Goal: Task Accomplishment & Management: Use online tool/utility

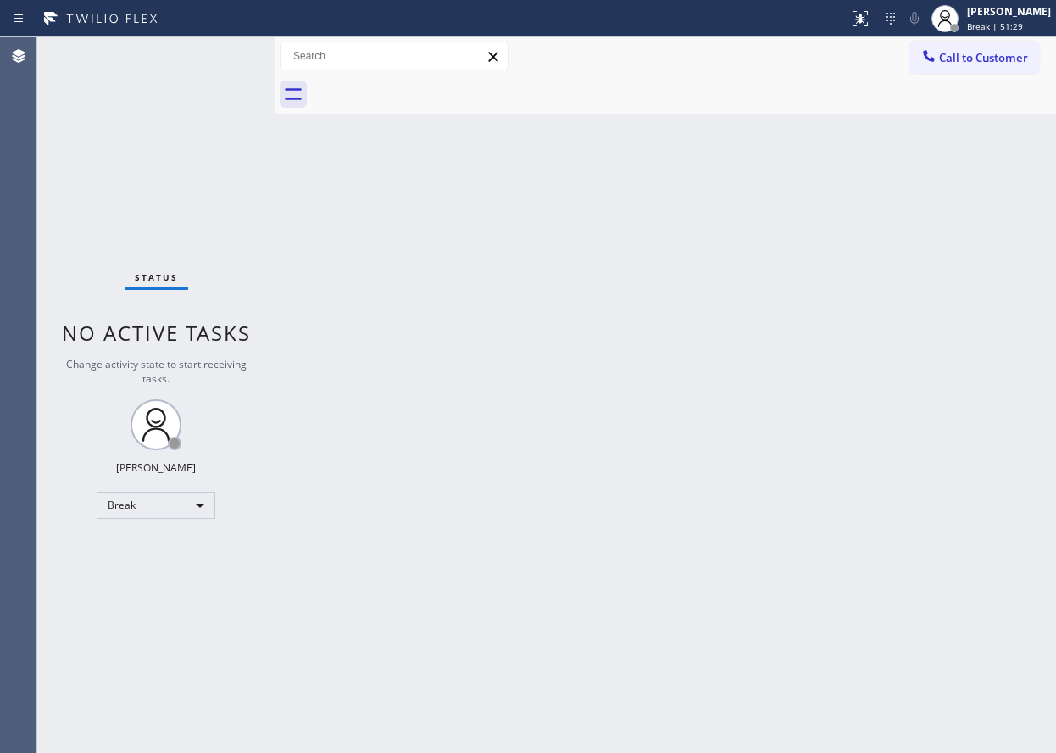
drag, startPoint x: 1031, startPoint y: 355, endPoint x: 1027, endPoint y: 364, distance: 9.5
click at [1031, 355] on div "Back to Dashboard Change Sender ID Customers Technicians Select a contact Outbo…" at bounding box center [666, 394] width 782 height 715
click at [1021, 11] on div "[PERSON_NAME]" at bounding box center [1009, 11] width 84 height 14
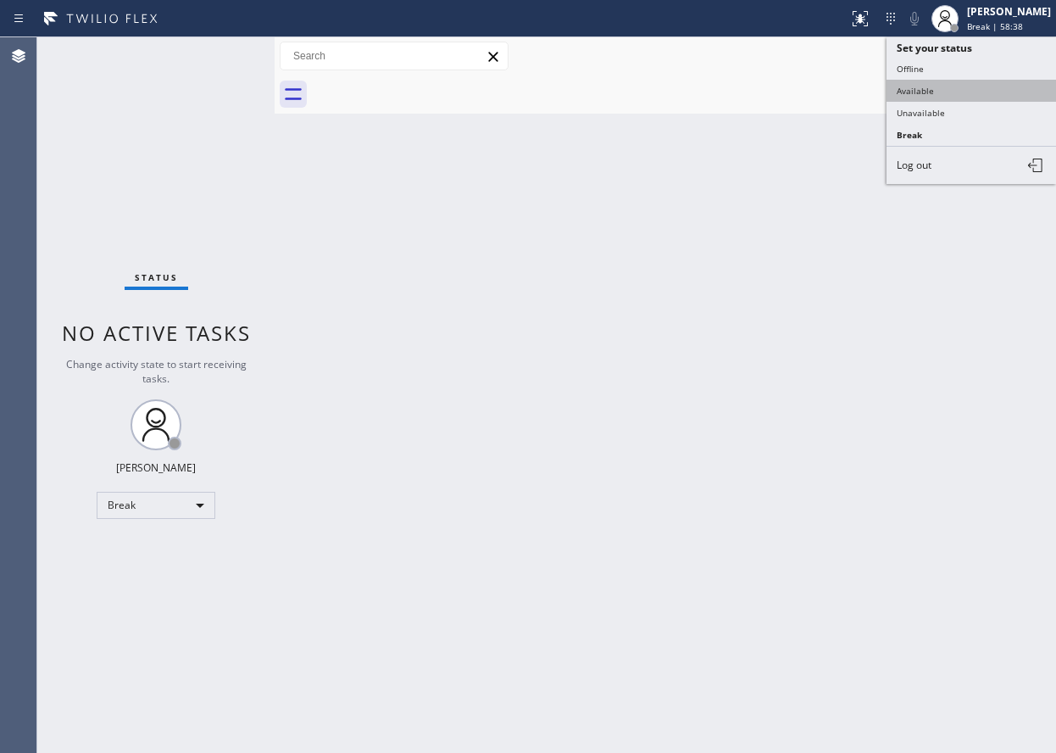
click at [957, 97] on button "Available" at bounding box center [972, 91] width 170 height 22
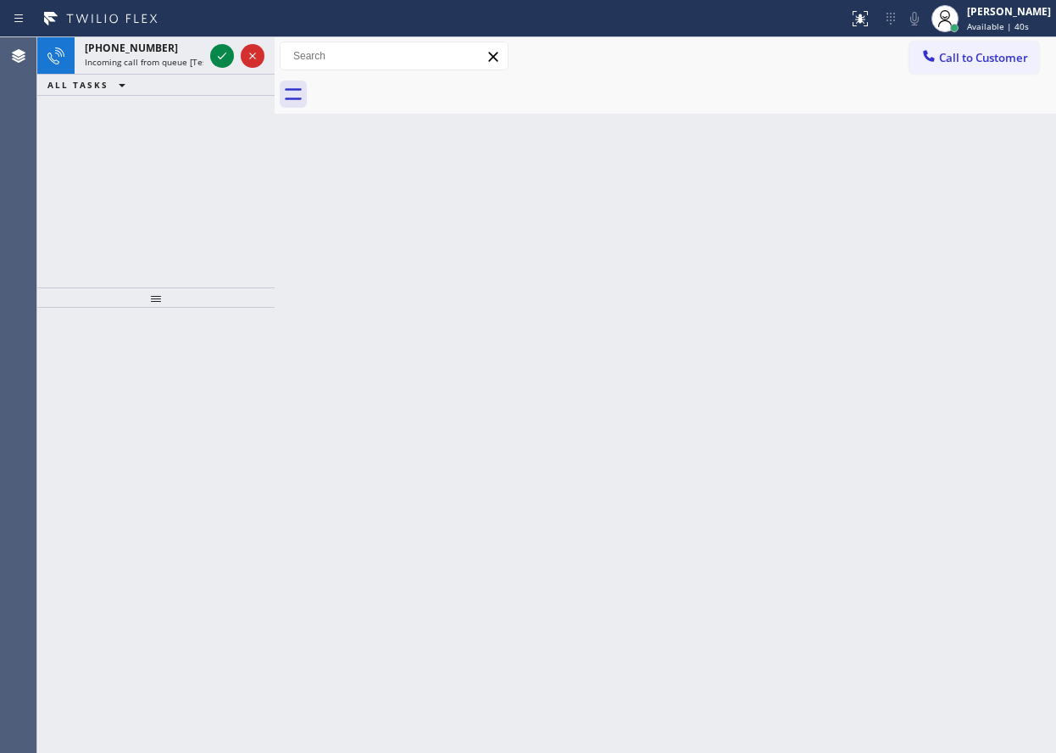
click at [913, 301] on div "Back to Dashboard Change Sender ID Customers Technicians Select a contact Outbo…" at bounding box center [666, 394] width 782 height 715
click at [225, 53] on icon at bounding box center [222, 56] width 20 height 20
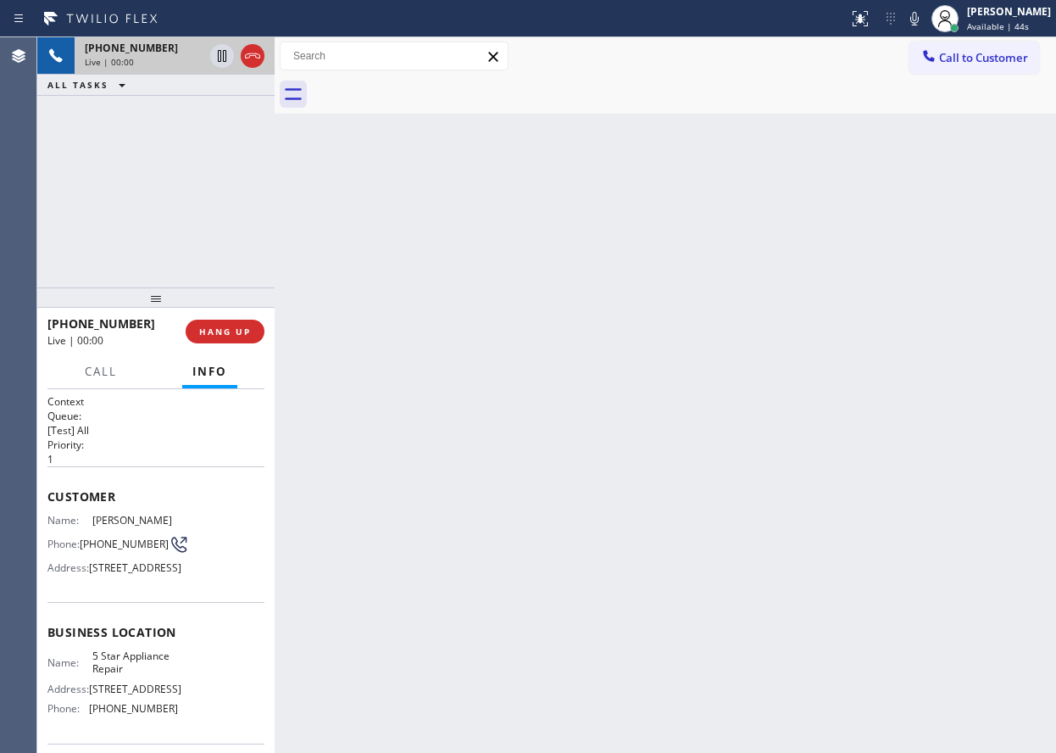
click at [220, 319] on div "+16264564782 Live | 00:00 HANG UP" at bounding box center [155, 331] width 217 height 44
click at [220, 321] on button "HANG UP" at bounding box center [225, 332] width 79 height 24
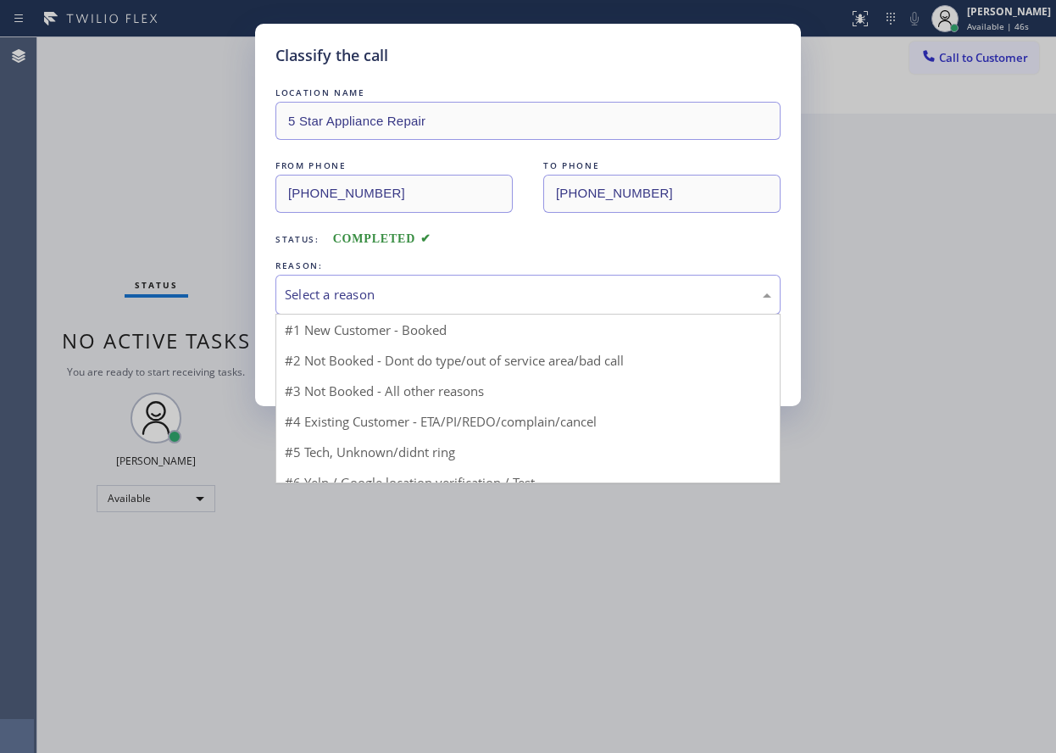
click at [369, 303] on div "Select a reason" at bounding box center [528, 294] width 487 height 19
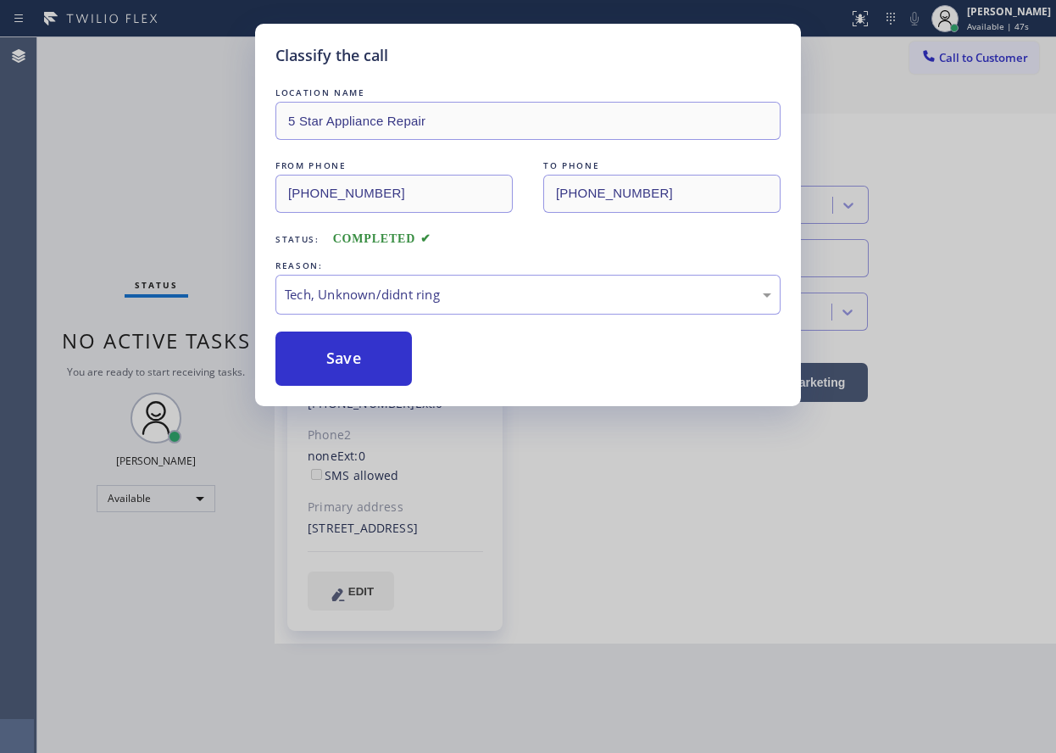
click at [353, 369] on button "Save" at bounding box center [343, 358] width 136 height 54
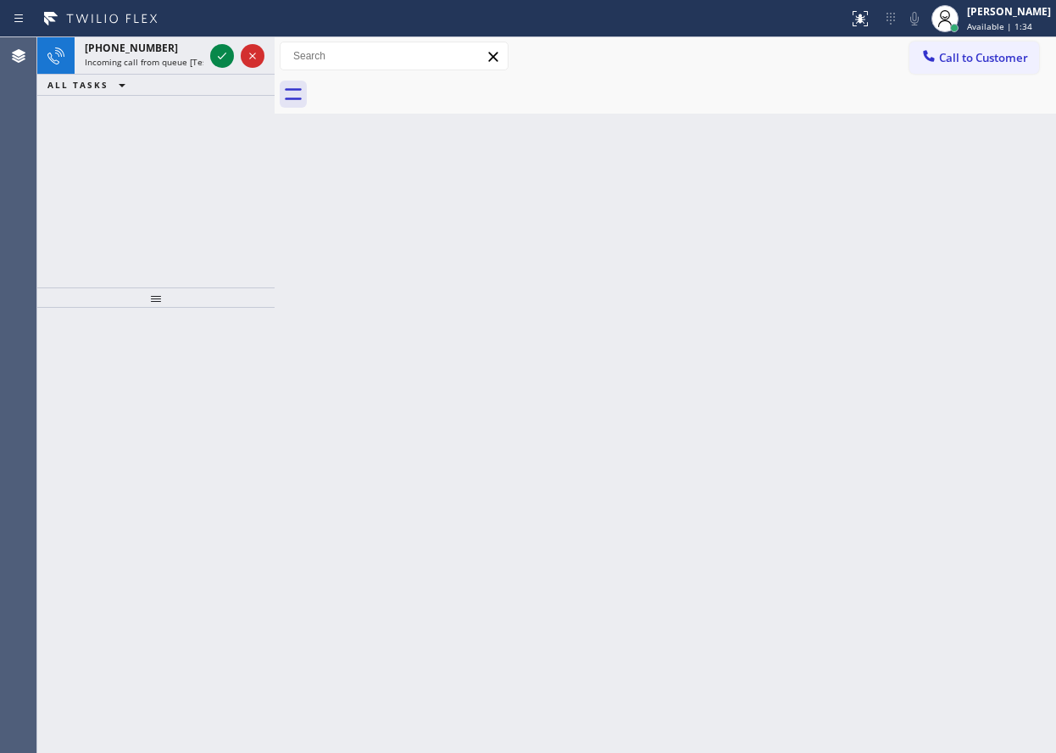
click at [940, 345] on div "Back to Dashboard Change Sender ID Customers Technicians Select a contact Outbo…" at bounding box center [666, 394] width 782 height 715
click at [224, 62] on icon at bounding box center [222, 56] width 20 height 20
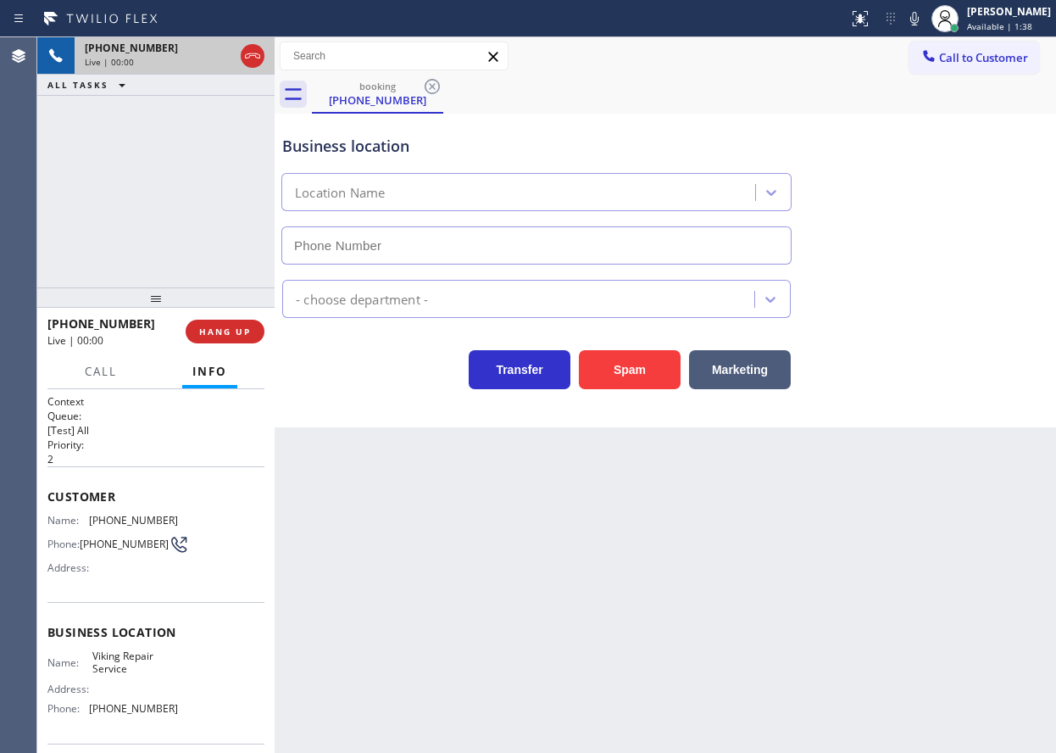
type input "[PHONE_NUMBER]"
click at [200, 334] on span "HANG UP" at bounding box center [225, 332] width 52 height 12
click at [212, 331] on span "HANG UP" at bounding box center [225, 332] width 52 height 12
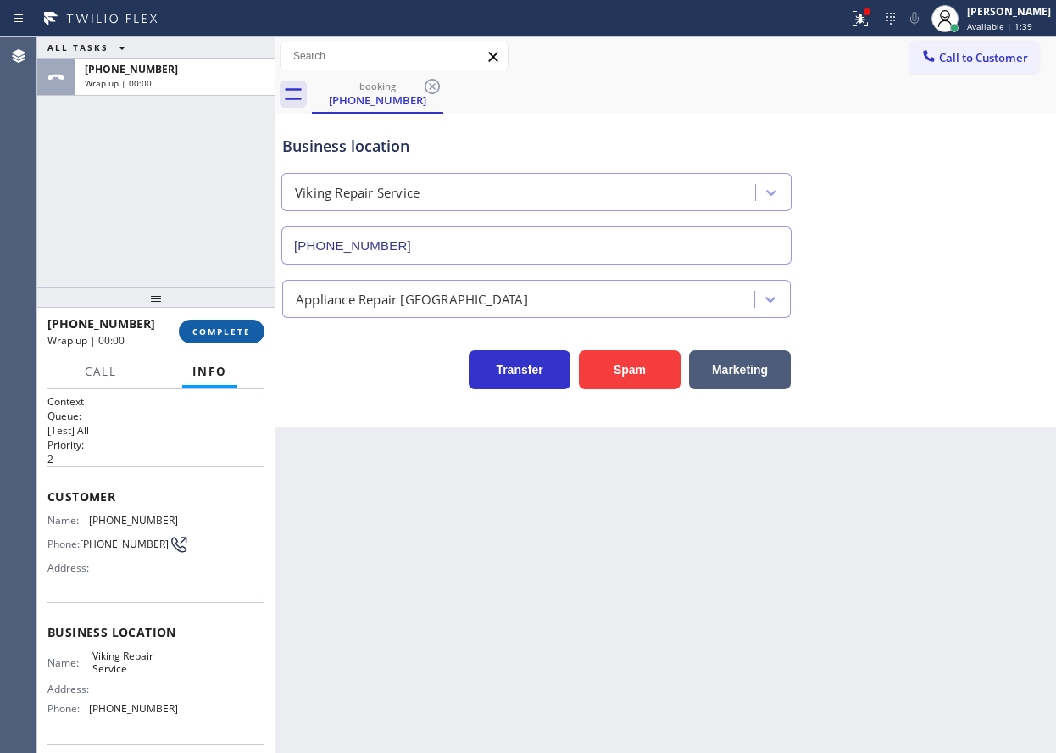
click at [260, 331] on button "COMPLETE" at bounding box center [222, 332] width 86 height 24
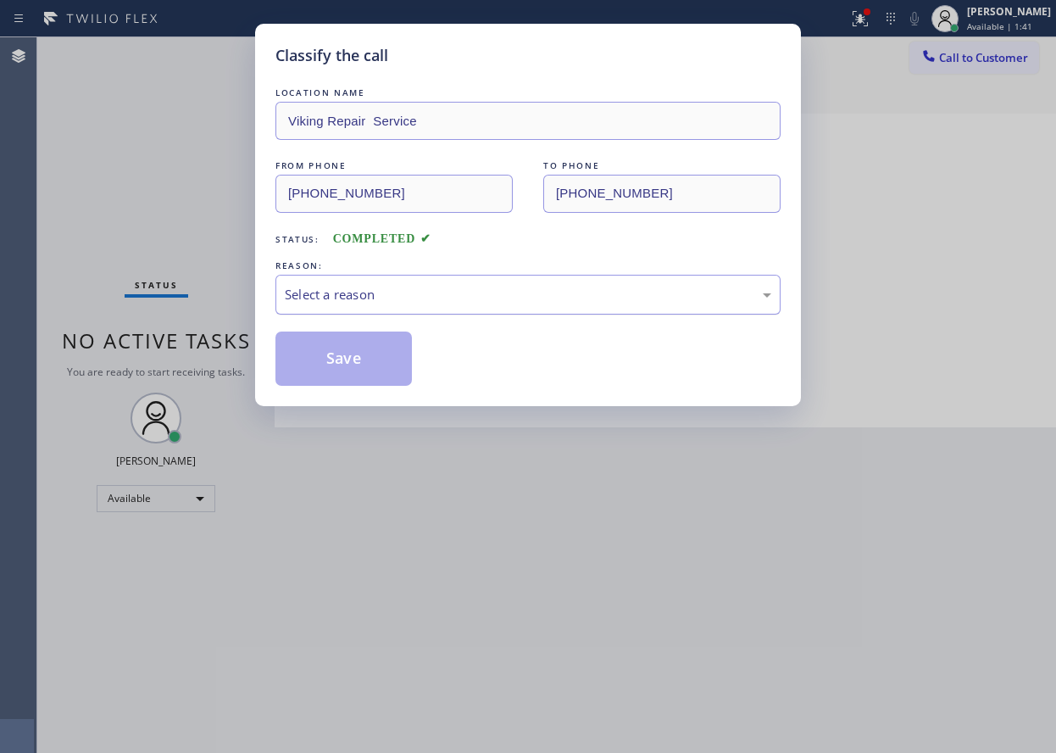
click at [479, 298] on div "Select a reason" at bounding box center [528, 294] width 487 height 19
click at [365, 374] on button "Save" at bounding box center [343, 358] width 136 height 54
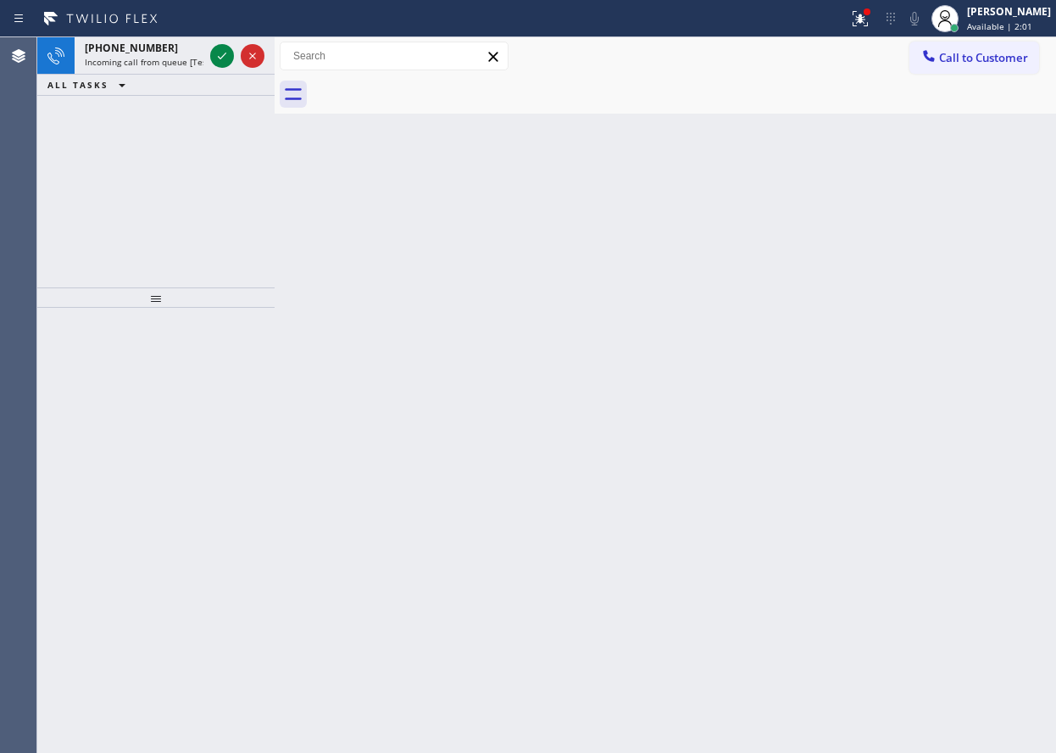
drag, startPoint x: 915, startPoint y: 209, endPoint x: 345, endPoint y: 69, distance: 587.4
click at [915, 209] on div "Back to Dashboard Change Sender ID Customers Technicians Select a contact Outbo…" at bounding box center [666, 394] width 782 height 715
click at [140, 58] on span "Incoming call from queue [Test] All" at bounding box center [155, 62] width 141 height 12
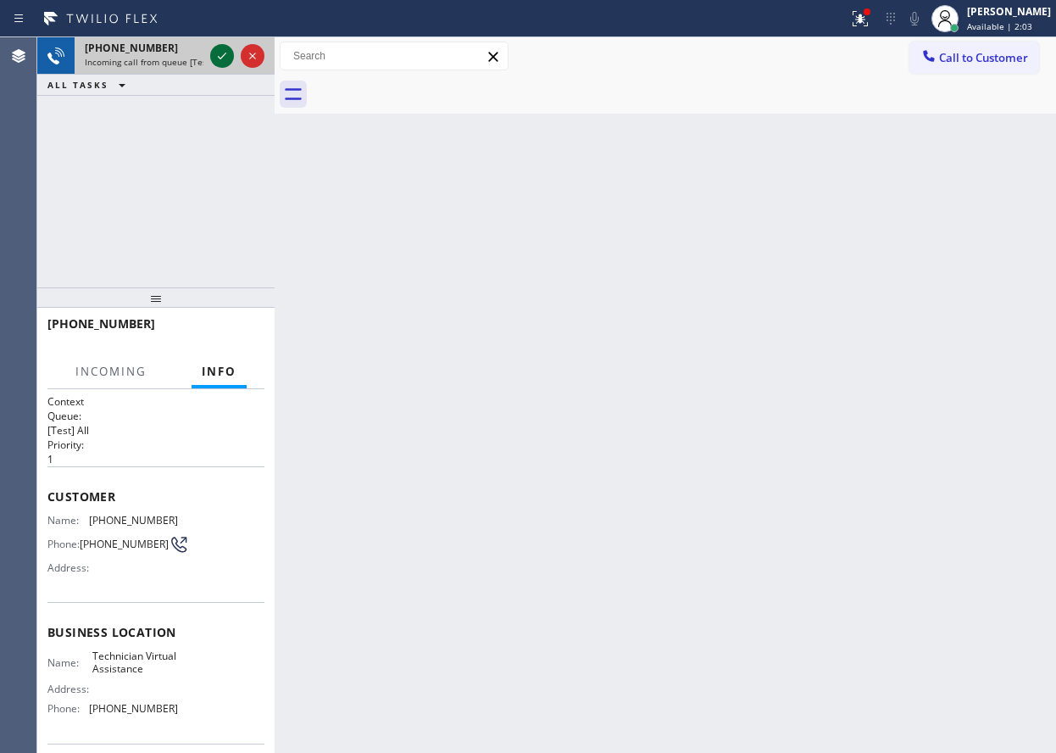
click at [221, 61] on icon at bounding box center [222, 56] width 20 height 20
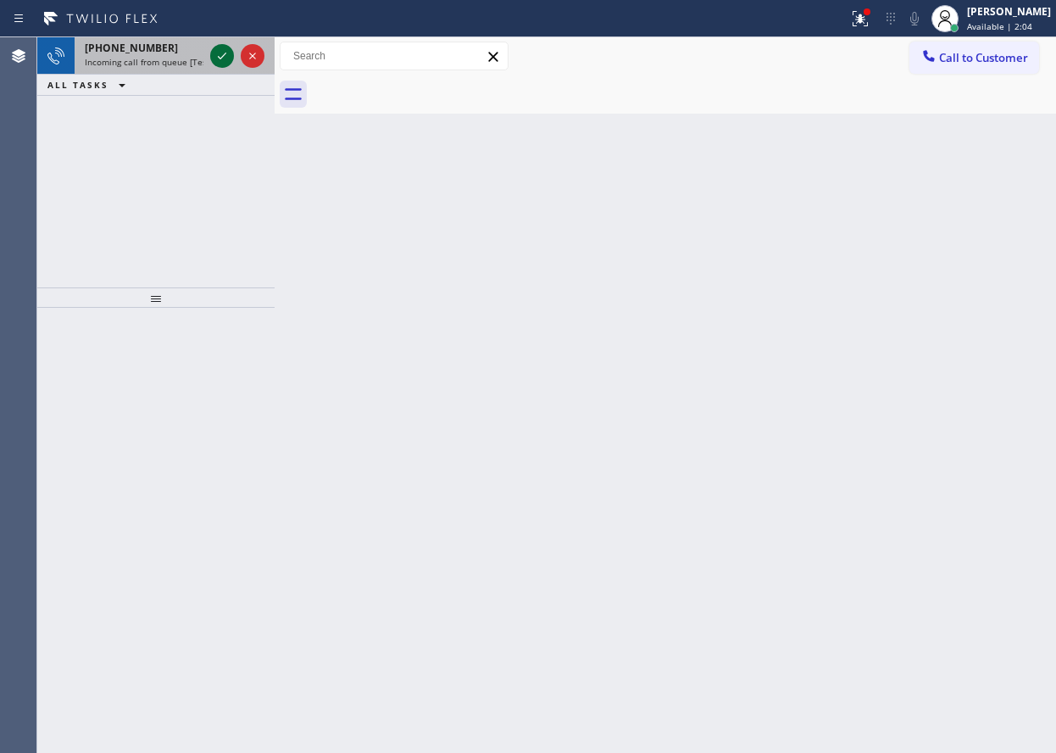
click at [221, 62] on icon at bounding box center [222, 56] width 20 height 20
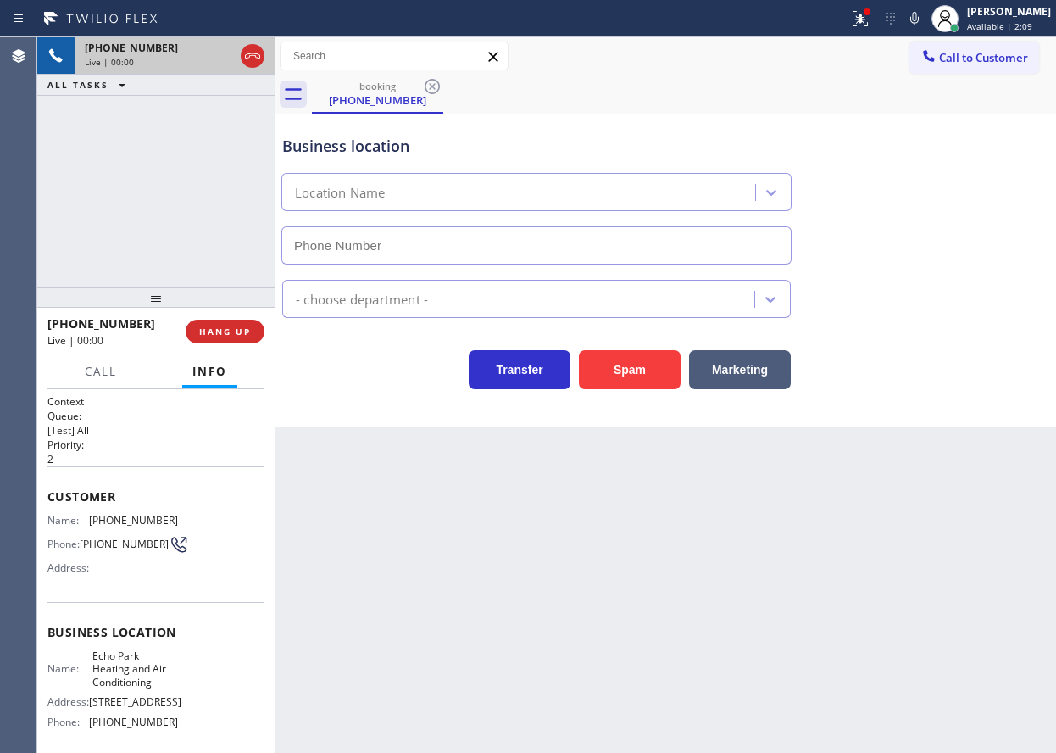
type input "[PHONE_NUMBER]"
click at [146, 677] on span "Echo Park Heating and Air Conditioning" at bounding box center [134, 668] width 85 height 39
copy span "Echo Park Heating and Air Conditioning"
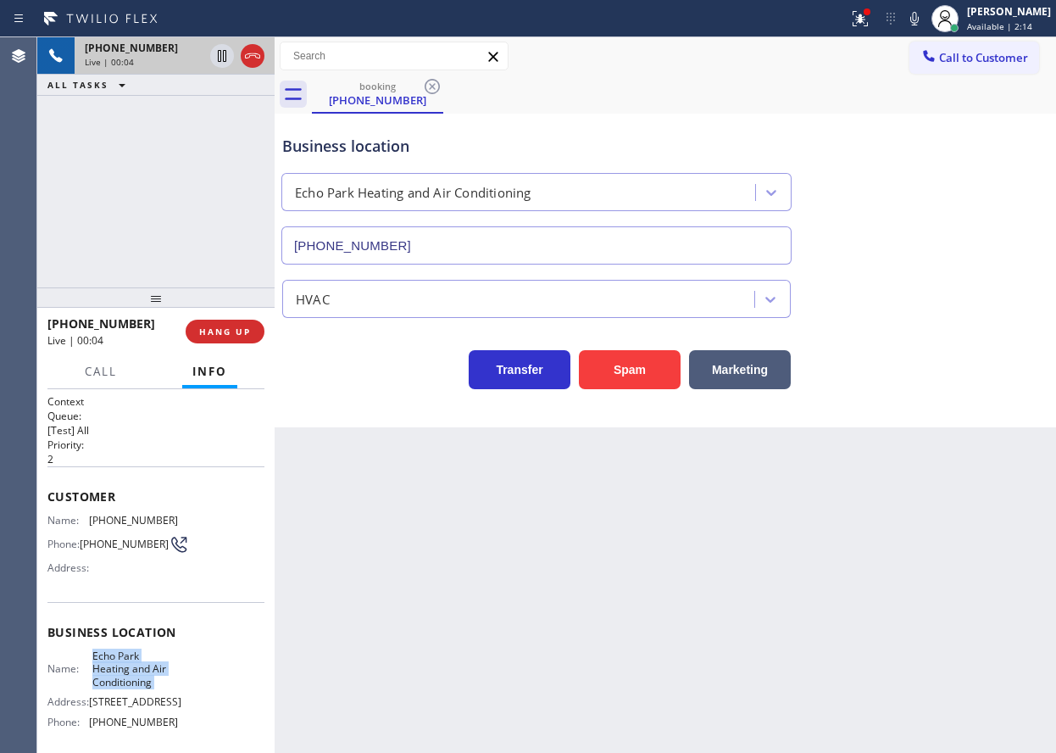
click at [430, 260] on input "[PHONE_NUMBER]" at bounding box center [536, 245] width 510 height 38
click at [130, 525] on span "[PHONE_NUMBER]" at bounding box center [133, 520] width 89 height 13
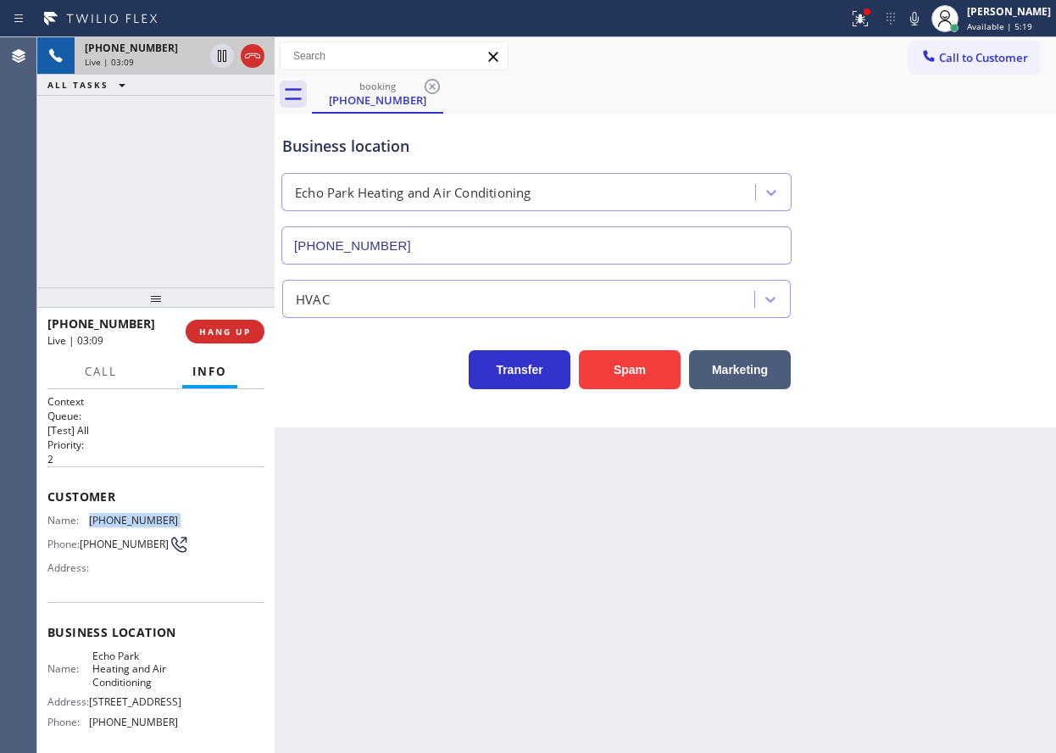
click at [130, 525] on span "[PHONE_NUMBER]" at bounding box center [133, 520] width 89 height 13
copy span "[PHONE_NUMBER]"
click at [925, 26] on icon at bounding box center [914, 18] width 20 height 20
click at [214, 49] on icon at bounding box center [222, 56] width 20 height 20
click at [223, 61] on icon at bounding box center [222, 56] width 12 height 12
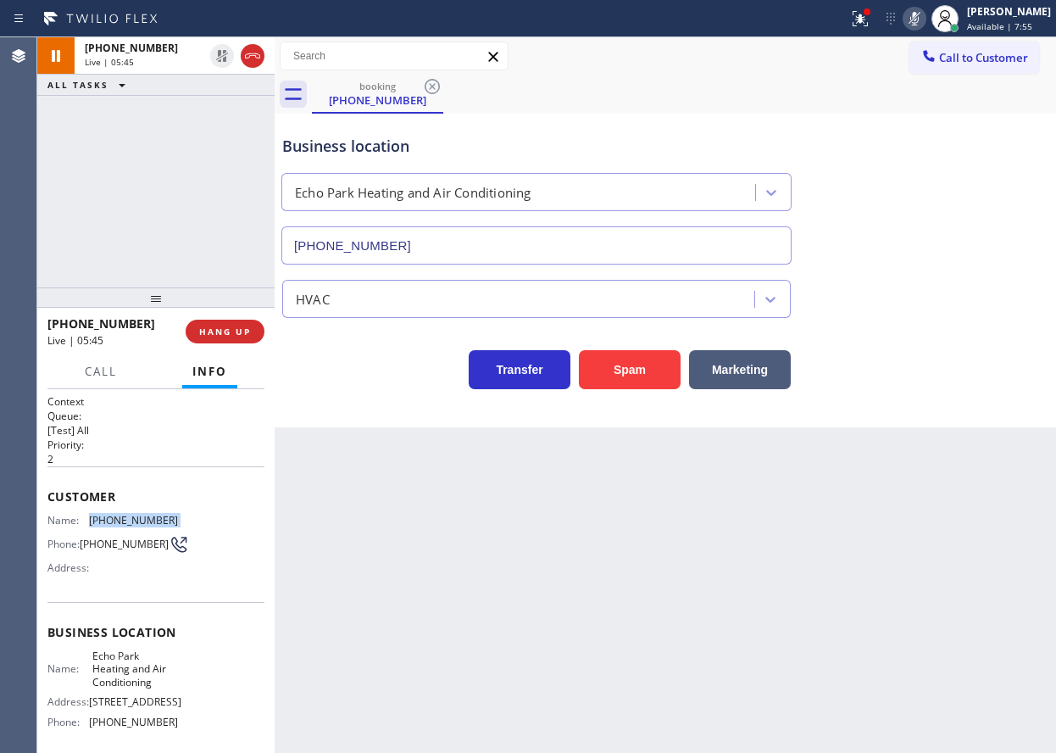
click at [925, 22] on icon at bounding box center [914, 18] width 20 height 20
click at [919, 12] on icon at bounding box center [914, 19] width 8 height 14
click at [921, 20] on rect at bounding box center [915, 17] width 12 height 12
click at [219, 333] on span "HANG UP" at bounding box center [225, 332] width 52 height 12
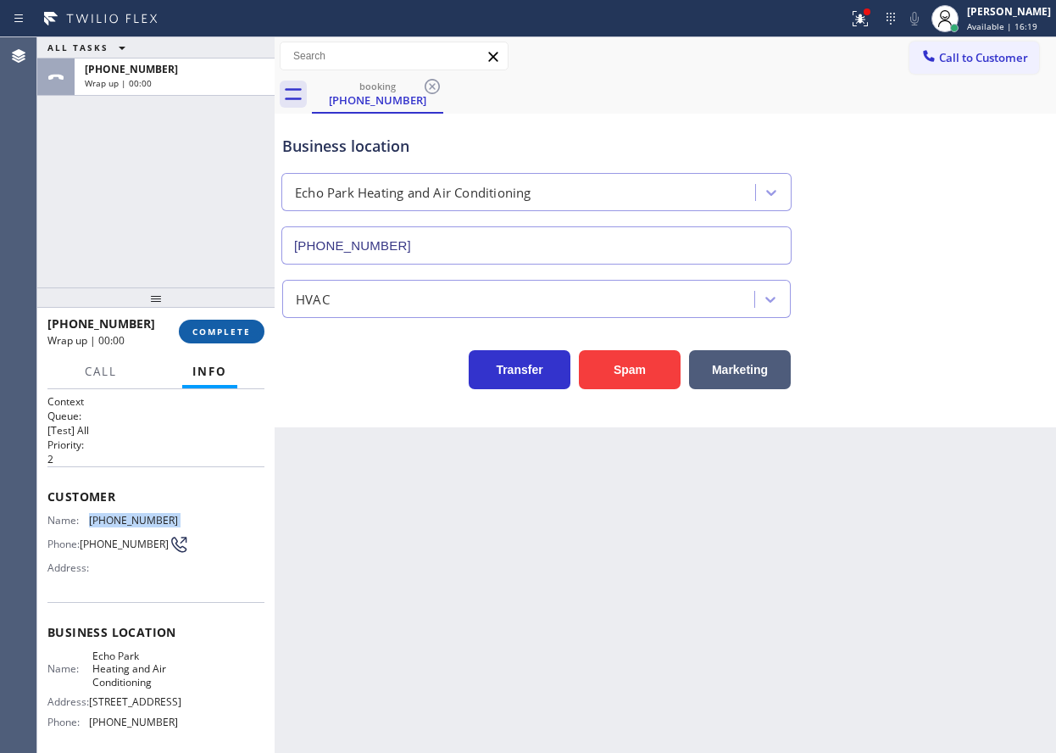
click at [222, 333] on span "COMPLETE" at bounding box center [221, 332] width 58 height 12
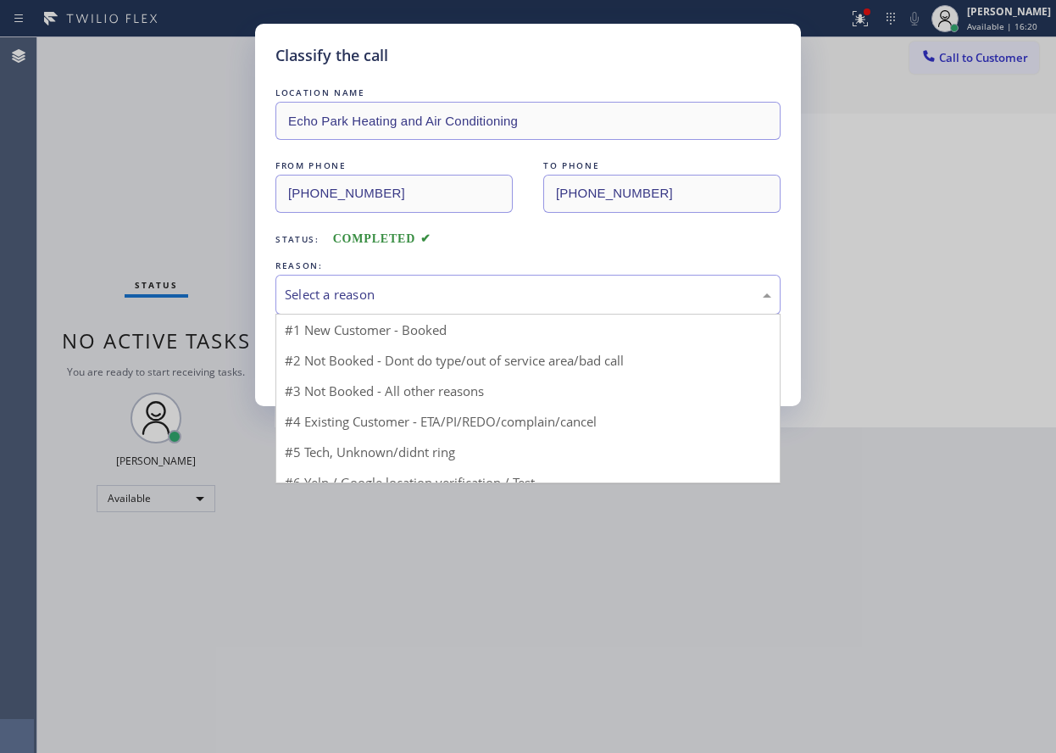
click at [360, 283] on div "Select a reason" at bounding box center [527, 295] width 505 height 40
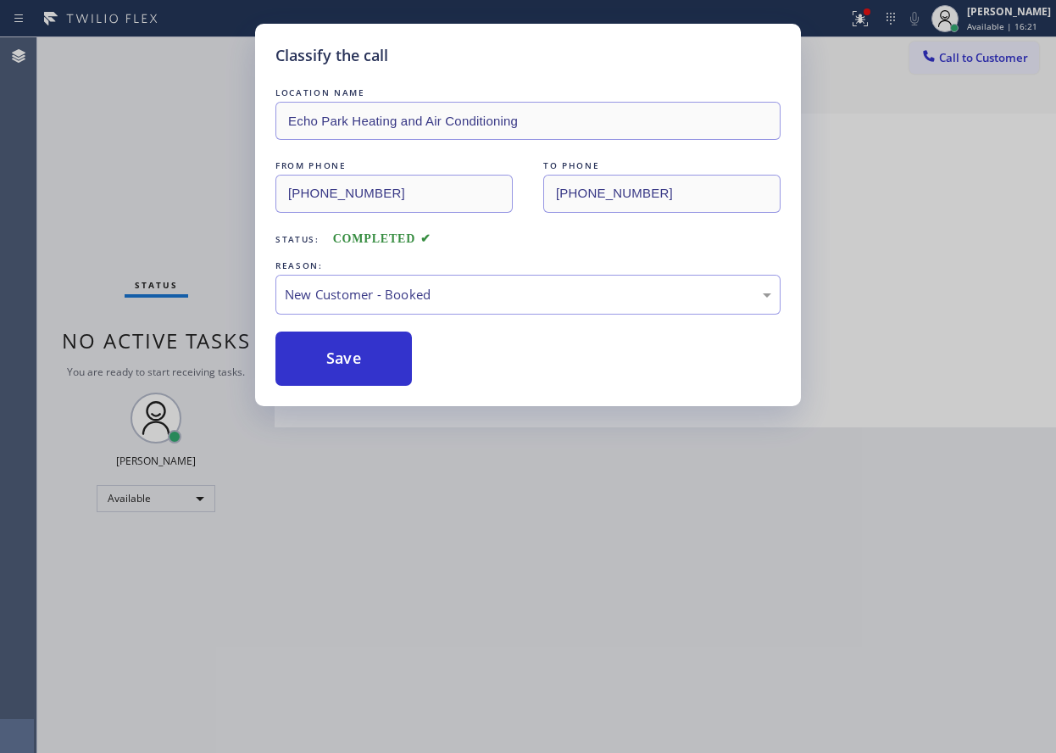
click at [336, 359] on button "Save" at bounding box center [343, 358] width 136 height 54
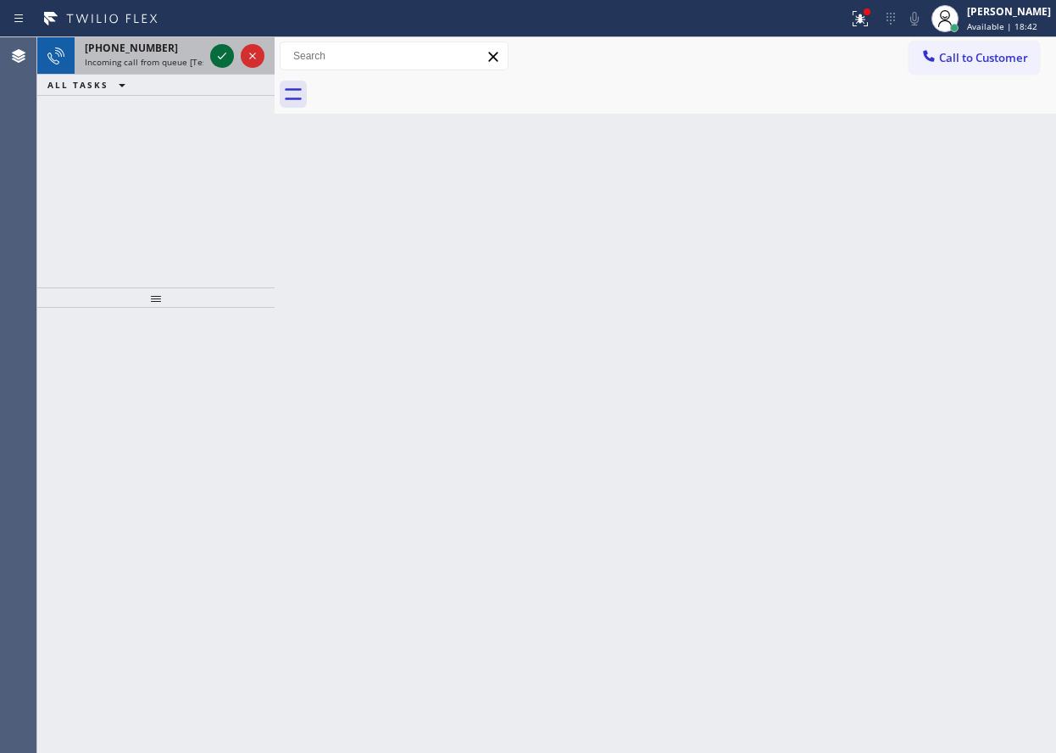
click at [220, 56] on icon at bounding box center [222, 56] width 20 height 20
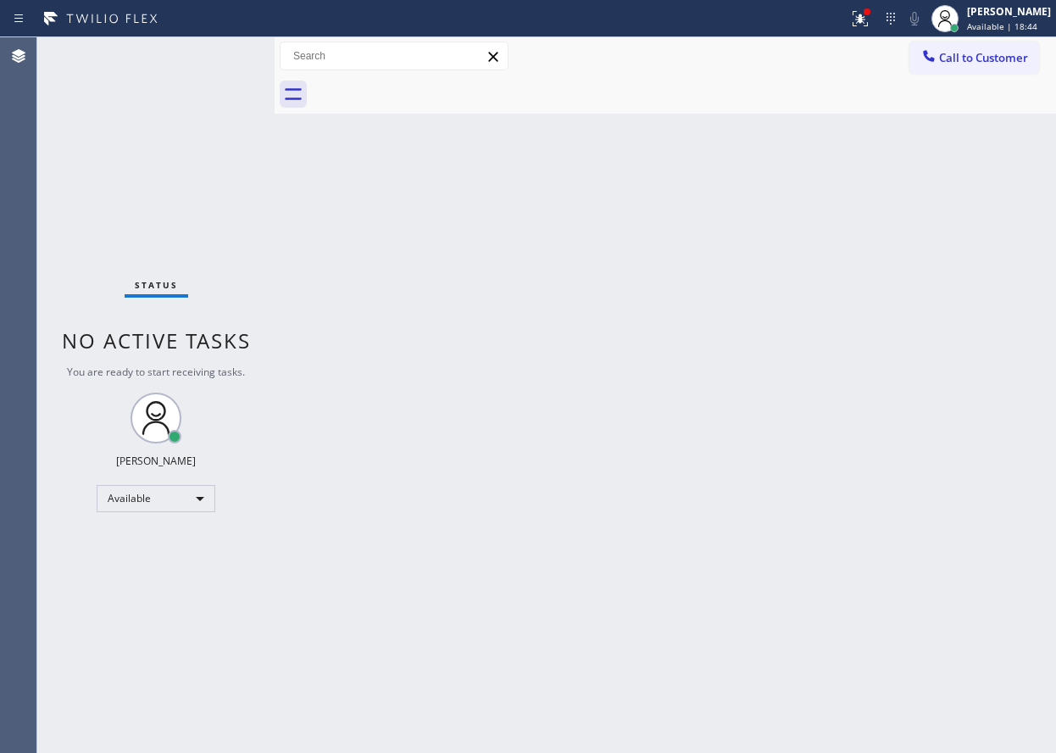
click at [220, 56] on div "Status No active tasks You are ready to start receiving tasks. [PERSON_NAME] Av…" at bounding box center [155, 394] width 237 height 715
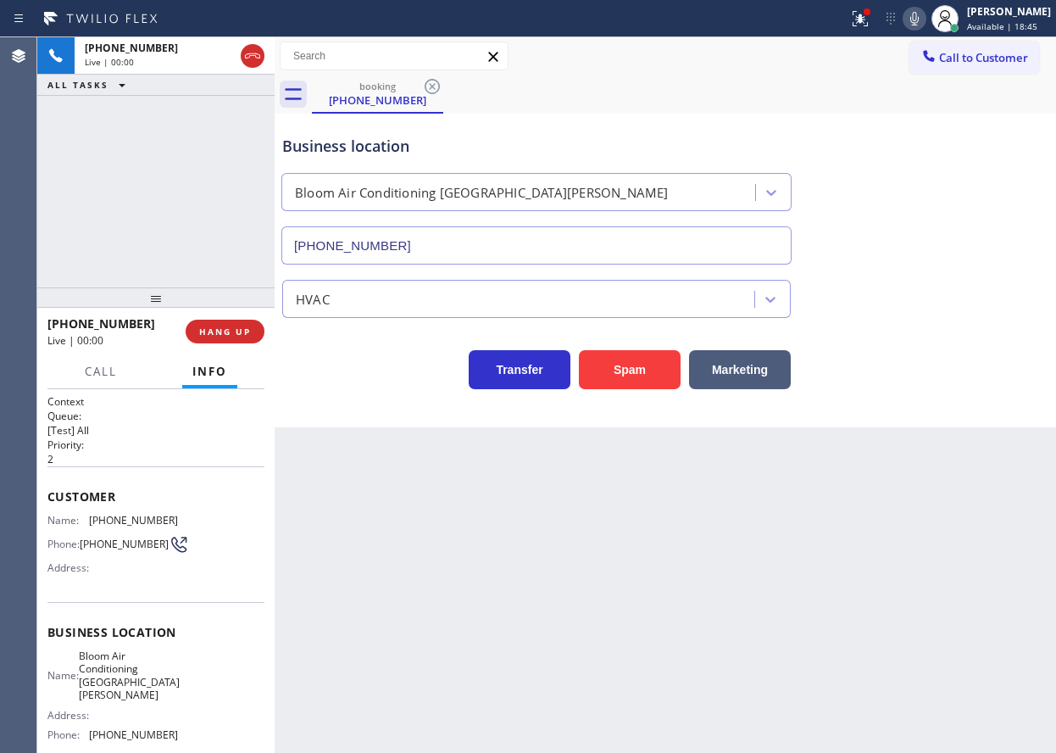
type input "[PHONE_NUMBER]"
click at [250, 334] on span "HANG UP" at bounding box center [225, 332] width 52 height 12
click at [250, 334] on span "COMPLETE" at bounding box center [221, 332] width 58 height 12
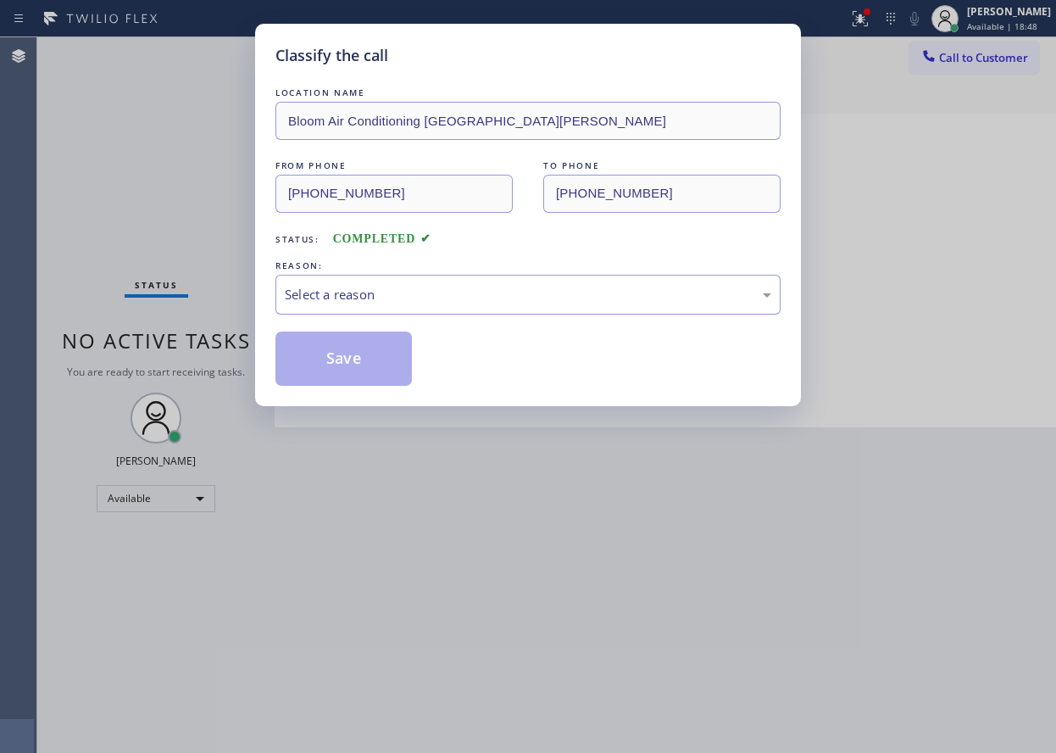
click at [368, 292] on div "Select a reason" at bounding box center [528, 294] width 487 height 19
click at [354, 375] on button "Save" at bounding box center [343, 358] width 136 height 54
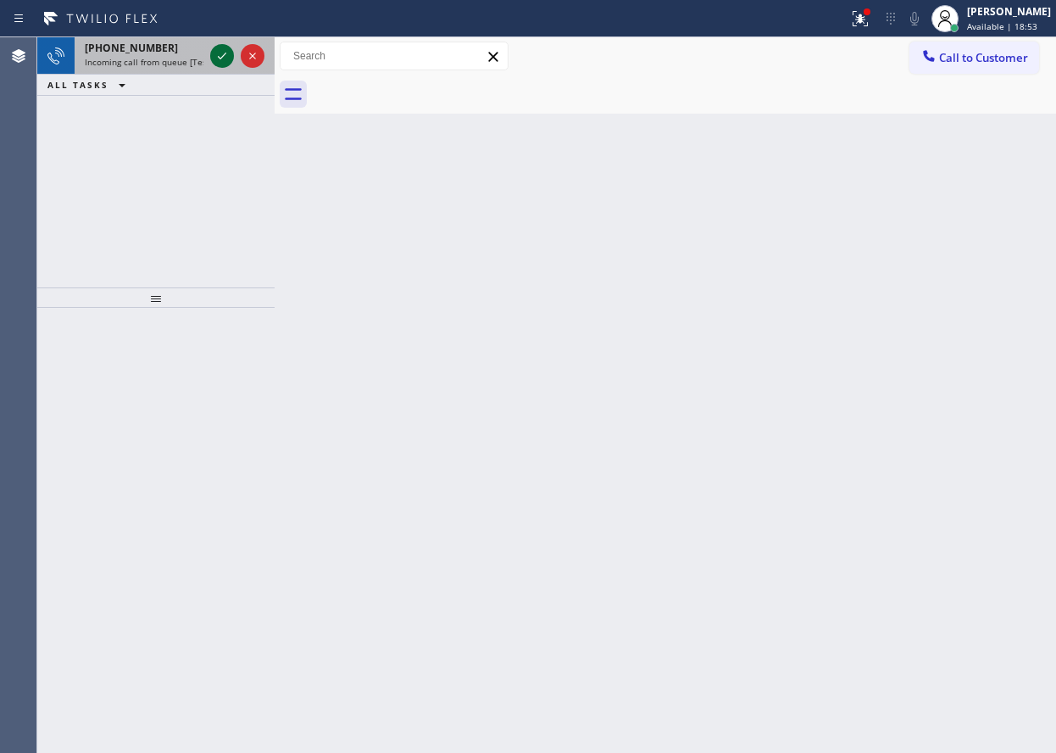
click at [224, 61] on icon at bounding box center [222, 56] width 20 height 20
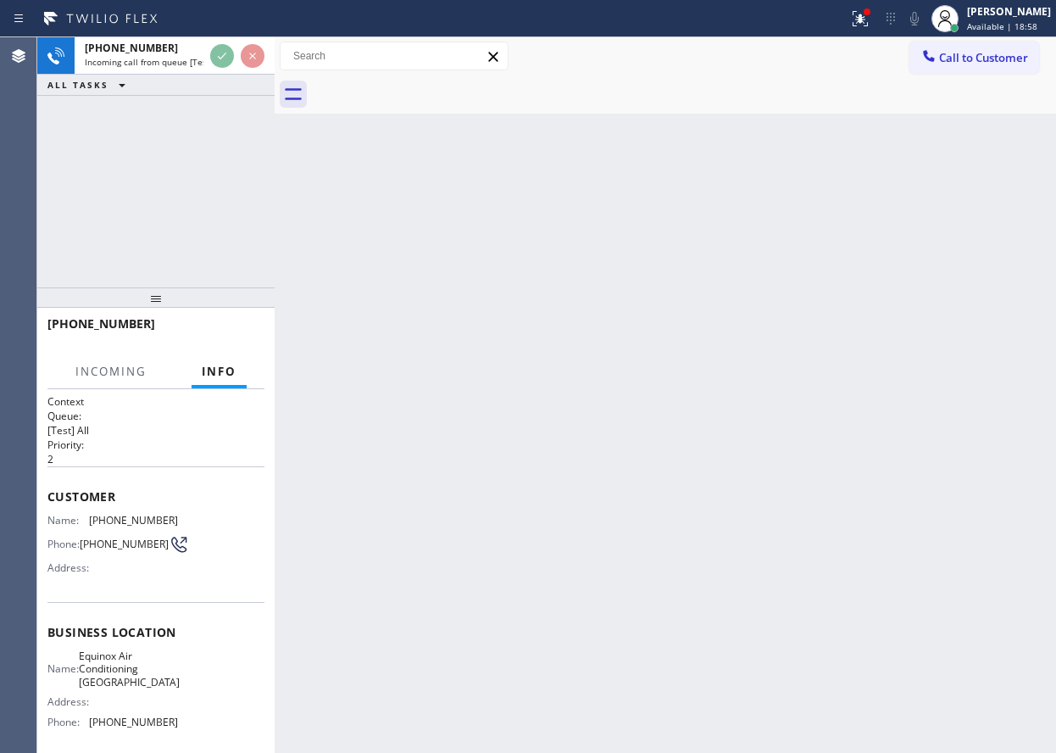
click at [496, 429] on div "Back to Dashboard Change Sender ID Customers Technicians Select a contact Outbo…" at bounding box center [666, 394] width 782 height 715
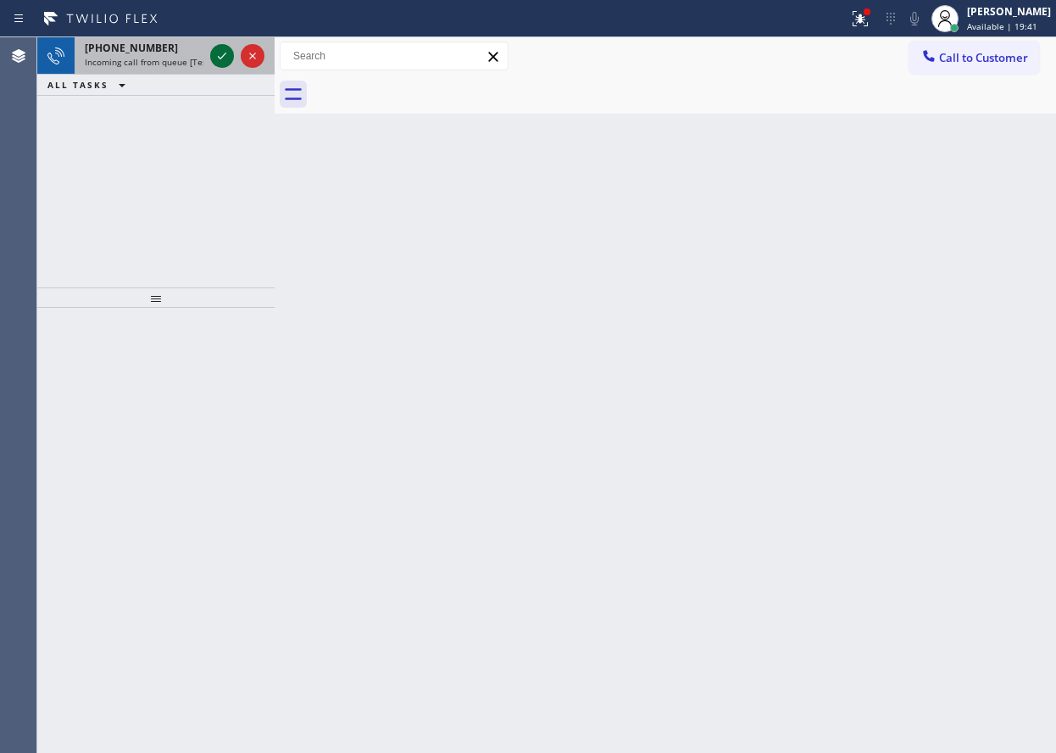
click at [222, 48] on icon at bounding box center [222, 56] width 20 height 20
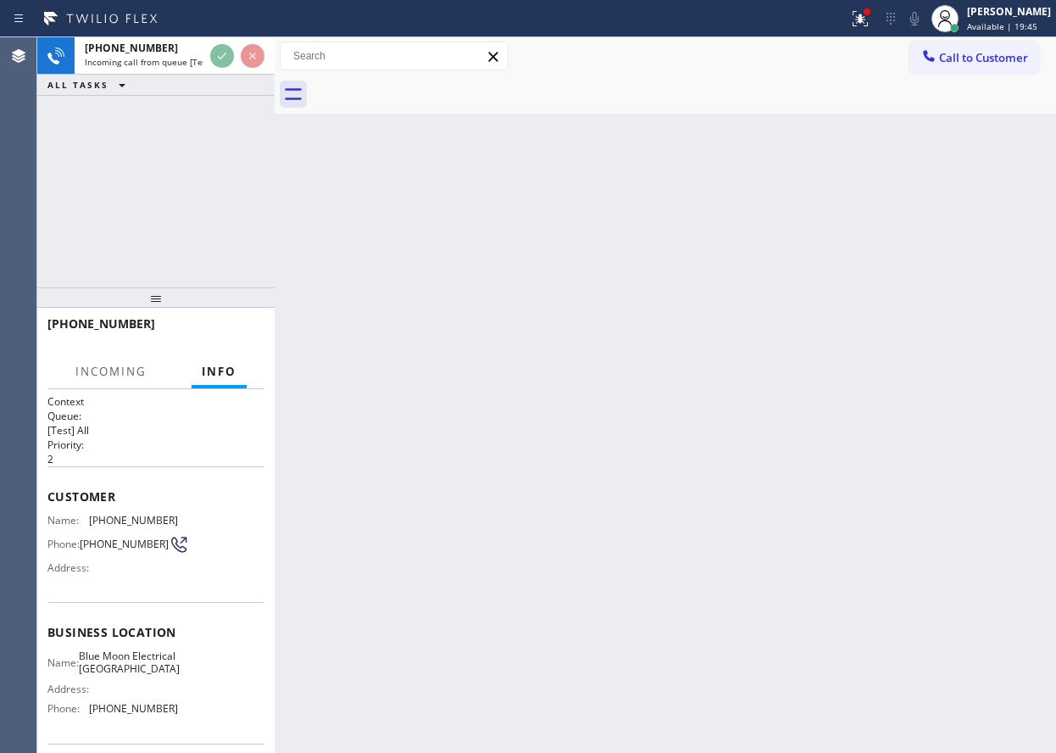
click at [601, 460] on div "Back to Dashboard Change Sender ID Customers Technicians Select a contact Outbo…" at bounding box center [666, 394] width 782 height 715
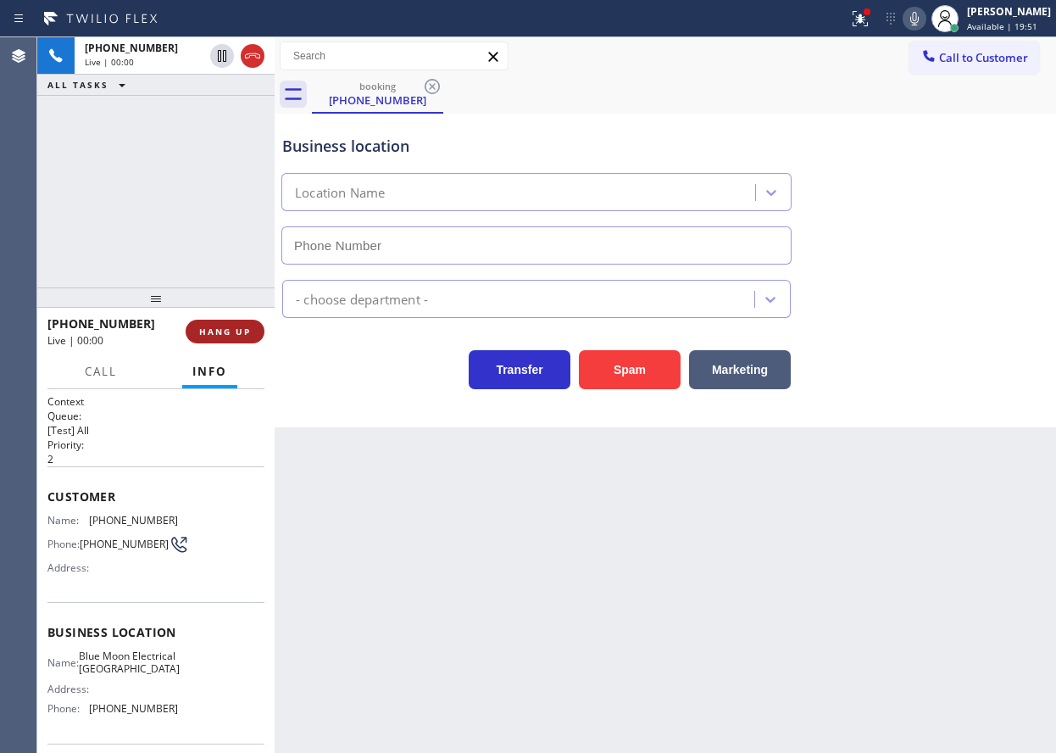
type input "[PHONE_NUMBER]"
click at [221, 320] on button "HANG UP" at bounding box center [225, 332] width 79 height 24
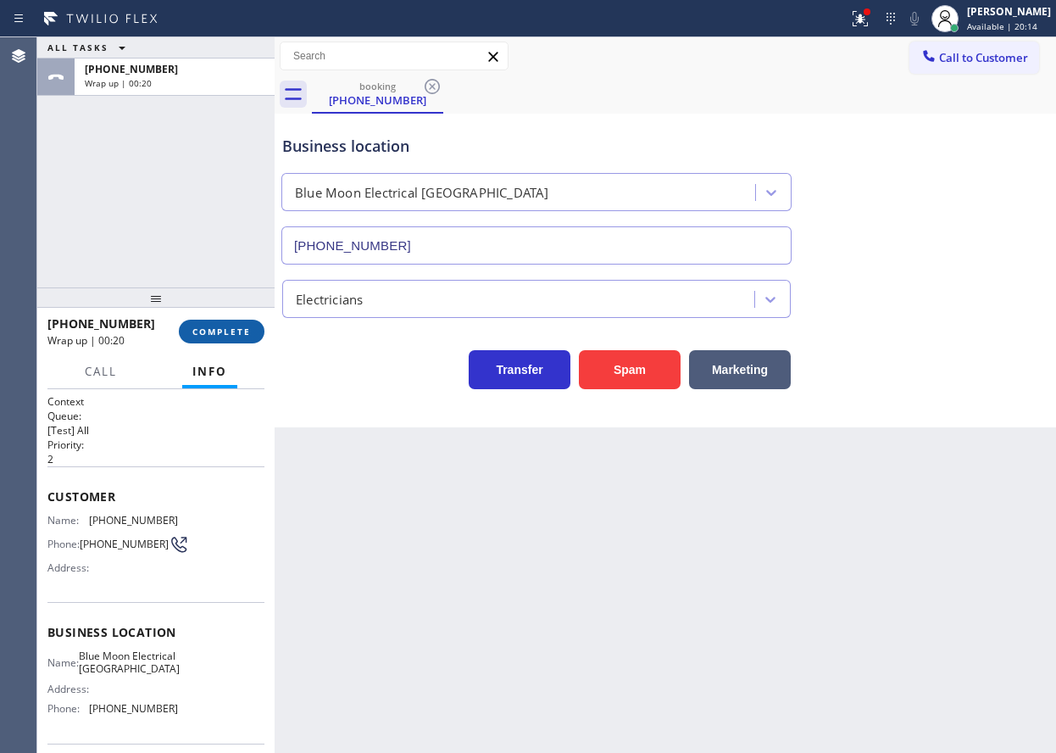
click at [223, 342] on button "COMPLETE" at bounding box center [222, 332] width 86 height 24
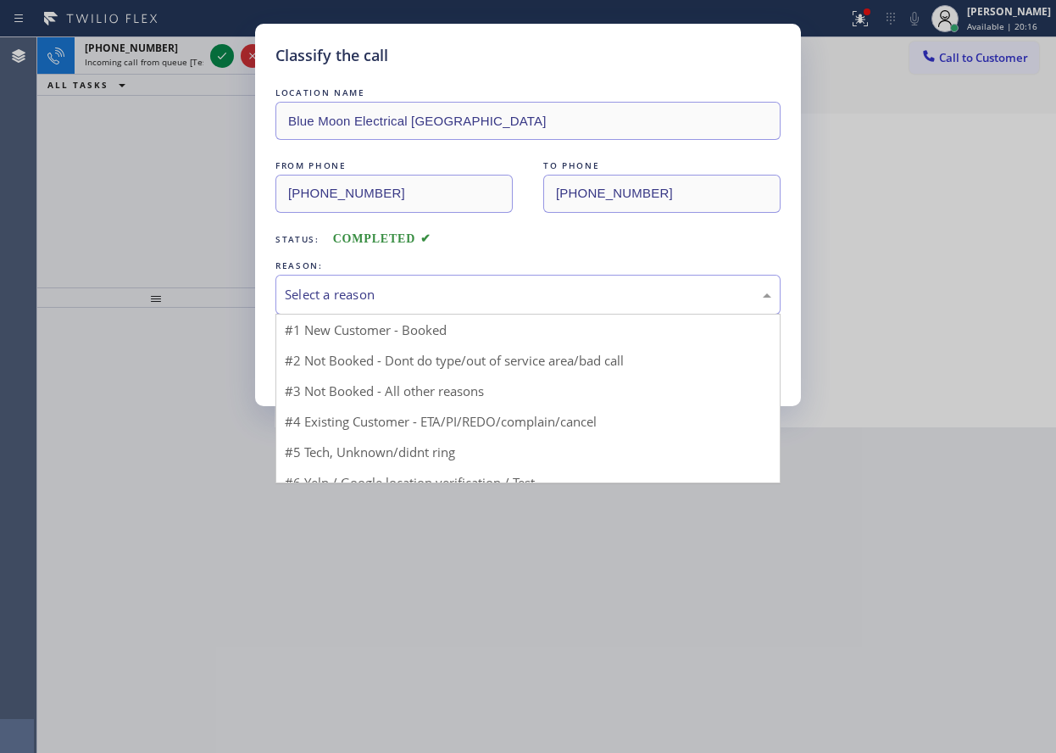
click at [387, 292] on div "Select a reason" at bounding box center [528, 294] width 487 height 19
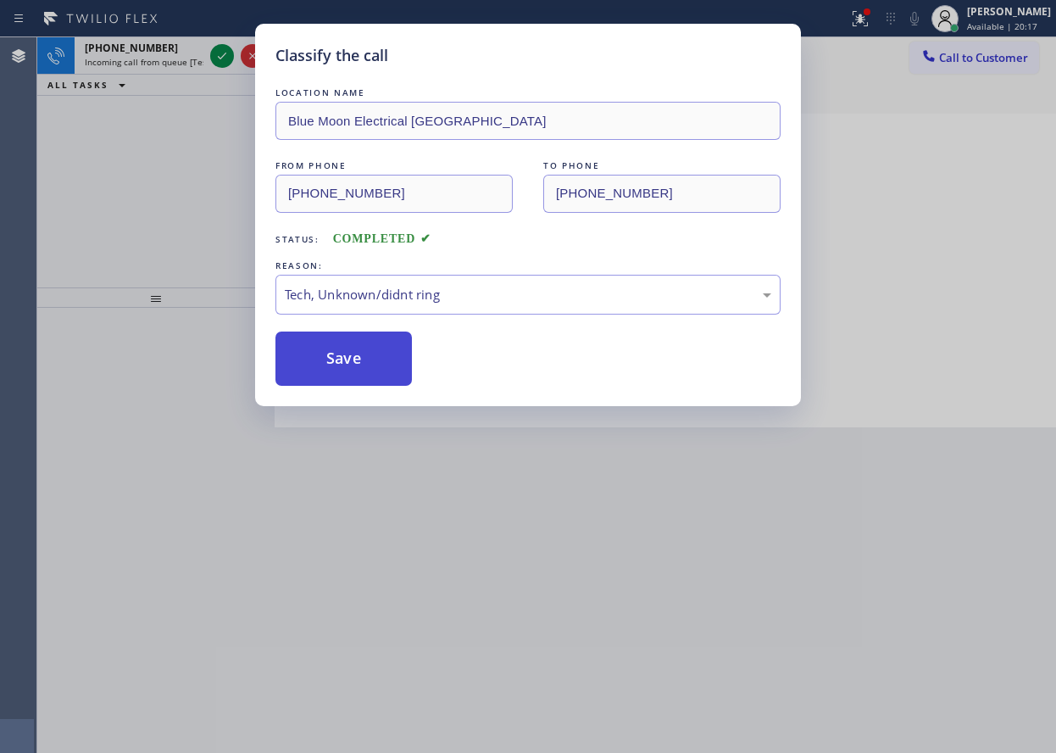
click at [351, 359] on button "Save" at bounding box center [343, 358] width 136 height 54
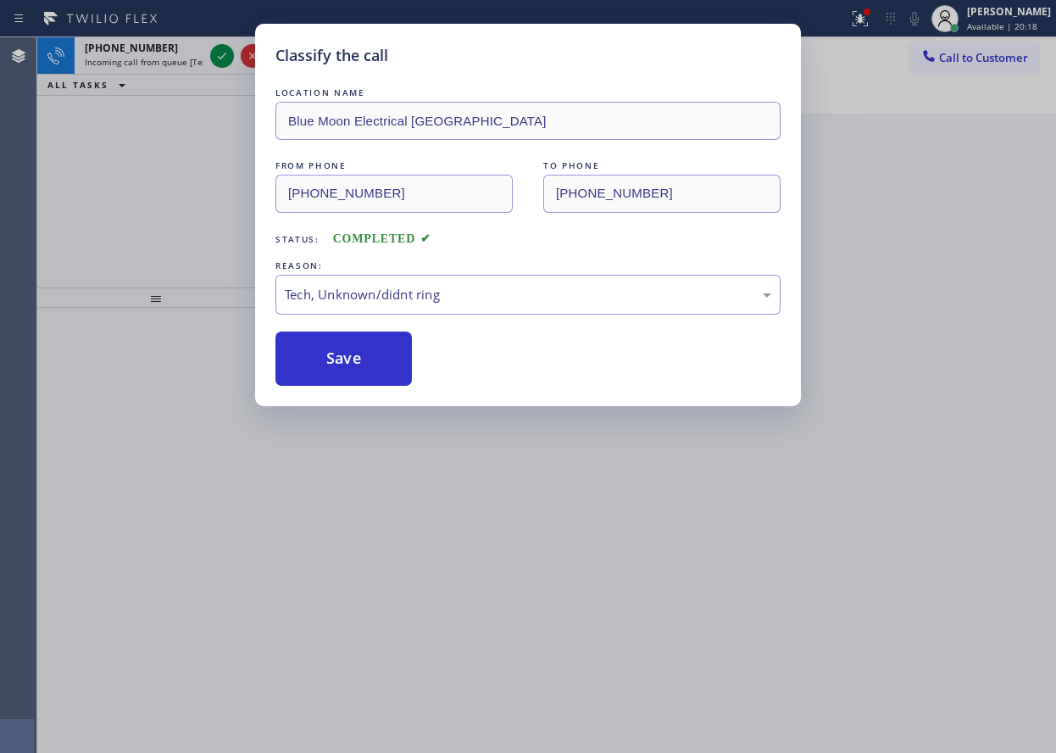
drag, startPoint x: 118, startPoint y: 136, endPoint x: 184, endPoint y: 63, distance: 99.0
click at [119, 136] on div "Classify the call LOCATION NAME Blue Moon Electrical Orange County FROM PHONE (…" at bounding box center [528, 376] width 1056 height 753
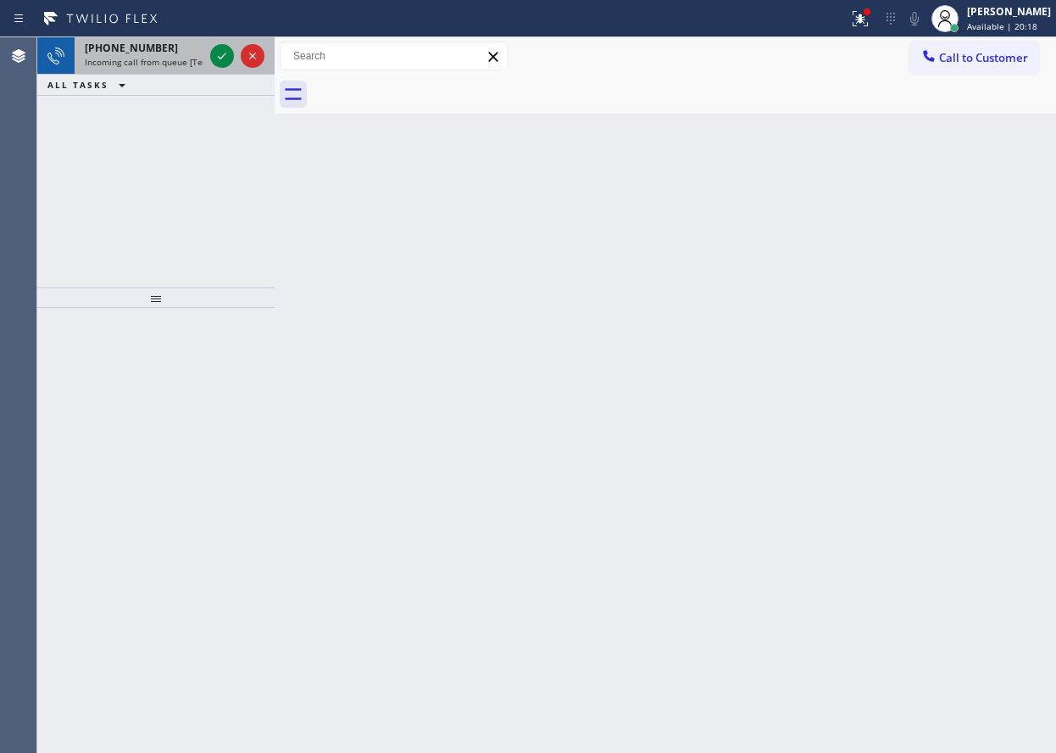
click at [209, 56] on div at bounding box center [237, 55] width 61 height 37
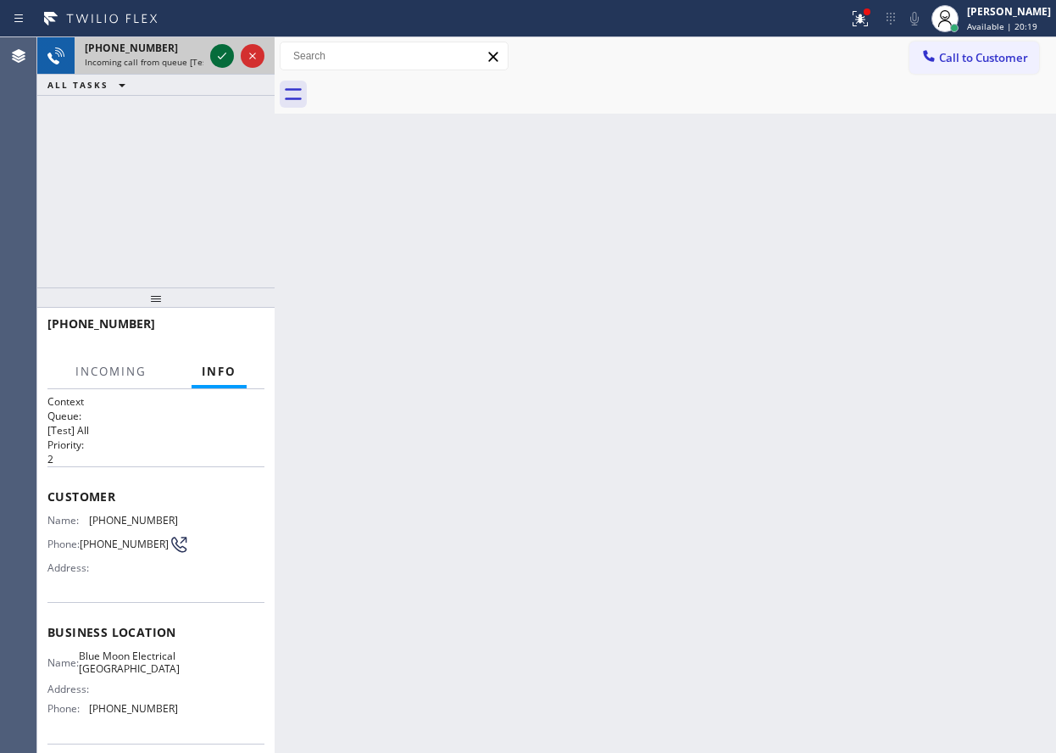
click at [212, 57] on icon at bounding box center [222, 56] width 20 height 20
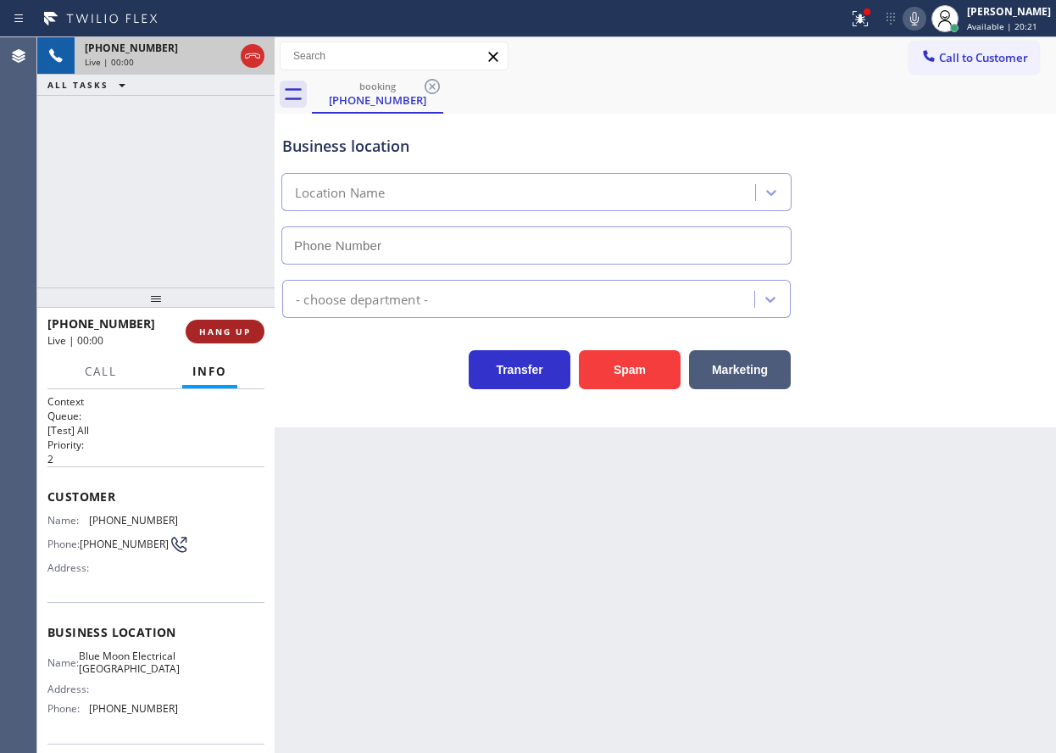
type input "[PHONE_NUMBER]"
click at [221, 337] on span "HANG UP" at bounding box center [225, 332] width 52 height 12
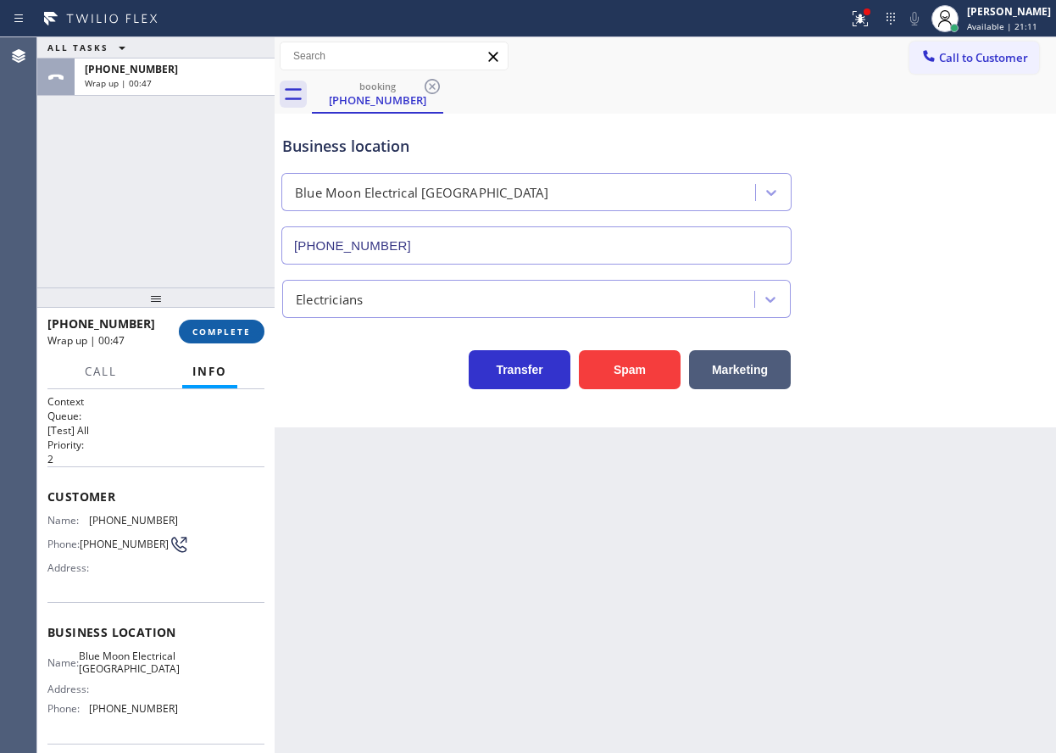
click at [207, 329] on span "COMPLETE" at bounding box center [221, 332] width 58 height 12
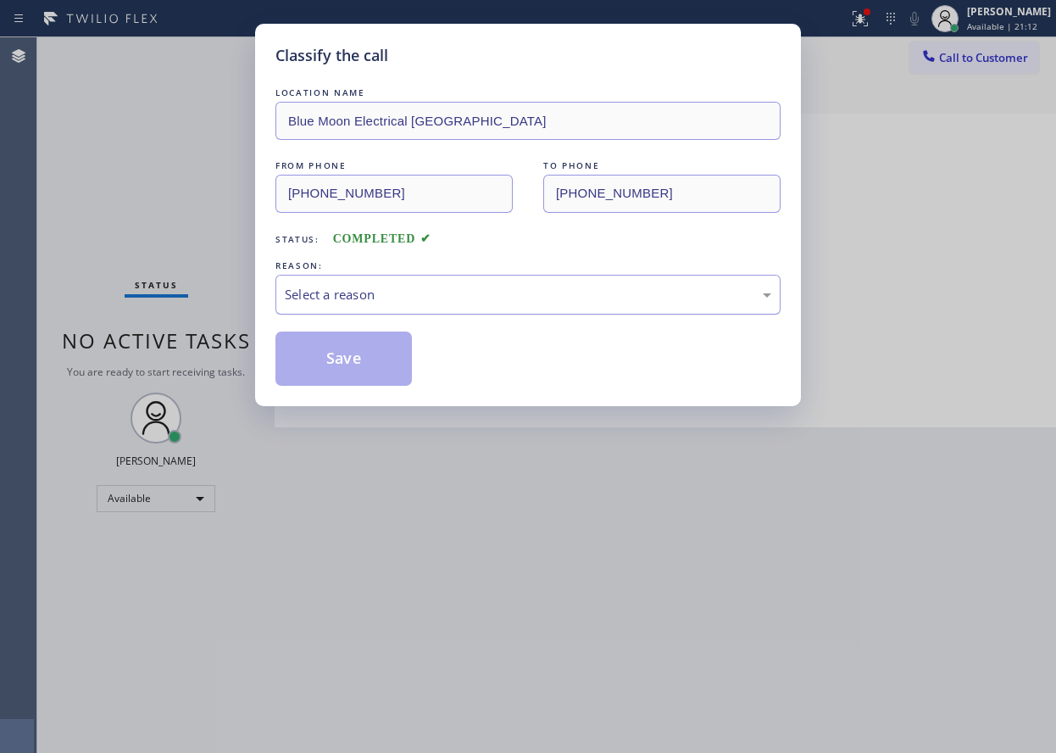
click at [391, 301] on div "Select a reason" at bounding box center [528, 294] width 487 height 19
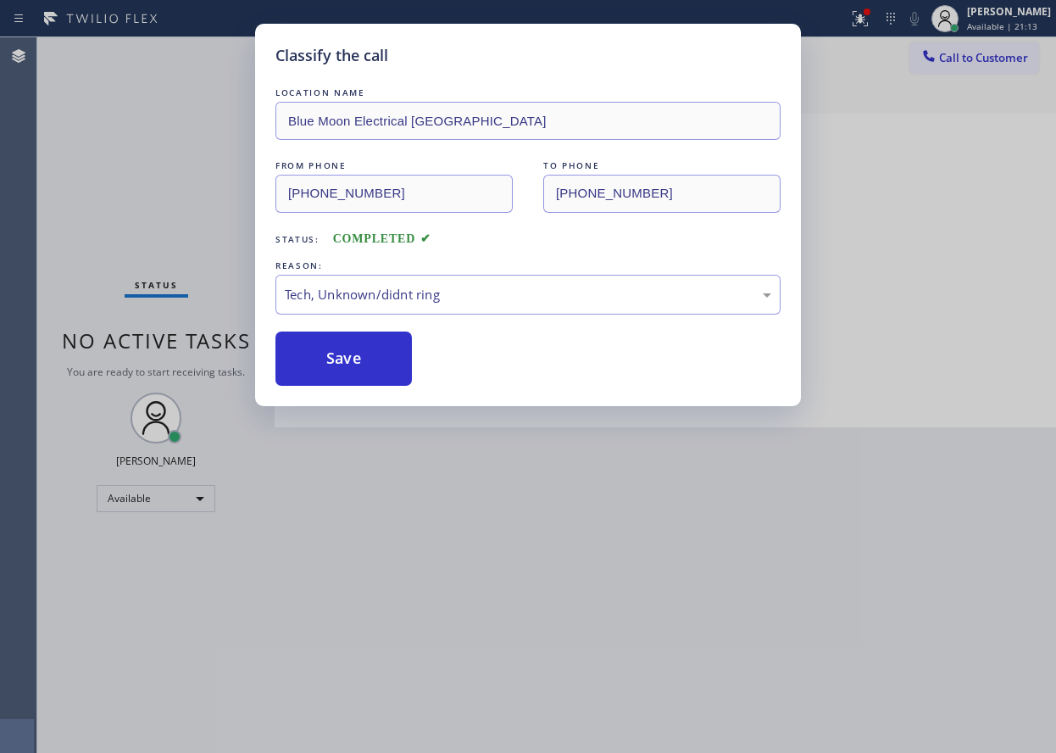
click at [348, 391] on div "Classify the call LOCATION NAME Blue Moon Electrical Orange County FROM PHONE (…" at bounding box center [528, 215] width 546 height 382
click at [382, 341] on button "Save" at bounding box center [343, 358] width 136 height 54
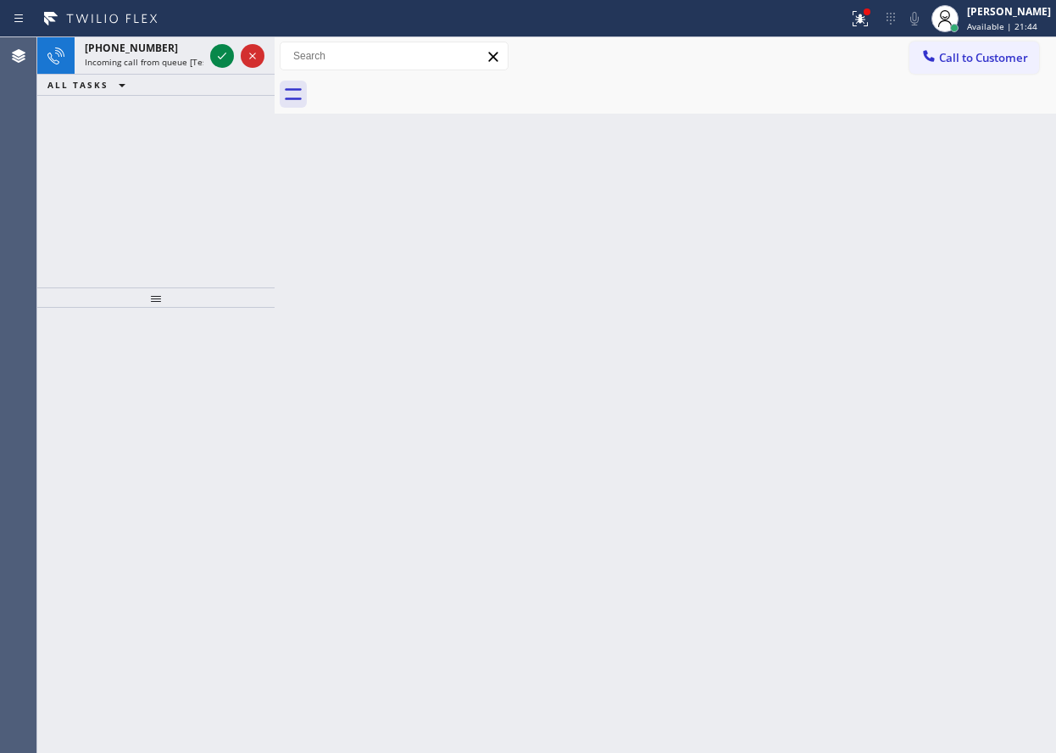
drag, startPoint x: 954, startPoint y: 381, endPoint x: 645, endPoint y: 155, distance: 383.3
click at [954, 381] on div "Back to Dashboard Change Sender ID Customers Technicians Select a contact Outbo…" at bounding box center [666, 394] width 782 height 715
click at [125, 66] on span "Incoming call from queue [Test] All" at bounding box center [155, 62] width 141 height 12
click at [212, 54] on icon at bounding box center [222, 56] width 20 height 20
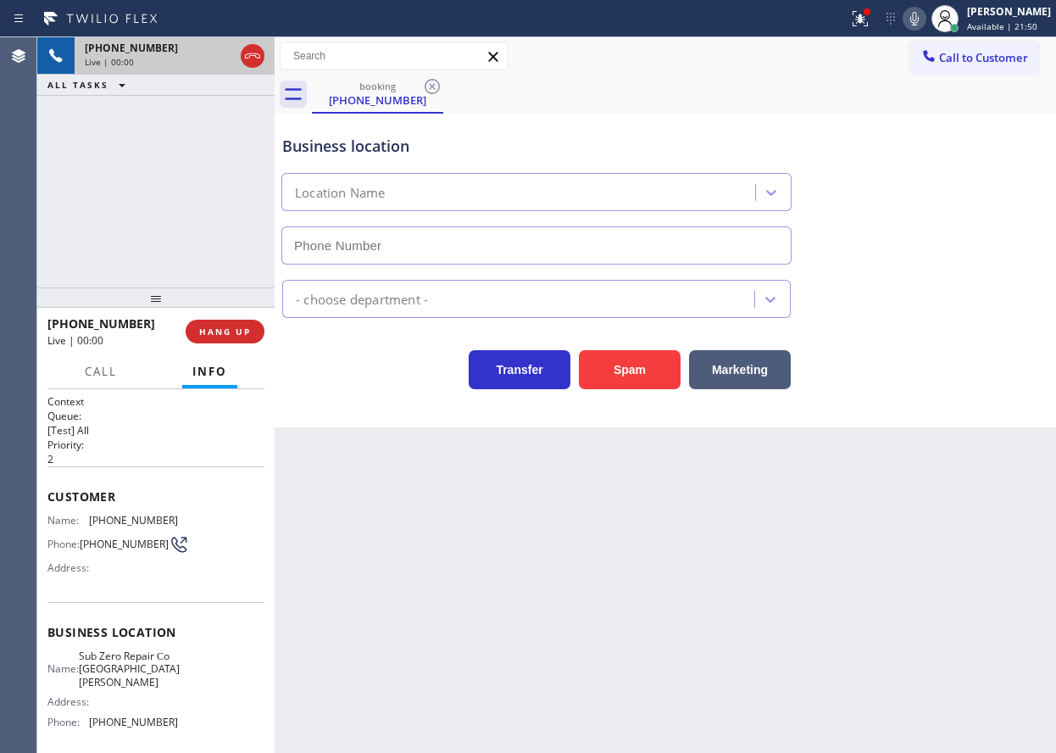
type input "[PHONE_NUMBER]"
click at [130, 670] on span "Sub Zero Repair Сo [GEOGRAPHIC_DATA][PERSON_NAME]" at bounding box center [129, 668] width 101 height 39
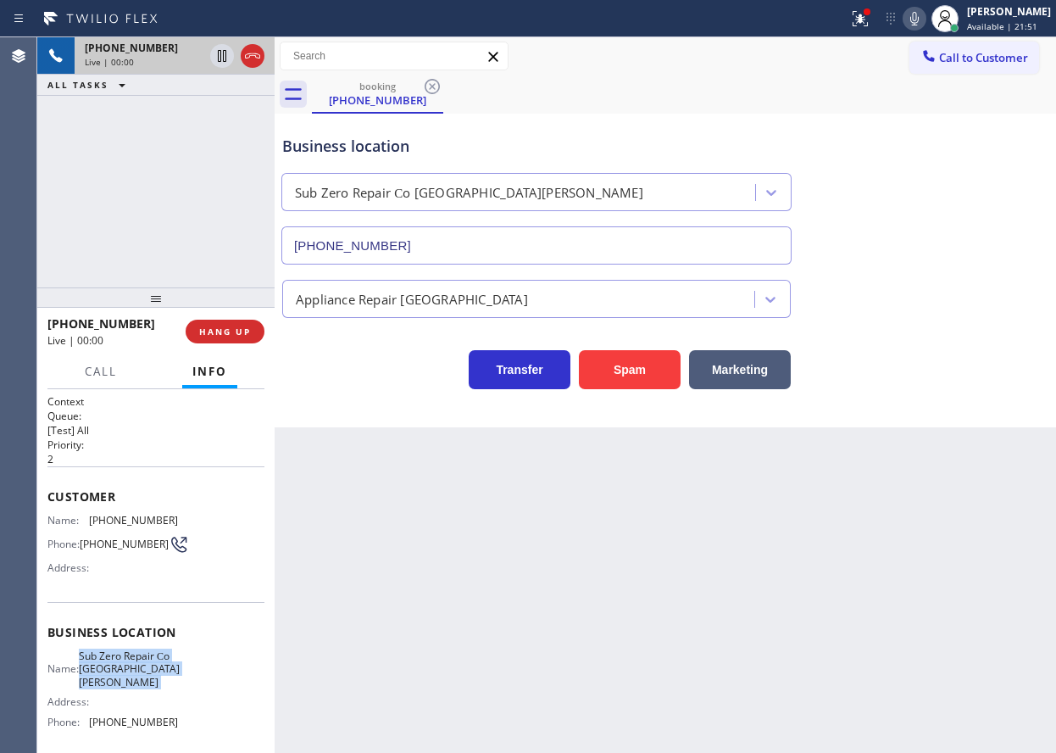
click at [130, 670] on span "Sub Zero Repair Сo [GEOGRAPHIC_DATA][PERSON_NAME]" at bounding box center [129, 668] width 101 height 39
copy span "Sub Zero Repair Сo [GEOGRAPHIC_DATA][PERSON_NAME]"
click at [577, 253] on input "[PHONE_NUMBER]" at bounding box center [536, 245] width 510 height 38
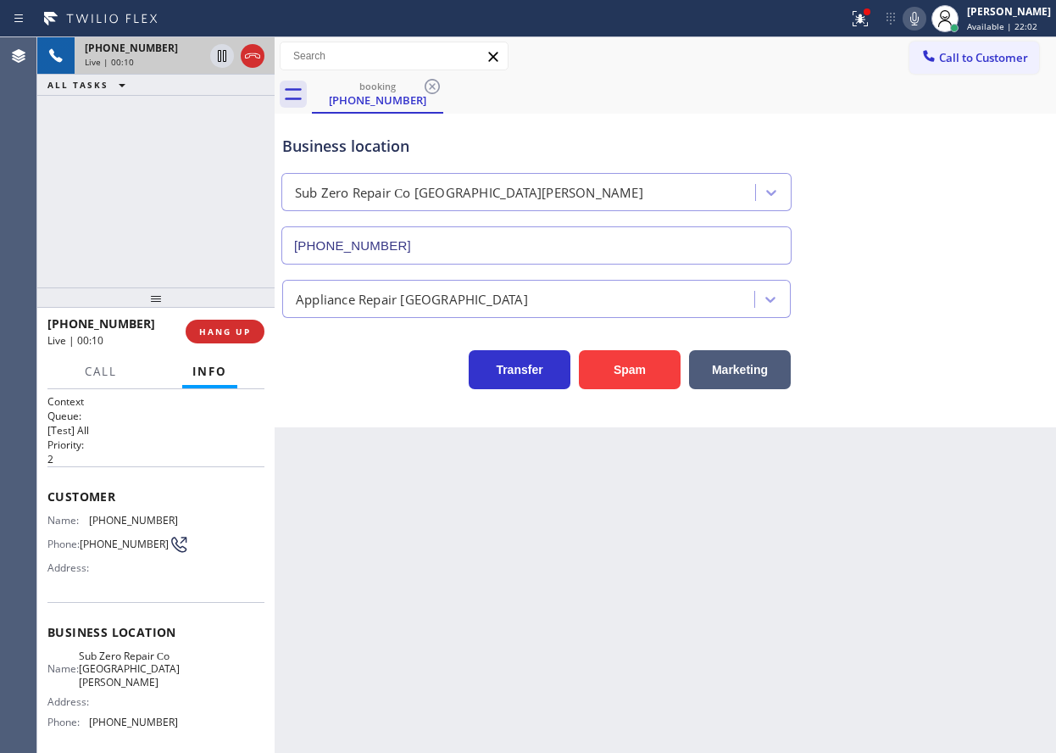
click at [114, 522] on span "[PHONE_NUMBER]" at bounding box center [133, 520] width 89 height 13
copy span "[PHONE_NUMBER]"
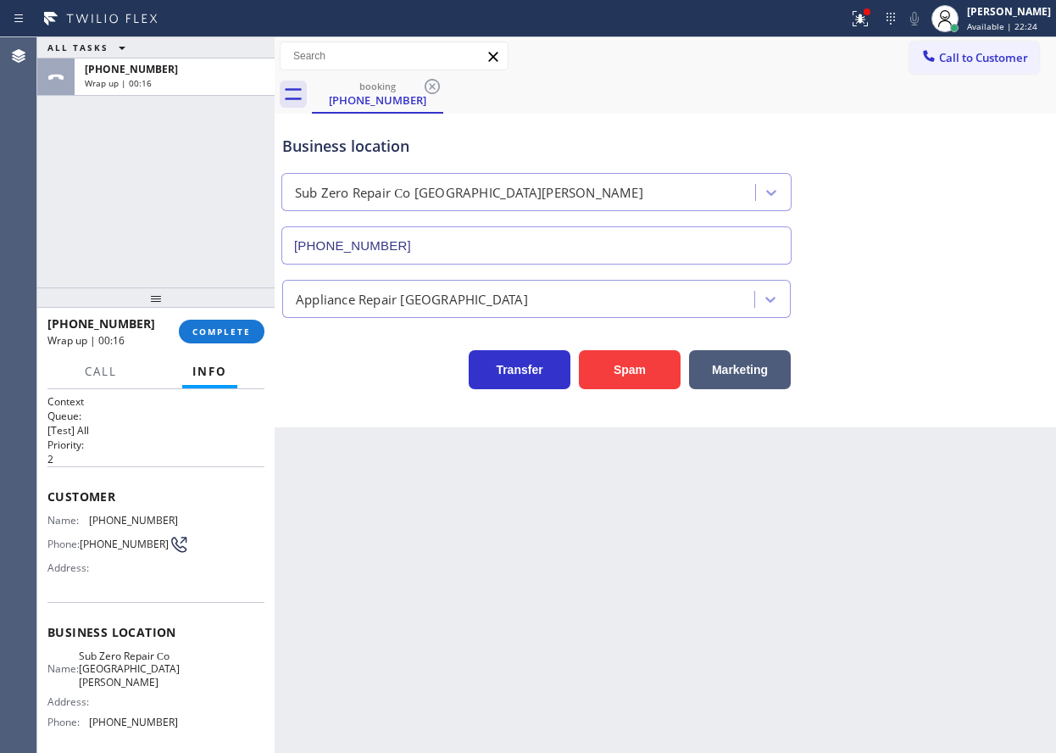
click at [976, 259] on div "Business location Sub Zero Repair Сo San Jose (408) 763-4837" at bounding box center [665, 187] width 773 height 153
click at [218, 326] on span "COMPLETE" at bounding box center [221, 332] width 58 height 12
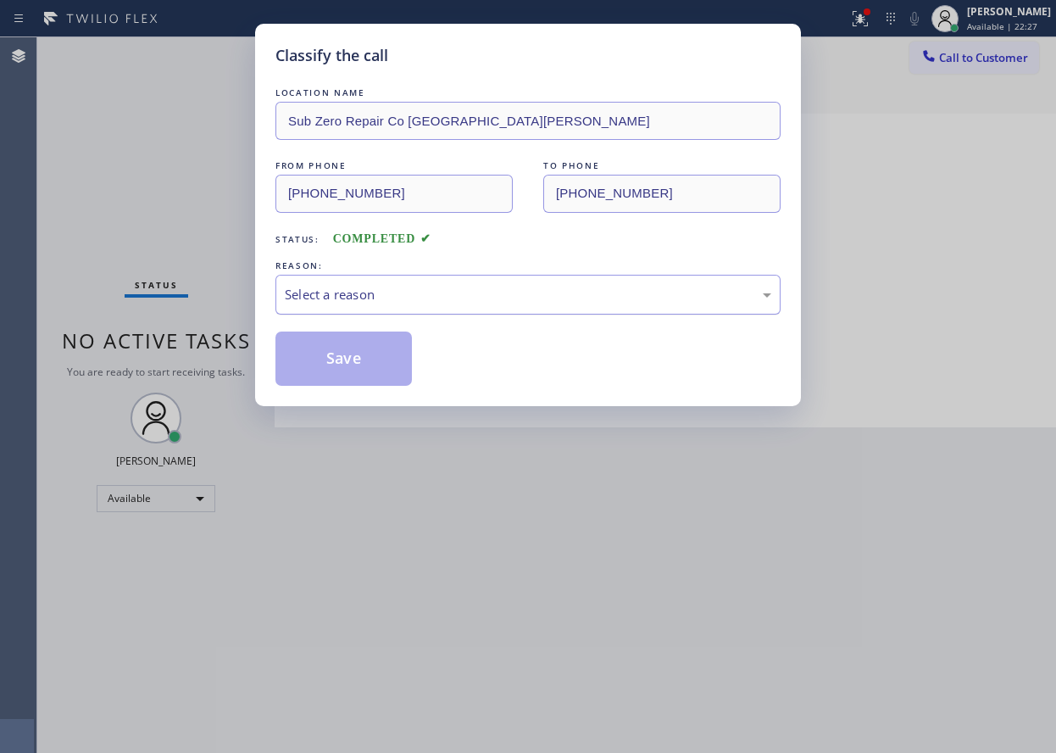
click at [392, 297] on div "Select a reason" at bounding box center [528, 294] width 487 height 19
click at [342, 369] on button "Save" at bounding box center [343, 358] width 136 height 54
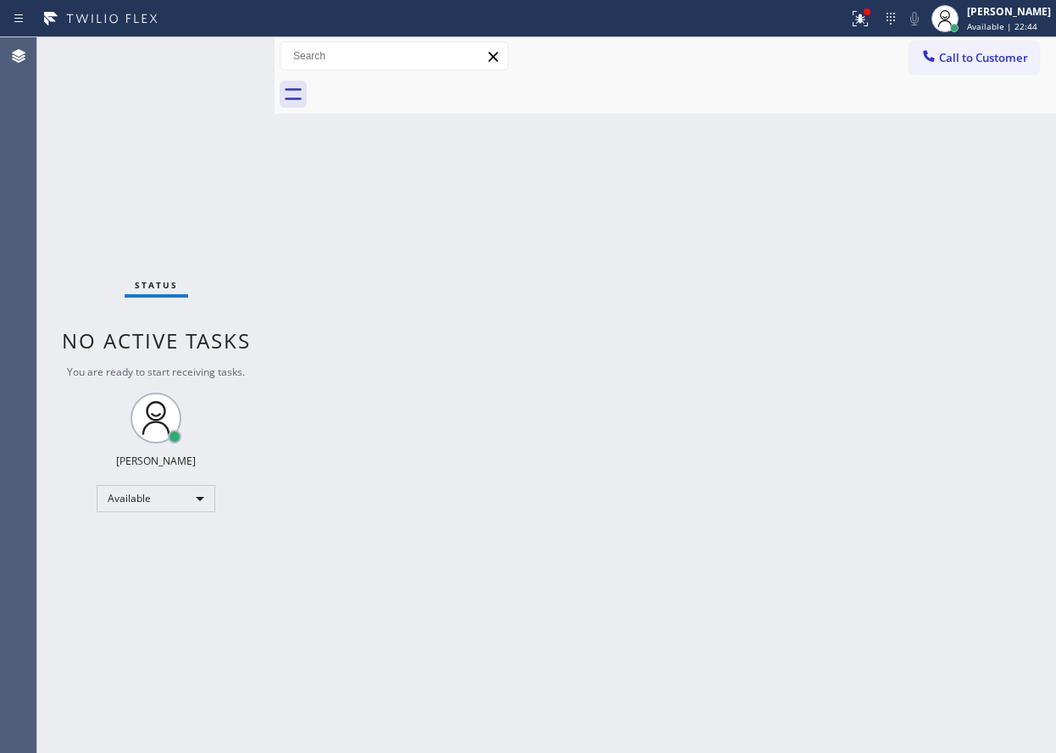
click at [871, 201] on div "Back to Dashboard Change Sender ID Customers Technicians Select a contact Outbo…" at bounding box center [666, 394] width 782 height 715
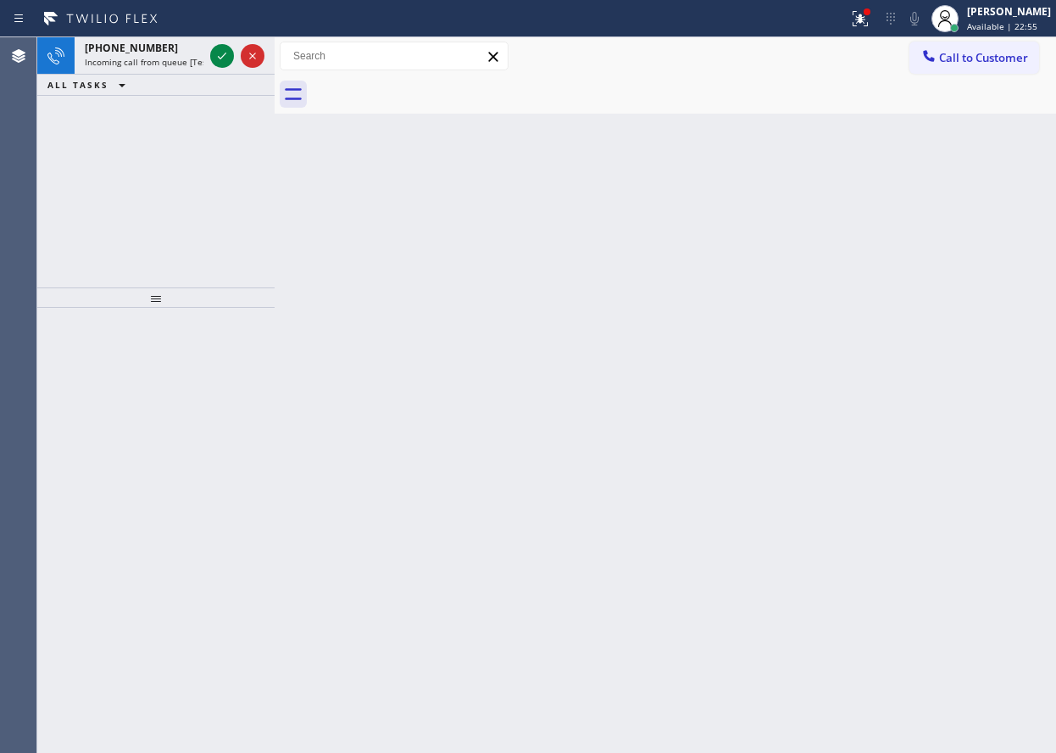
drag, startPoint x: 913, startPoint y: 335, endPoint x: 828, endPoint y: 292, distance: 95.2
click at [913, 335] on div "Back to Dashboard Change Sender ID Customers Technicians Select a contact Outbo…" at bounding box center [666, 394] width 782 height 715
click at [221, 58] on icon at bounding box center [222, 56] width 8 height 7
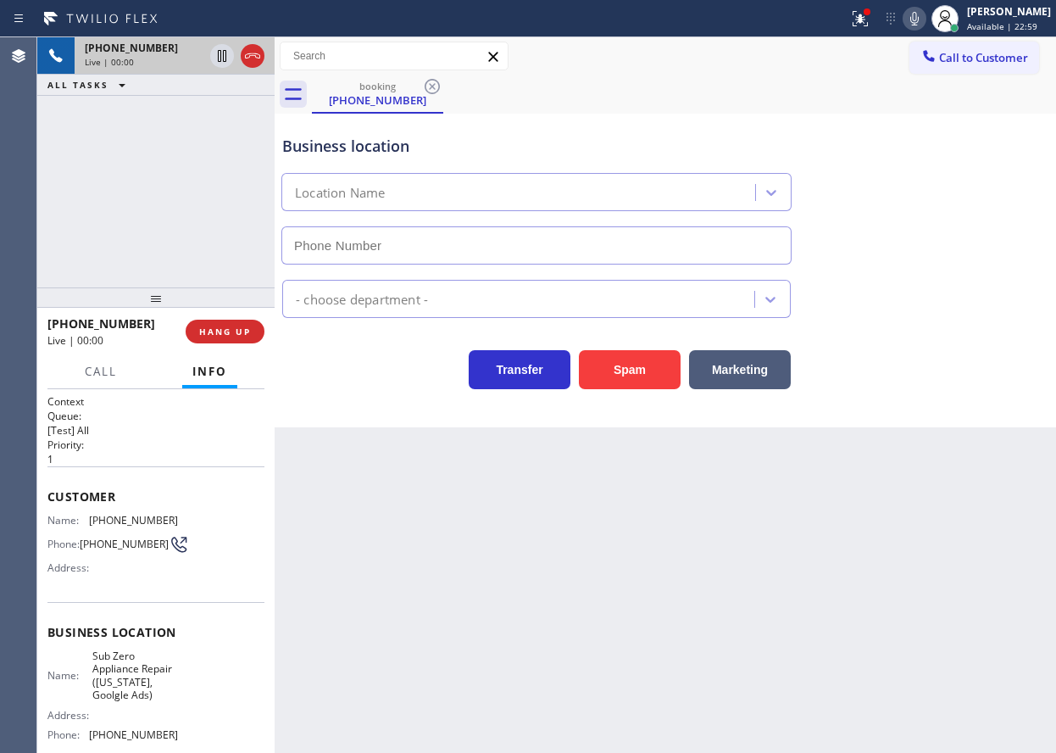
type input "[PHONE_NUMBER]"
click at [155, 670] on span "Sub Zero Appliance Repair ([US_STATE], Goolgle Ads)" at bounding box center [134, 675] width 85 height 53
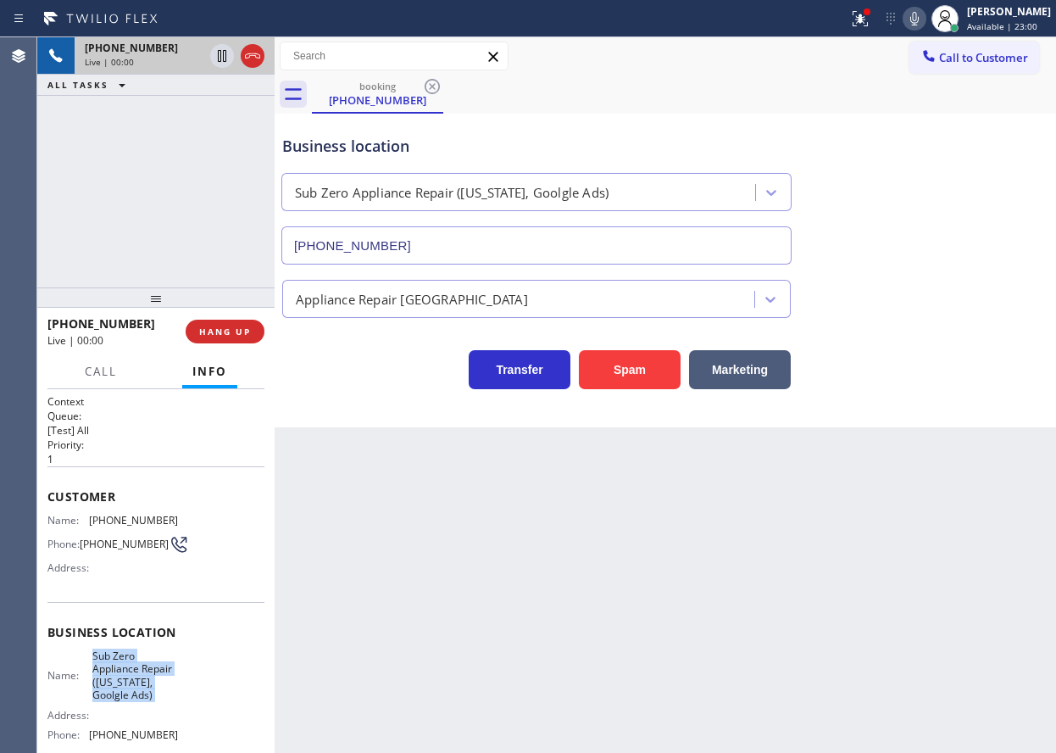
click at [155, 670] on span "Sub Zero Appliance Repair ([US_STATE], Goolgle Ads)" at bounding box center [134, 675] width 85 height 53
copy span "Sub Zero Appliance Repair ([US_STATE], Goolgle Ads)"
click at [509, 242] on input "[PHONE_NUMBER]" at bounding box center [536, 245] width 510 height 38
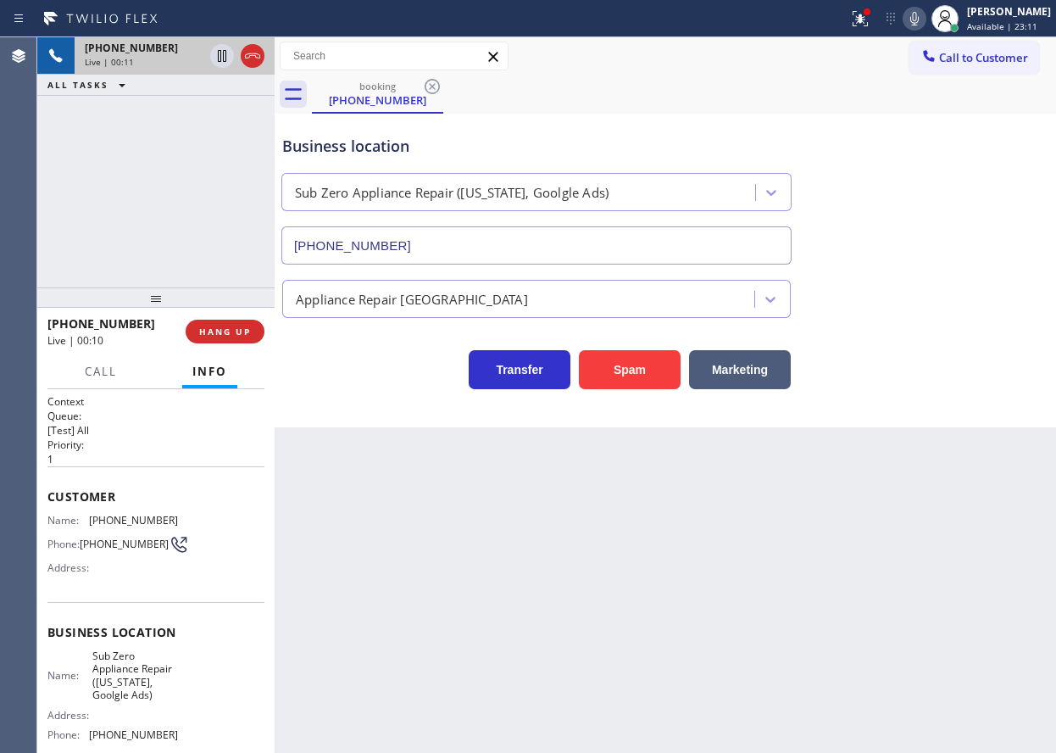
drag, startPoint x: 883, startPoint y: 30, endPoint x: 882, endPoint y: 45, distance: 15.3
click at [879, 30] on button at bounding box center [860, 18] width 37 height 37
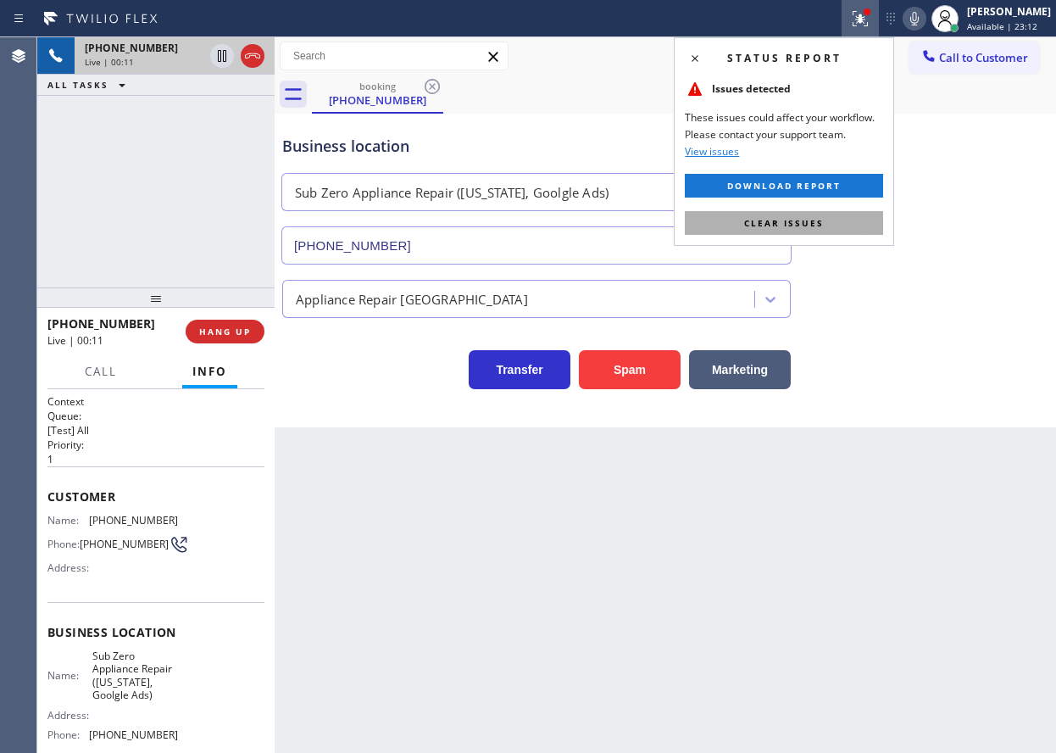
click at [849, 215] on button "Clear issues" at bounding box center [784, 223] width 198 height 24
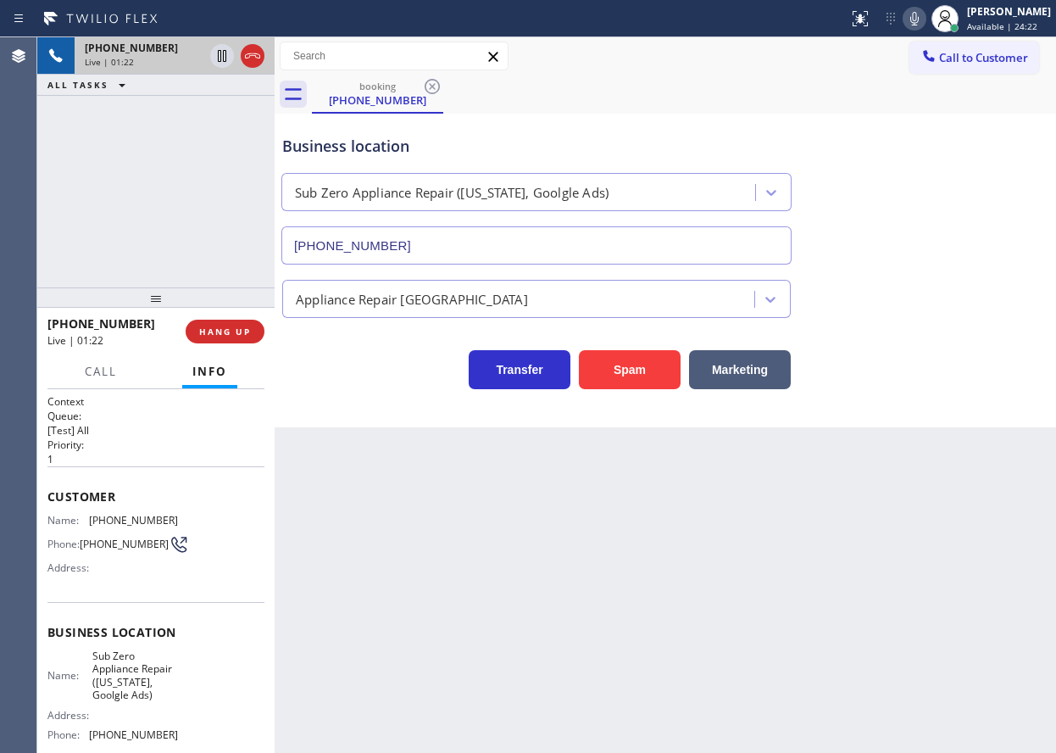
click at [105, 514] on span "[PHONE_NUMBER]" at bounding box center [133, 520] width 89 height 13
copy span "[PHONE_NUMBER]"
click at [224, 53] on icon at bounding box center [222, 56] width 8 height 12
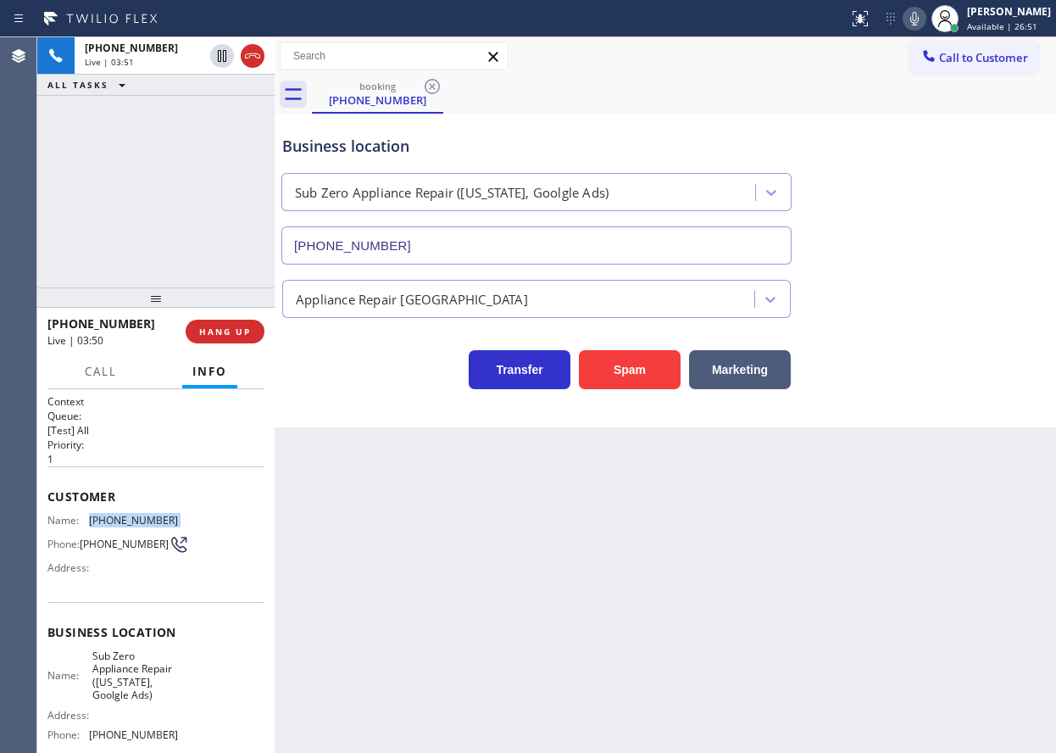
click at [925, 26] on icon at bounding box center [914, 18] width 20 height 20
click at [220, 50] on icon at bounding box center [222, 56] width 20 height 20
click at [919, 14] on icon at bounding box center [914, 19] width 8 height 14
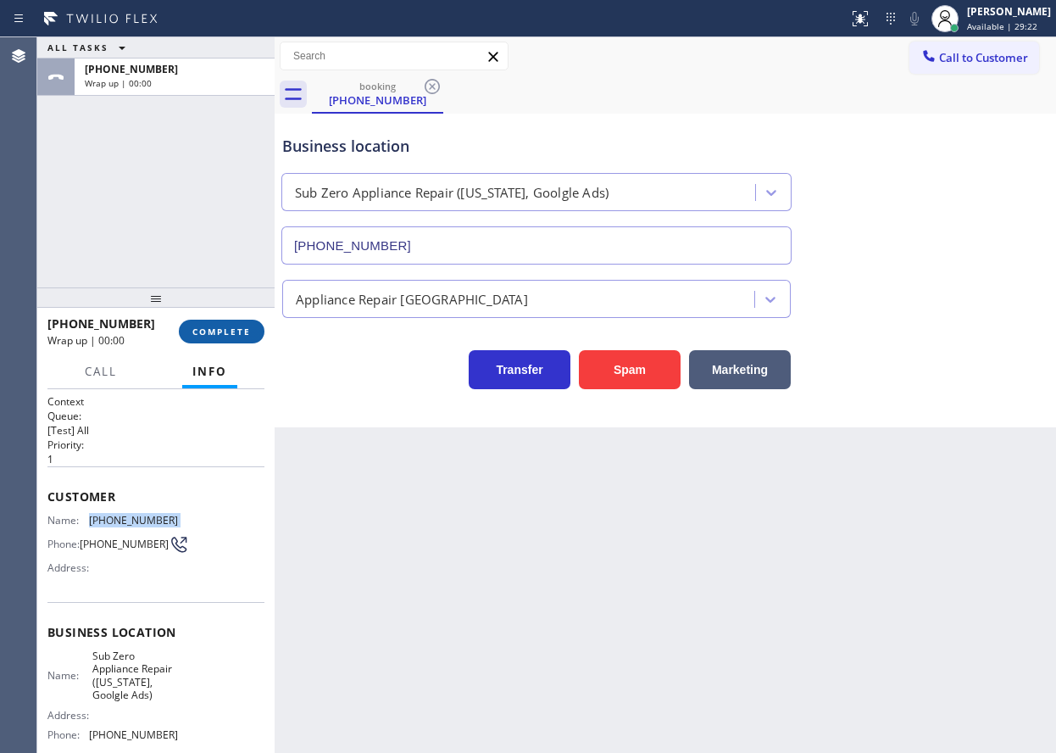
click at [232, 336] on span "COMPLETE" at bounding box center [221, 332] width 58 height 12
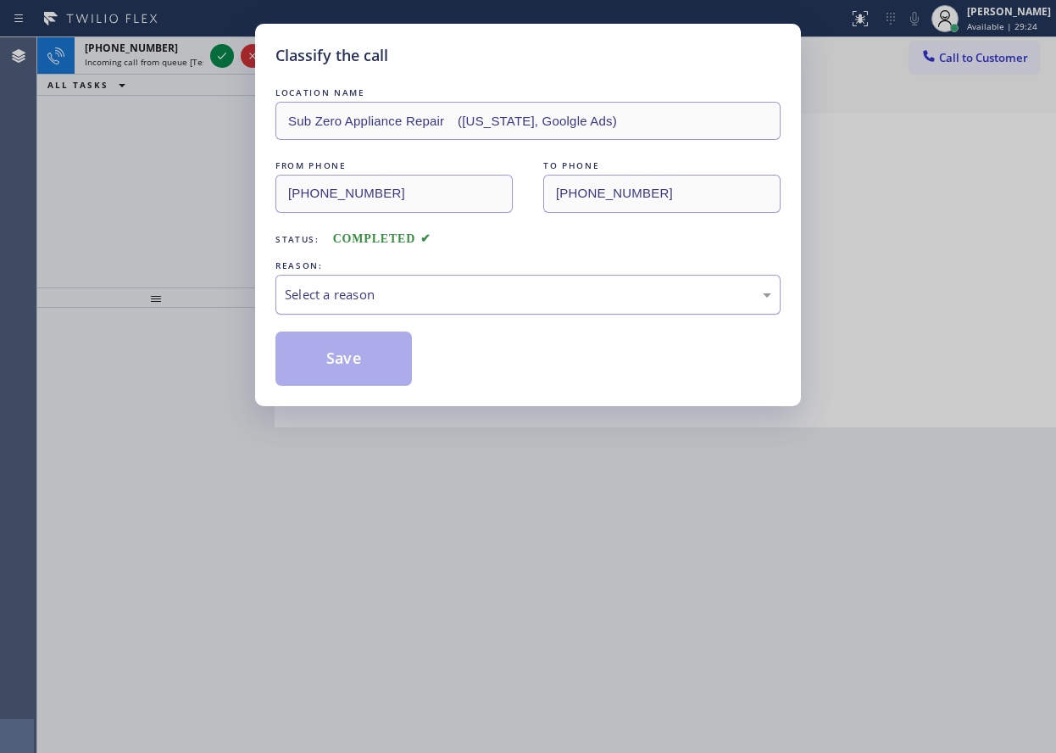
click at [371, 304] on div "Select a reason" at bounding box center [527, 295] width 505 height 40
click at [336, 348] on button "Save" at bounding box center [343, 358] width 136 height 54
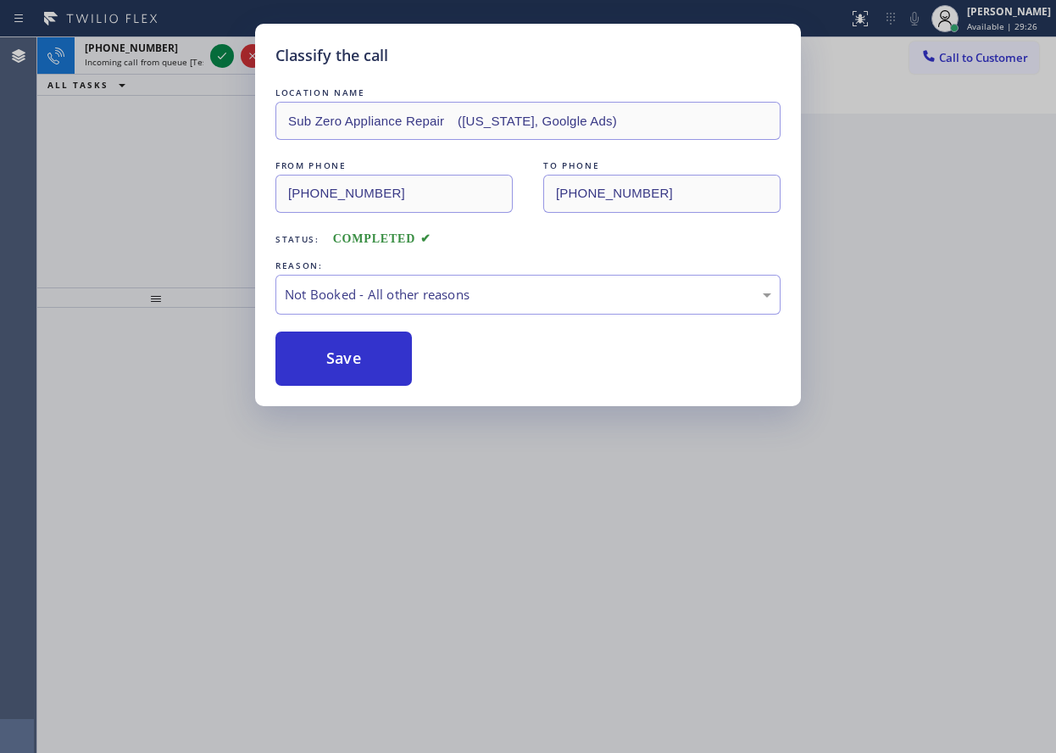
click at [215, 57] on div "Classify the call LOCATION NAME Fridge Tune-Up Co. Cedar Hill FROM PHONE (972) …" at bounding box center [546, 394] width 1019 height 715
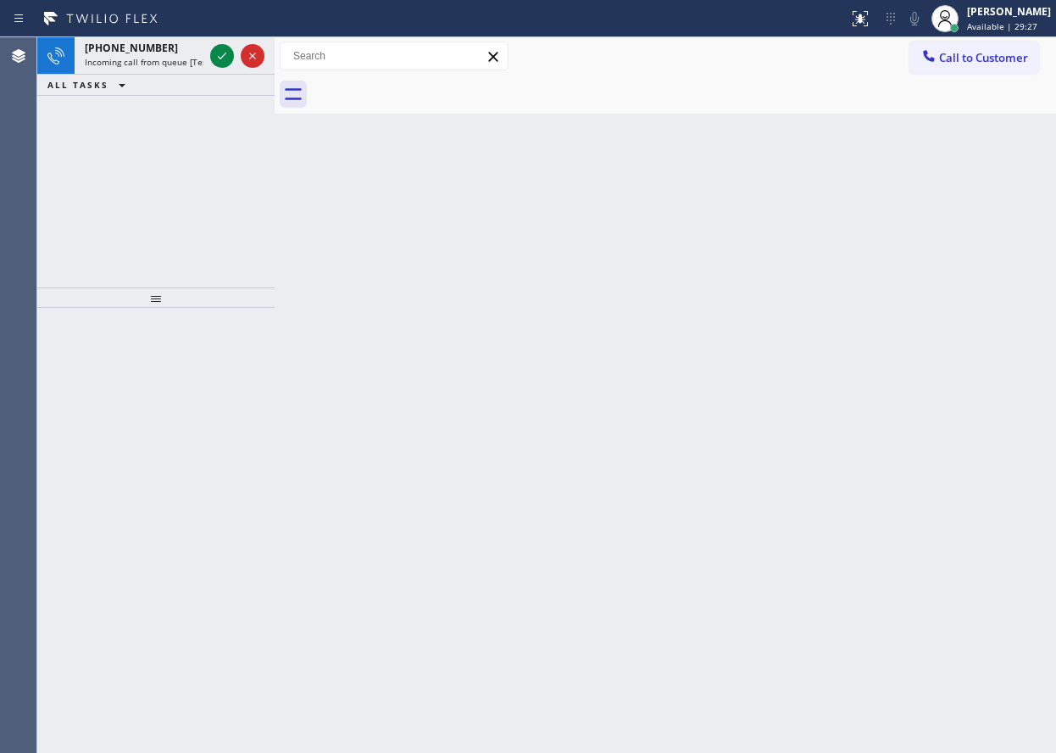
click at [215, 57] on icon at bounding box center [222, 56] width 20 height 20
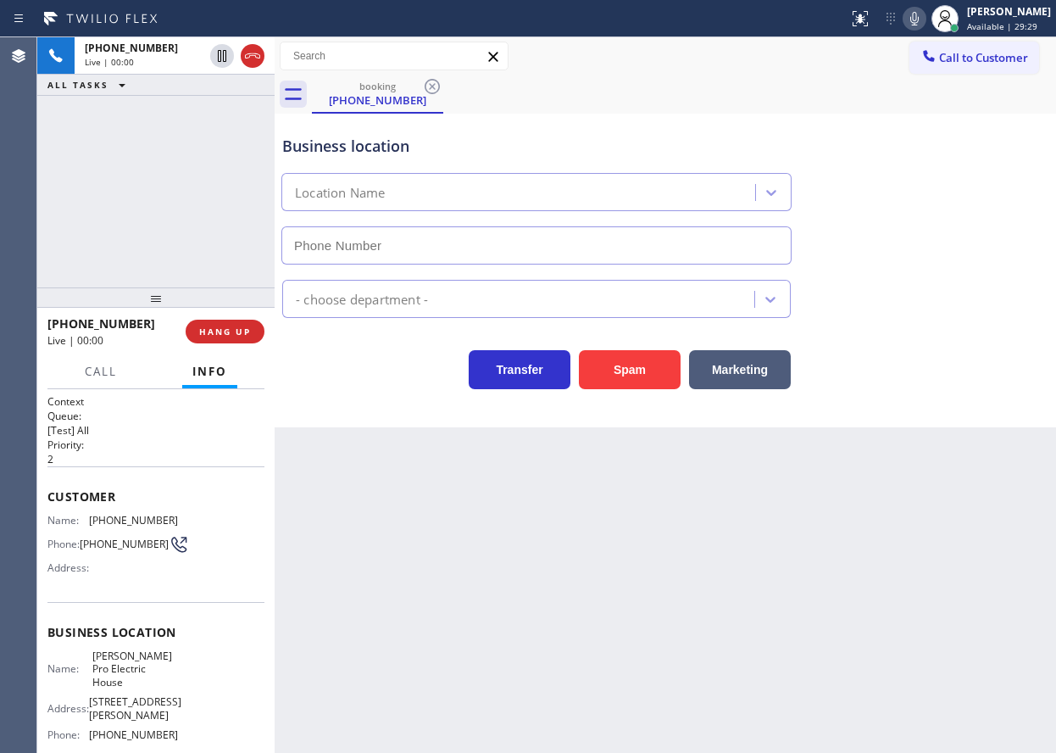
type input "[PHONE_NUMBER]"
click at [230, 336] on span "HANG UP" at bounding box center [225, 332] width 52 height 12
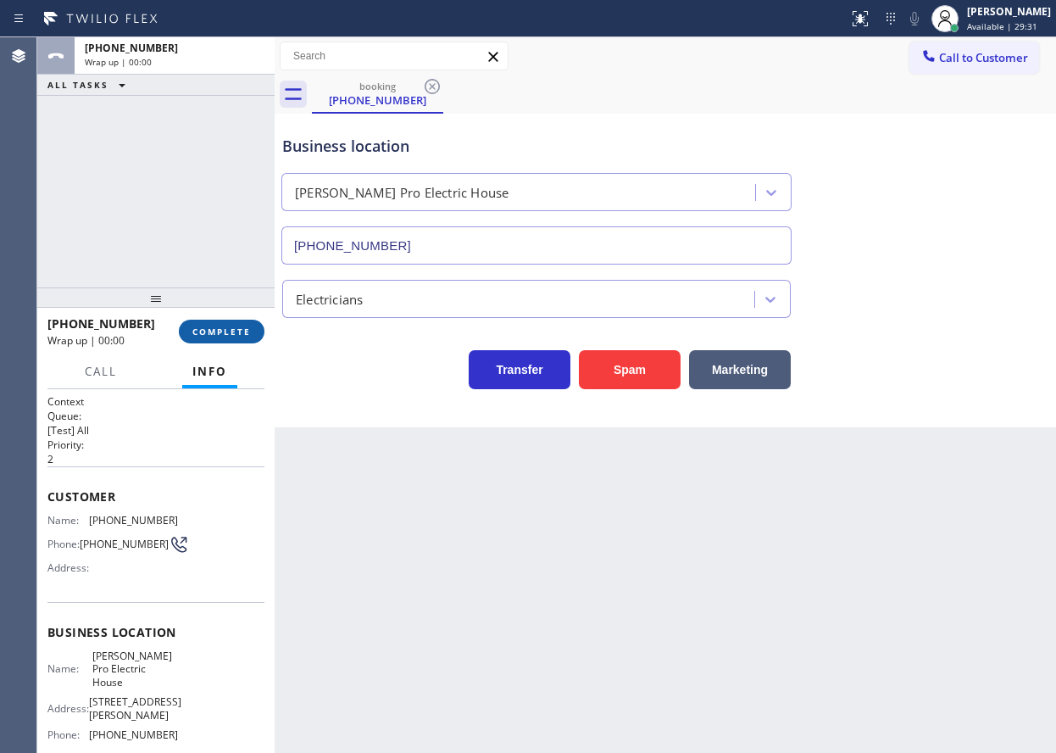
click at [230, 336] on span "COMPLETE" at bounding box center [221, 332] width 58 height 12
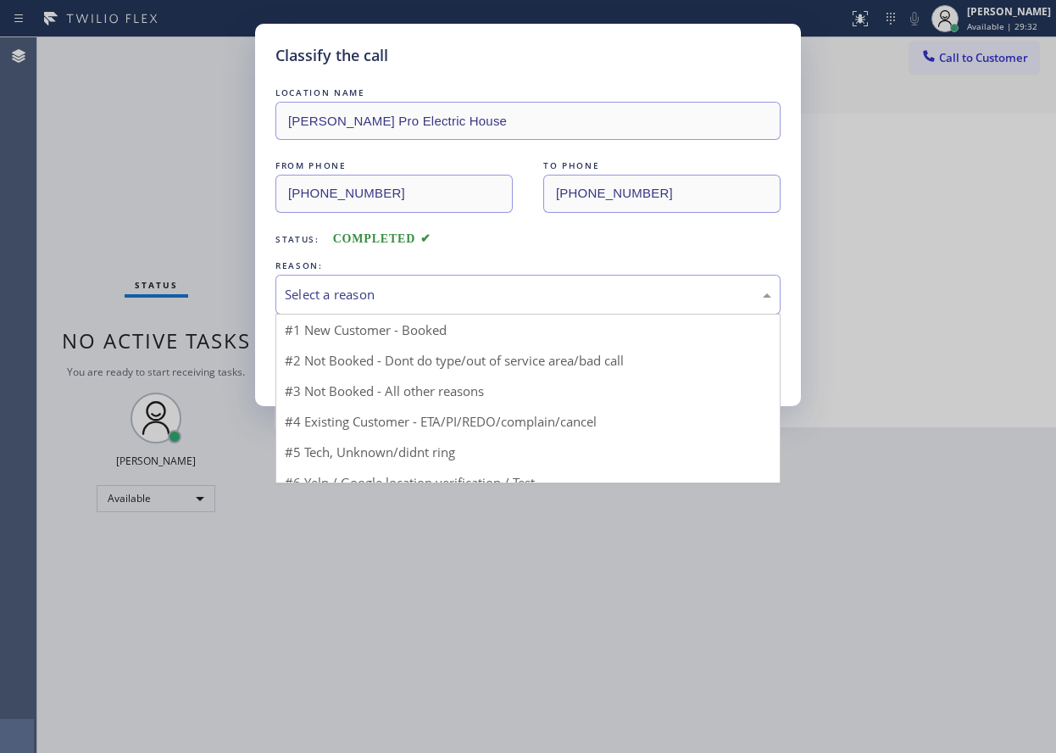
click at [318, 293] on div "Select a reason" at bounding box center [528, 294] width 487 height 19
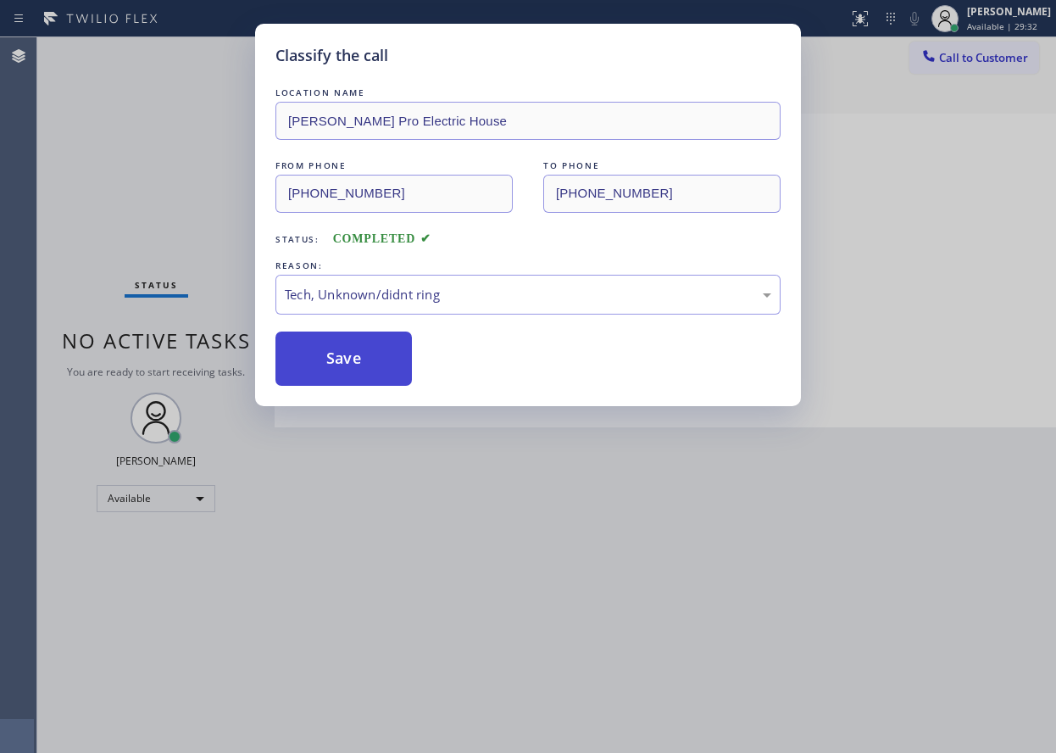
click at [348, 376] on button "Save" at bounding box center [343, 358] width 136 height 54
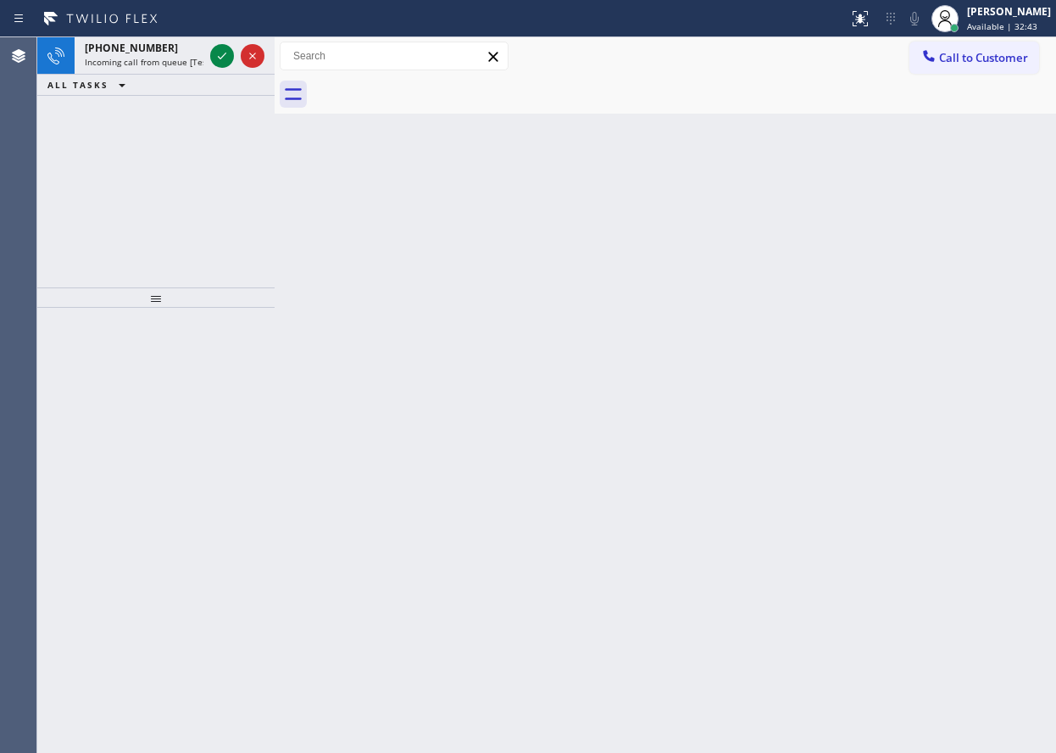
drag, startPoint x: 878, startPoint y: 306, endPoint x: 701, endPoint y: 196, distance: 208.6
click at [878, 306] on div "Back to Dashboard Change Sender ID Customers Technicians Select a contact Outbo…" at bounding box center [666, 394] width 782 height 715
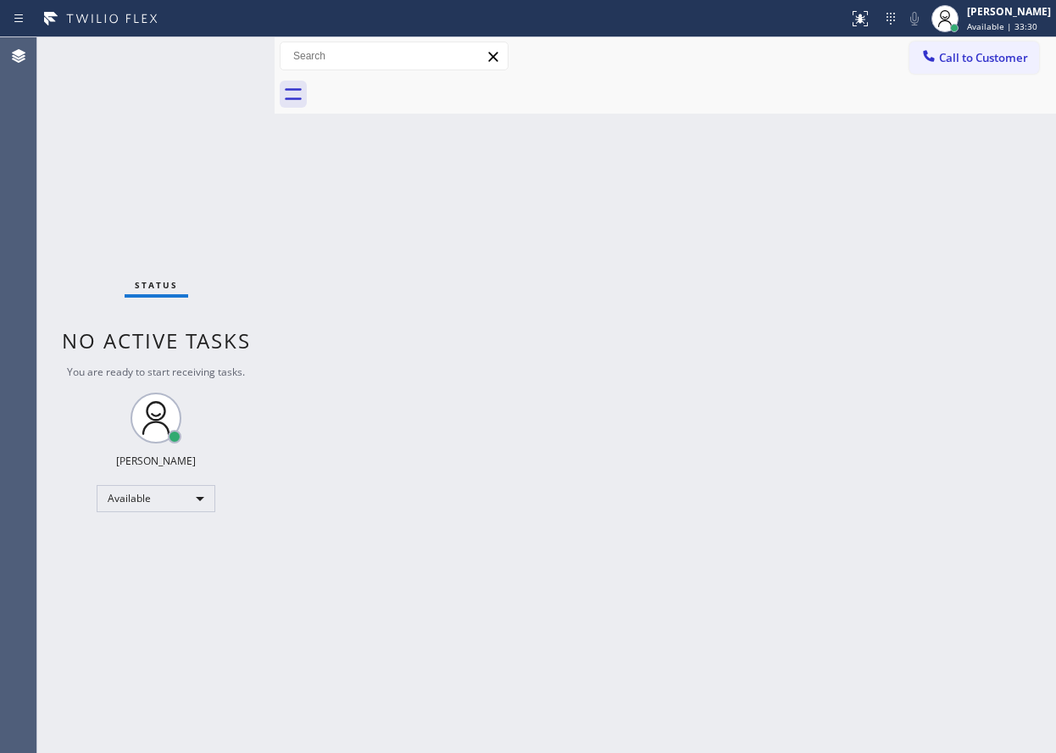
click at [951, 248] on div "Back to Dashboard Change Sender ID Customers Technicians Select a contact Outbo…" at bounding box center [666, 394] width 782 height 715
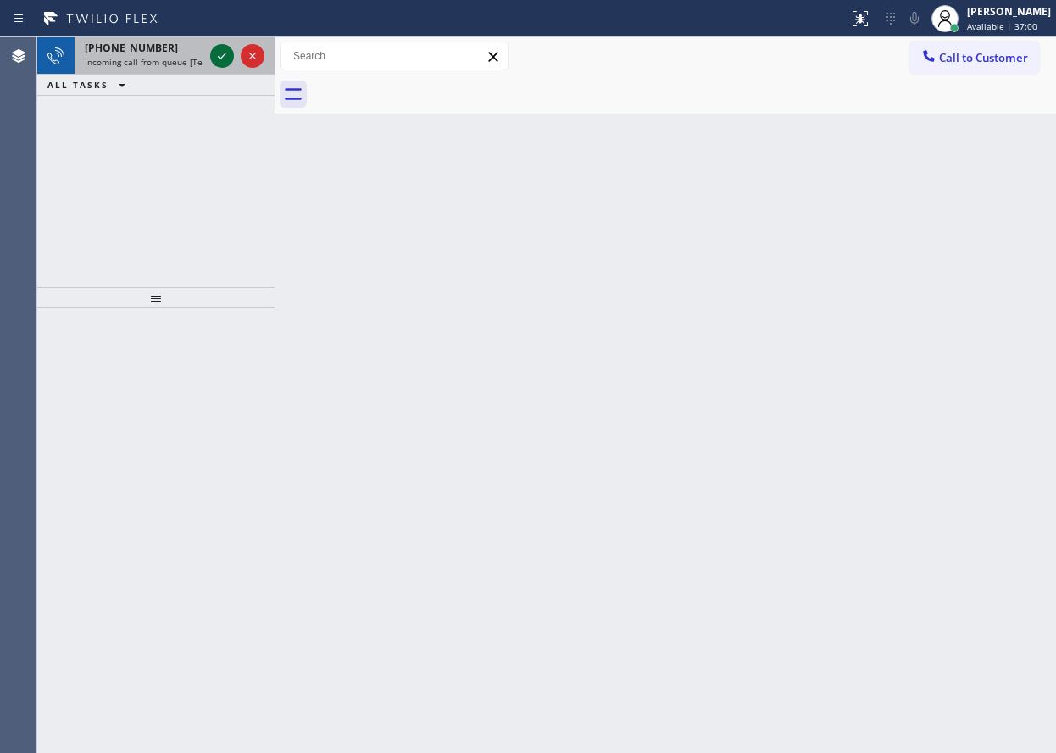
click at [214, 59] on icon at bounding box center [222, 56] width 20 height 20
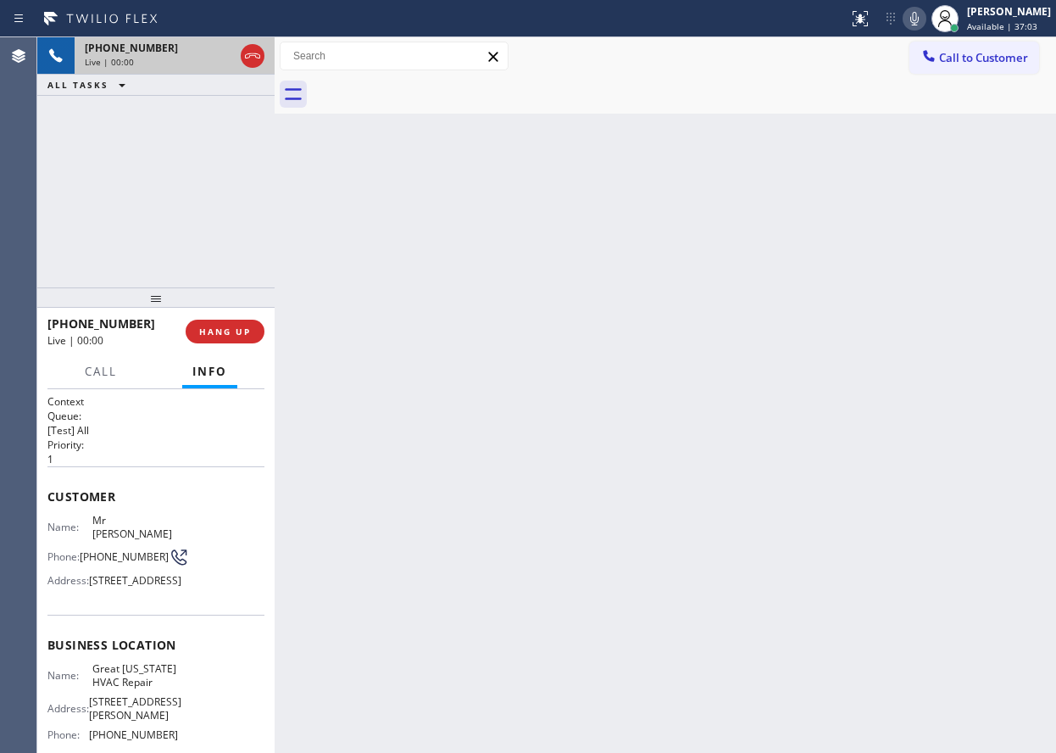
click at [244, 316] on div "+18445349710 Live | 00:00 HANG UP" at bounding box center [155, 331] width 217 height 44
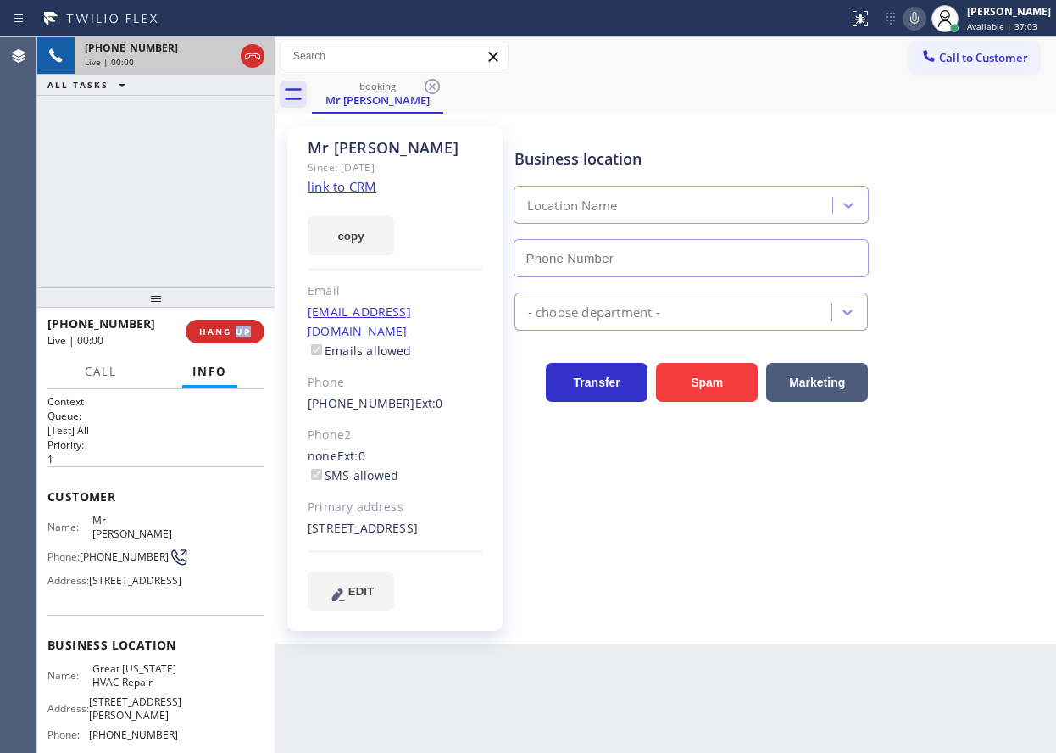
click at [245, 318] on div "+18445349710 Live | 00:00 HANG UP" at bounding box center [155, 331] width 217 height 44
type input "[PHONE_NUMBER]"
click at [243, 326] on span "HANG UP" at bounding box center [225, 332] width 52 height 12
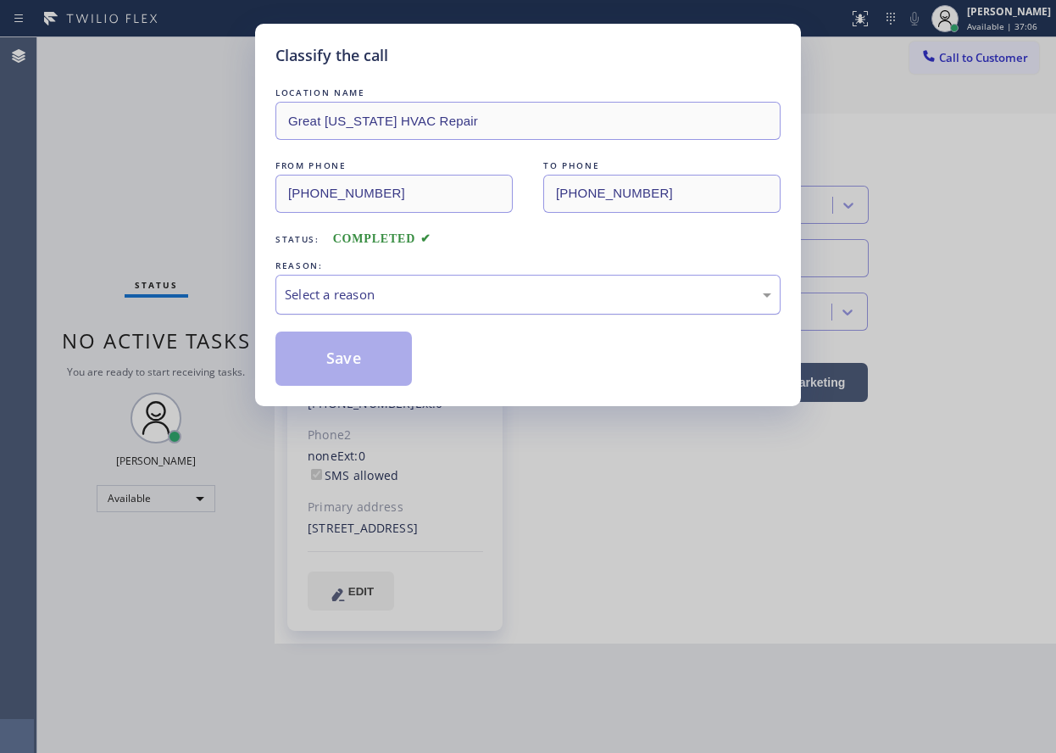
click at [371, 294] on div "Select a reason" at bounding box center [528, 294] width 487 height 19
click at [343, 334] on button "Save" at bounding box center [343, 358] width 136 height 54
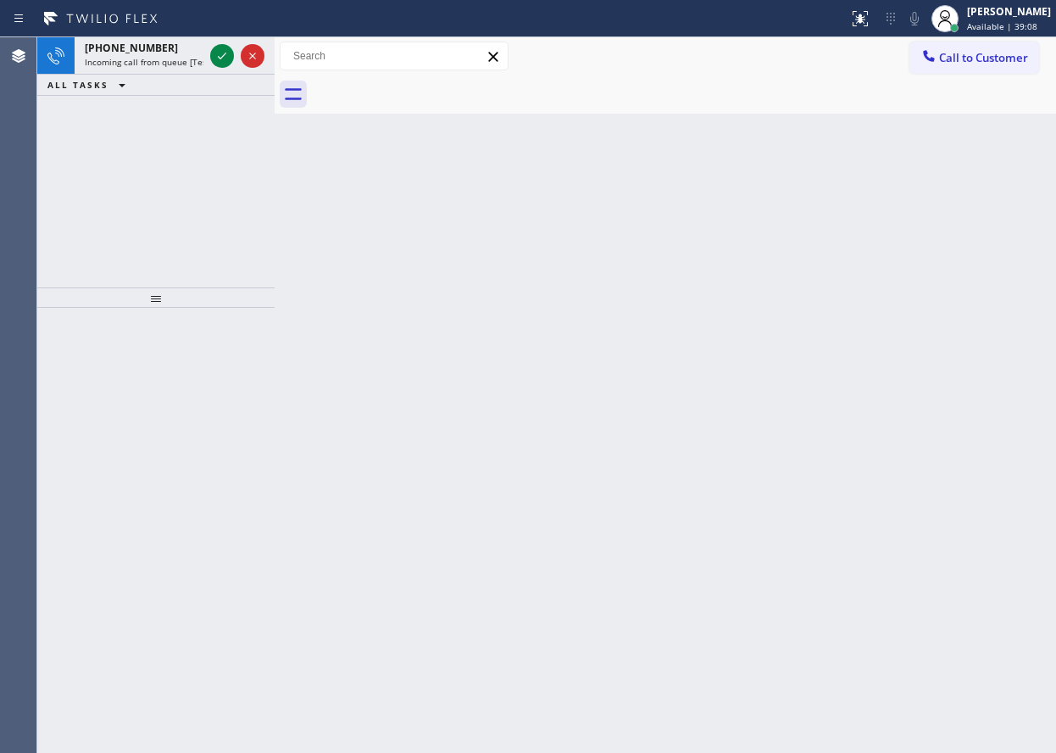
drag, startPoint x: 938, startPoint y: 326, endPoint x: 698, endPoint y: 211, distance: 265.0
click at [938, 326] on div "Back to Dashboard Change Sender ID Customers Technicians Select a contact Outbo…" at bounding box center [666, 394] width 782 height 715
click at [225, 57] on icon at bounding box center [222, 56] width 20 height 20
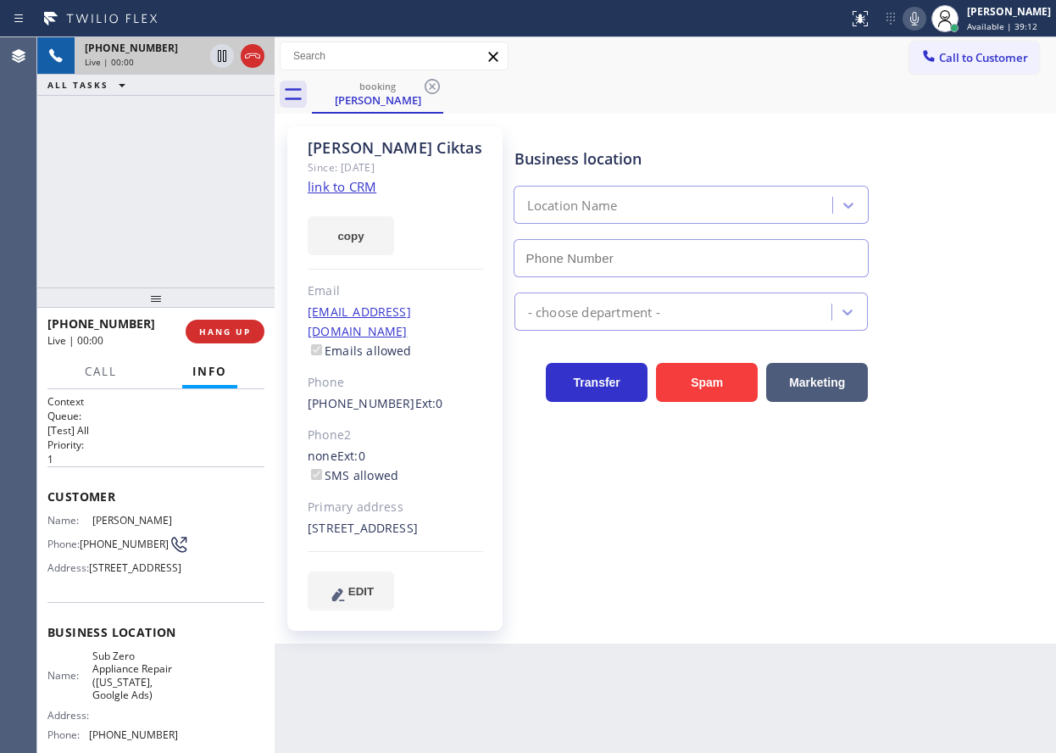
type input "[PHONE_NUMBER]"
click at [362, 193] on link "link to CRM" at bounding box center [342, 186] width 69 height 17
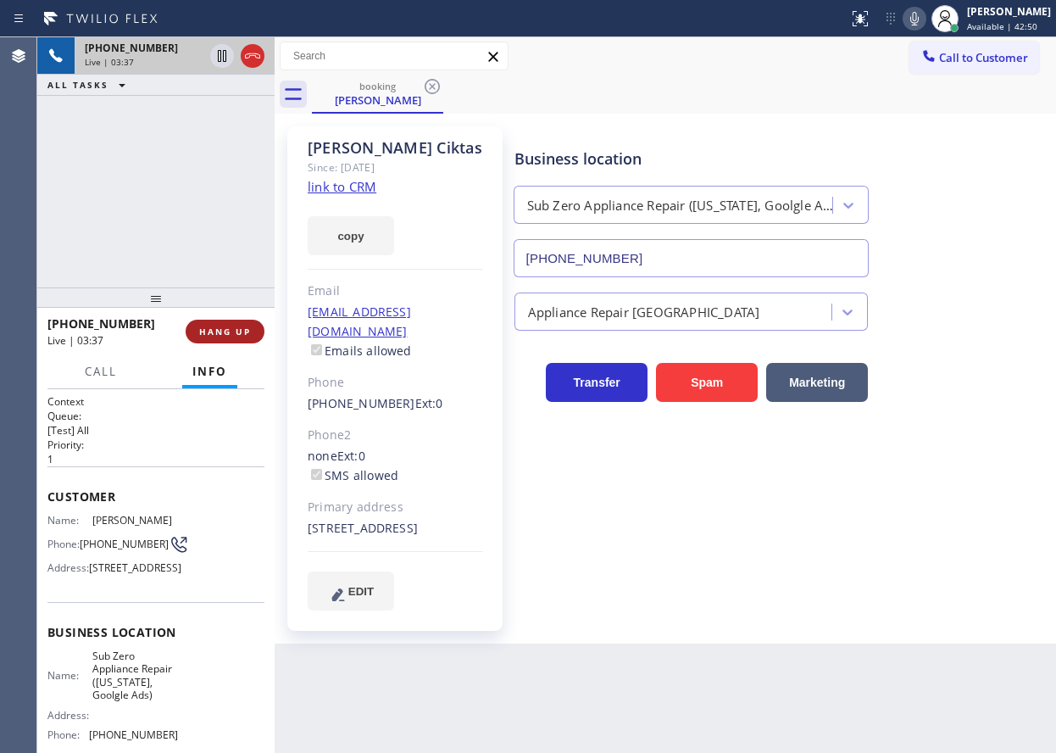
click at [229, 331] on span "HANG UP" at bounding box center [225, 332] width 52 height 12
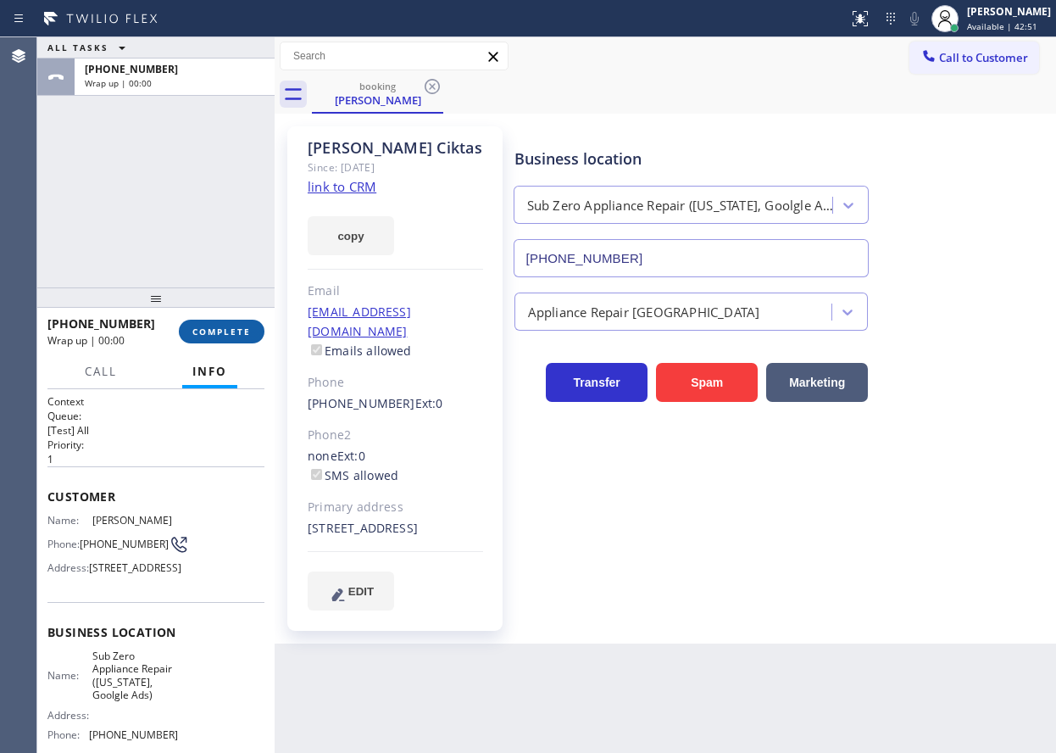
click at [236, 337] on span "COMPLETE" at bounding box center [221, 332] width 58 height 12
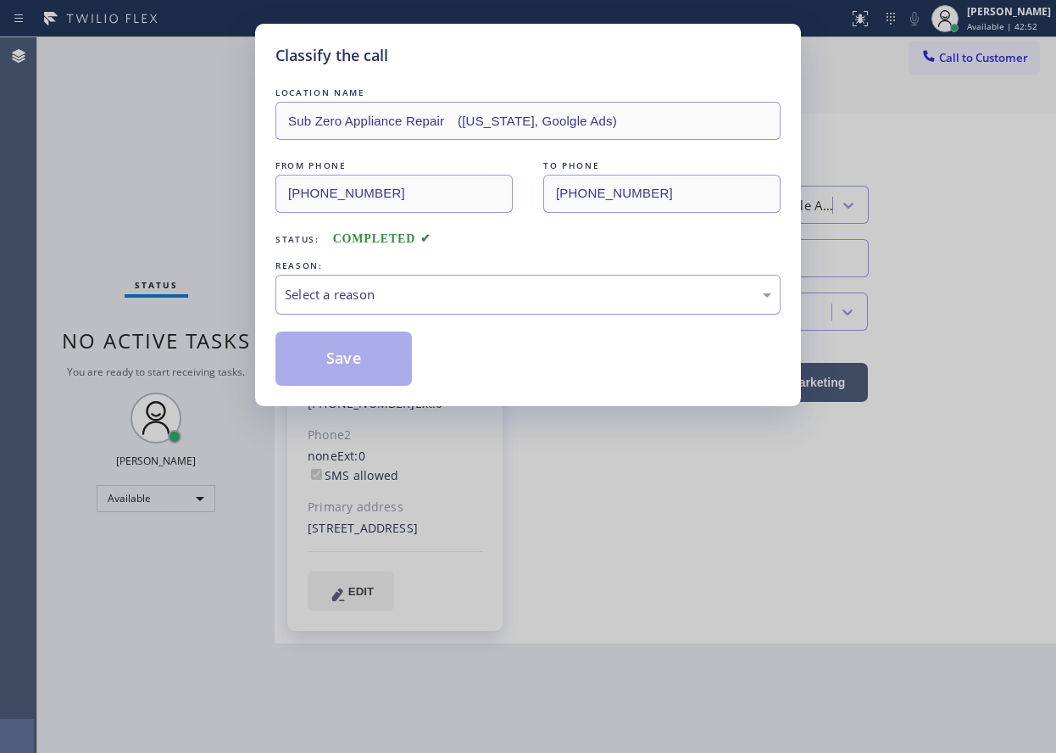
click at [386, 301] on div "Select a reason" at bounding box center [528, 294] width 487 height 19
click at [352, 347] on button "Save" at bounding box center [343, 358] width 136 height 54
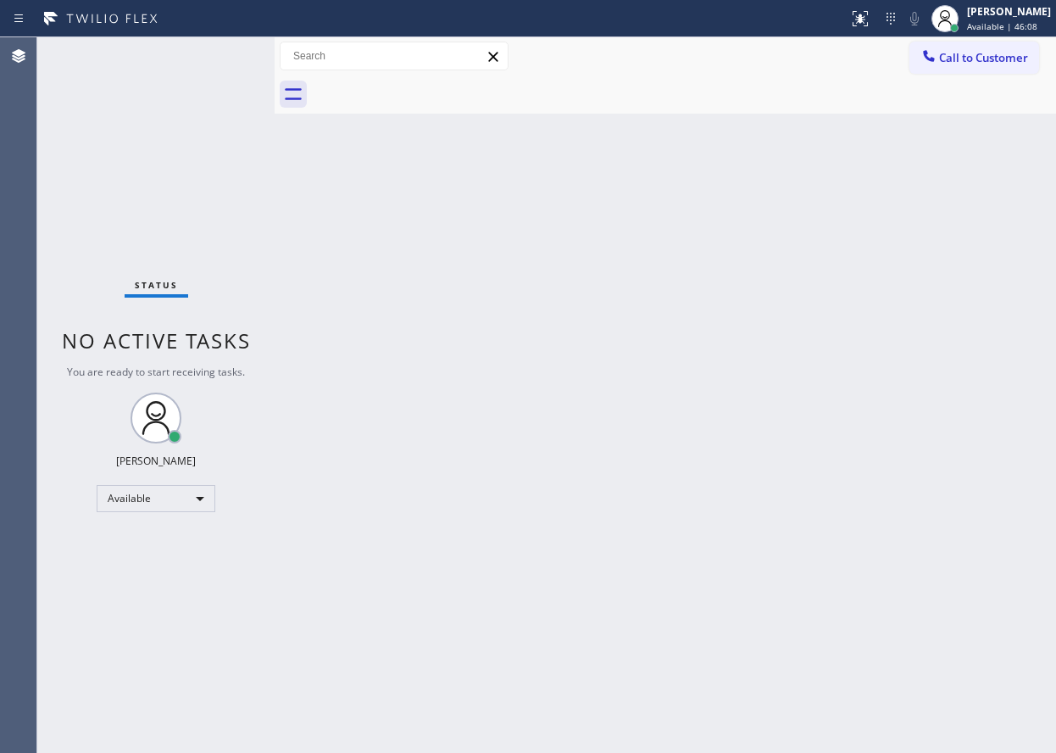
drag, startPoint x: 896, startPoint y: 236, endPoint x: 777, endPoint y: 188, distance: 128.1
click at [896, 236] on div "Back to Dashboard Change Sender ID Customers Technicians Select a contact Outbo…" at bounding box center [666, 394] width 782 height 715
click at [913, 498] on div "Back to Dashboard Change Sender ID Customers Technicians Select a contact Outbo…" at bounding box center [666, 394] width 782 height 715
click at [874, 521] on div "Back to Dashboard Change Sender ID Customers Technicians Select a contact Outbo…" at bounding box center [666, 394] width 782 height 715
click at [761, 517] on div "Back to Dashboard Change Sender ID Customers Technicians Select a contact Outbo…" at bounding box center [666, 394] width 782 height 715
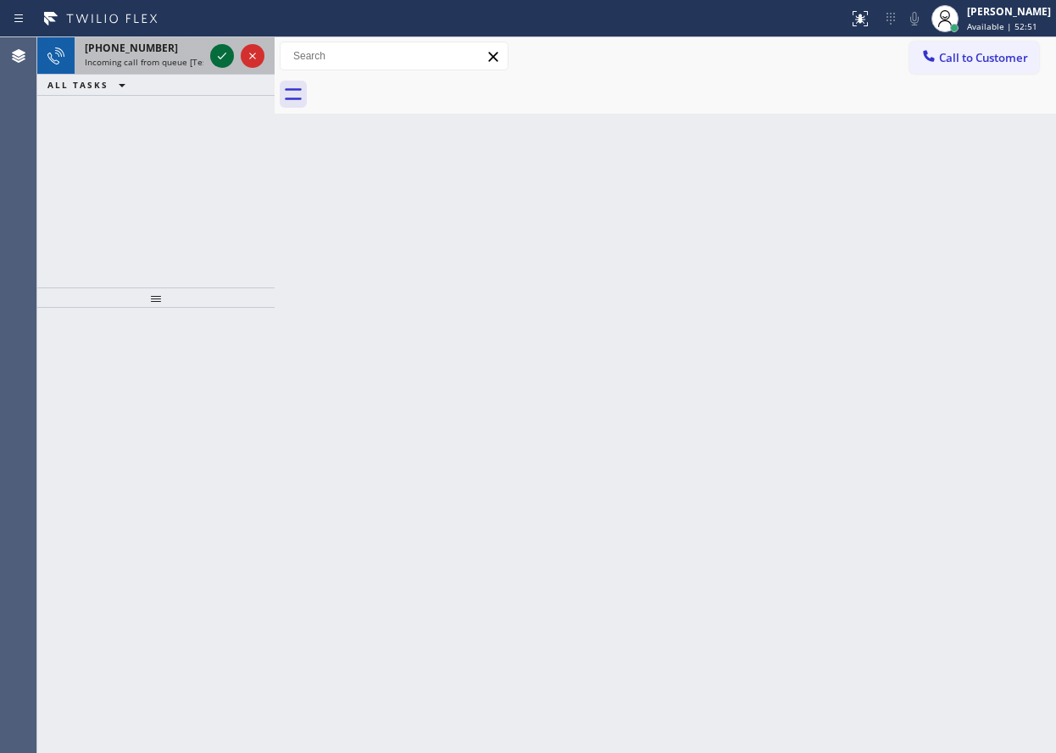
click at [220, 53] on icon at bounding box center [222, 56] width 20 height 20
click at [218, 52] on icon at bounding box center [222, 56] width 20 height 20
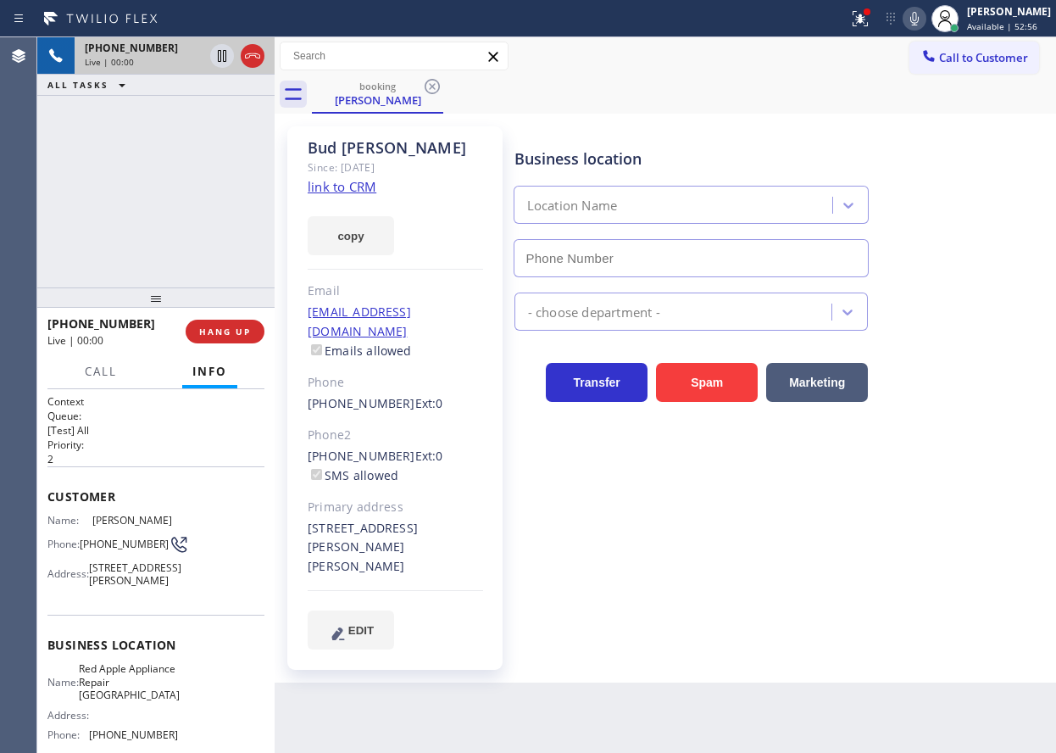
click at [705, 454] on div "Business location Location Name - choose department - Transfer Spam Marketing" at bounding box center [781, 388] width 541 height 514
type input "[PHONE_NUMBER]"
click at [370, 187] on link "link to CRM" at bounding box center [342, 186] width 69 height 17
click at [115, 701] on span "Red Apple Appliance Repair [GEOGRAPHIC_DATA]" at bounding box center [129, 681] width 101 height 39
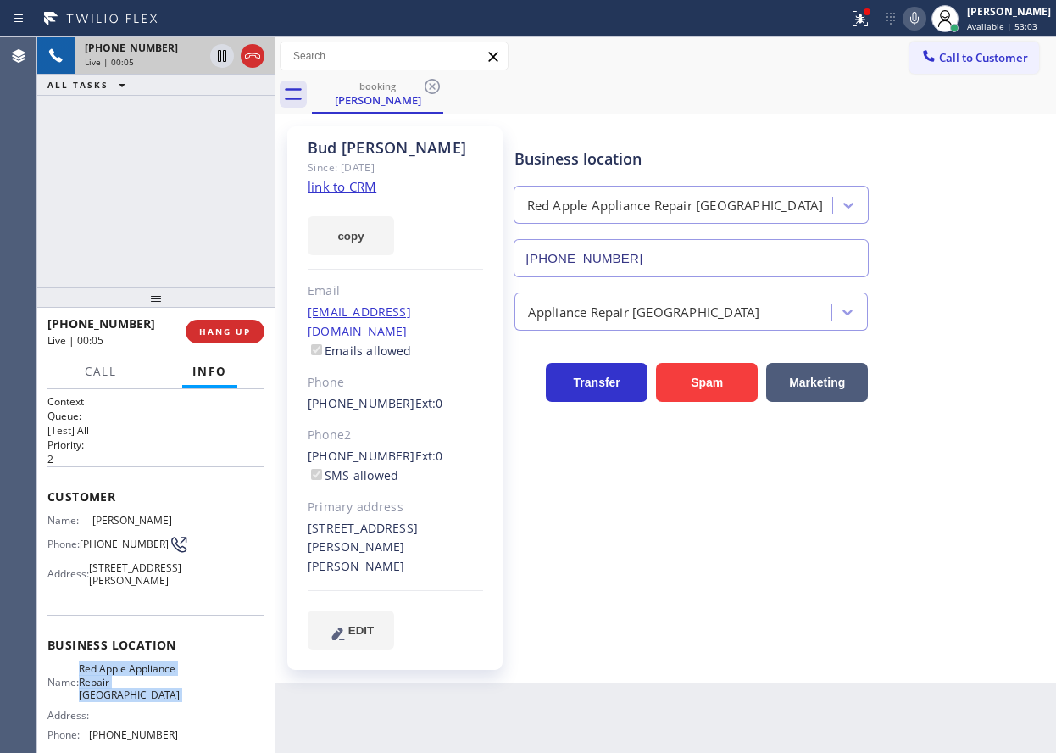
click at [115, 701] on span "Red Apple Appliance Repair [GEOGRAPHIC_DATA]" at bounding box center [129, 681] width 101 height 39
copy span "Red Apple Appliance Repair [GEOGRAPHIC_DATA]"
click at [711, 263] on input "[PHONE_NUMBER]" at bounding box center [692, 258] width 356 height 38
click at [710, 263] on input "[PHONE_NUMBER]" at bounding box center [692, 258] width 356 height 38
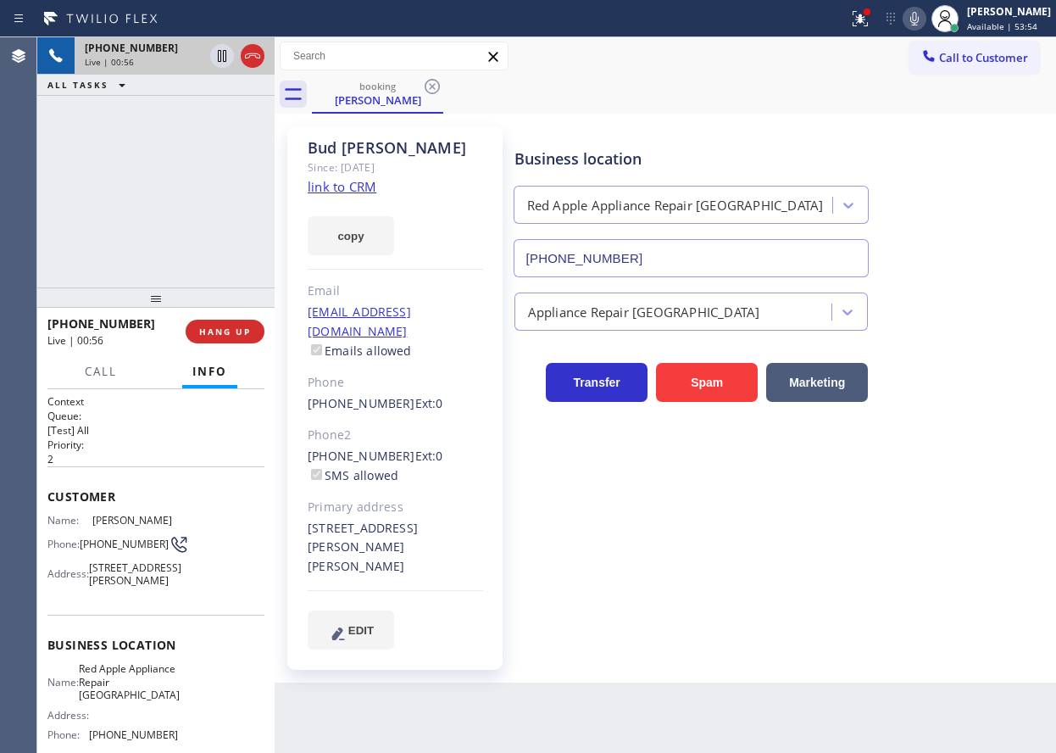
click at [924, 12] on icon at bounding box center [914, 18] width 20 height 20
click at [216, 54] on icon at bounding box center [222, 56] width 20 height 20
click at [925, 24] on icon at bounding box center [914, 18] width 20 height 20
click at [217, 56] on icon at bounding box center [222, 56] width 20 height 20
click at [906, 515] on div "Business location Red Apple Appliance Repair Orange Park Acres (714) 699-9003 A…" at bounding box center [781, 388] width 541 height 514
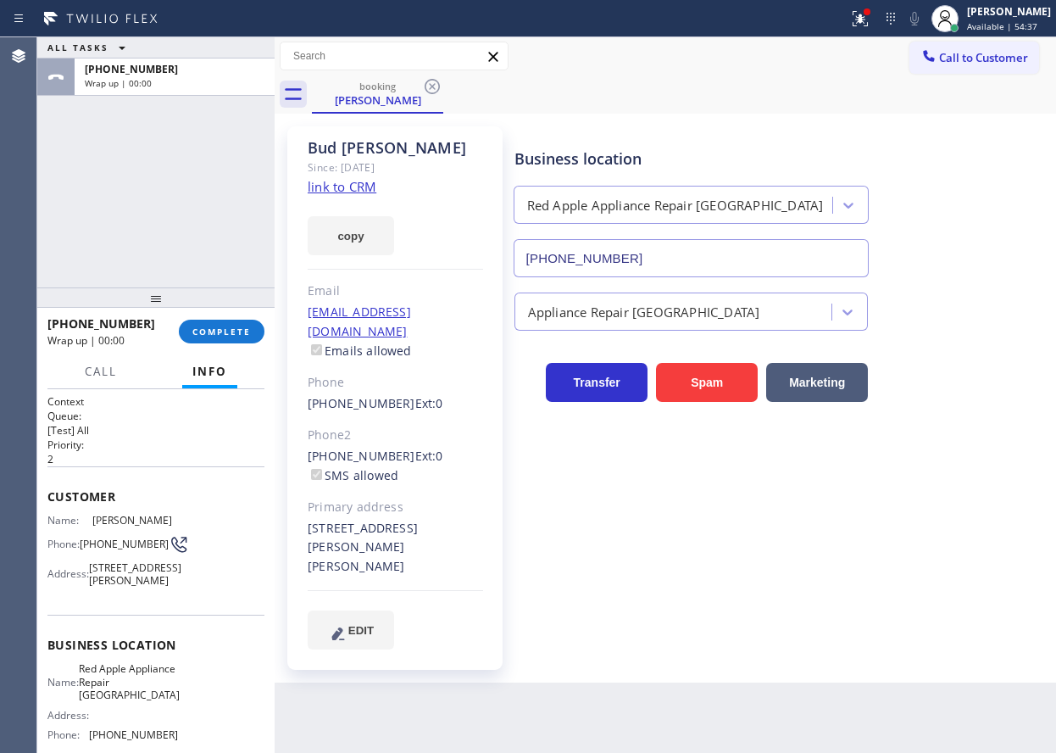
click at [225, 315] on div "+17147212164 Wrap up | 00:00 COMPLETE" at bounding box center [155, 331] width 217 height 44
click at [220, 327] on span "COMPLETE" at bounding box center [221, 332] width 58 height 12
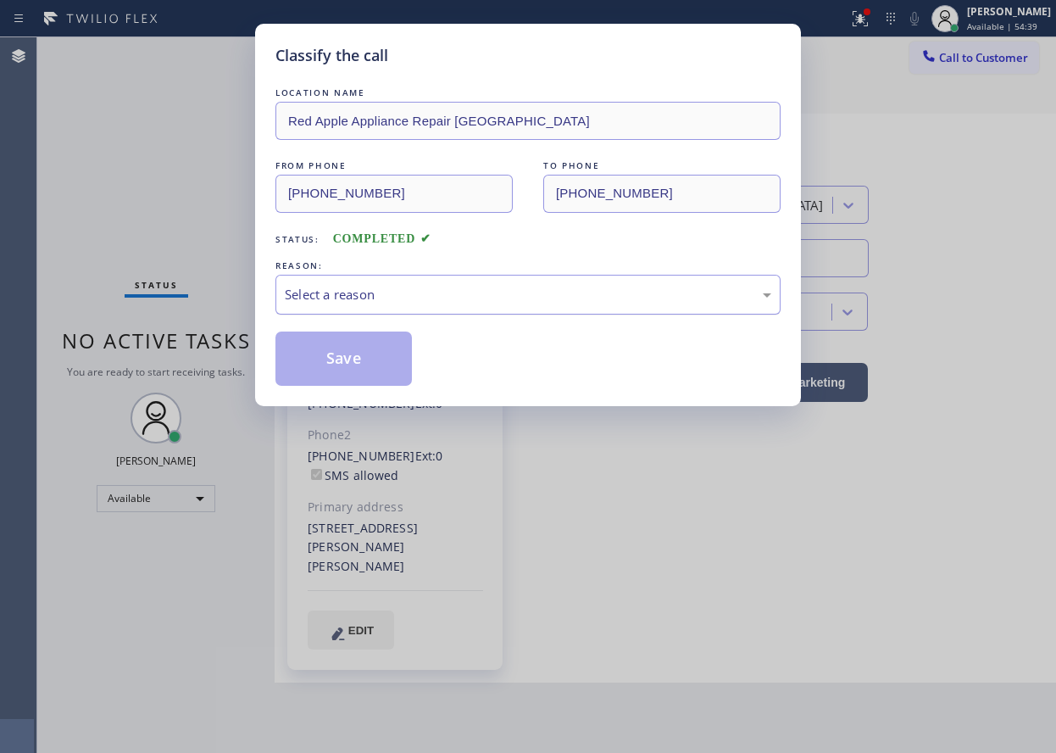
click at [432, 292] on div "Select a reason" at bounding box center [528, 294] width 487 height 19
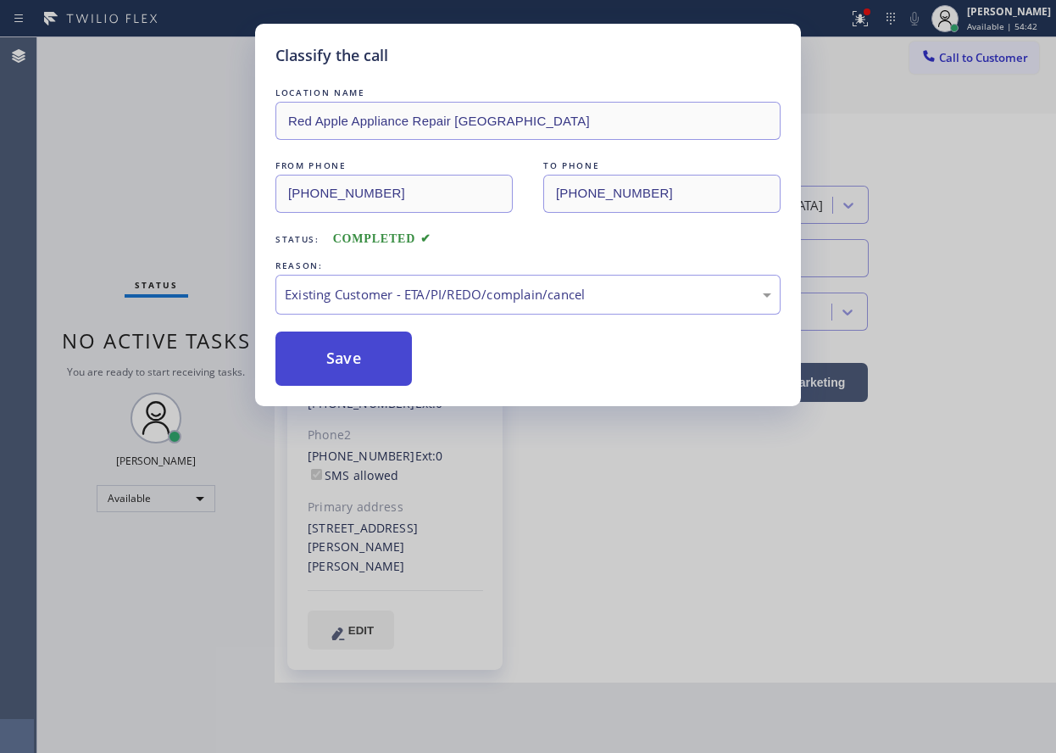
click at [337, 353] on button "Save" at bounding box center [343, 358] width 136 height 54
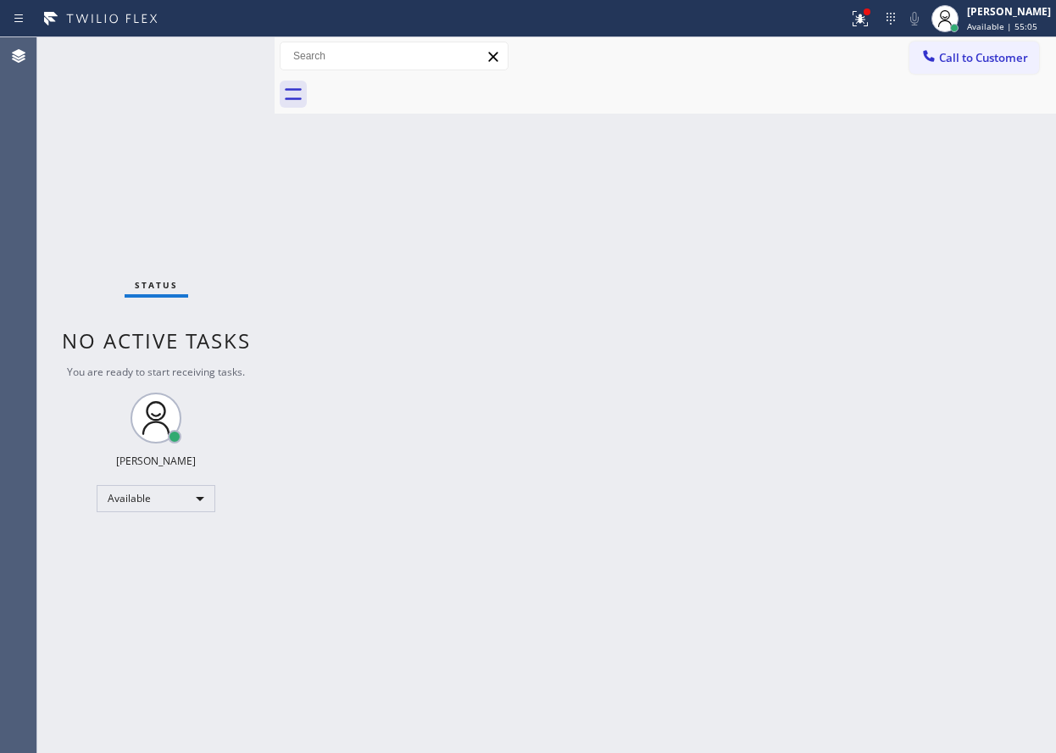
click at [992, 374] on div "Back to Dashboard Change Sender ID Customers Technicians Select a contact Outbo…" at bounding box center [666, 394] width 782 height 715
click at [709, 225] on div "Back to Dashboard Change Sender ID Customers Technicians Select a contact Outbo…" at bounding box center [666, 394] width 782 height 715
click at [871, 13] on icon at bounding box center [860, 18] width 20 height 20
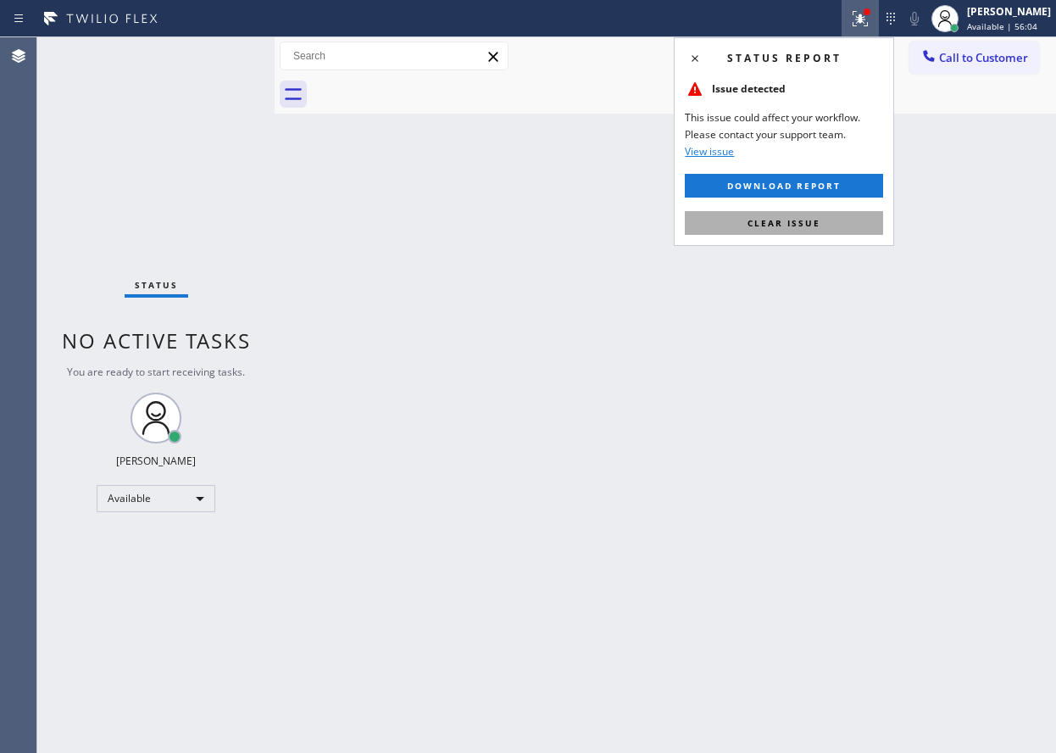
click at [806, 233] on button "Clear issue" at bounding box center [784, 223] width 198 height 24
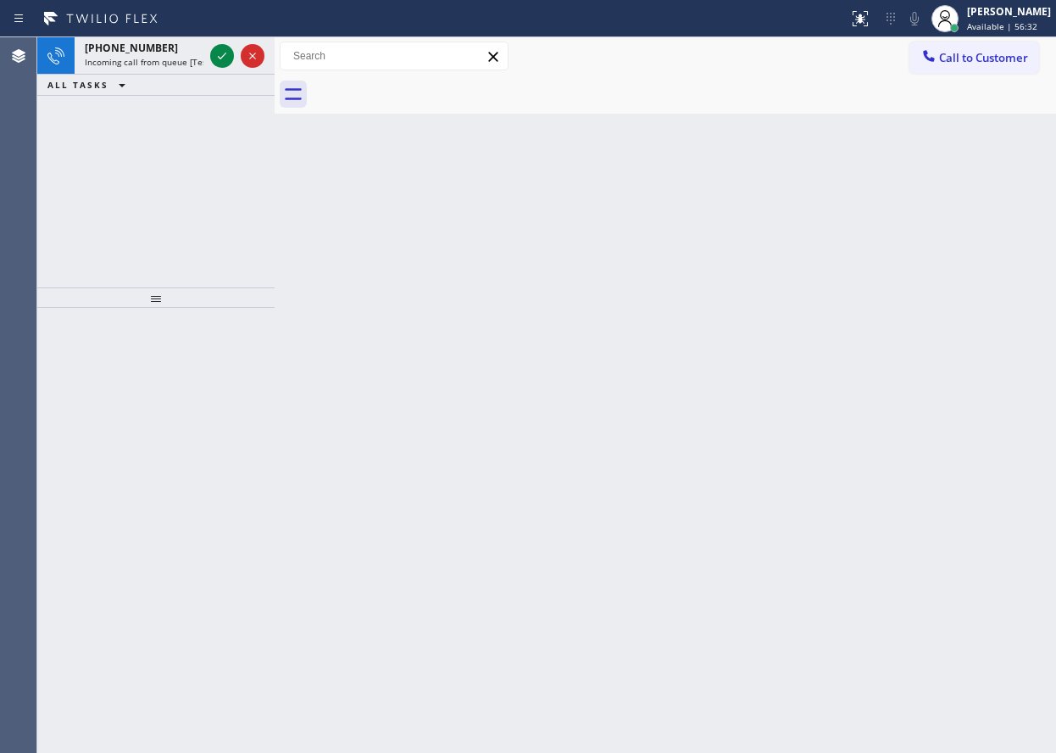
click at [921, 291] on div "Back to Dashboard Change Sender ID Customers Technicians Select a contact Outbo…" at bounding box center [666, 394] width 782 height 715
click at [221, 55] on icon at bounding box center [222, 56] width 20 height 20
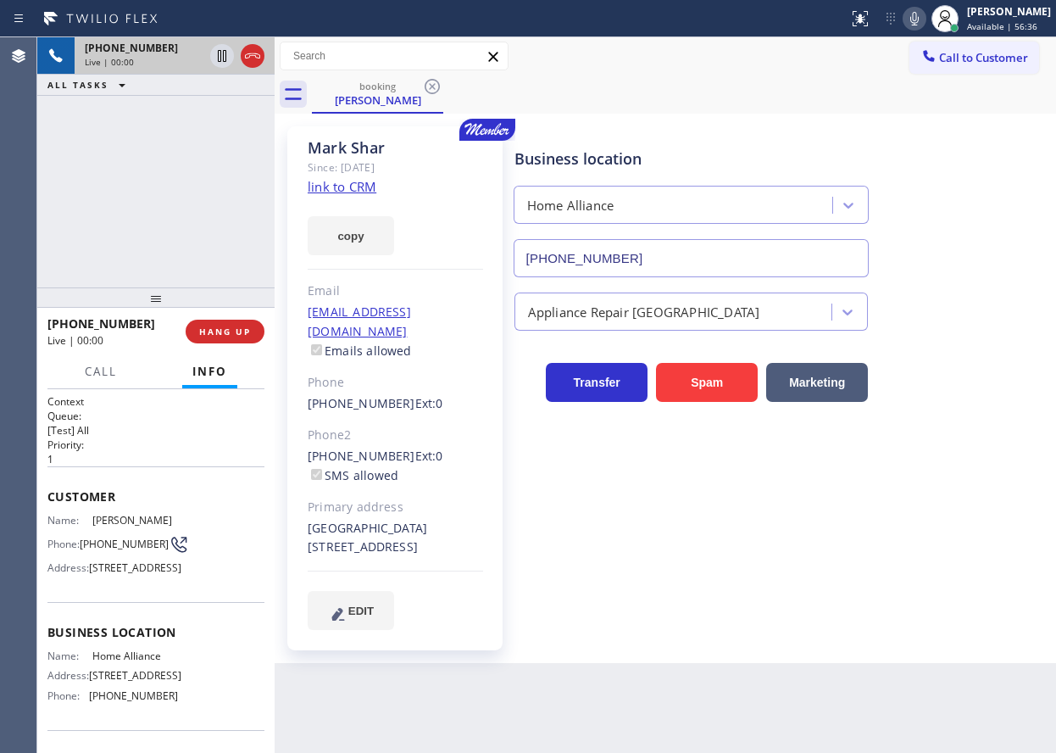
type input "[PHONE_NUMBER]"
click at [339, 186] on link "link to CRM" at bounding box center [342, 186] width 69 height 17
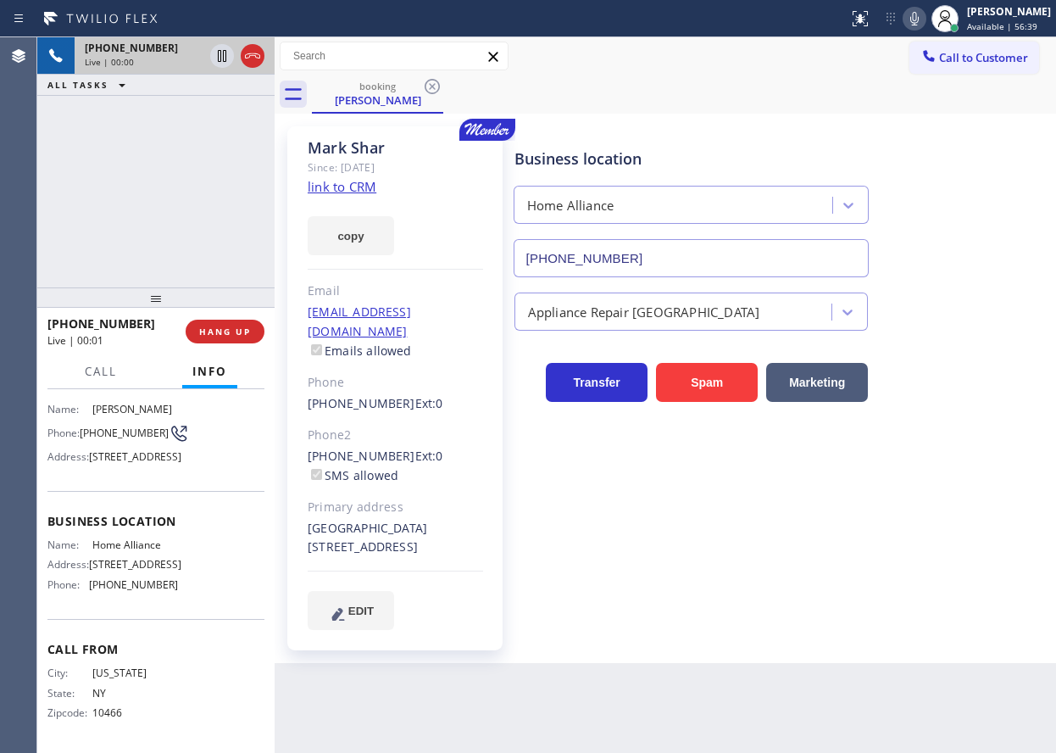
scroll to position [170, 0]
click at [123, 538] on span "Home Alliance" at bounding box center [134, 544] width 85 height 13
copy span "Home Alliance"
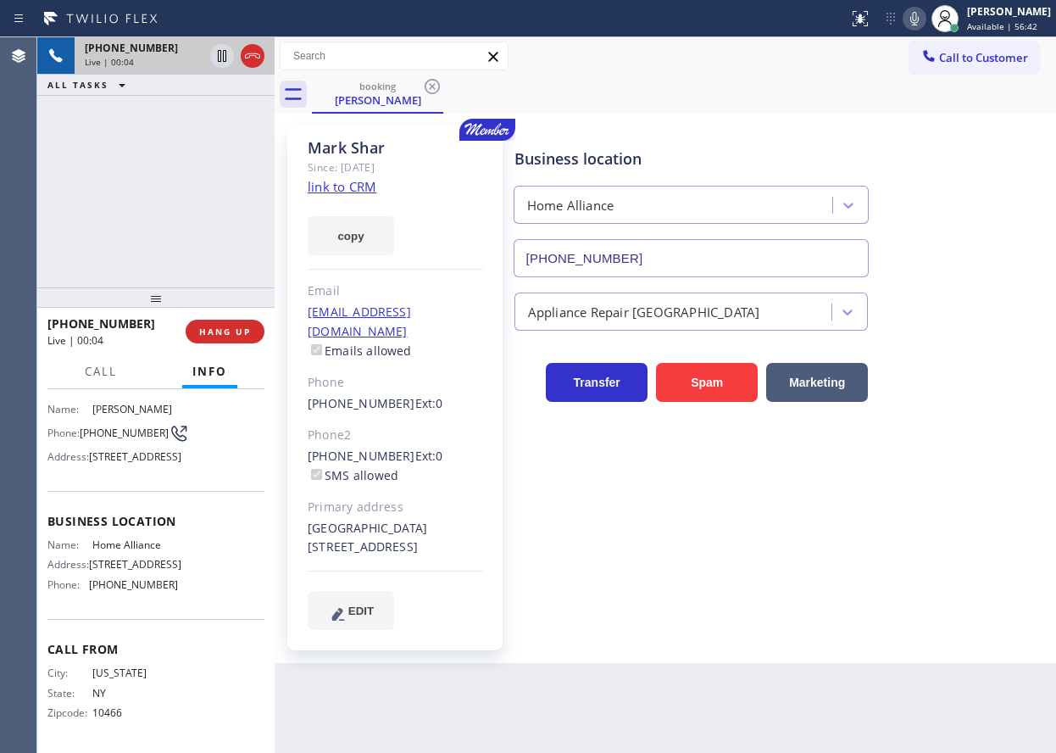
click at [718, 244] on input "[PHONE_NUMBER]" at bounding box center [692, 258] width 356 height 38
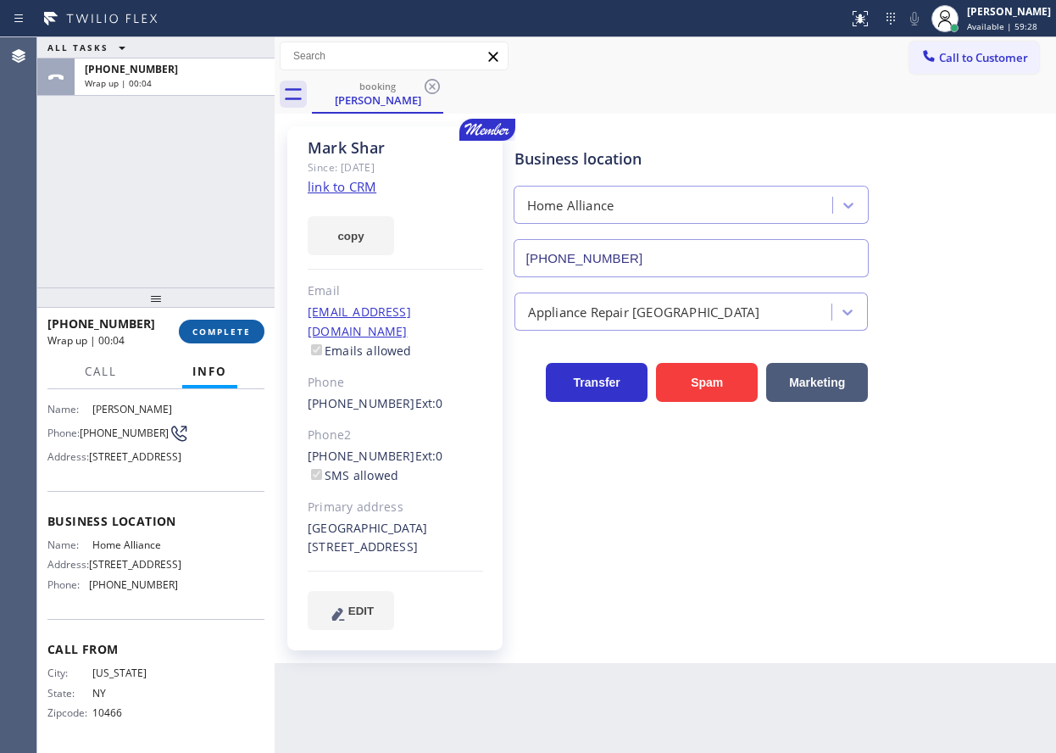
click at [193, 321] on button "COMPLETE" at bounding box center [222, 332] width 86 height 24
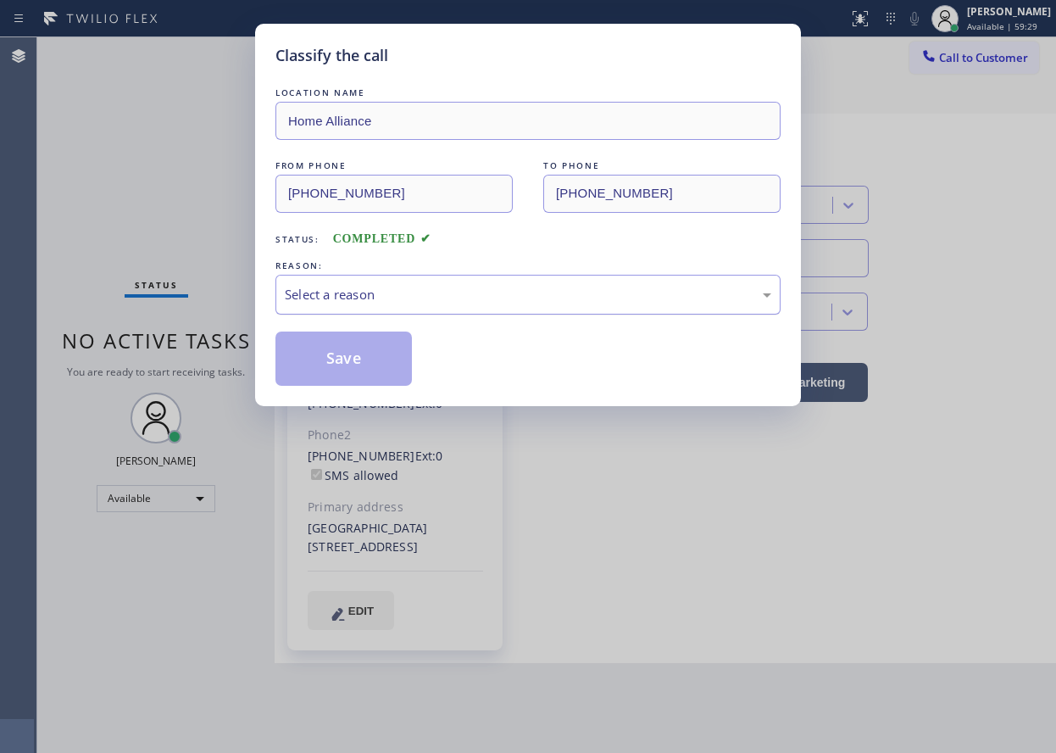
click at [381, 297] on div "Select a reason" at bounding box center [528, 294] width 487 height 19
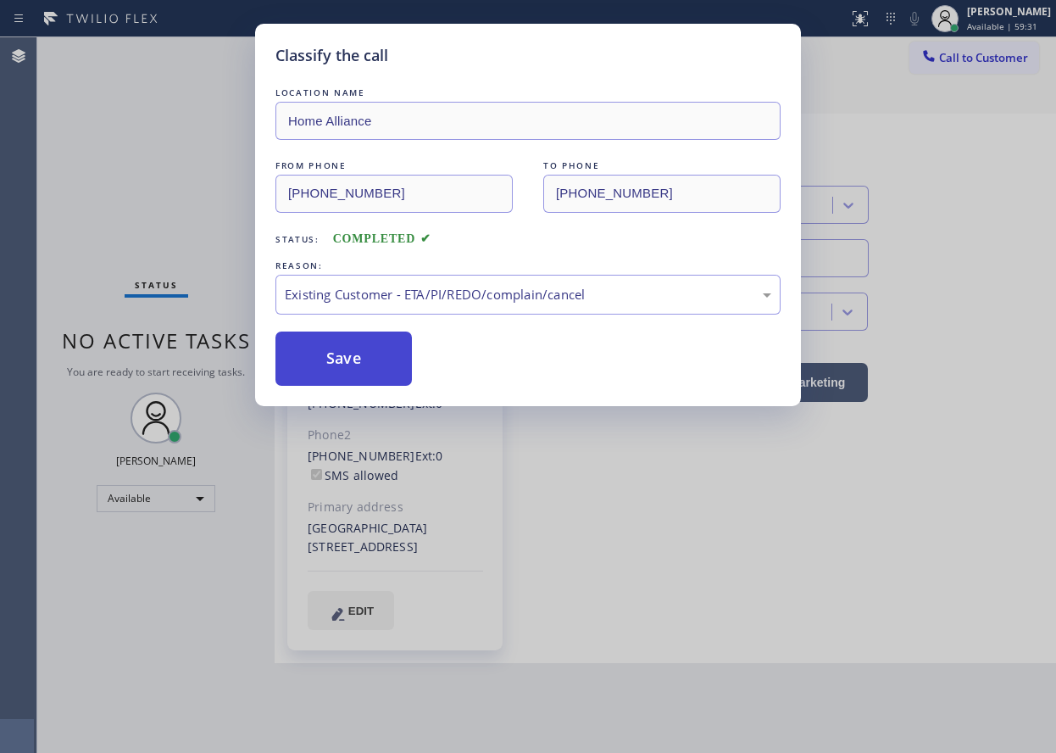
click at [374, 369] on button "Save" at bounding box center [343, 358] width 136 height 54
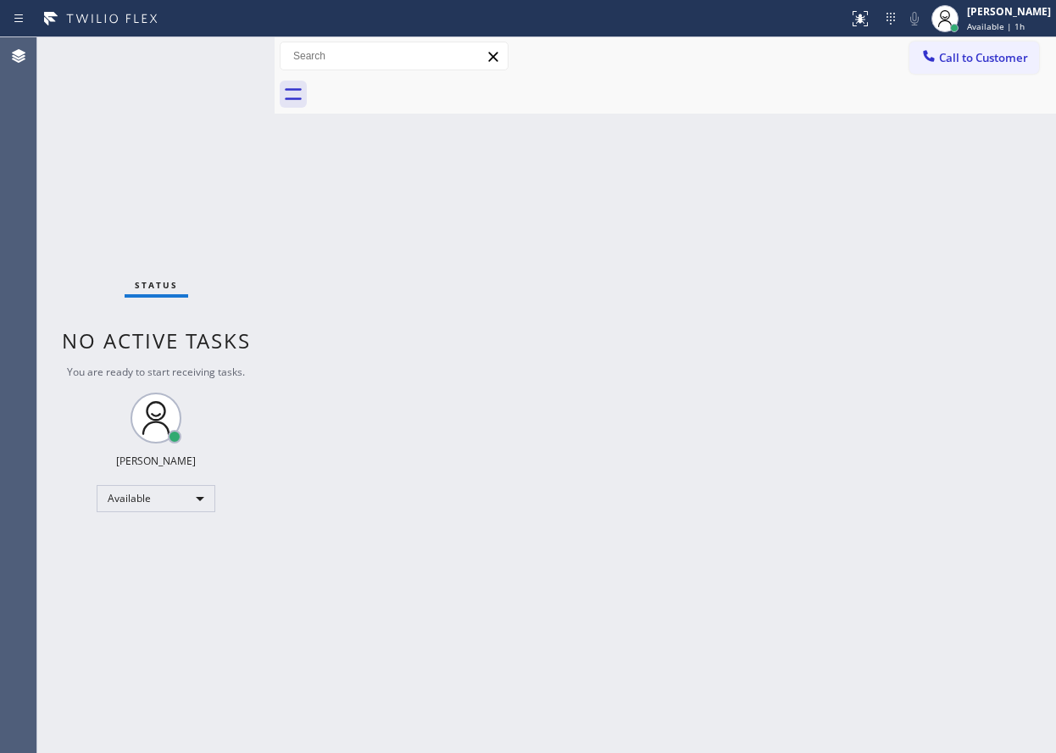
click at [709, 392] on div "Back to Dashboard Change Sender ID Customers Technicians Select a contact Outbo…" at bounding box center [666, 394] width 782 height 715
click at [775, 556] on div "Back to Dashboard Change Sender ID Customers Technicians Select a contact Outbo…" at bounding box center [666, 394] width 782 height 715
click at [954, 391] on div "Back to Dashboard Change Sender ID Customers Technicians Select a contact Outbo…" at bounding box center [666, 394] width 782 height 715
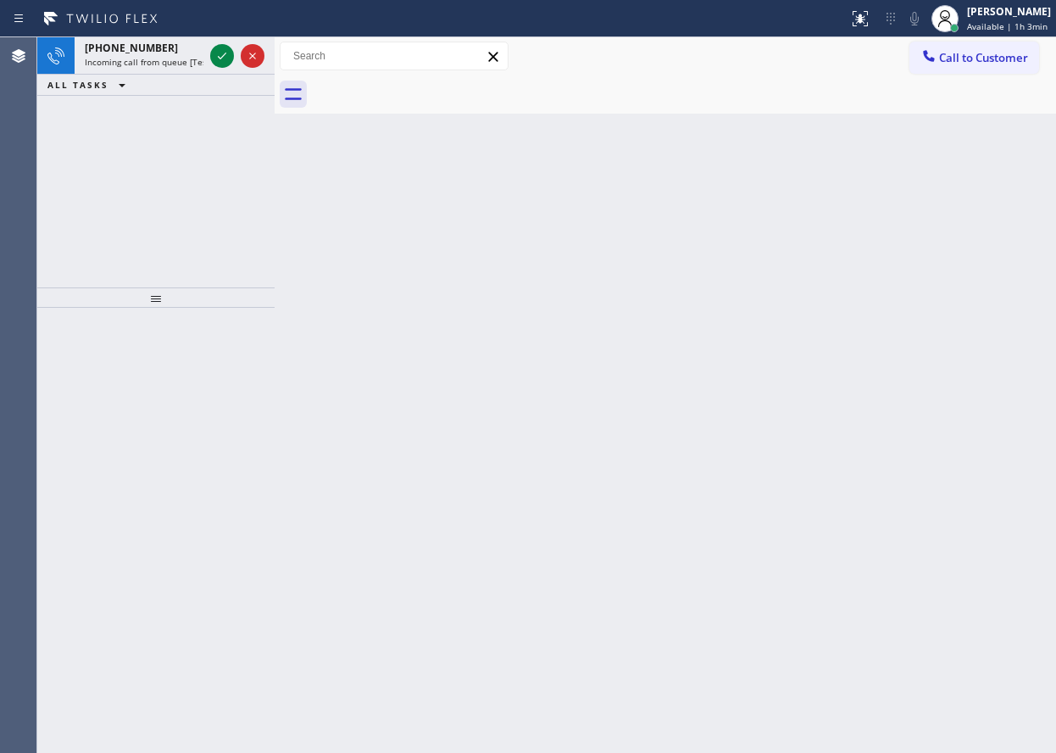
drag, startPoint x: 872, startPoint y: 248, endPoint x: 775, endPoint y: 222, distance: 101.0
click at [872, 248] on div "Back to Dashboard Change Sender ID Customers Technicians Select a contact Outbo…" at bounding box center [666, 394] width 782 height 715
click at [229, 53] on icon at bounding box center [222, 56] width 20 height 20
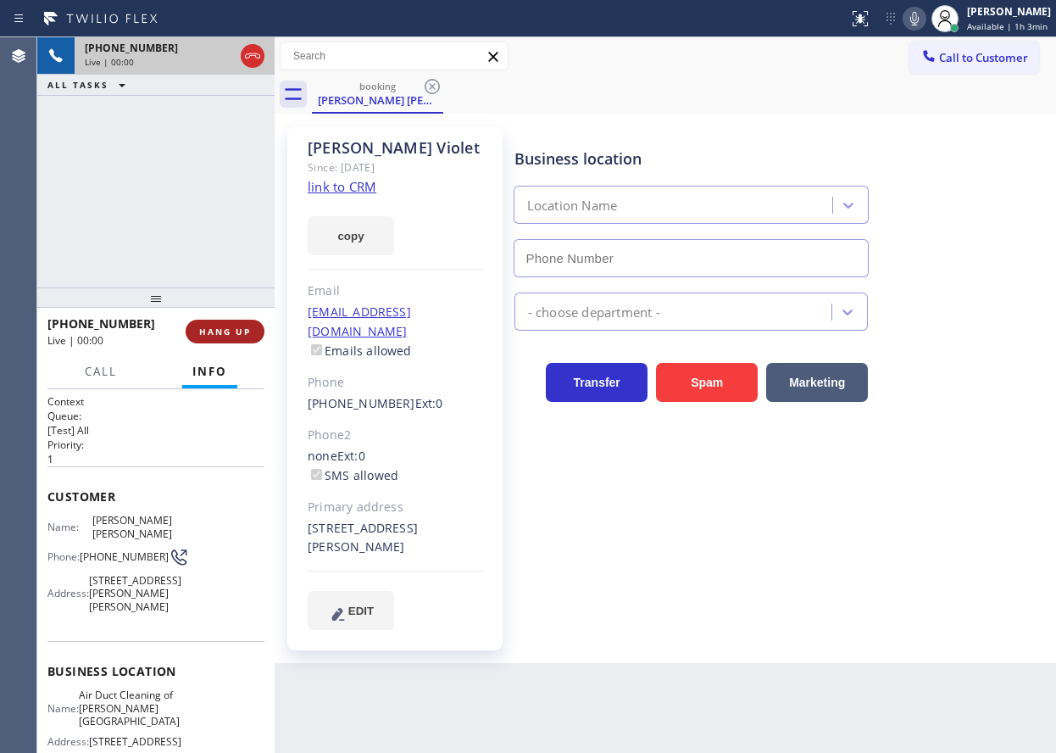
click at [251, 338] on button "HANG UP" at bounding box center [225, 332] width 79 height 24
type input "[PHONE_NUMBER]"
click at [249, 334] on span "HANG UP" at bounding box center [225, 332] width 52 height 12
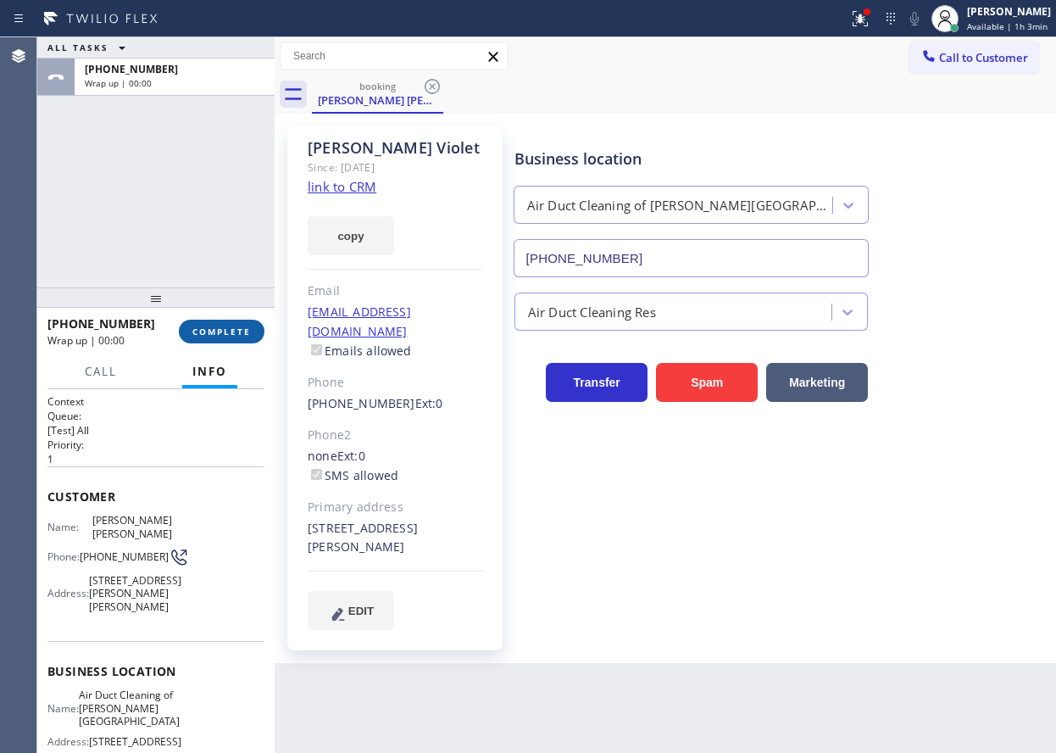
click at [231, 334] on span "COMPLETE" at bounding box center [221, 332] width 58 height 12
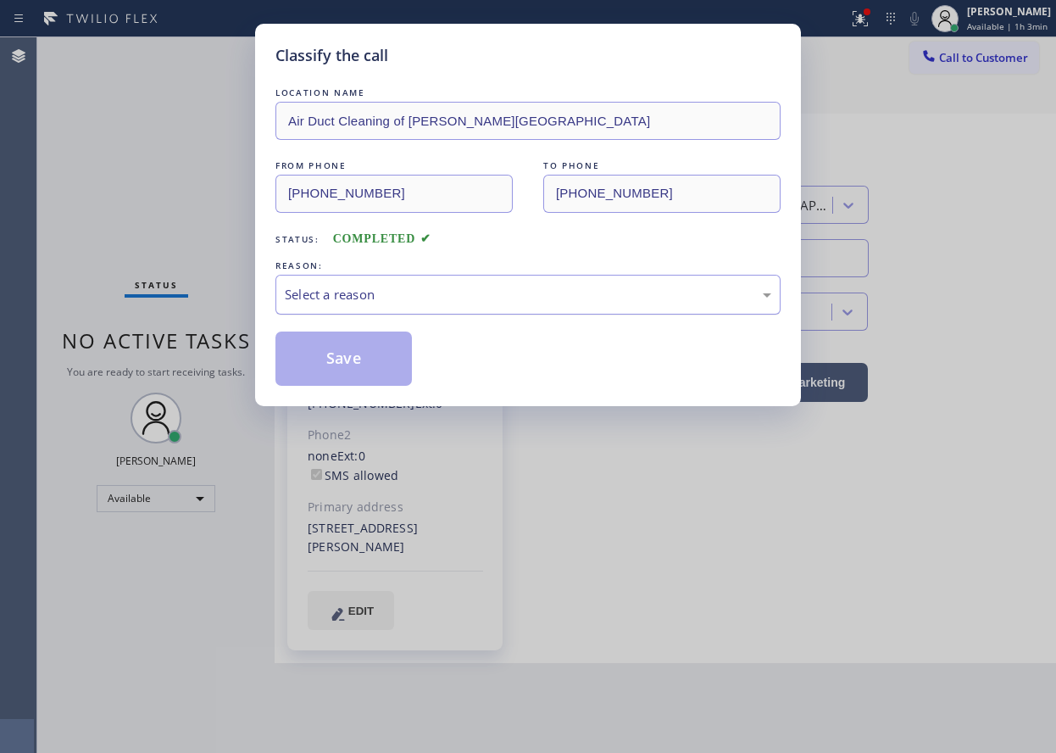
click at [456, 296] on div "Select a reason" at bounding box center [528, 294] width 487 height 19
click at [353, 344] on button "Save" at bounding box center [343, 358] width 136 height 54
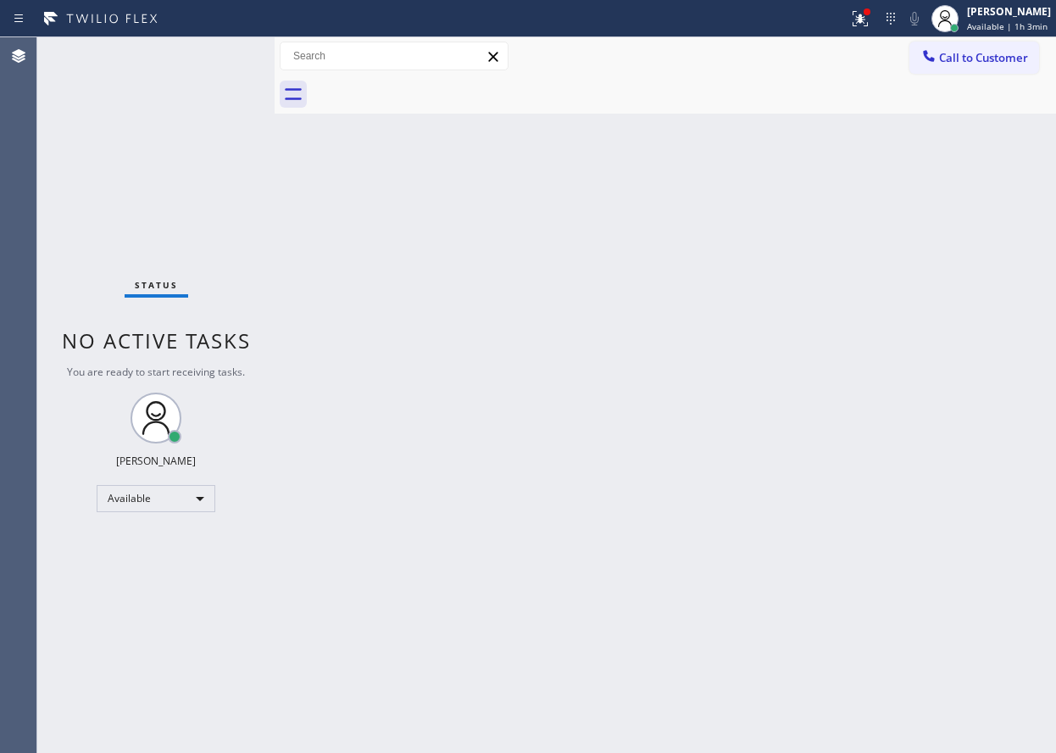
click at [935, 326] on div "Back to Dashboard Change Sender ID Customers Technicians Select a contact Outbo…" at bounding box center [666, 394] width 782 height 715
click at [865, 25] on icon at bounding box center [860, 18] width 20 height 20
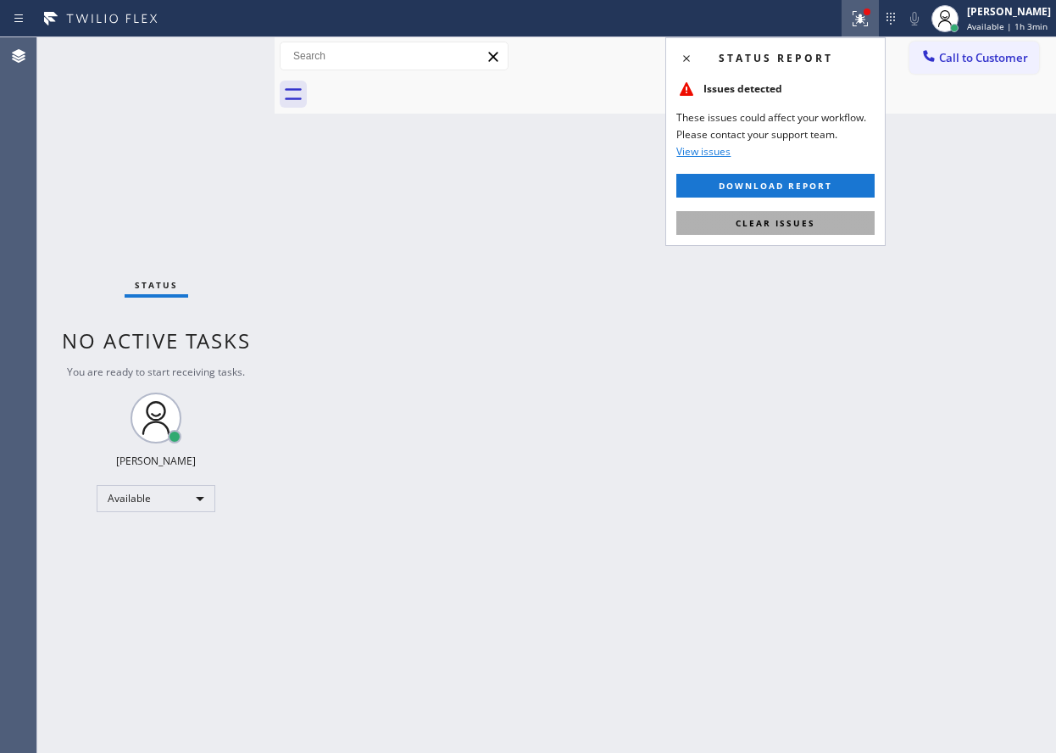
click at [830, 214] on button "Clear issues" at bounding box center [775, 223] width 198 height 24
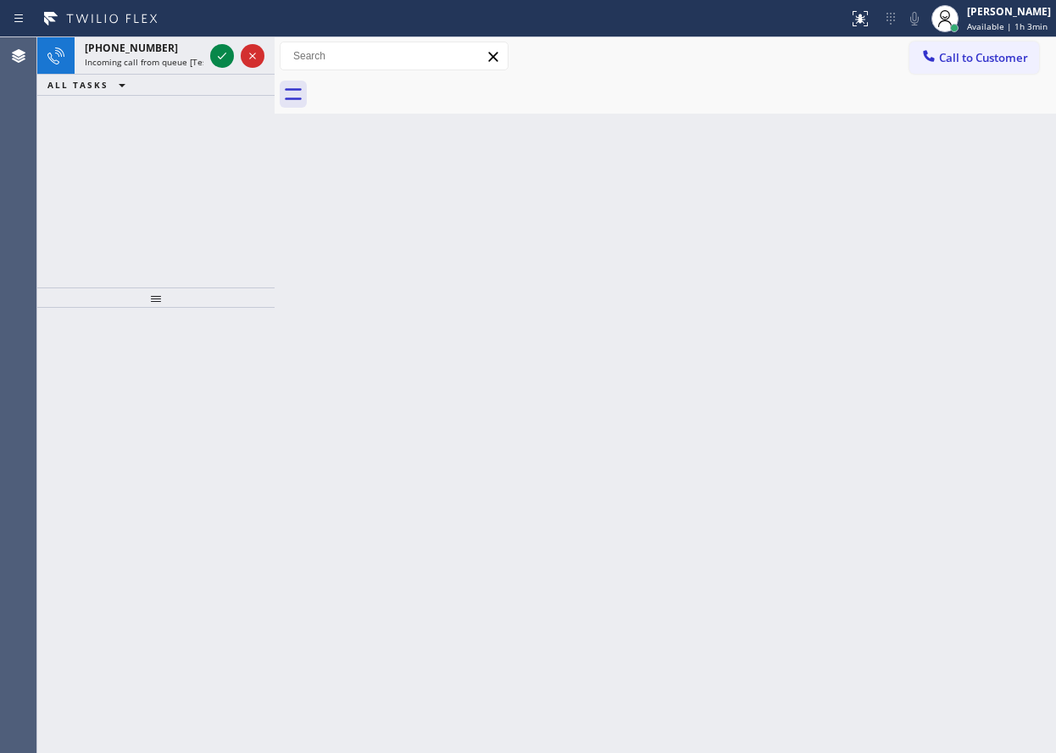
click at [925, 223] on div "Back to Dashboard Change Sender ID Customers Technicians Select a contact Outbo…" at bounding box center [666, 394] width 782 height 715
click at [225, 59] on icon at bounding box center [222, 56] width 20 height 20
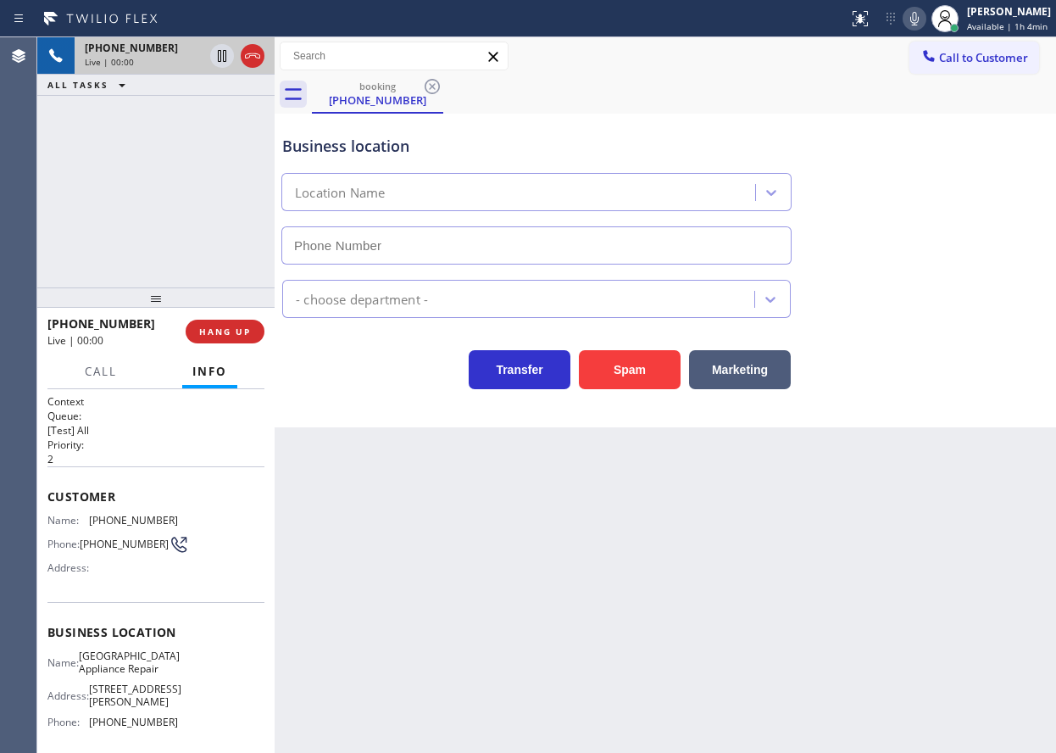
type input "[PHONE_NUMBER]"
click at [133, 676] on span "[GEOGRAPHIC_DATA] Appliance Repair" at bounding box center [129, 662] width 101 height 26
copy span "[GEOGRAPHIC_DATA] Appliance Repair"
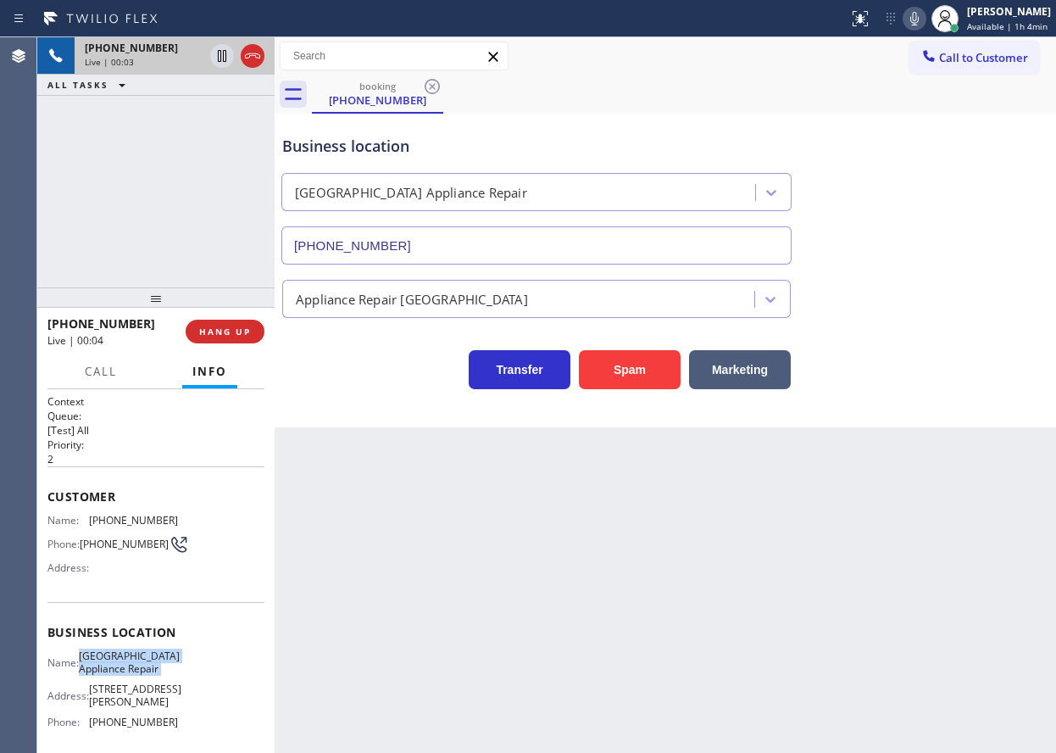
click at [437, 250] on input "[PHONE_NUMBER]" at bounding box center [536, 245] width 510 height 38
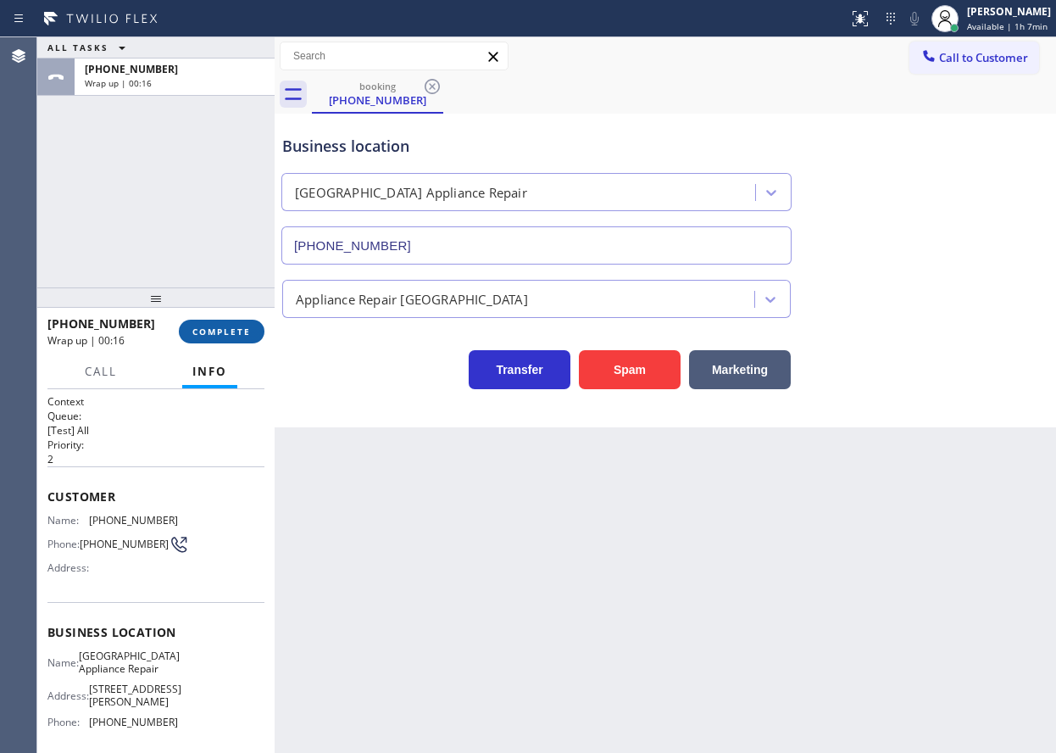
click at [223, 327] on span "COMPLETE" at bounding box center [221, 332] width 58 height 12
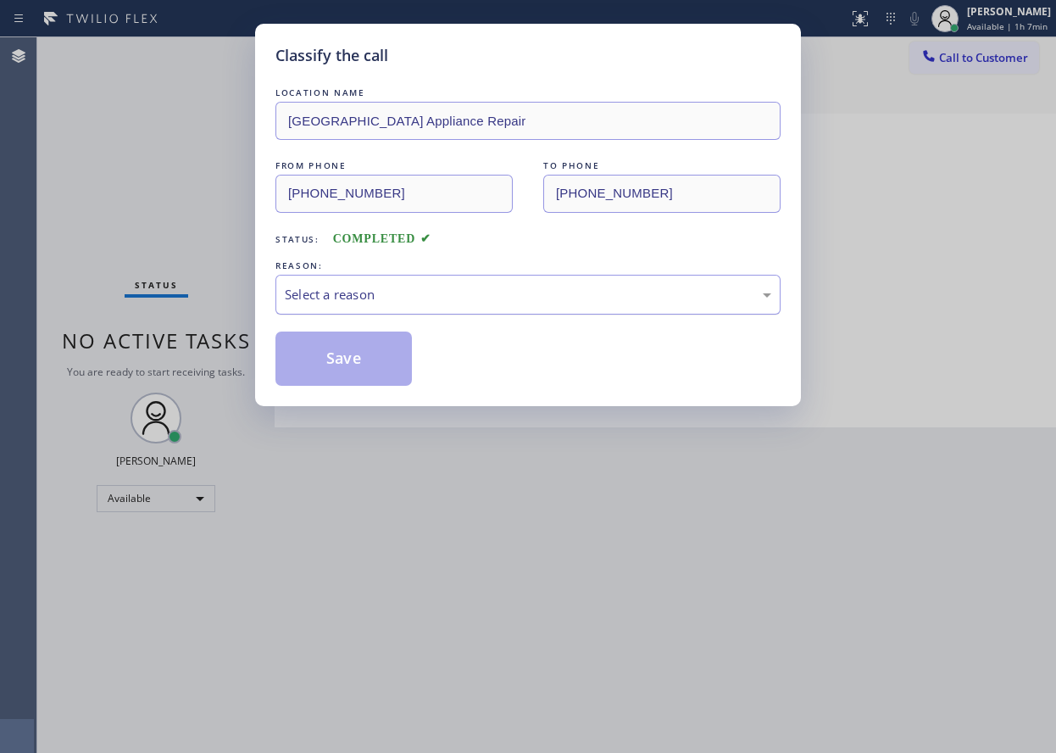
click at [473, 297] on div "Select a reason" at bounding box center [528, 294] width 487 height 19
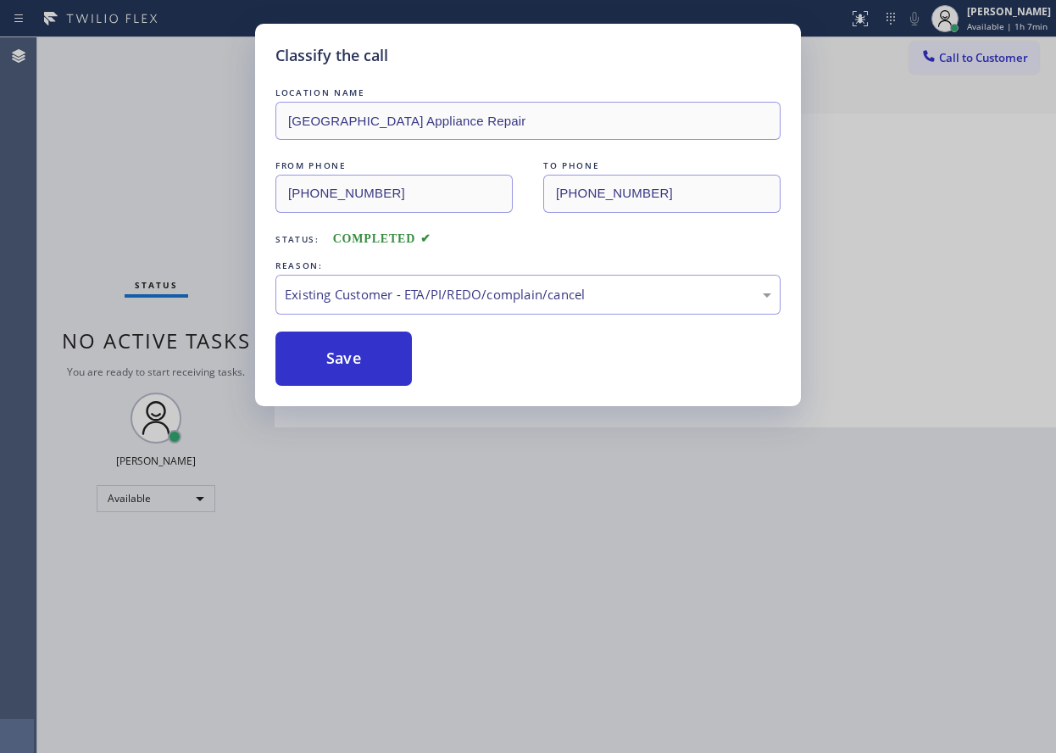
drag, startPoint x: 344, startPoint y: 371, endPoint x: 667, endPoint y: 10, distance: 484.5
click at [345, 370] on button "Save" at bounding box center [343, 358] width 136 height 54
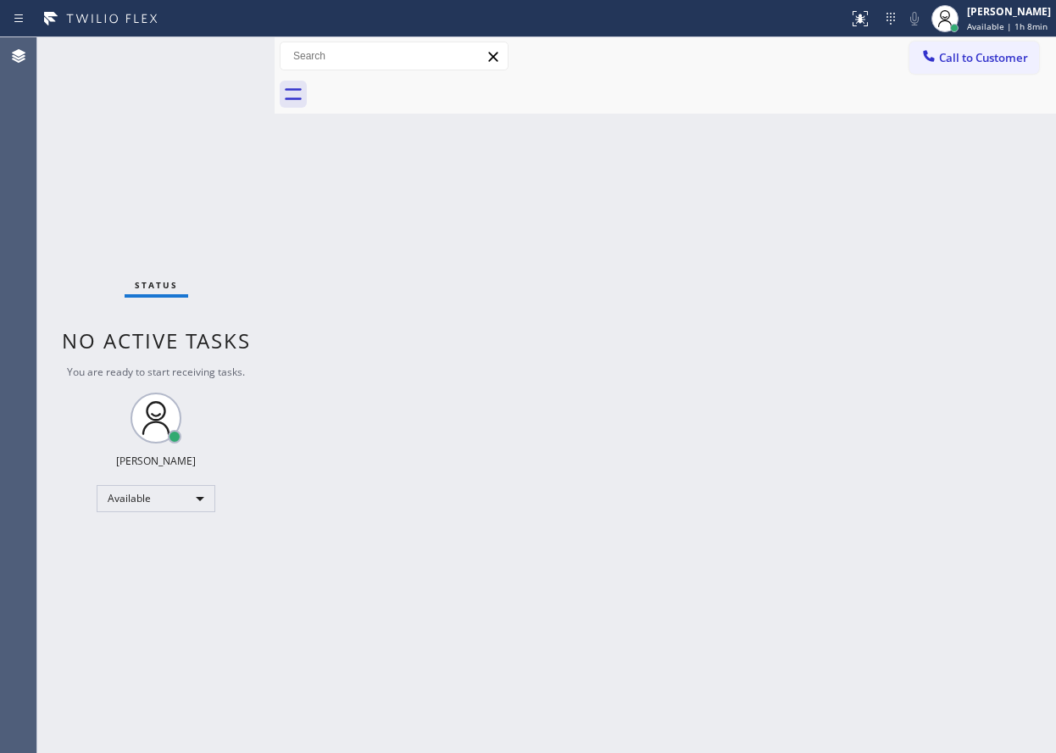
click at [955, 511] on div "Back to Dashboard Change Sender ID Customers Technicians Select a contact Outbo…" at bounding box center [666, 394] width 782 height 715
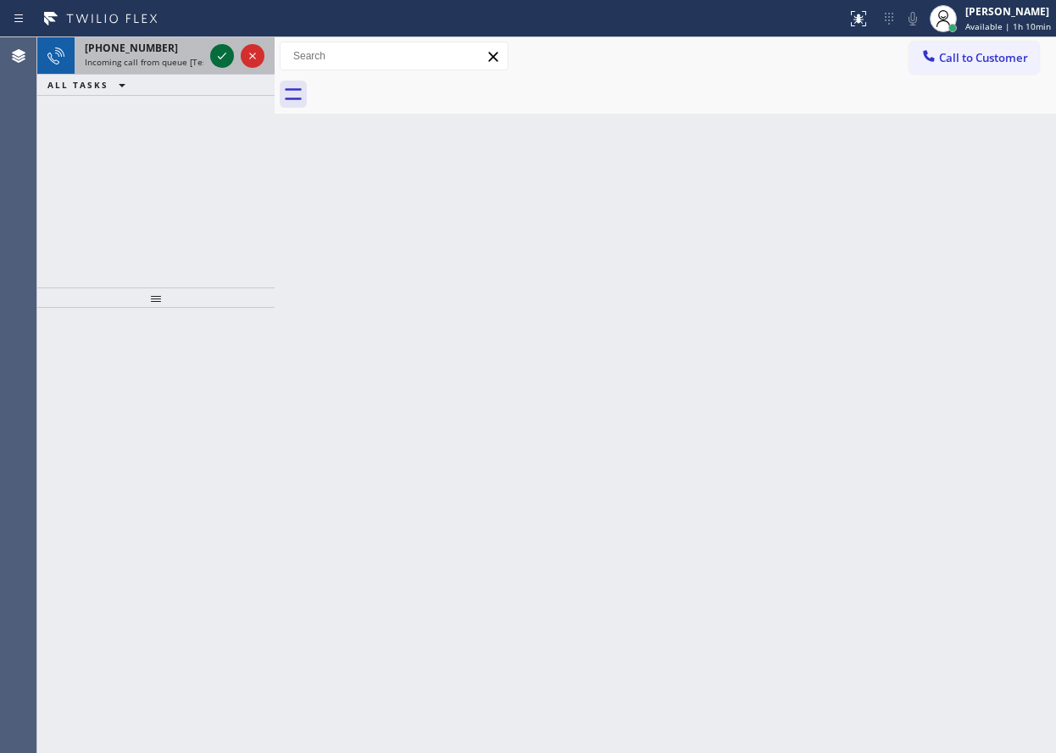
click at [217, 58] on icon at bounding box center [222, 56] width 20 height 20
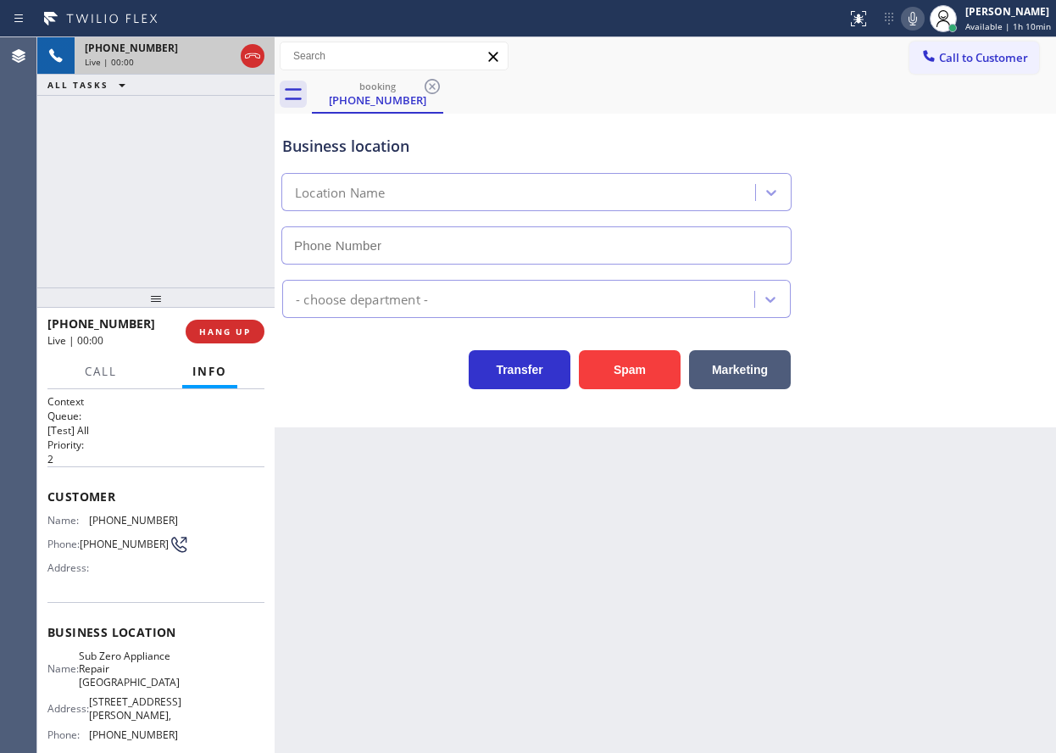
type input "[PHONE_NUMBER]"
click at [139, 671] on span "Sub Zero Appliance Repair [GEOGRAPHIC_DATA]" at bounding box center [129, 668] width 101 height 39
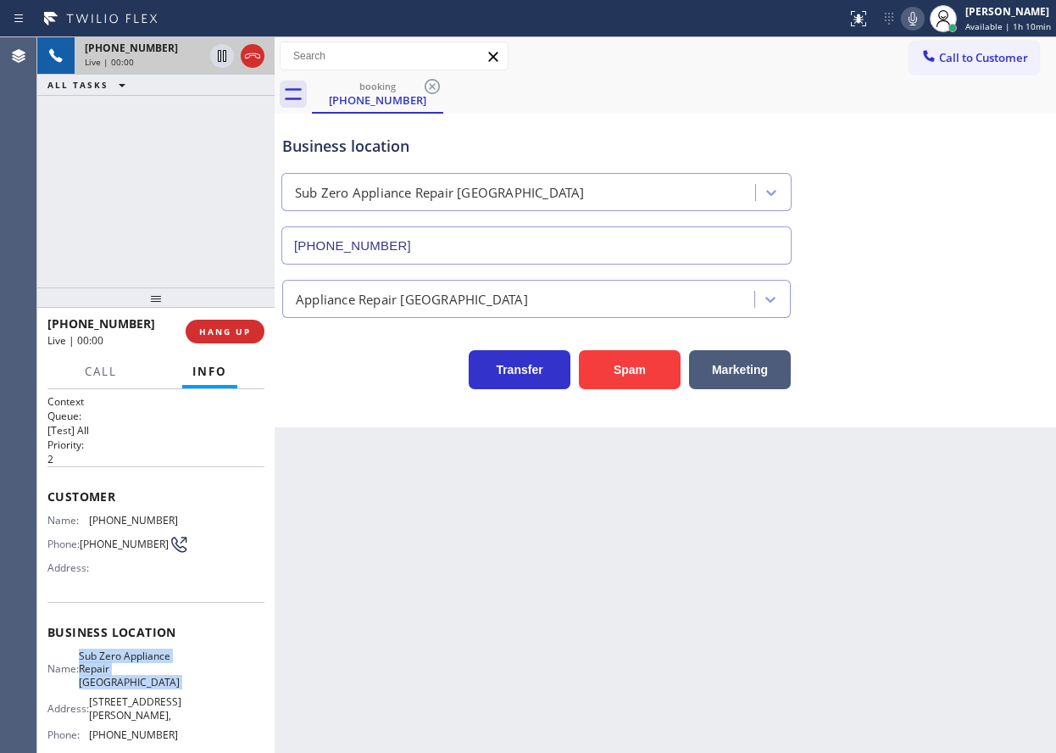
click at [139, 671] on span "Sub Zero Appliance Repair [GEOGRAPHIC_DATA]" at bounding box center [129, 668] width 101 height 39
copy span "Sub Zero Appliance Repair [GEOGRAPHIC_DATA]"
click at [504, 241] on input "[PHONE_NUMBER]" at bounding box center [536, 245] width 510 height 38
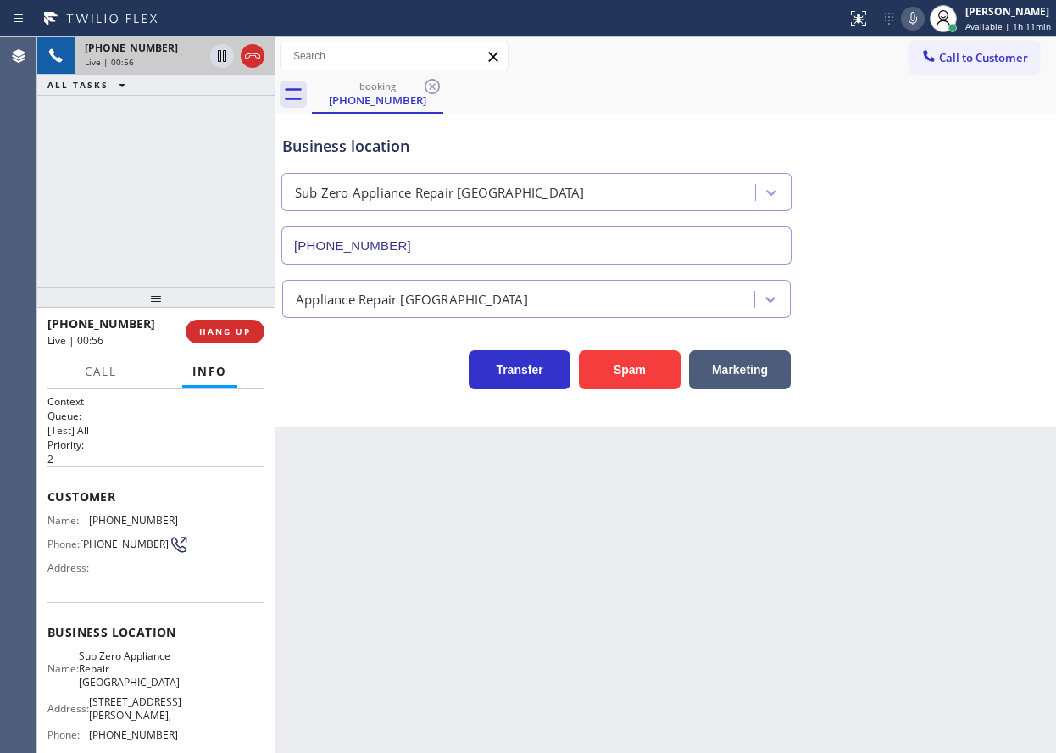
click at [97, 518] on span "[PHONE_NUMBER]" at bounding box center [133, 520] width 89 height 13
click at [241, 324] on button "HANG UP" at bounding box center [225, 332] width 79 height 24
click at [235, 332] on span "HANG UP" at bounding box center [225, 332] width 52 height 12
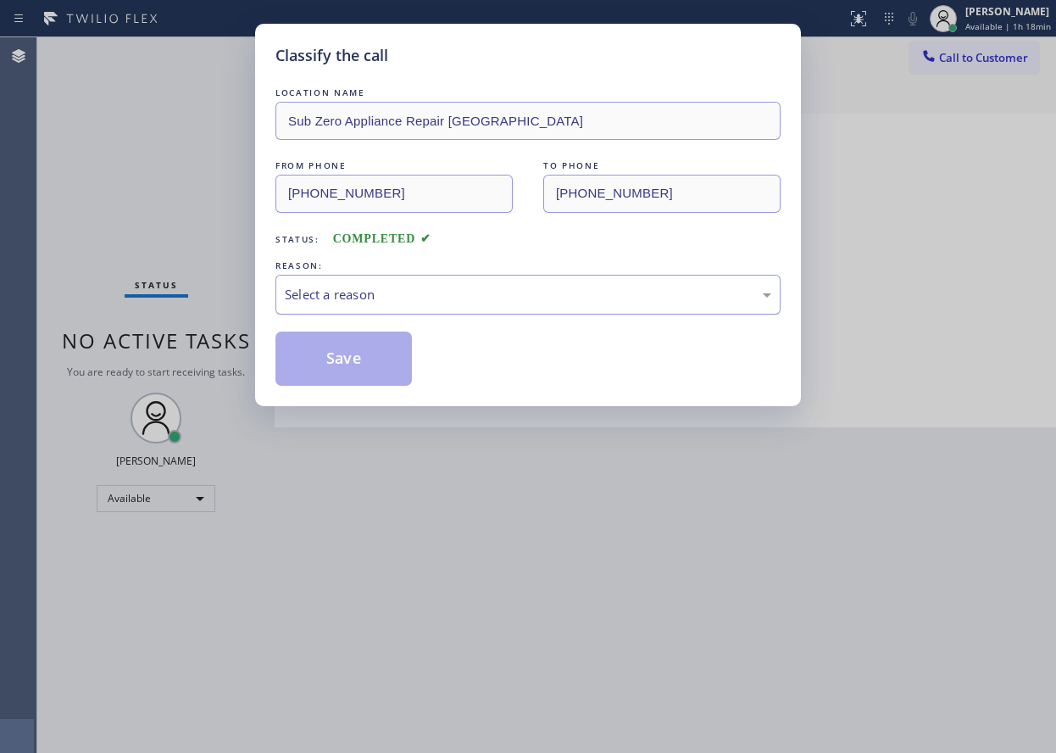
click at [346, 303] on div "Select a reason" at bounding box center [528, 294] width 487 height 19
click at [324, 370] on button "Save" at bounding box center [343, 358] width 136 height 54
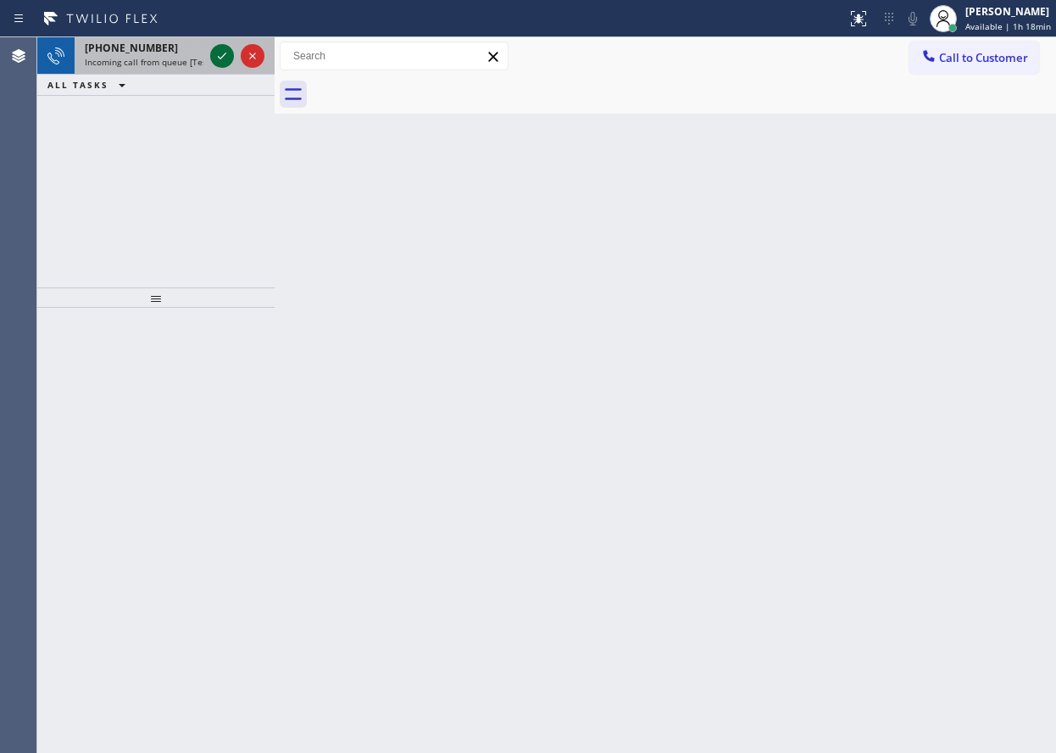
click at [225, 60] on icon at bounding box center [222, 56] width 20 height 20
click at [218, 63] on icon at bounding box center [222, 56] width 20 height 20
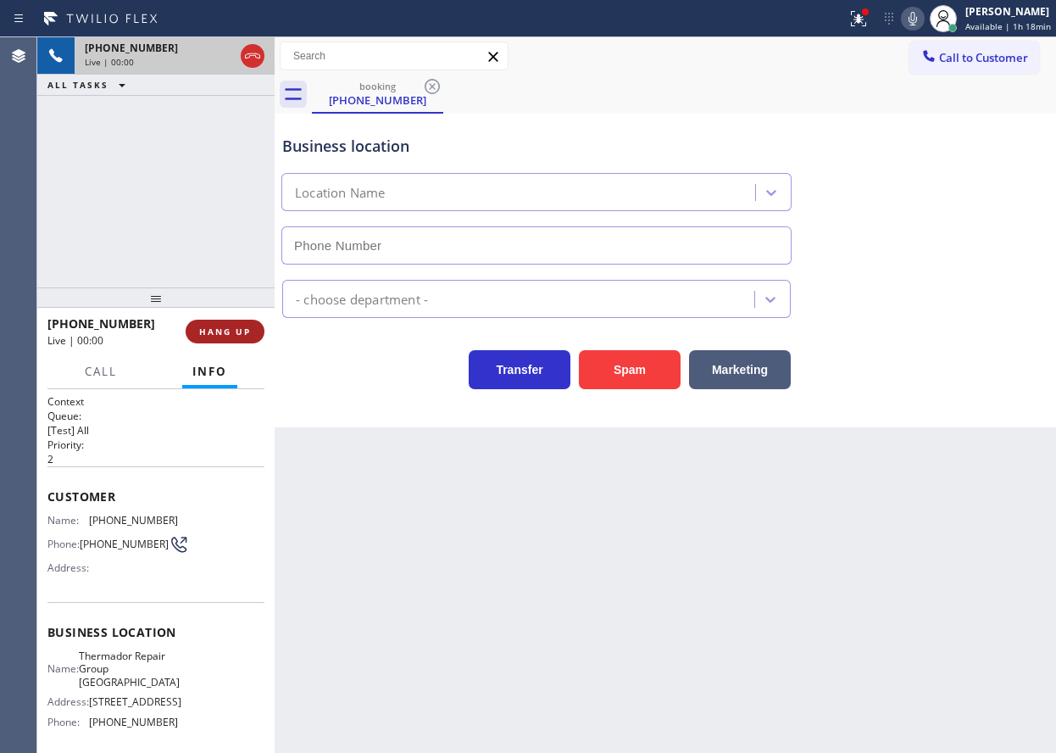
type input "[PHONE_NUMBER]"
drag, startPoint x: 193, startPoint y: 332, endPoint x: 621, endPoint y: 168, distance: 458.6
click at [194, 332] on button "HANG UP" at bounding box center [225, 332] width 79 height 24
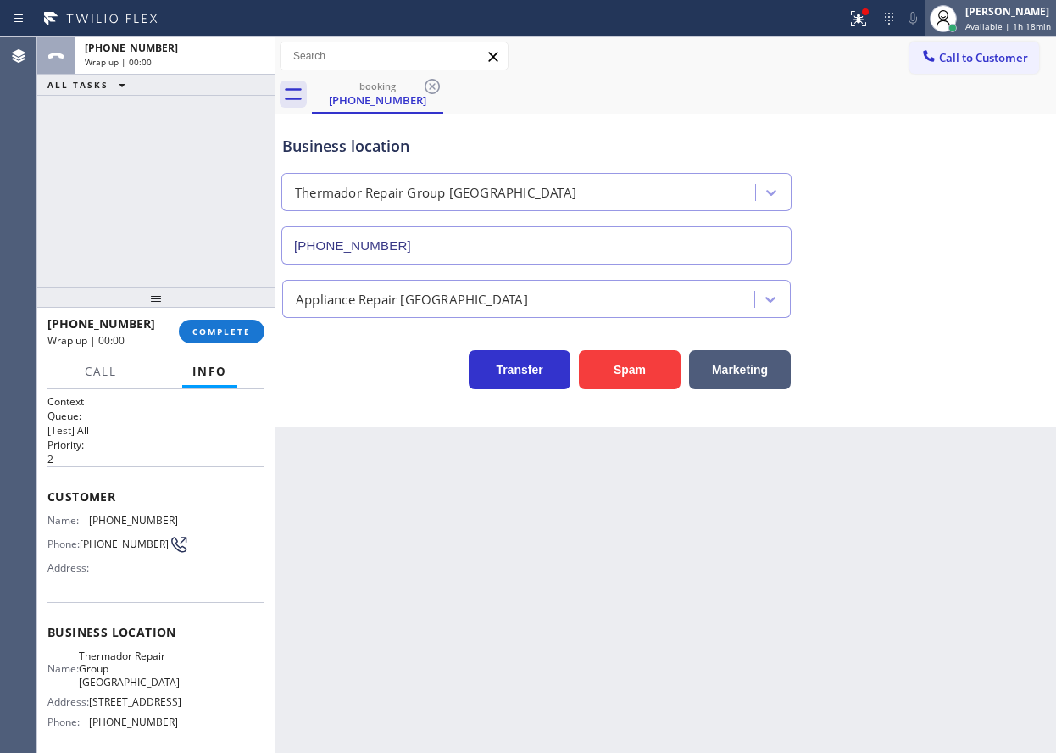
click at [962, 32] on div at bounding box center [943, 18] width 37 height 37
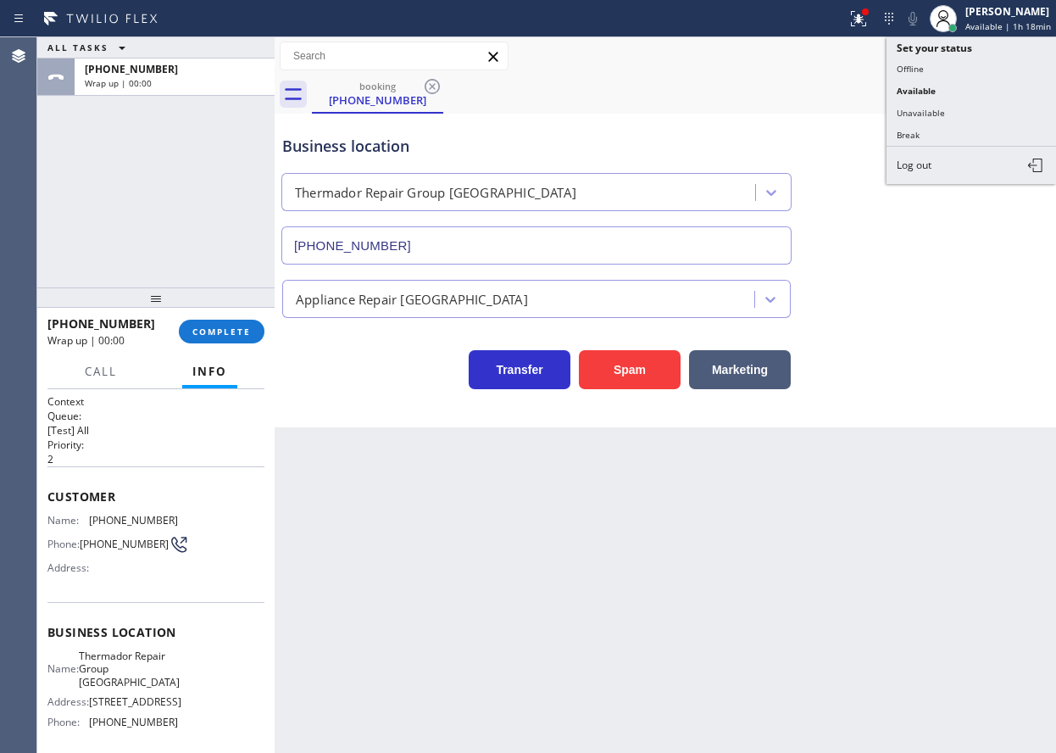
click at [954, 115] on button "Unavailable" at bounding box center [972, 113] width 170 height 22
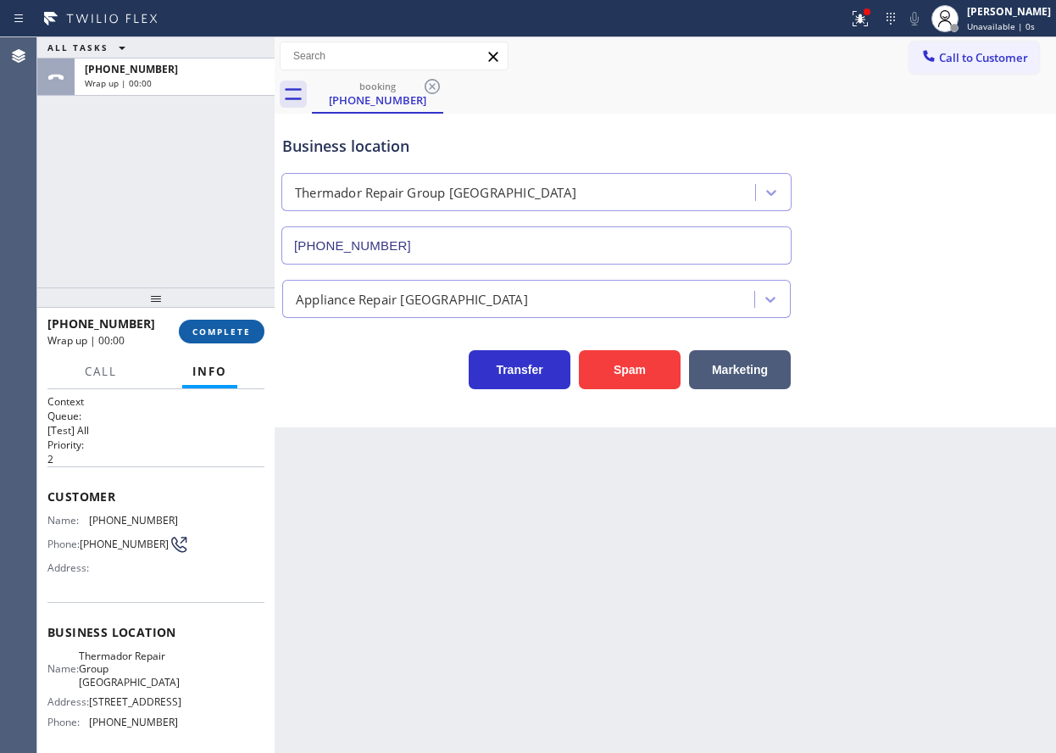
click at [225, 337] on span "COMPLETE" at bounding box center [221, 332] width 58 height 12
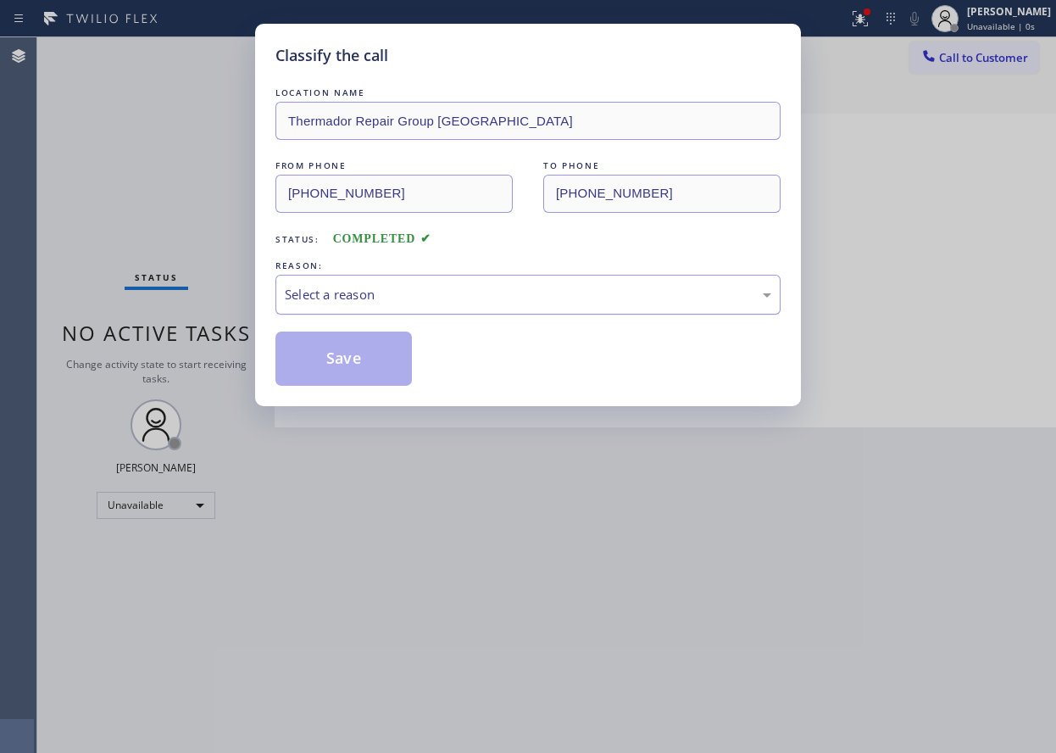
click at [401, 285] on div "Select a reason" at bounding box center [528, 294] width 487 height 19
click at [335, 380] on button "Save" at bounding box center [343, 358] width 136 height 54
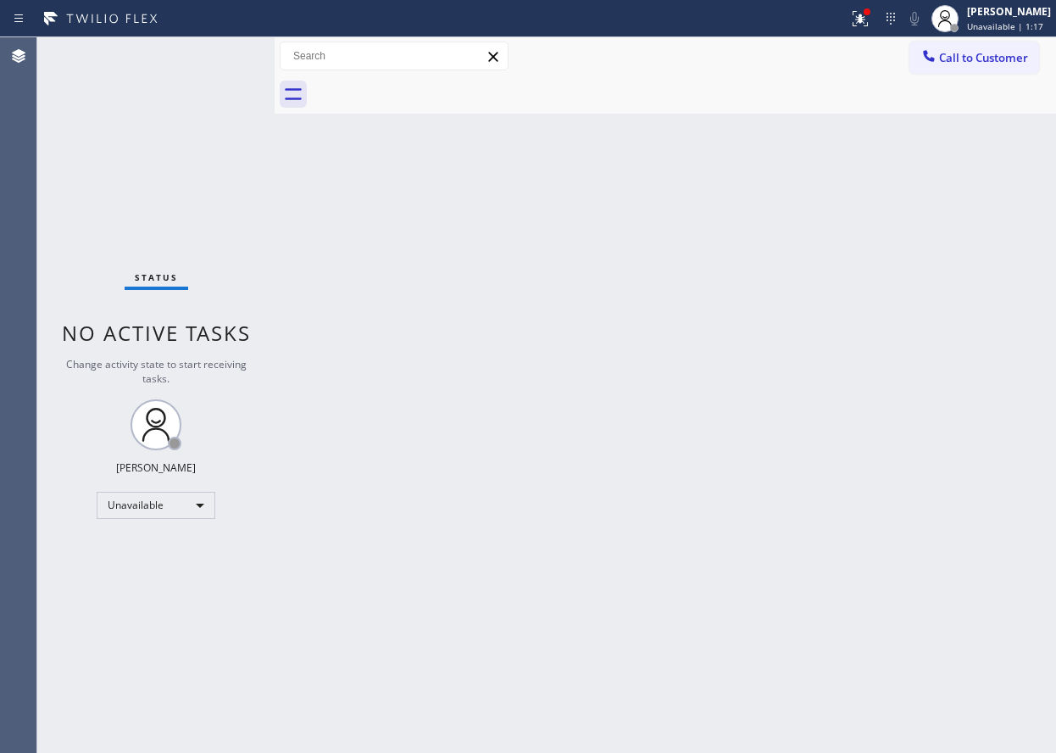
drag, startPoint x: 930, startPoint y: 465, endPoint x: 612, endPoint y: 158, distance: 442.4
click at [930, 465] on div "Back to Dashboard Change Sender ID Customers Technicians Select a contact Outbo…" at bounding box center [666, 394] width 782 height 715
click at [1005, 26] on span "Unavailable | 5:47" at bounding box center [1005, 26] width 76 height 12
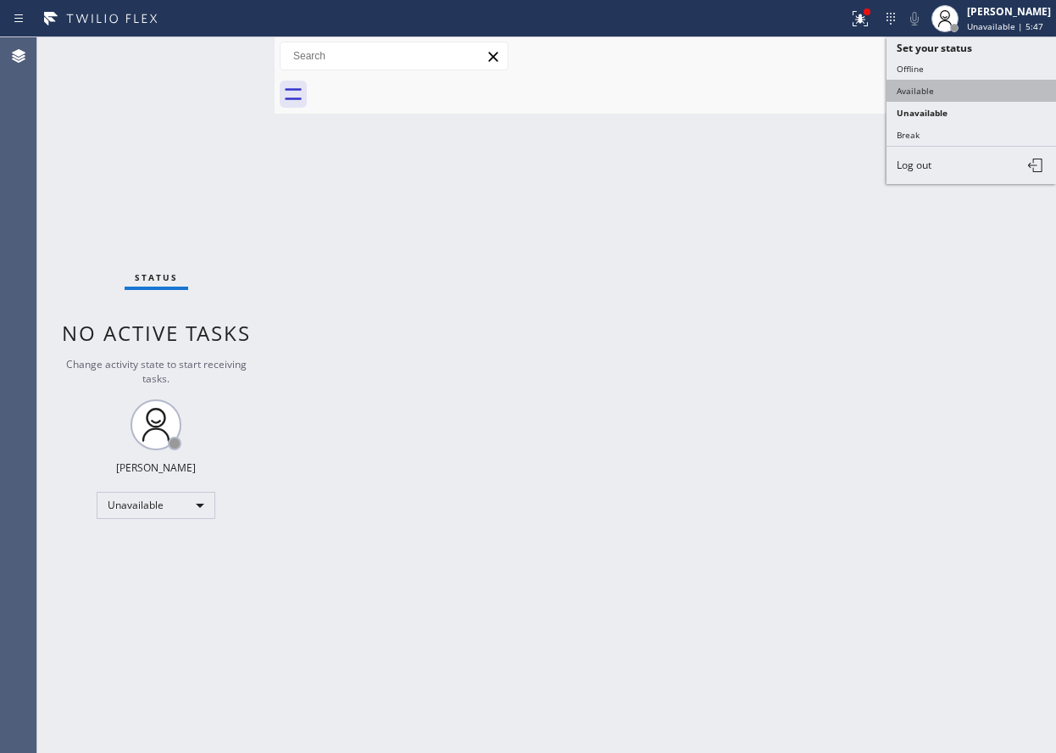
click at [966, 99] on button "Available" at bounding box center [972, 91] width 170 height 22
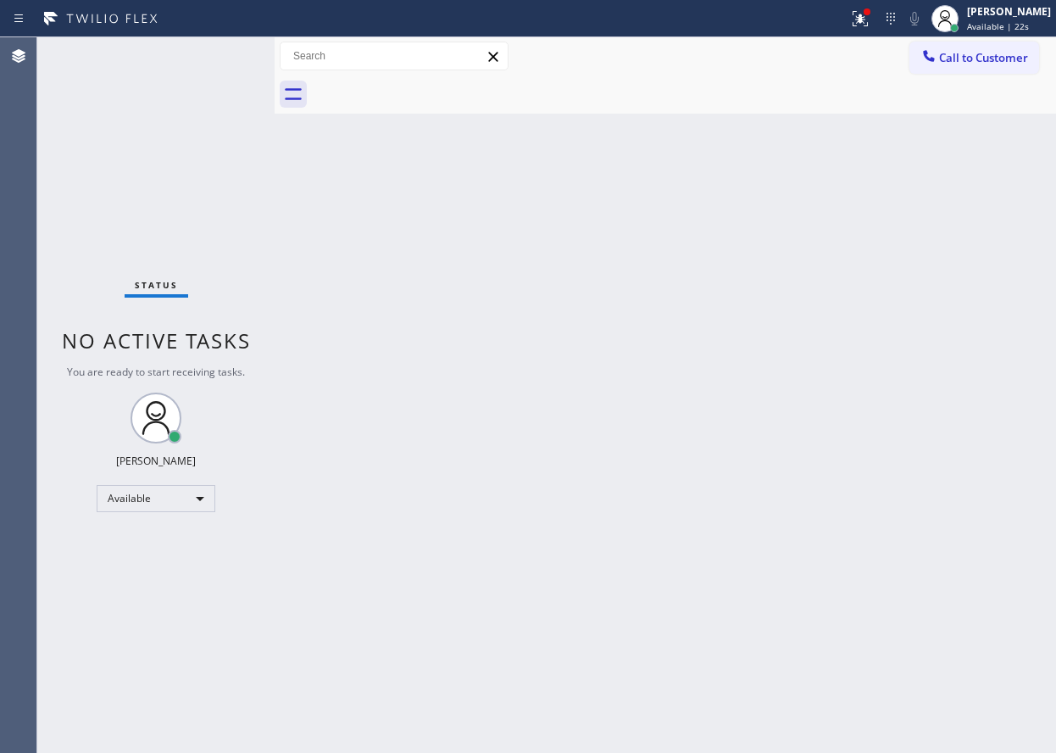
click at [891, 372] on div "Back to Dashboard Change Sender ID Customers Technicians Select a contact Outbo…" at bounding box center [666, 394] width 782 height 715
click at [1008, 270] on div "Back to Dashboard Change Sender ID Customers Technicians Select a contact Outbo…" at bounding box center [666, 394] width 782 height 715
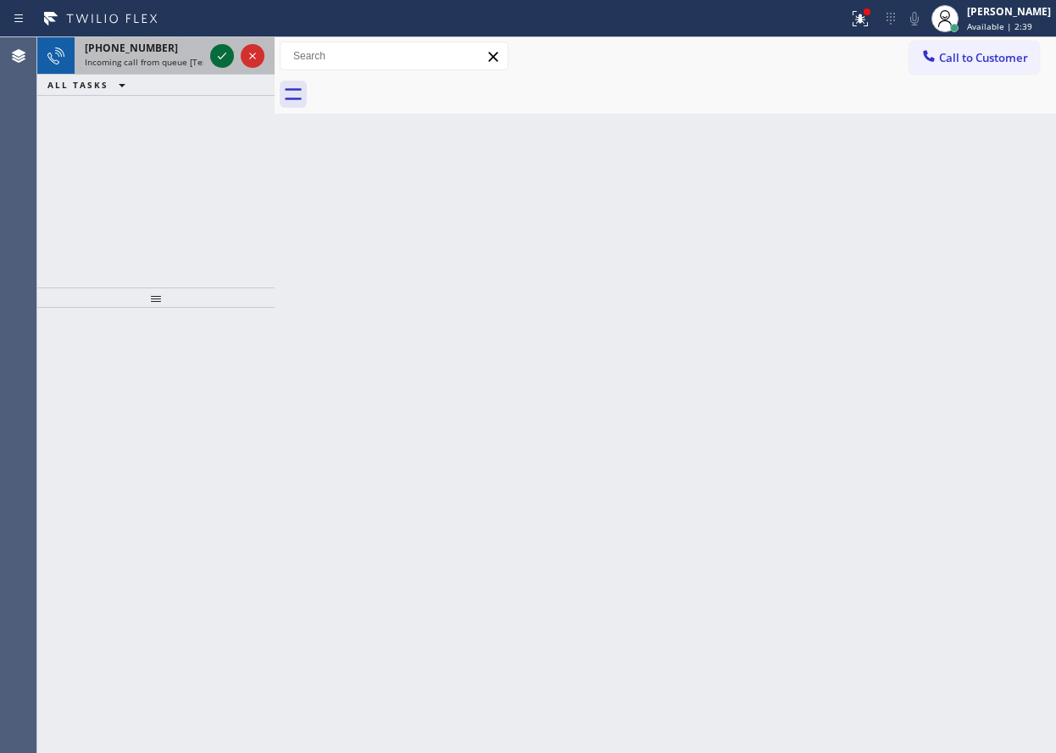
click at [214, 55] on icon at bounding box center [222, 56] width 20 height 20
click at [221, 50] on icon at bounding box center [222, 56] width 20 height 20
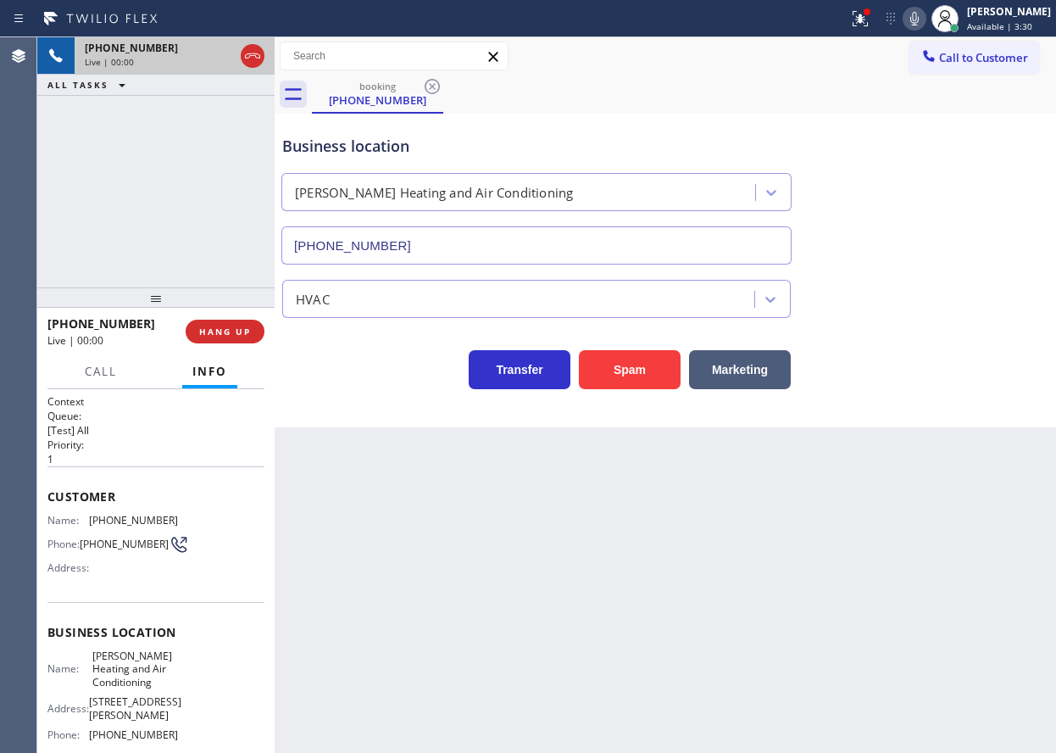
type input "[PHONE_NUMBER]"
click at [236, 337] on span "HANG UP" at bounding box center [225, 332] width 52 height 12
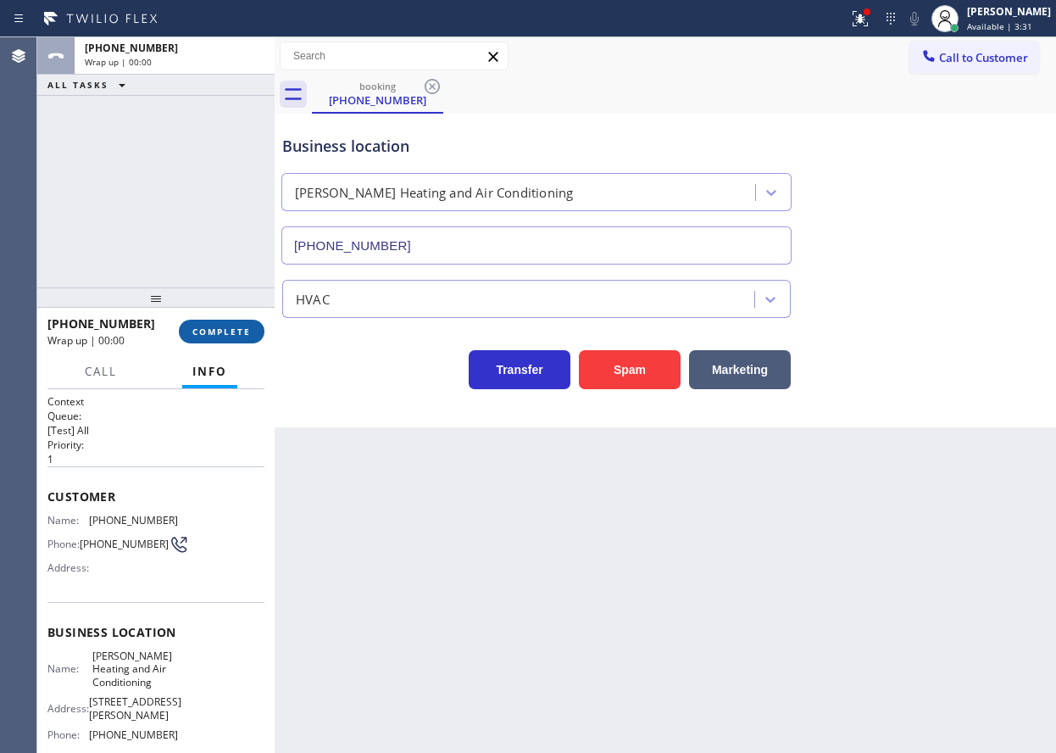
click at [236, 335] on span "COMPLETE" at bounding box center [221, 332] width 58 height 12
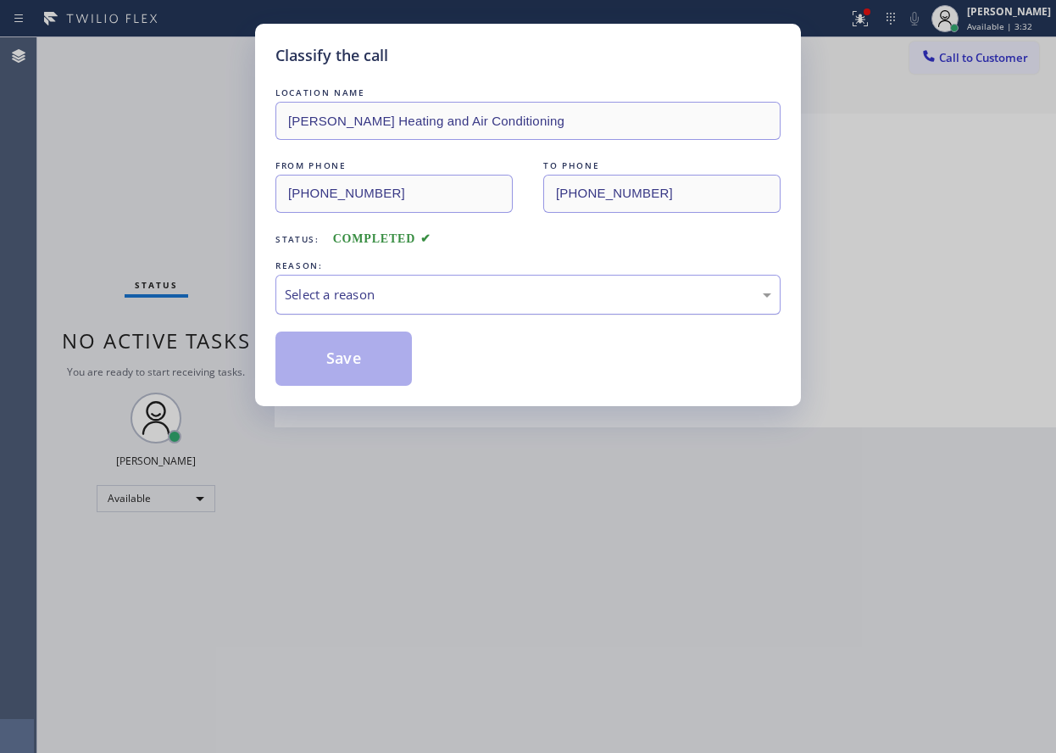
click at [376, 299] on div "Select a reason" at bounding box center [528, 294] width 487 height 19
click at [352, 362] on button "Save" at bounding box center [343, 358] width 136 height 54
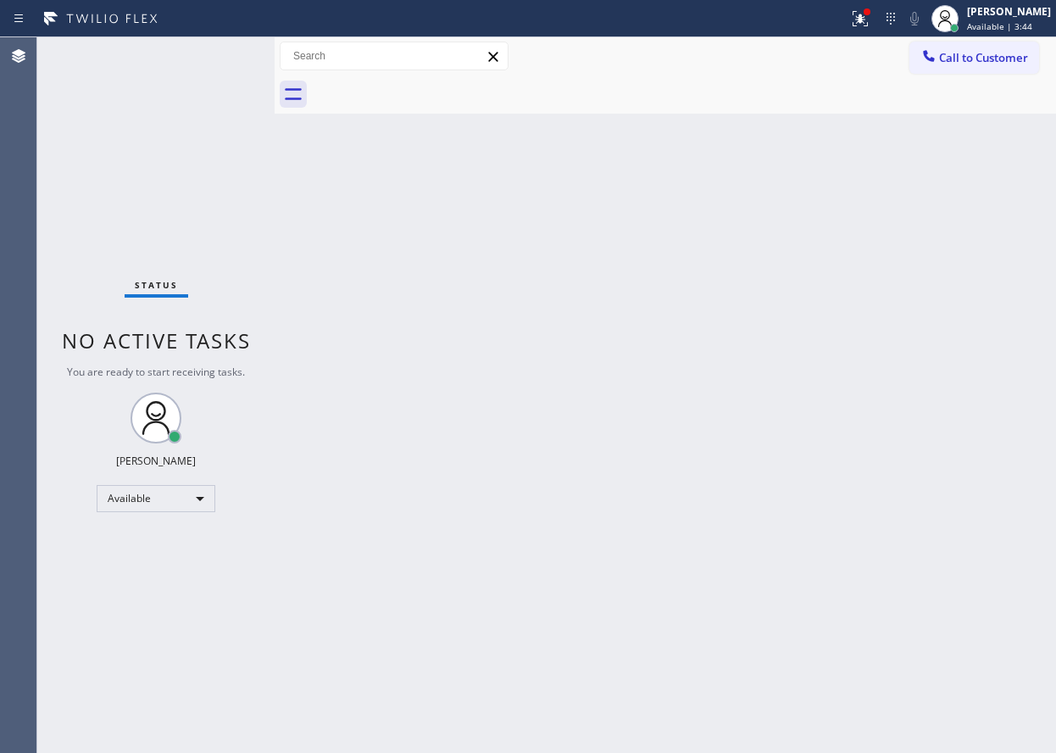
click at [899, 342] on div "Back to Dashboard Change Sender ID Customers Technicians Select a contact Outbo…" at bounding box center [666, 394] width 782 height 715
drag, startPoint x: 882, startPoint y: 21, endPoint x: 858, endPoint y: 47, distance: 34.8
click at [871, 21] on icon at bounding box center [860, 18] width 20 height 20
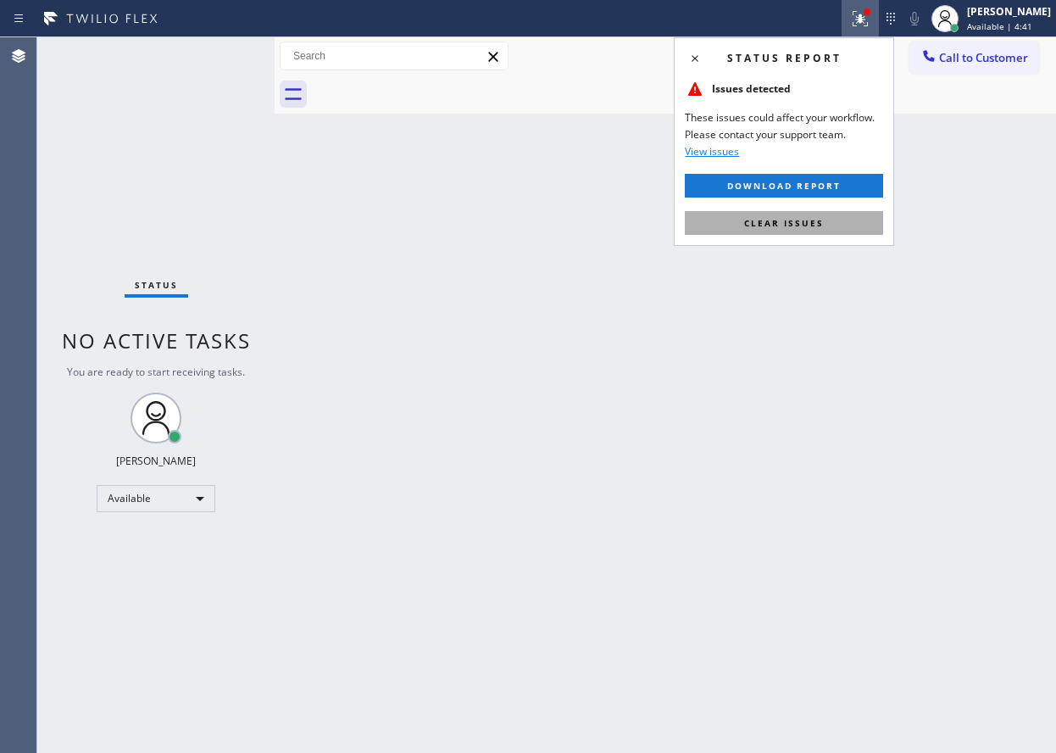
click at [779, 231] on button "Clear issues" at bounding box center [784, 223] width 198 height 24
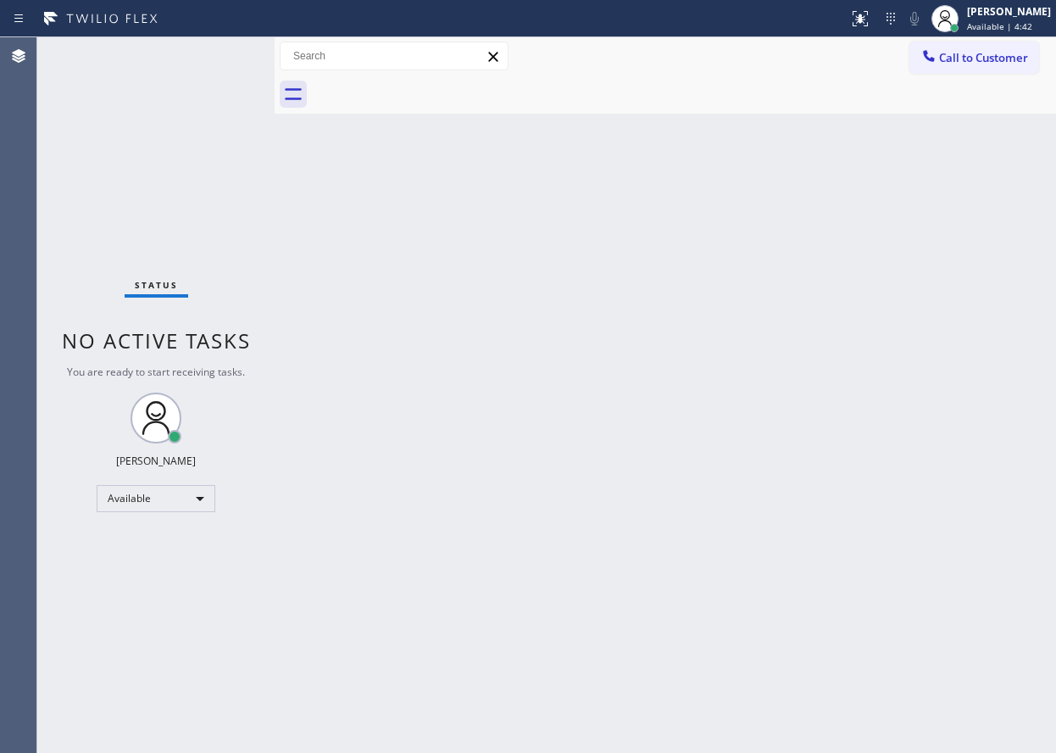
click at [620, 233] on div "Back to Dashboard Change Sender ID Customers Technicians Select a contact Outbo…" at bounding box center [666, 394] width 782 height 715
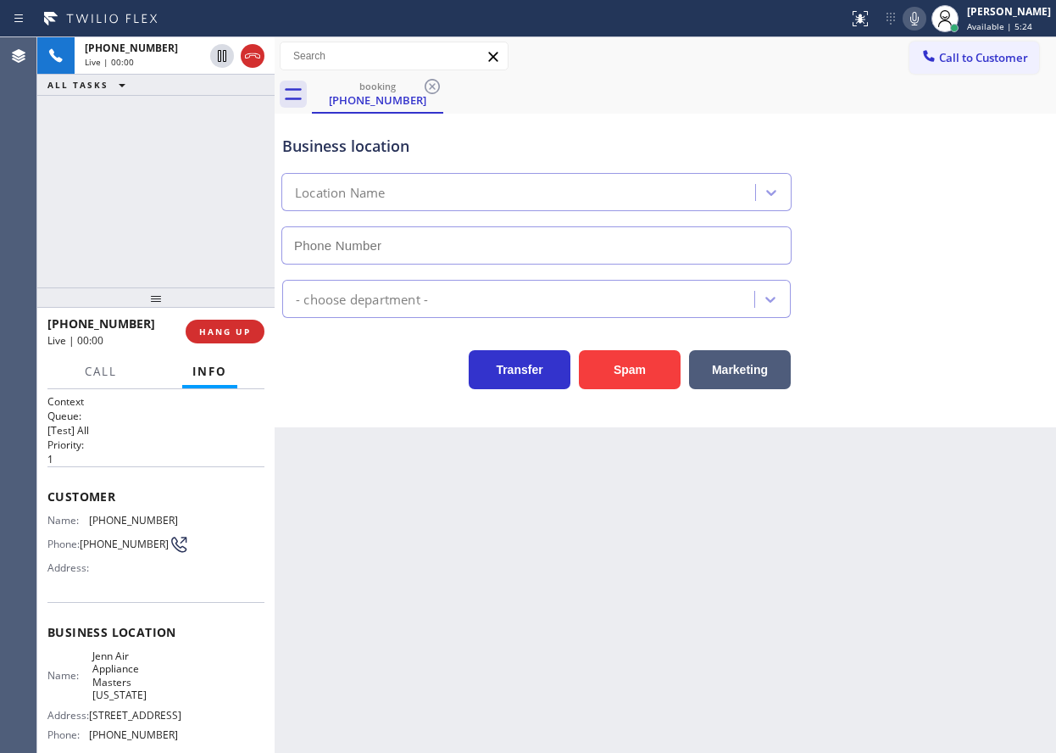
type input "[PHONE_NUMBER]"
click at [143, 690] on span "Jenn Air Appliance Masters [US_STATE]" at bounding box center [134, 675] width 85 height 53
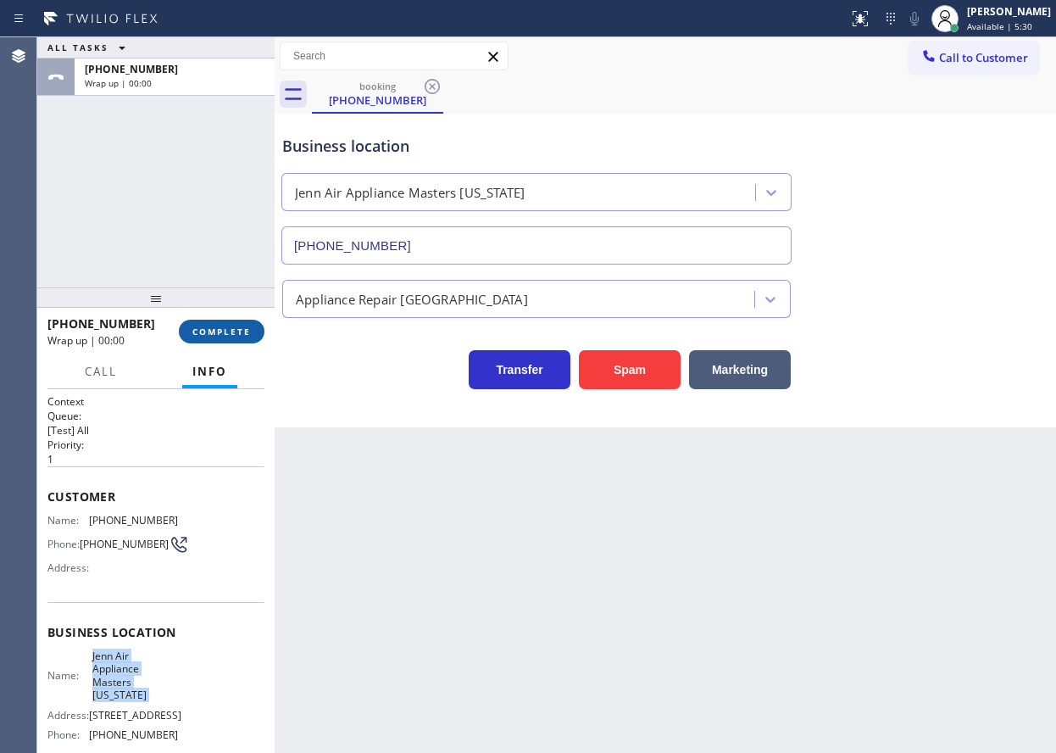
click at [242, 320] on button "COMPLETE" at bounding box center [222, 332] width 86 height 24
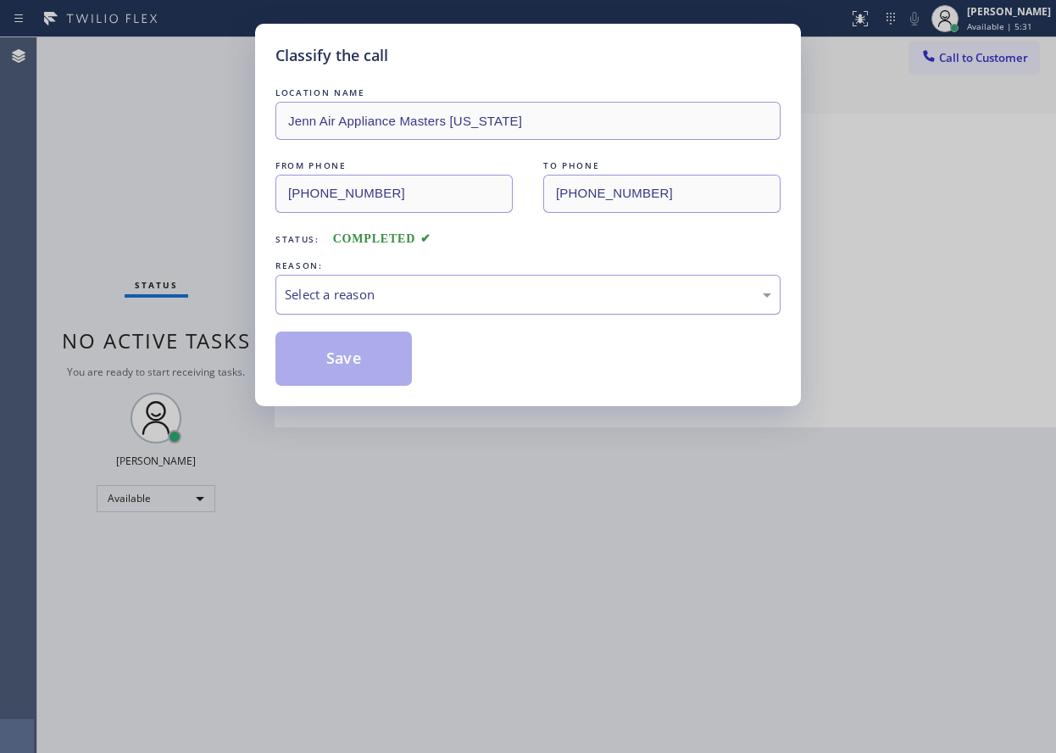
click at [403, 298] on div "Select a reason" at bounding box center [528, 294] width 487 height 19
click at [346, 348] on button "Save" at bounding box center [343, 358] width 136 height 54
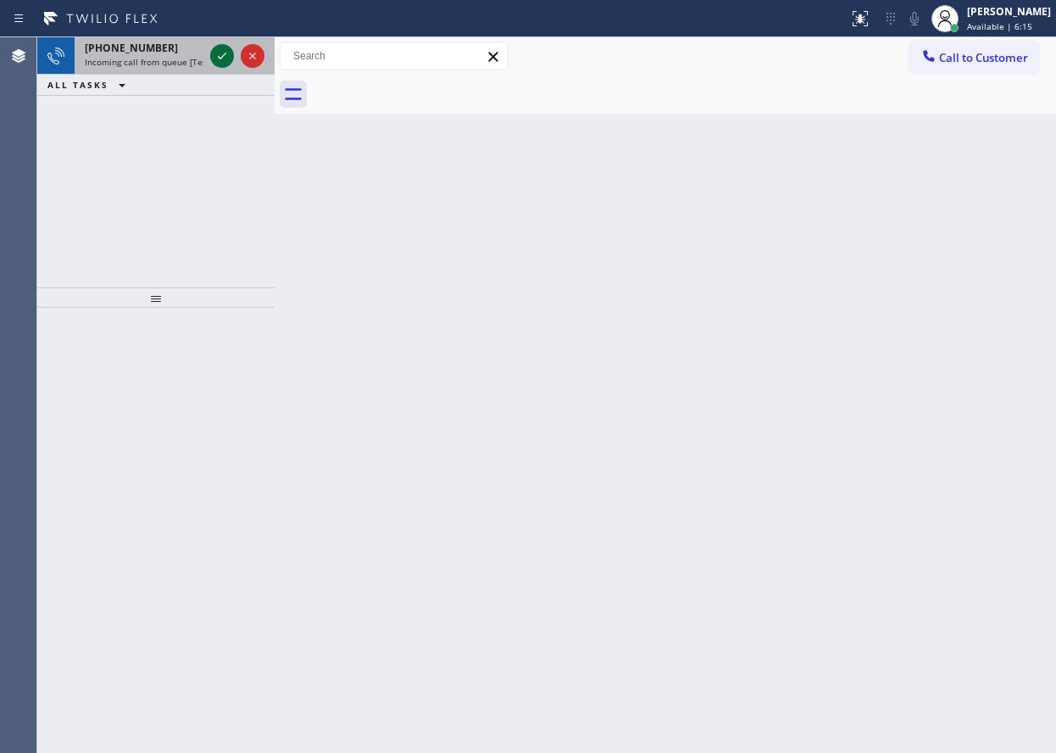
click at [216, 62] on icon at bounding box center [222, 56] width 20 height 20
click at [220, 53] on icon at bounding box center [222, 56] width 20 height 20
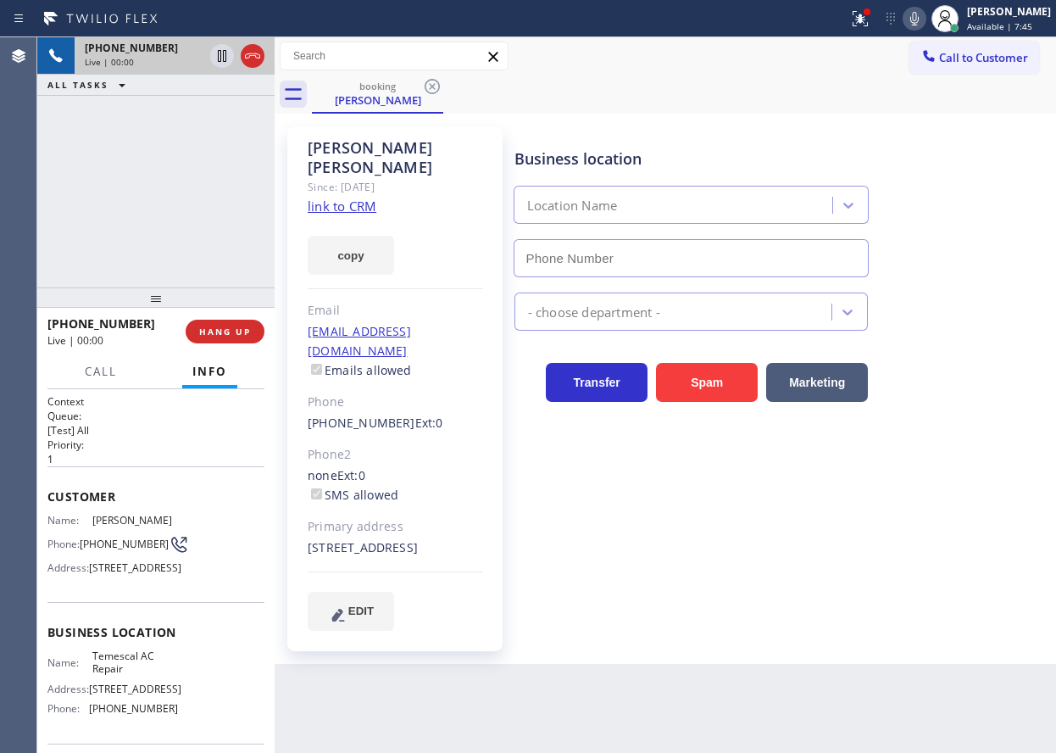
type input "[PHONE_NUMBER]"
click at [366, 198] on link "link to CRM" at bounding box center [342, 206] width 69 height 17
click at [106, 676] on span "Temescal AC Repair" at bounding box center [134, 662] width 85 height 26
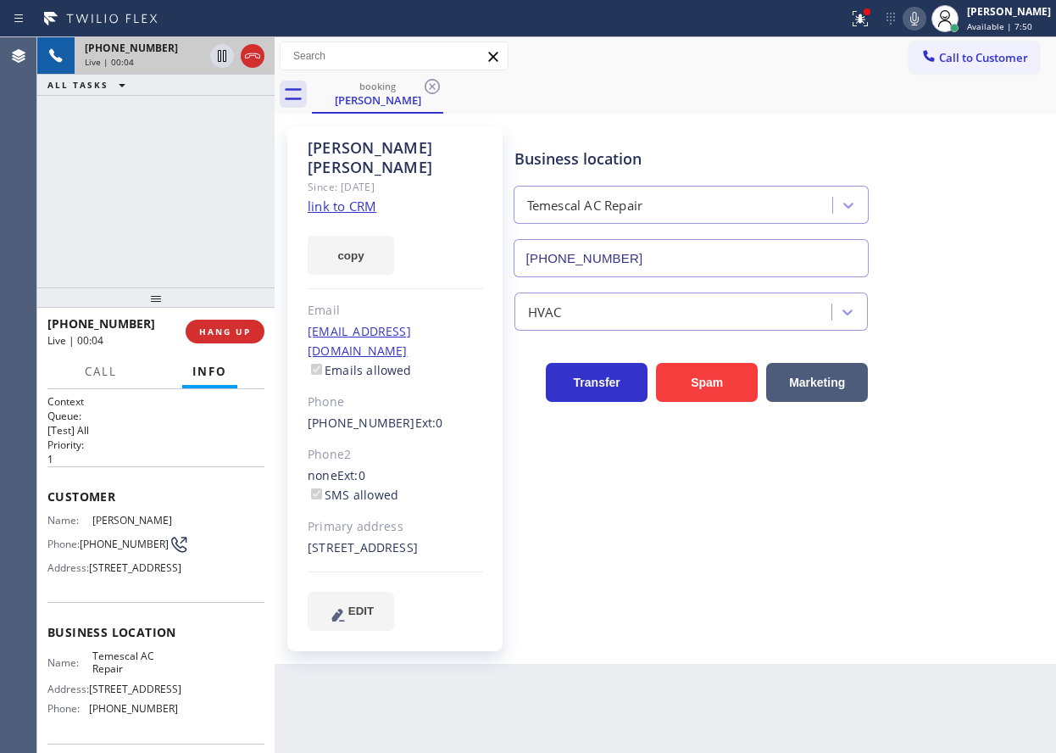
click at [693, 241] on input "[PHONE_NUMBER]" at bounding box center [692, 258] width 356 height 38
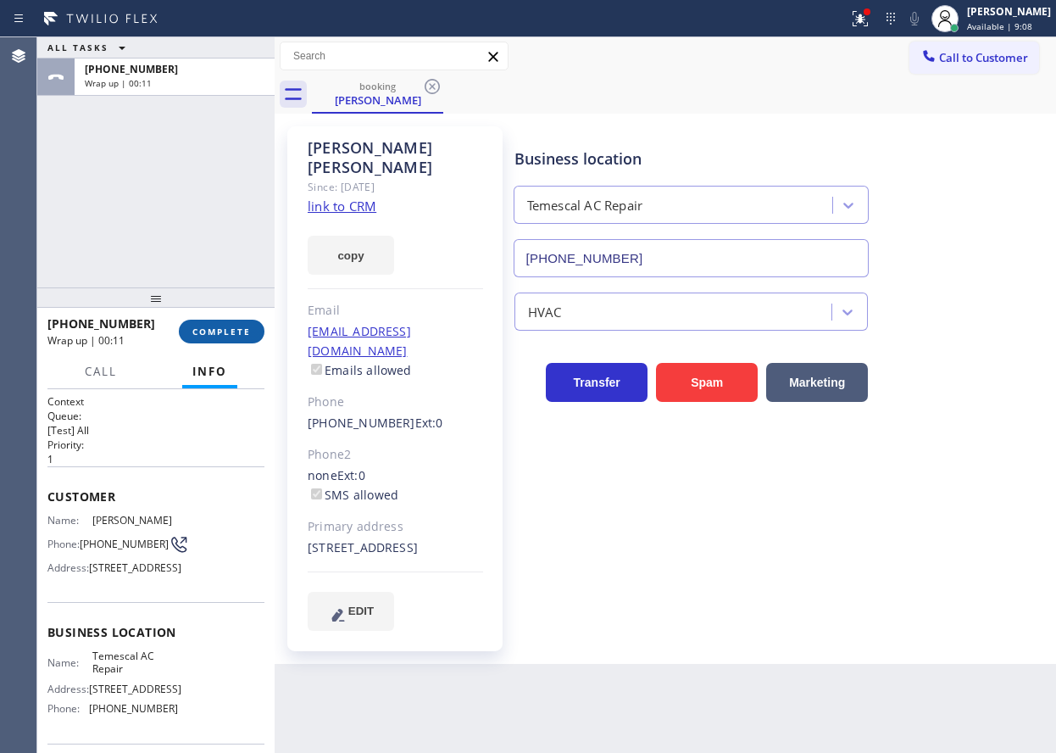
click at [248, 337] on span "COMPLETE" at bounding box center [221, 332] width 58 height 12
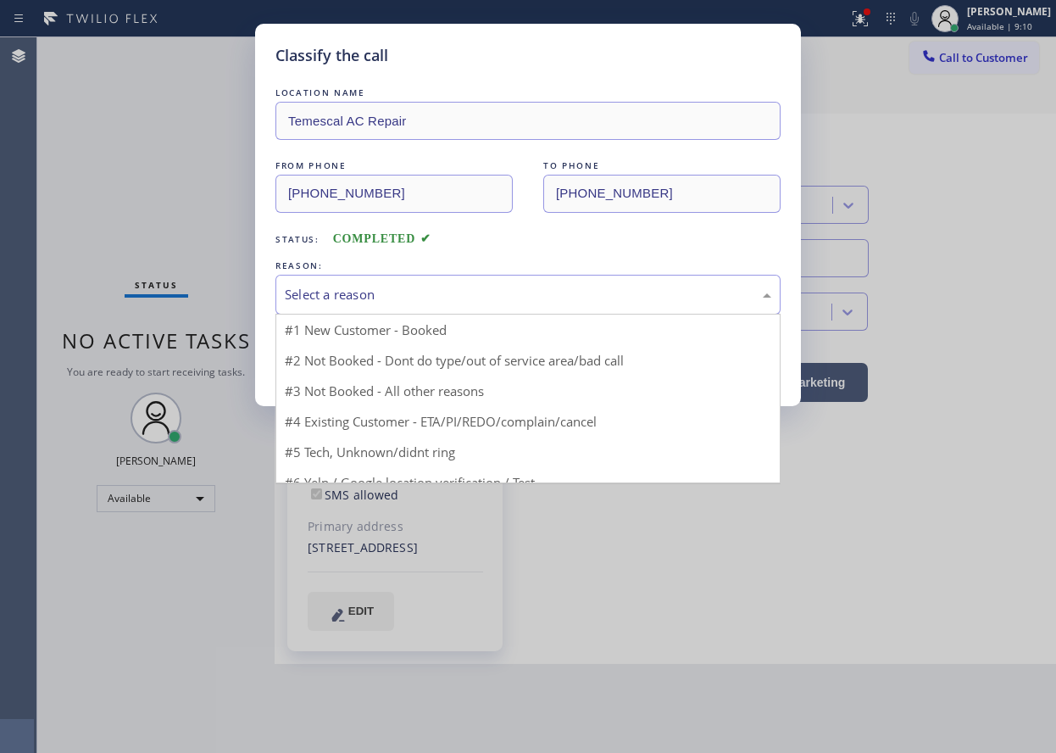
click at [472, 303] on div "Select a reason" at bounding box center [528, 294] width 487 height 19
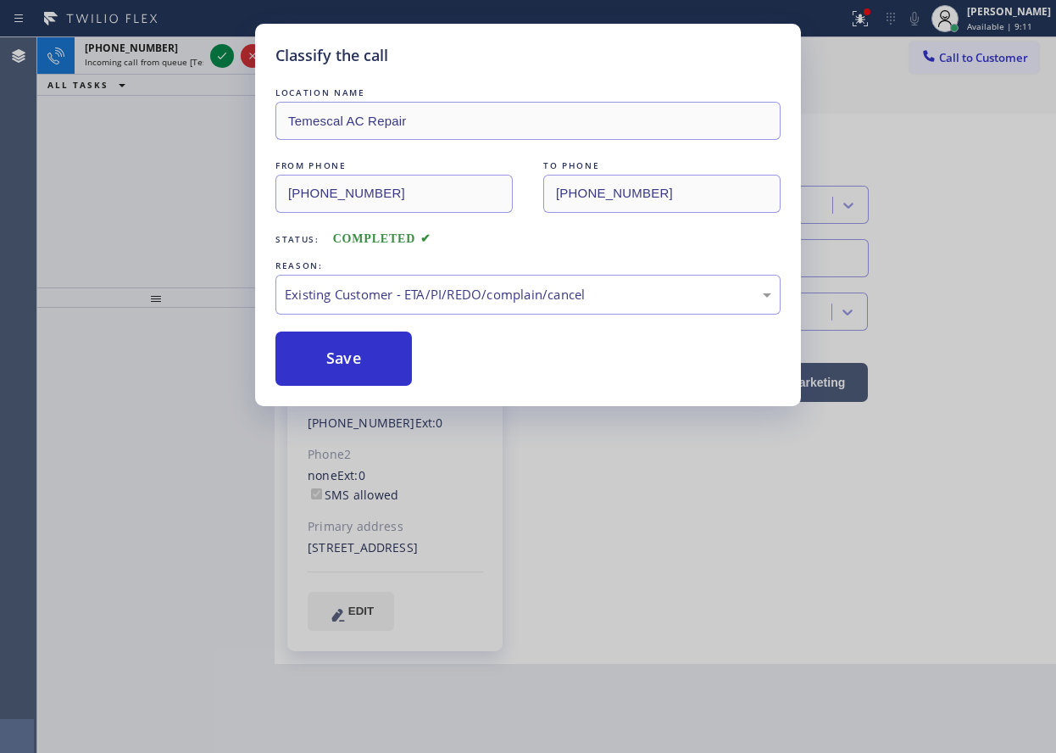
click at [346, 355] on button "Save" at bounding box center [343, 358] width 136 height 54
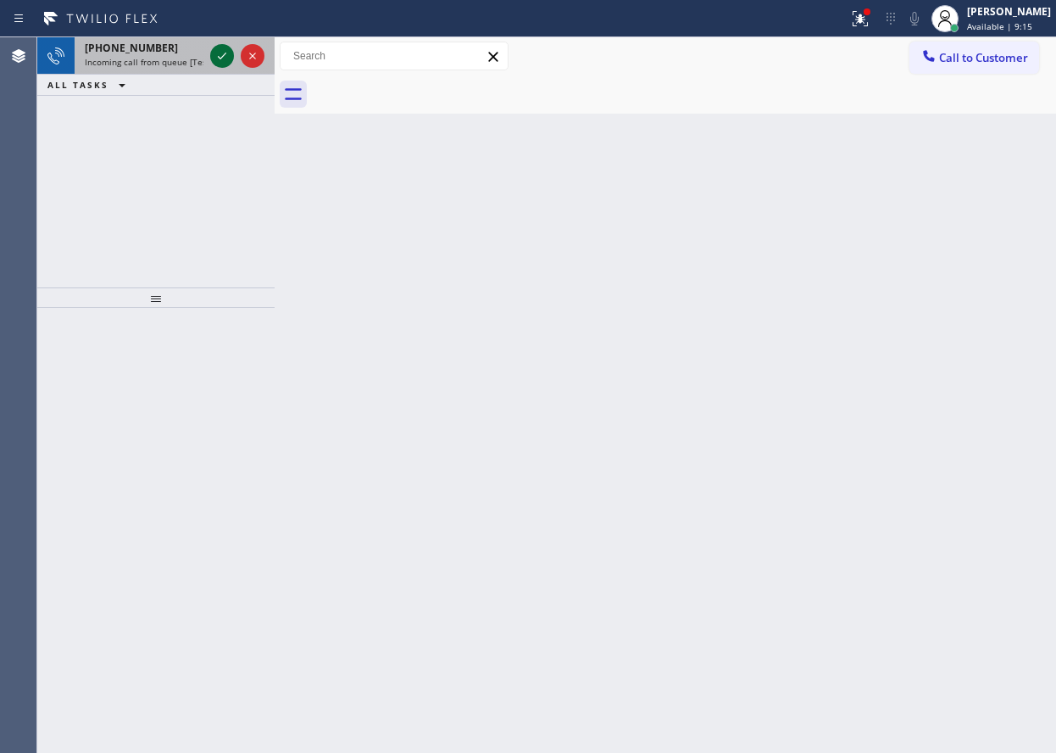
click at [227, 60] on icon at bounding box center [222, 56] width 20 height 20
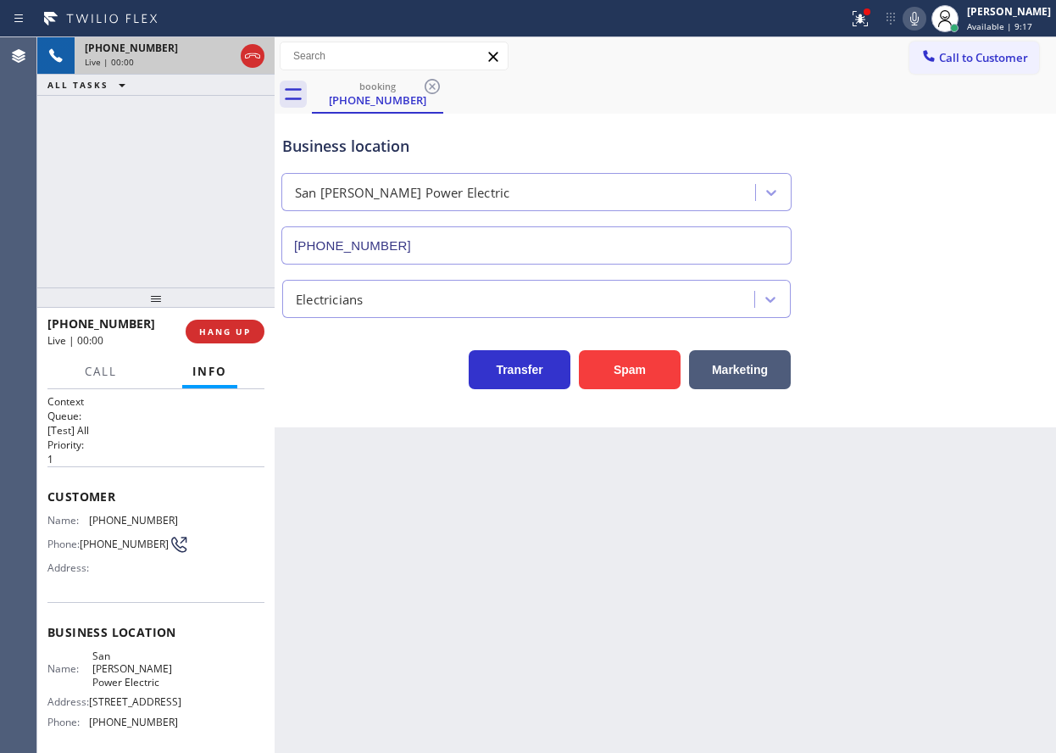
type input "[PHONE_NUMBER]"
click at [229, 331] on span "HANG UP" at bounding box center [225, 332] width 52 height 12
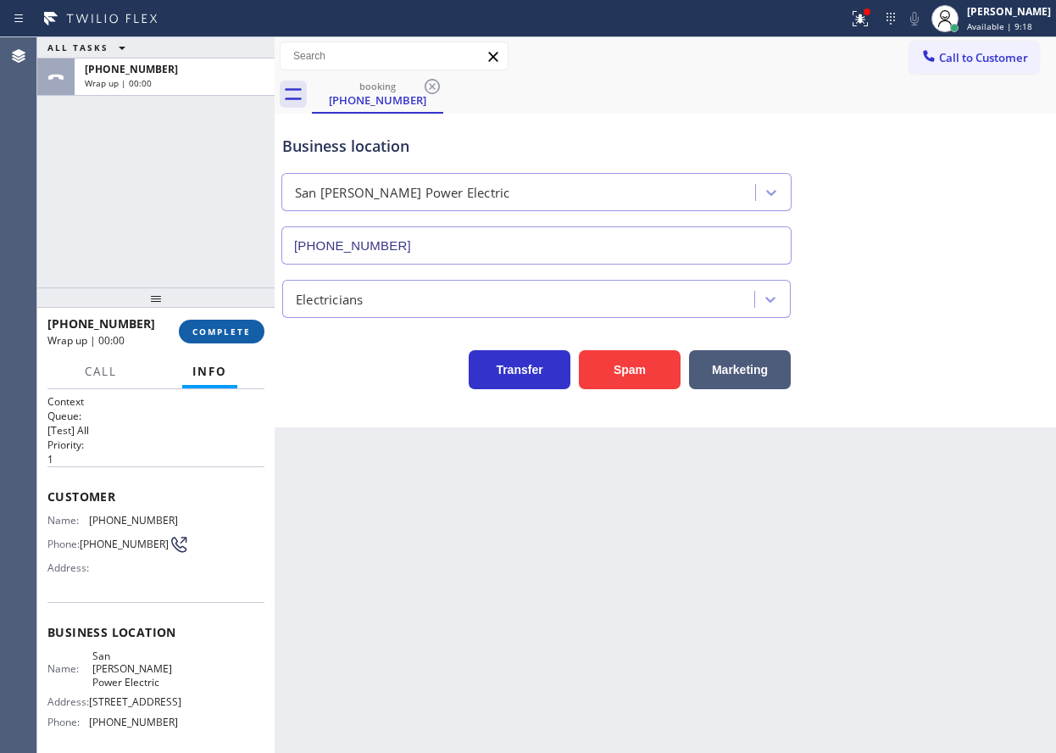
click at [224, 321] on button "COMPLETE" at bounding box center [222, 332] width 86 height 24
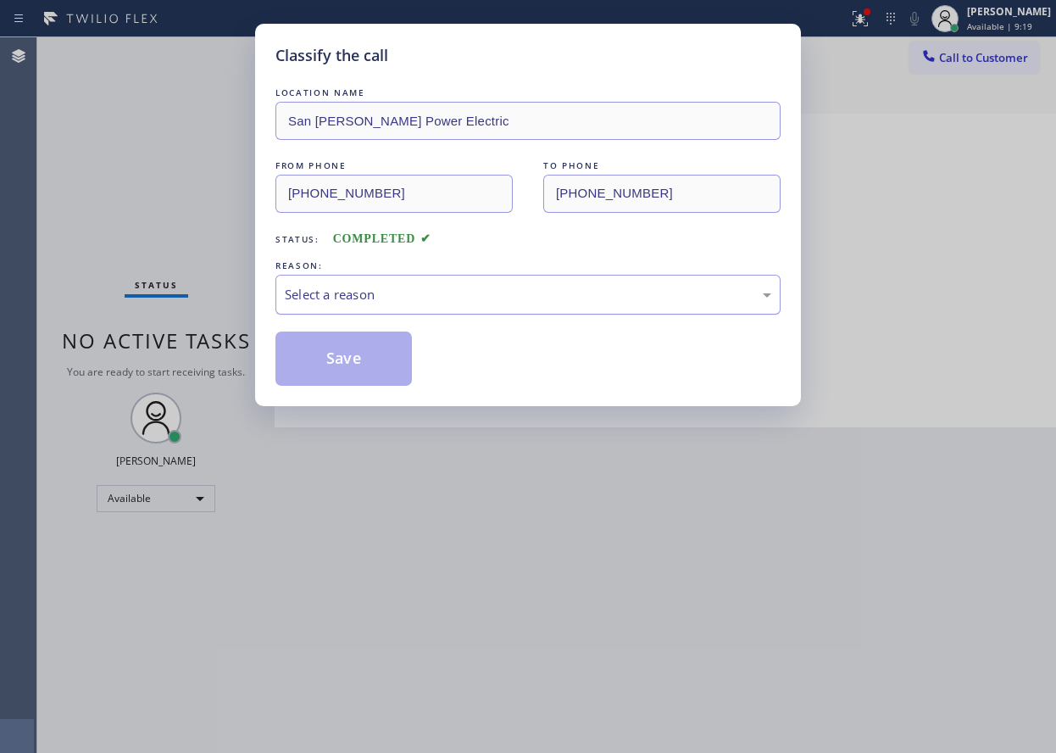
click at [415, 292] on div "Select a reason" at bounding box center [528, 294] width 487 height 19
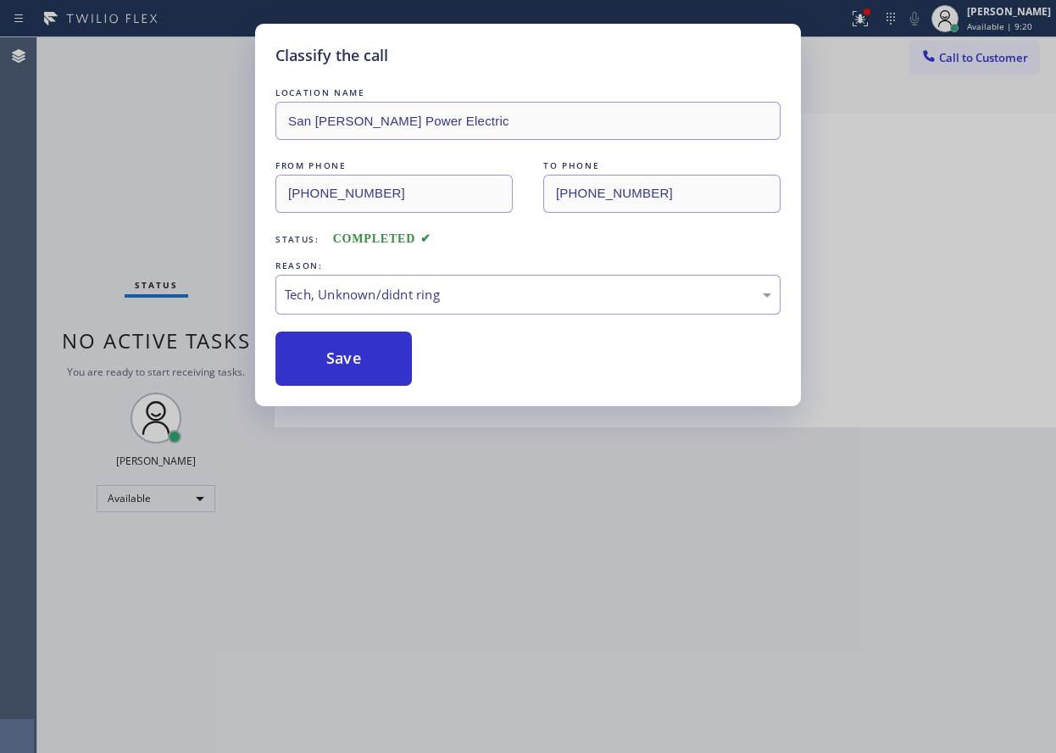
click at [372, 342] on button "Save" at bounding box center [343, 358] width 136 height 54
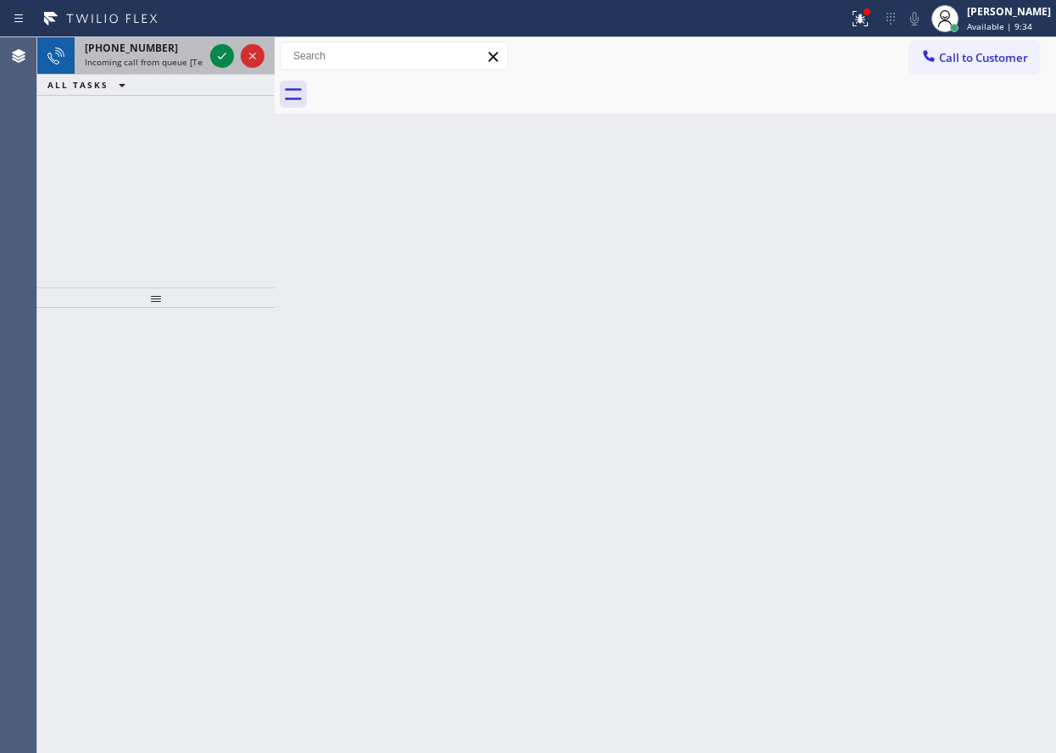
click at [147, 55] on div "+12138011983 Incoming call from queue [Test] All" at bounding box center [141, 55] width 132 height 37
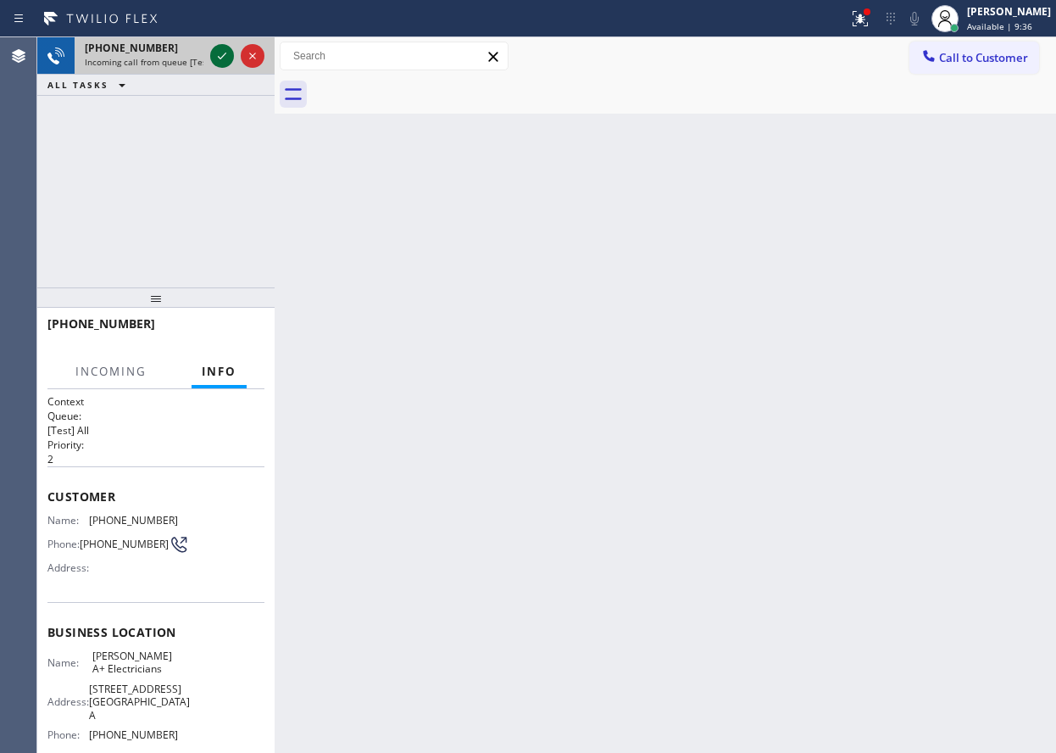
click at [220, 54] on icon at bounding box center [222, 56] width 20 height 20
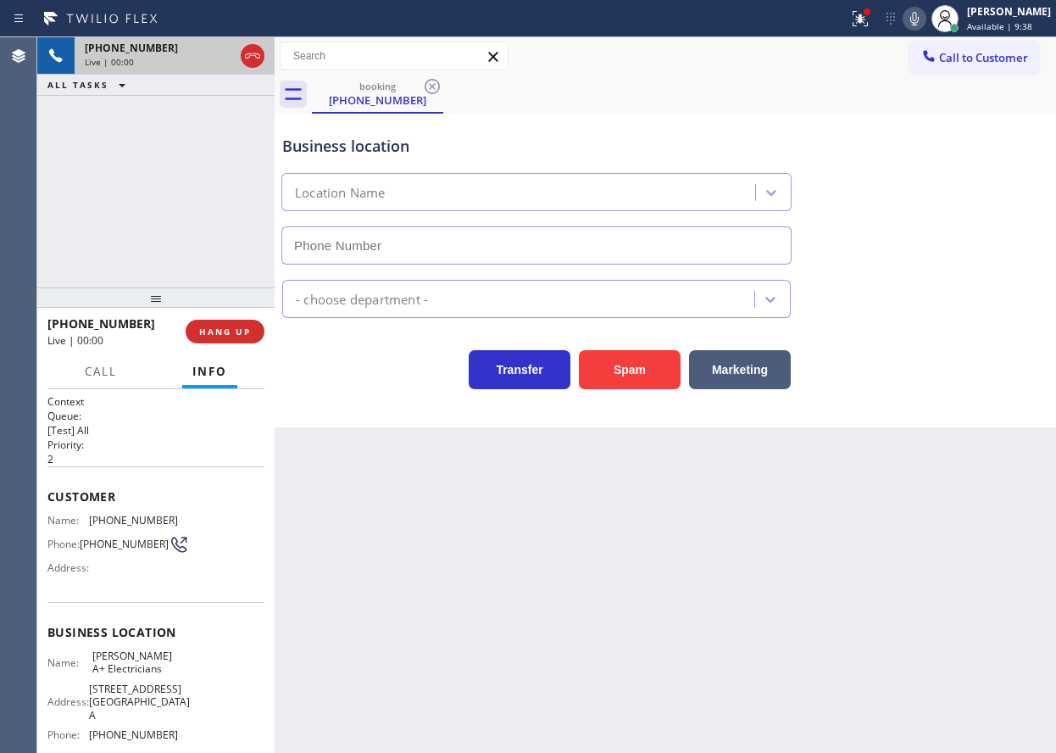
type input "[PHONE_NUMBER]"
click at [256, 330] on button "HANG UP" at bounding box center [225, 332] width 79 height 24
click at [236, 320] on button "HANG UP" at bounding box center [225, 332] width 79 height 24
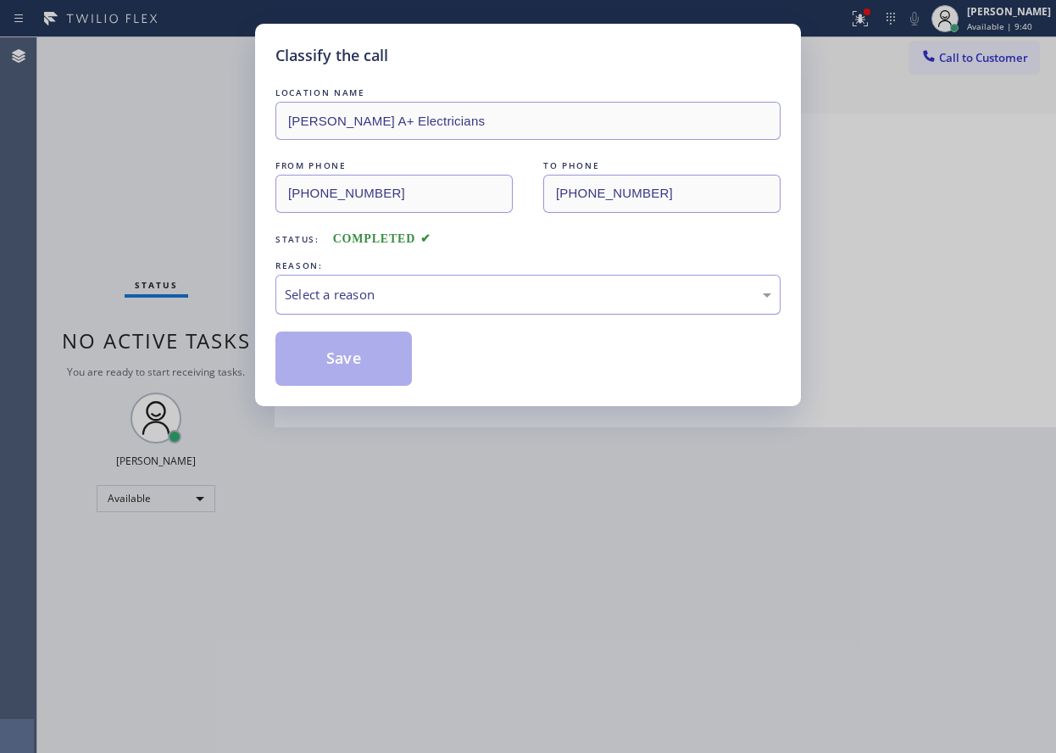
drag, startPoint x: 442, startPoint y: 294, endPoint x: 438, endPoint y: 303, distance: 10.2
click at [442, 298] on div "Select a reason" at bounding box center [528, 294] width 487 height 19
click at [357, 372] on button "Save" at bounding box center [343, 358] width 136 height 54
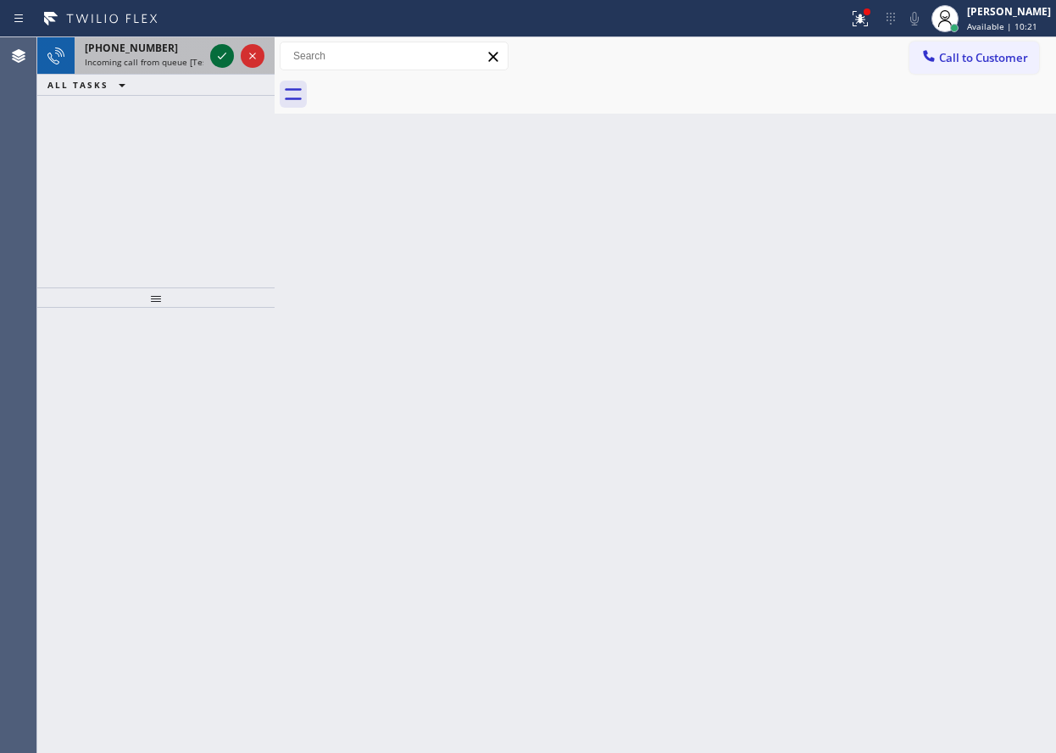
click at [216, 58] on icon at bounding box center [222, 56] width 20 height 20
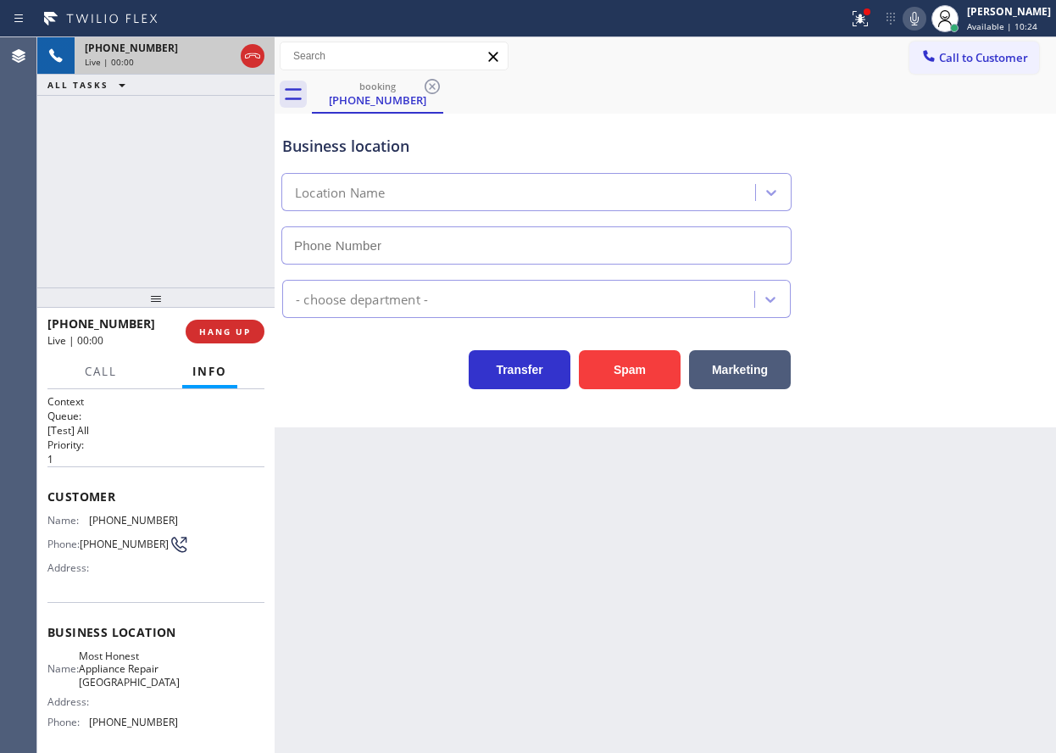
type input "[PHONE_NUMBER]"
click at [141, 674] on span "Most Honest Appliance Repair [GEOGRAPHIC_DATA]" at bounding box center [129, 668] width 101 height 39
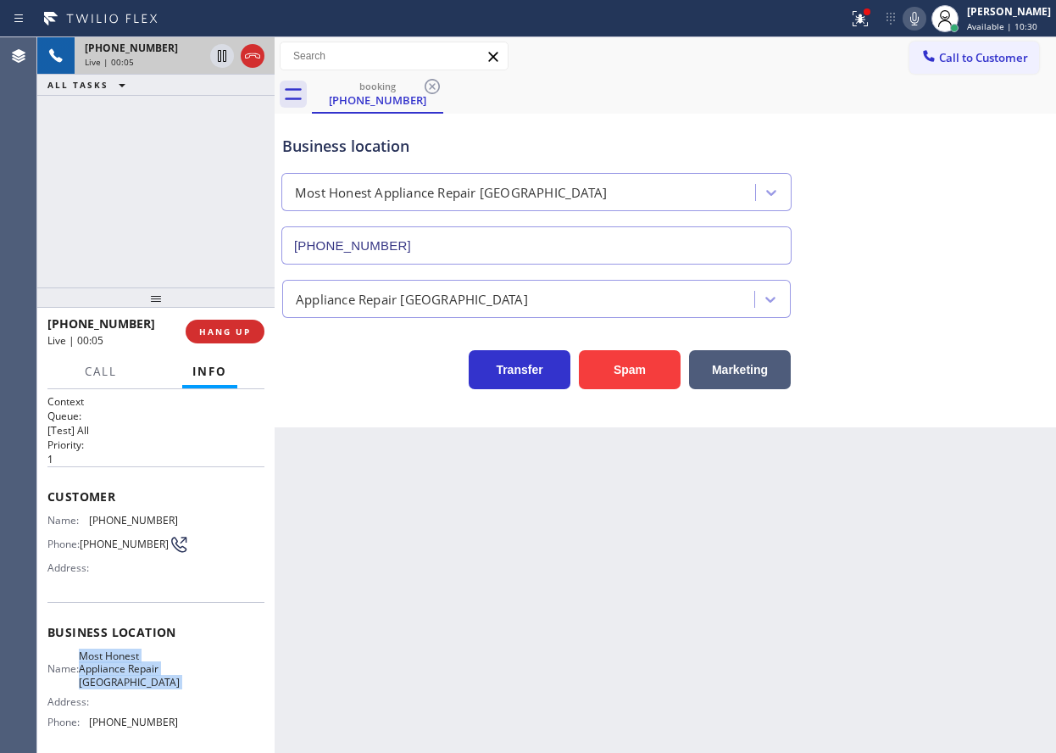
click at [141, 674] on span "Most Honest Appliance Repair [GEOGRAPHIC_DATA]" at bounding box center [129, 668] width 101 height 39
click at [531, 250] on input "[PHONE_NUMBER]" at bounding box center [536, 245] width 510 height 38
click at [238, 337] on span "HANG UP" at bounding box center [225, 332] width 52 height 12
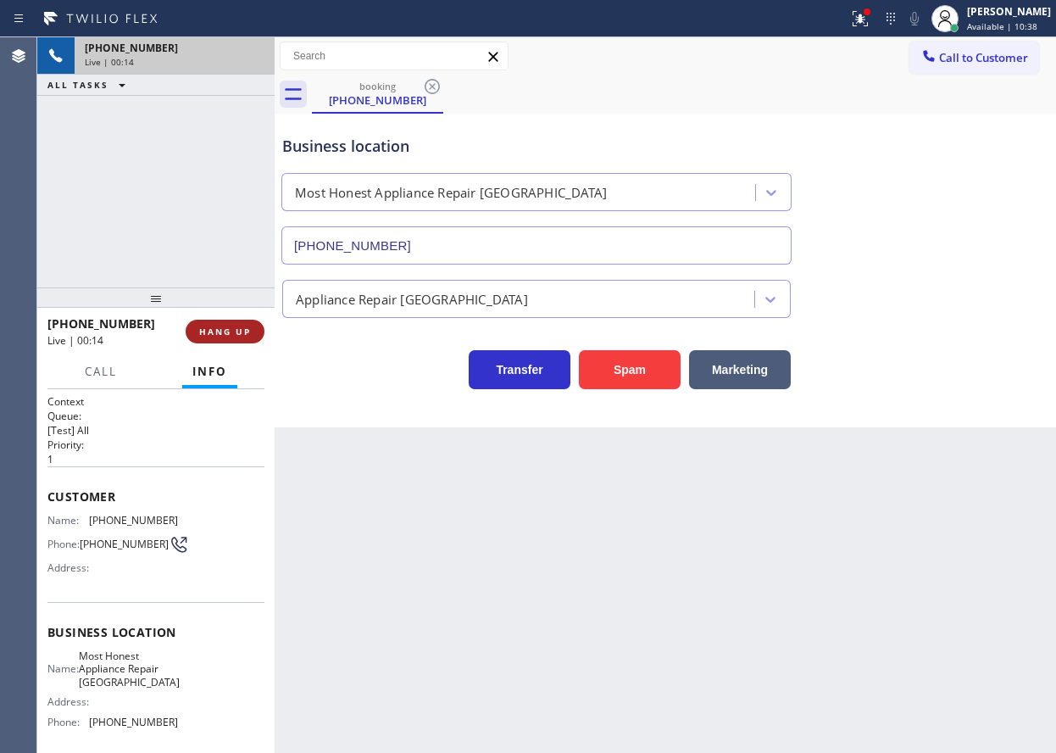
click at [237, 331] on span "HANG UP" at bounding box center [225, 332] width 52 height 12
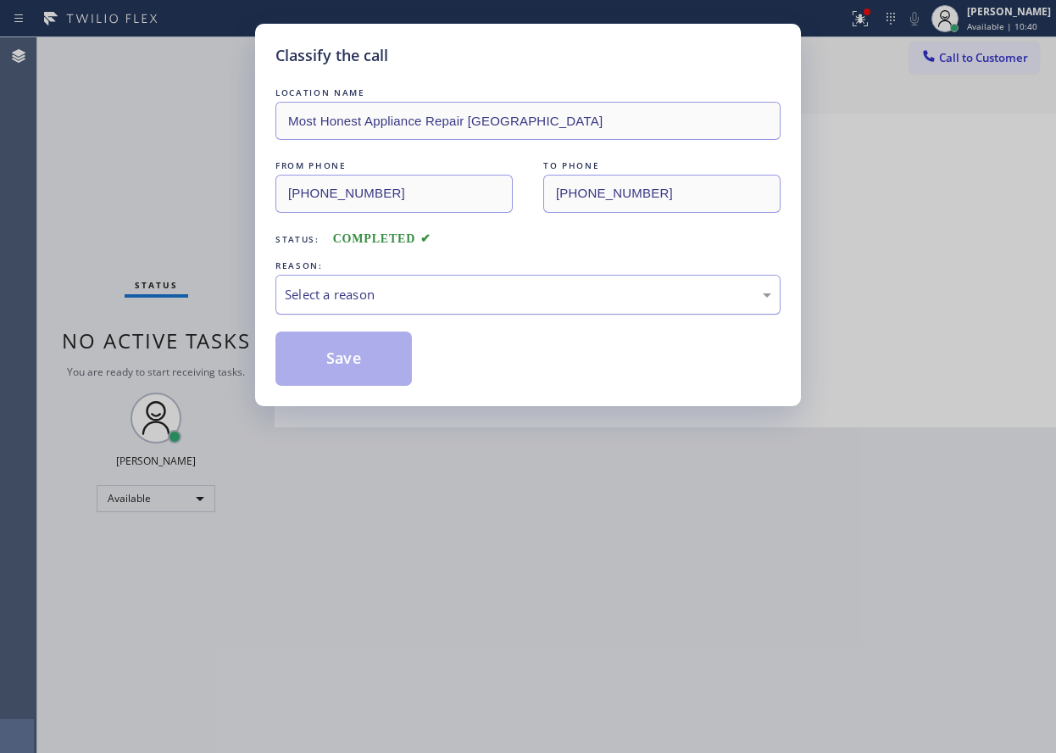
click at [370, 291] on div "Select a reason" at bounding box center [528, 294] width 487 height 19
click at [370, 352] on button "Save" at bounding box center [343, 358] width 136 height 54
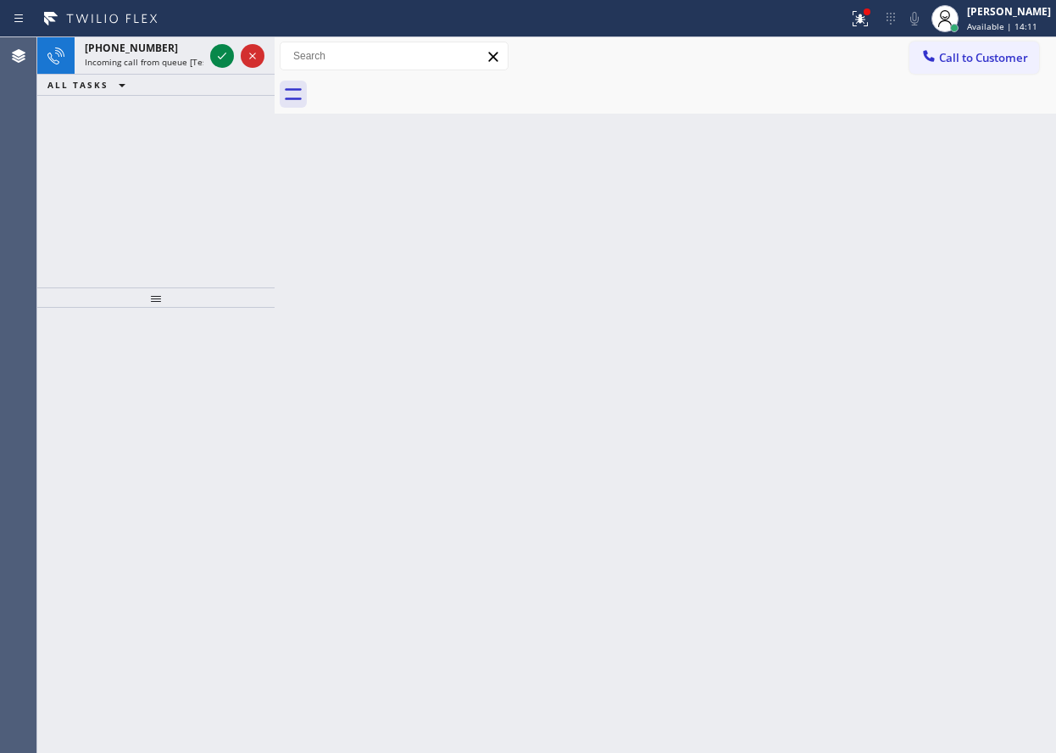
click at [931, 382] on div "Back to Dashboard Change Sender ID Customers Technicians Select a contact Outbo…" at bounding box center [666, 394] width 782 height 715
click at [219, 58] on icon at bounding box center [222, 56] width 20 height 20
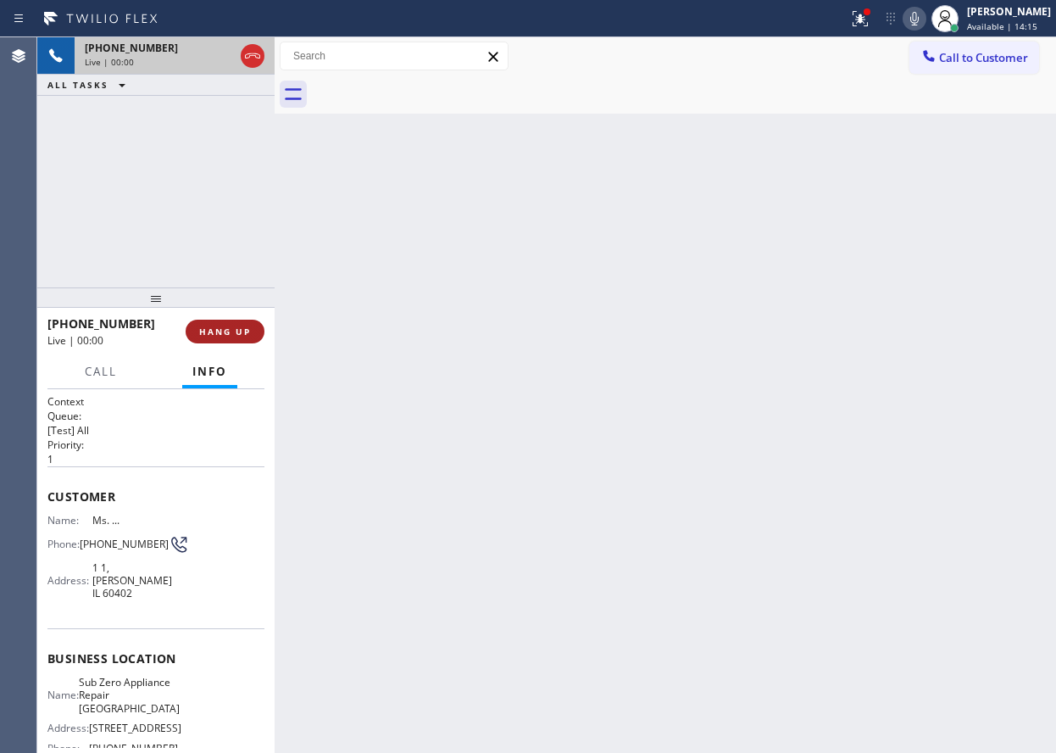
click at [237, 339] on button "HANG UP" at bounding box center [225, 332] width 79 height 24
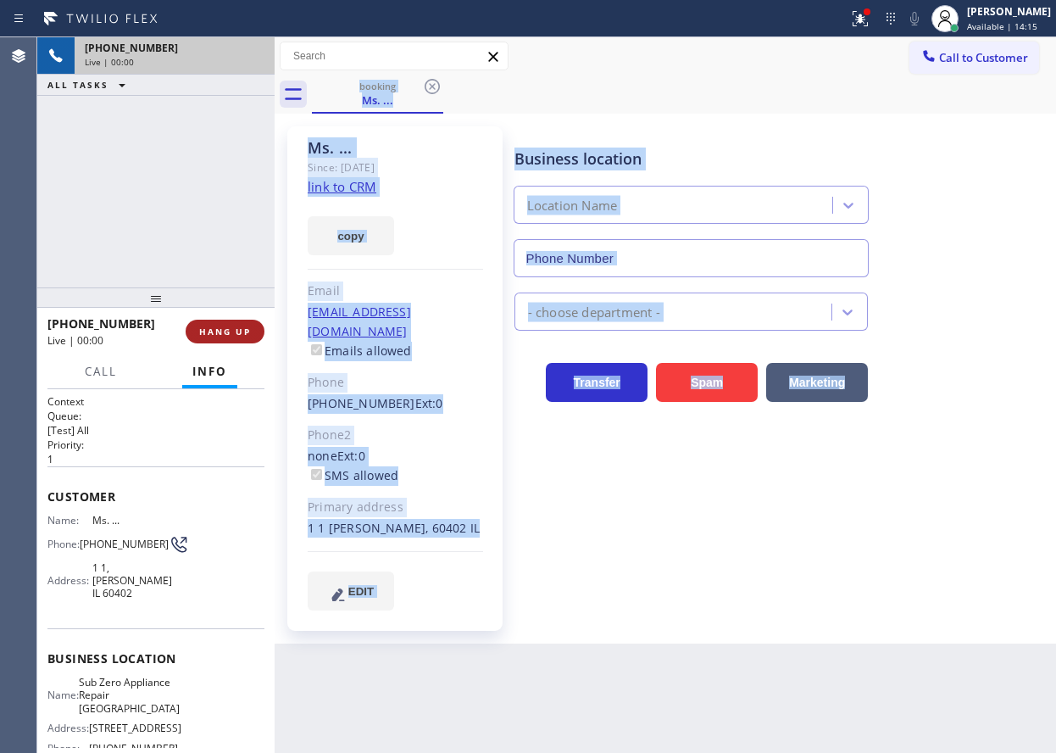
type input "[PHONE_NUMBER]"
click at [237, 339] on button "HANG UP" at bounding box center [225, 332] width 79 height 24
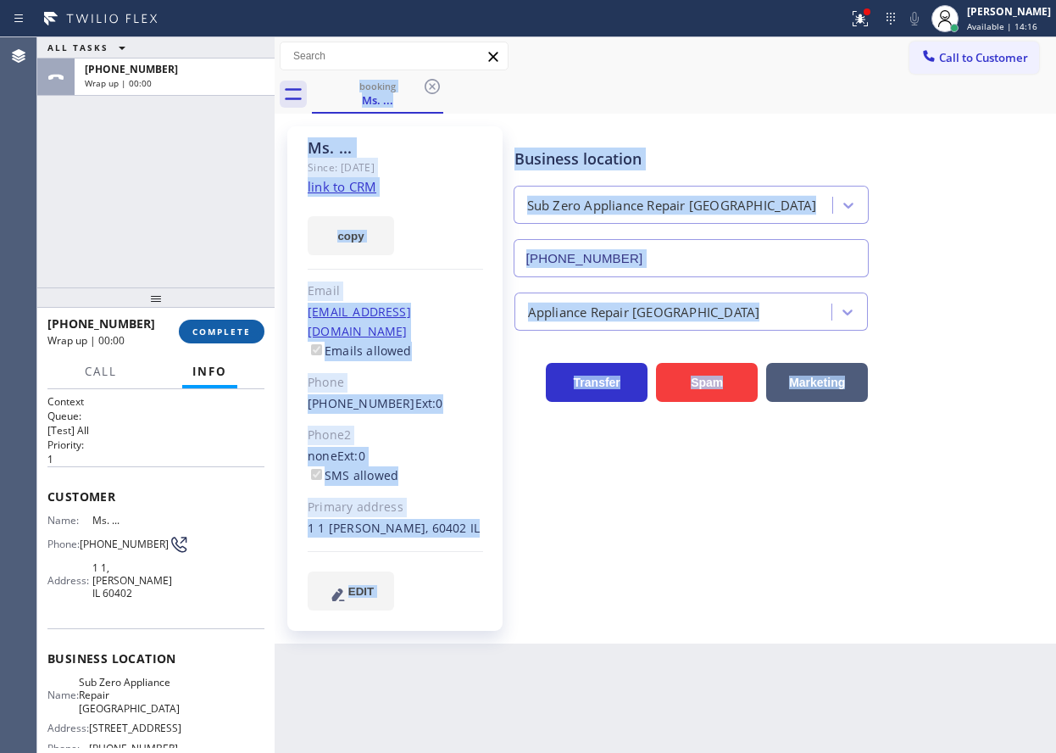
click at [223, 342] on button "COMPLETE" at bounding box center [222, 332] width 86 height 24
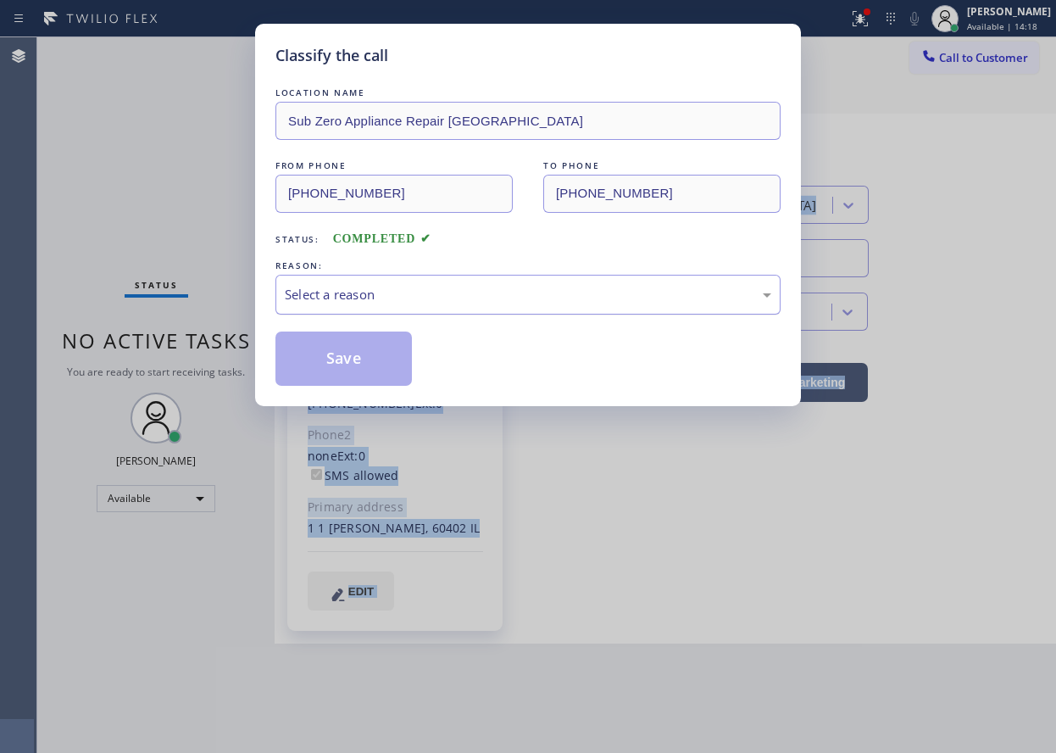
drag, startPoint x: 419, startPoint y: 292, endPoint x: 419, endPoint y: 306, distance: 13.6
click at [419, 306] on div "Select a reason" at bounding box center [527, 295] width 505 height 40
click at [358, 362] on button "Save" at bounding box center [343, 358] width 136 height 54
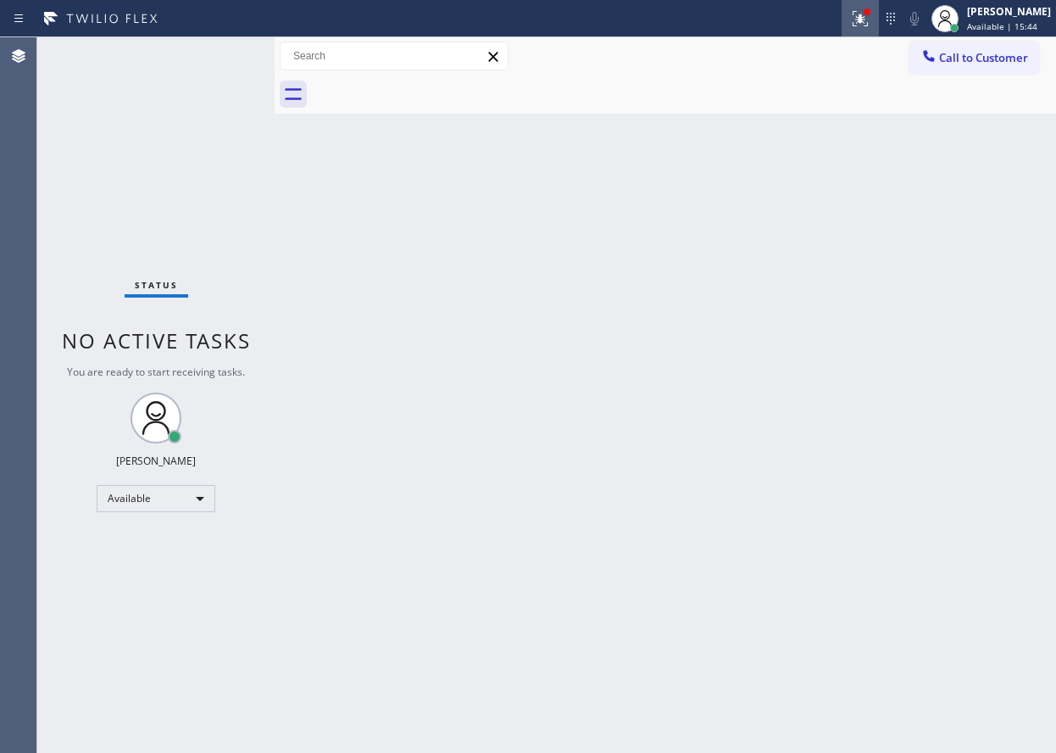
click at [860, 11] on div at bounding box center [860, 18] width 37 height 20
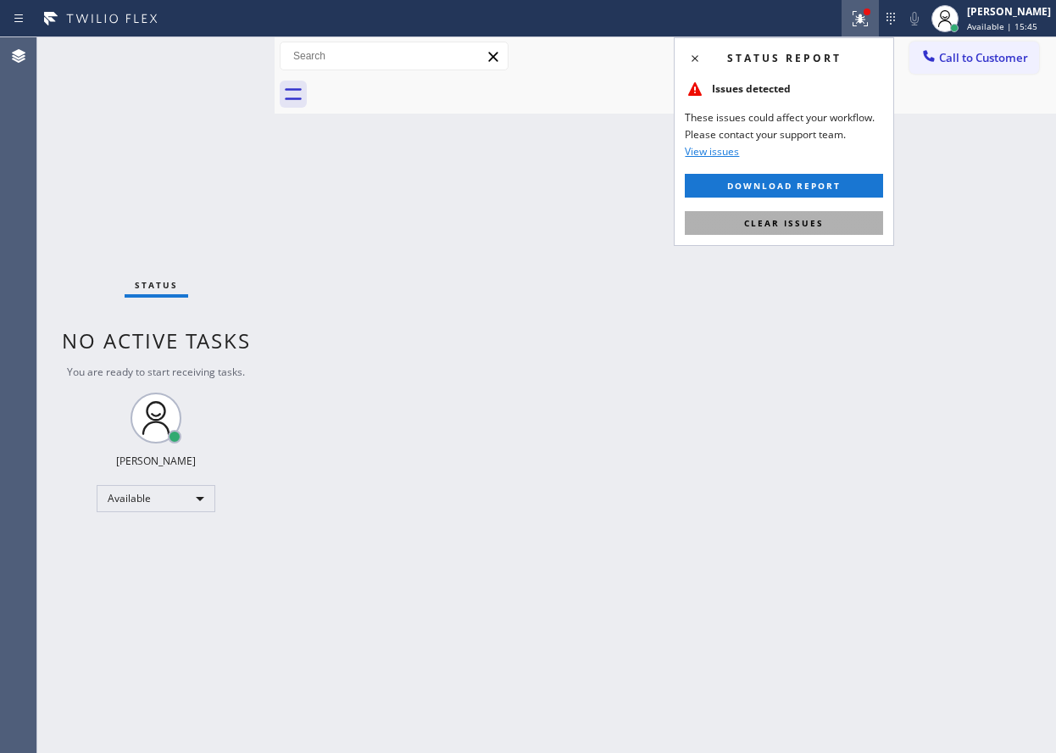
click at [848, 225] on button "Clear issues" at bounding box center [784, 223] width 198 height 24
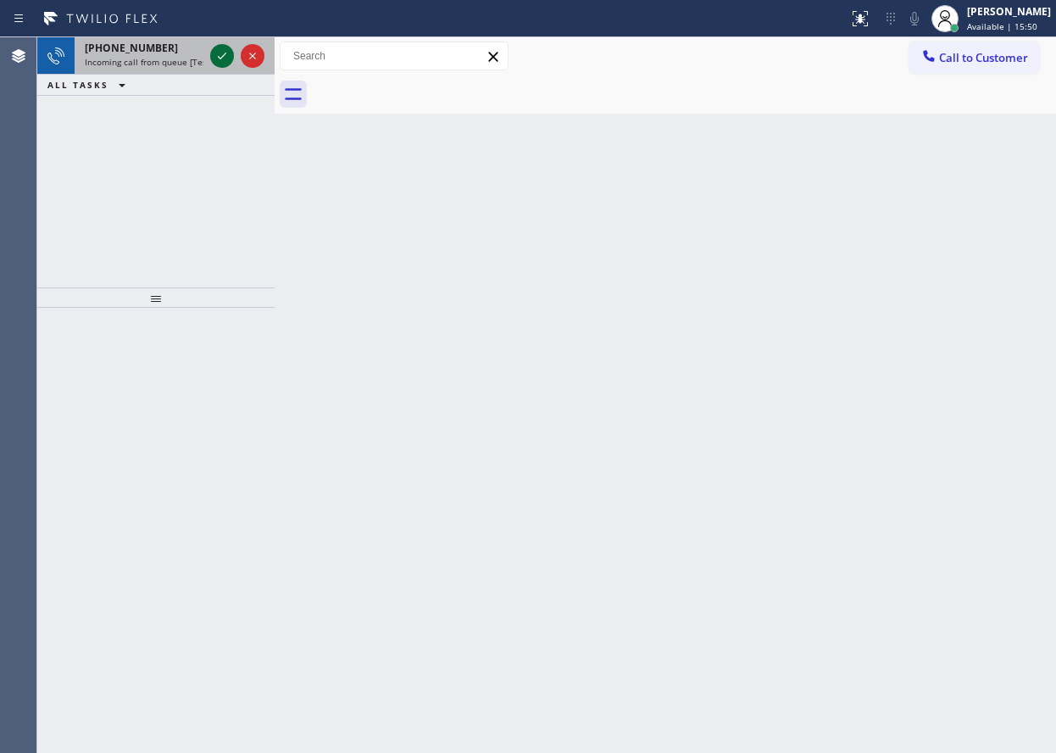
click at [223, 57] on icon at bounding box center [222, 56] width 8 height 7
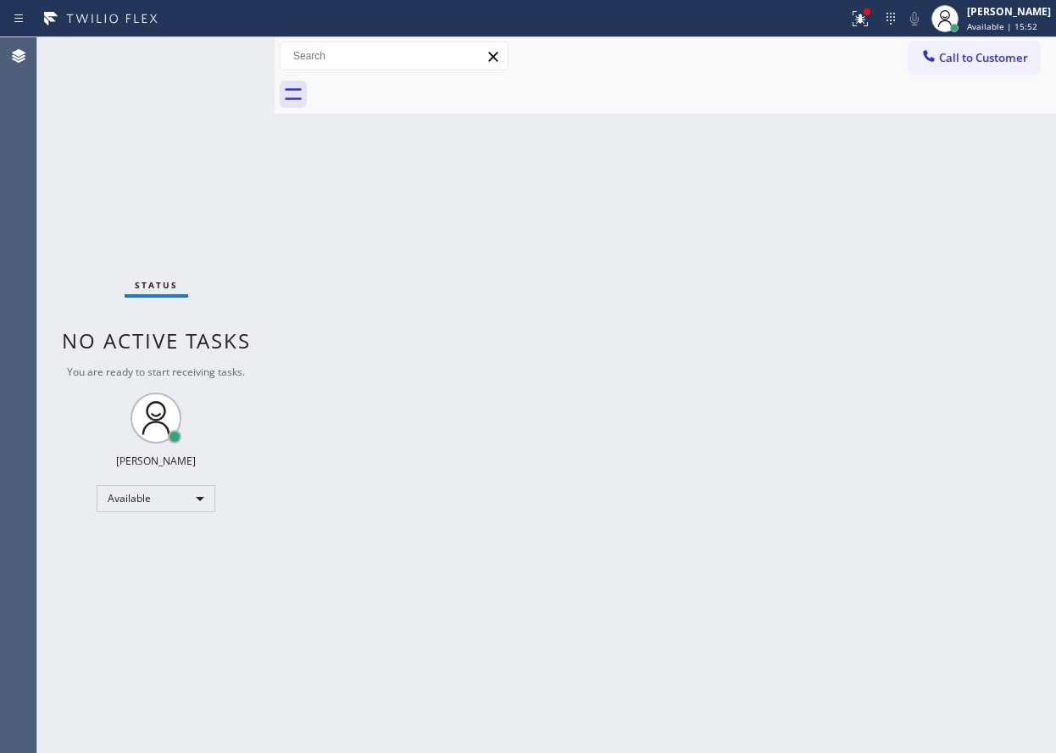
click at [405, 275] on div "Back to Dashboard Change Sender ID Customers Technicians Select a contact Outbo…" at bounding box center [666, 394] width 782 height 715
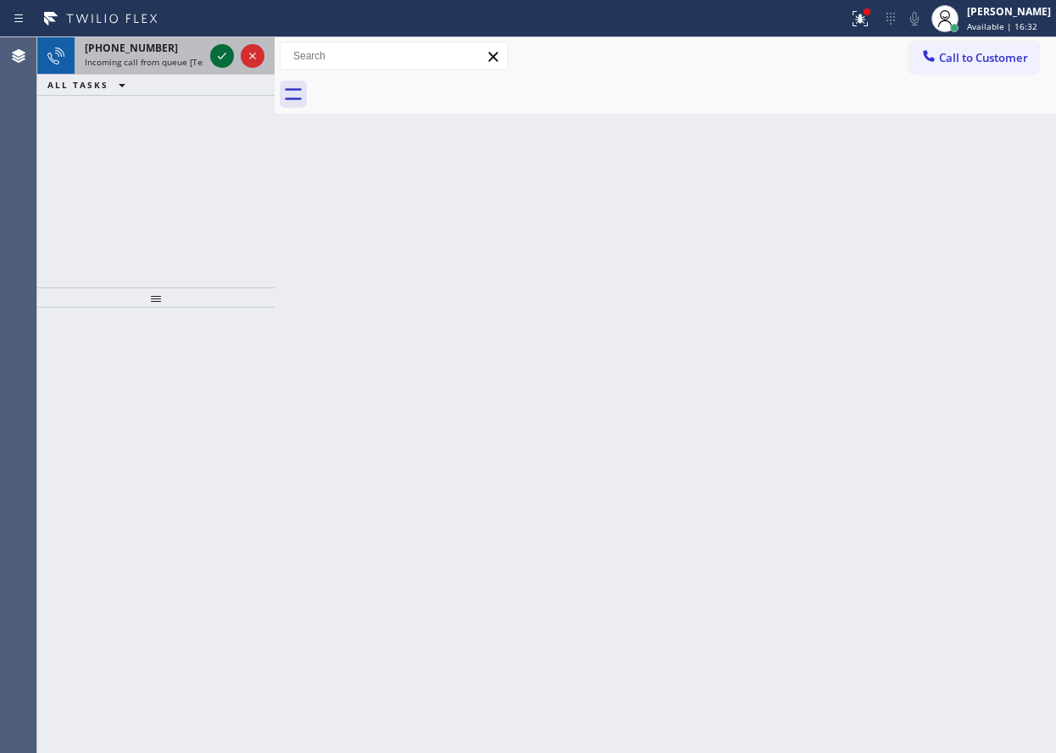
click at [219, 49] on icon at bounding box center [222, 56] width 20 height 20
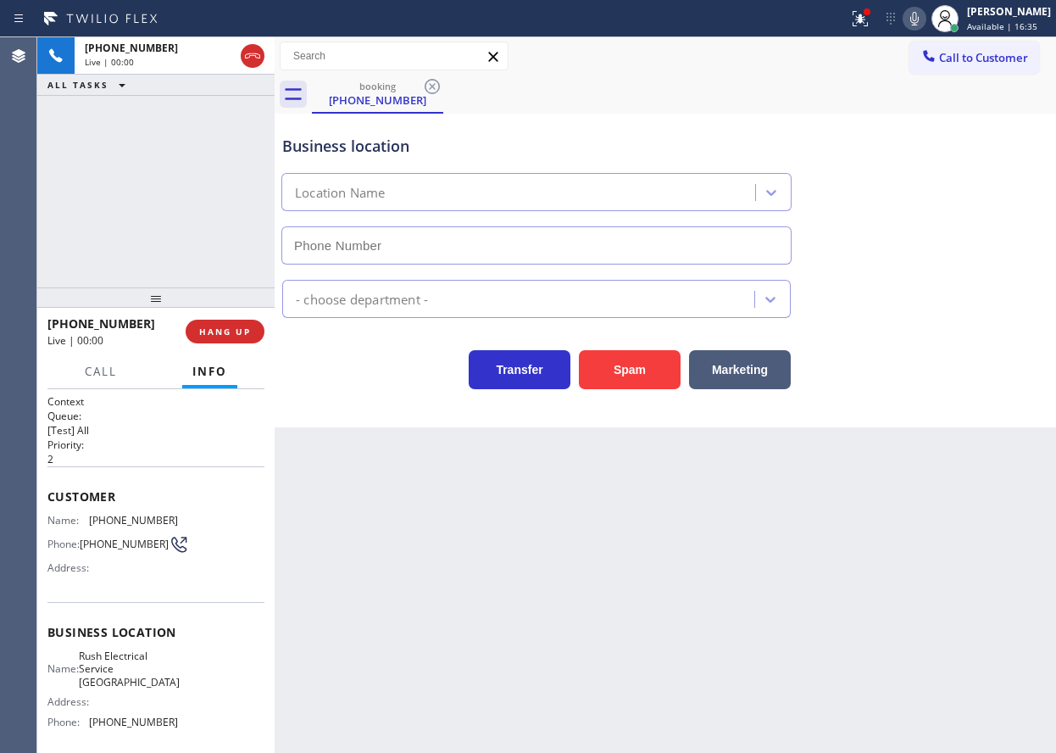
type input "[PHONE_NUMBER]"
click at [233, 342] on button "HANG UP" at bounding box center [225, 332] width 79 height 24
click at [234, 337] on span "HANG UP" at bounding box center [225, 332] width 52 height 12
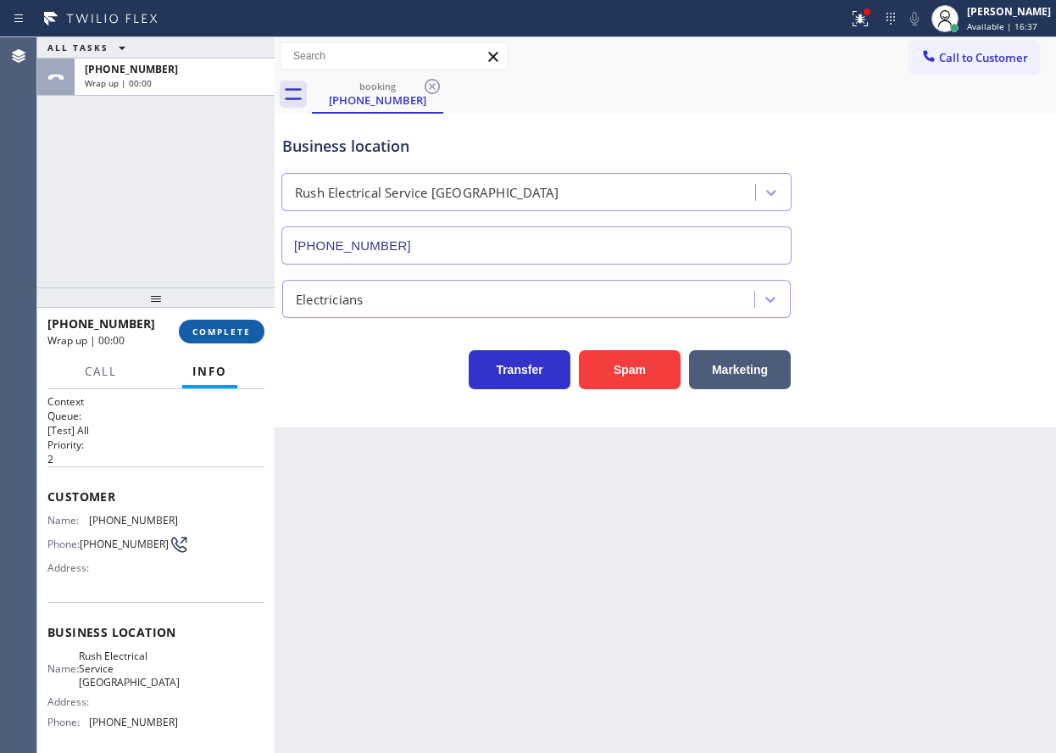
click at [244, 337] on span "COMPLETE" at bounding box center [221, 332] width 58 height 12
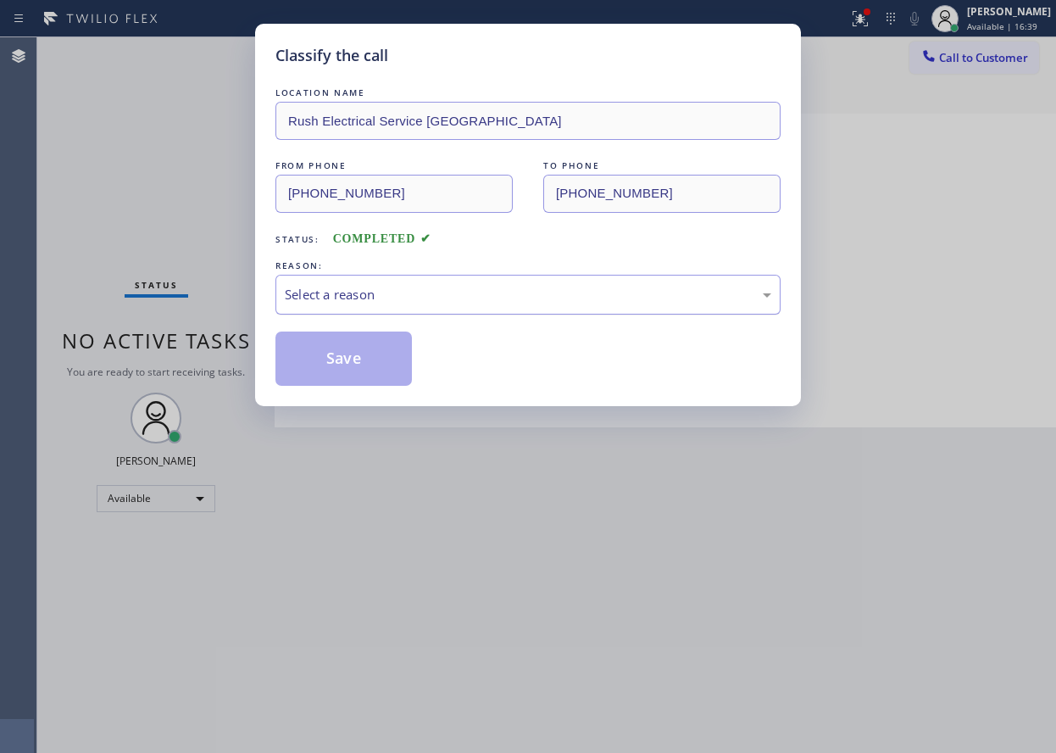
click at [398, 305] on div "Select a reason" at bounding box center [527, 295] width 505 height 40
drag, startPoint x: 395, startPoint y: 416, endPoint x: 391, endPoint y: 379, distance: 37.5
click at [388, 370] on button "Save" at bounding box center [343, 358] width 136 height 54
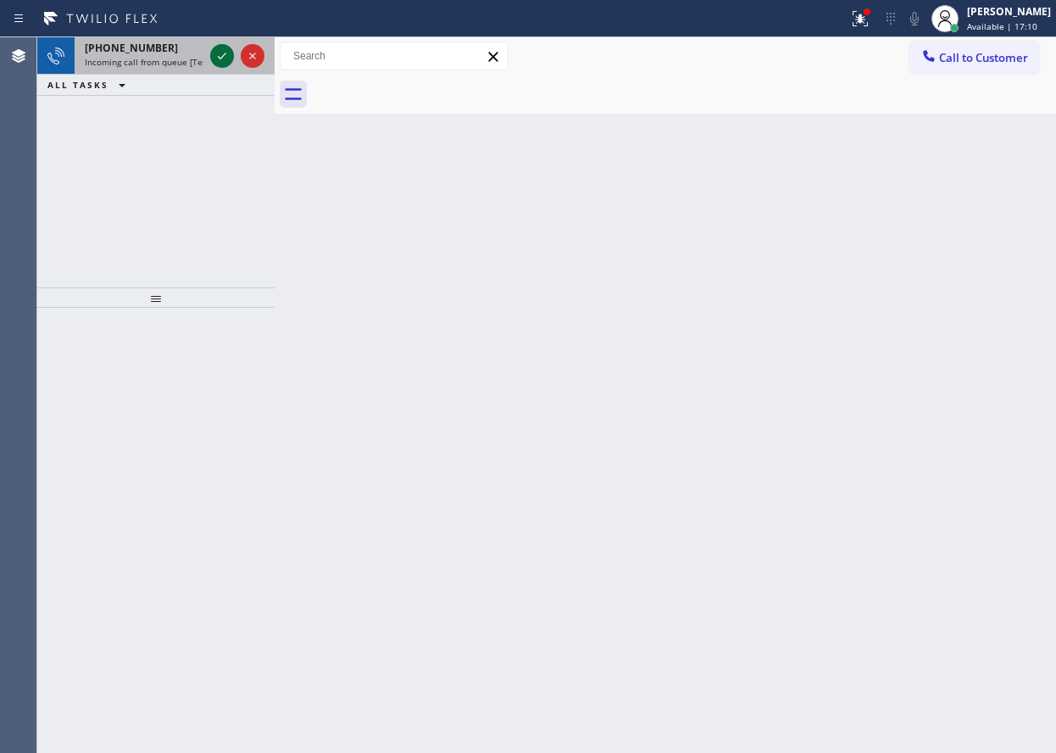
click at [219, 57] on icon at bounding box center [222, 56] width 8 height 7
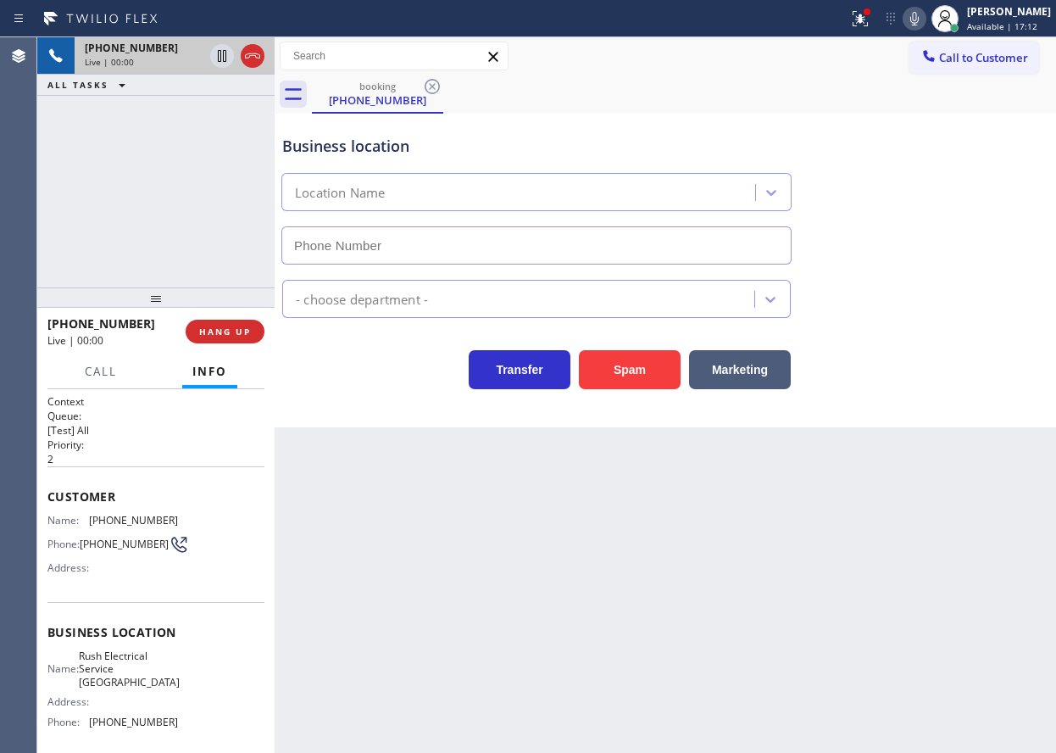
type input "[PHONE_NUMBER]"
click at [135, 675] on span "Rush Electrical Service [GEOGRAPHIC_DATA]" at bounding box center [129, 668] width 101 height 39
click at [474, 246] on input "[PHONE_NUMBER]" at bounding box center [536, 245] width 510 height 38
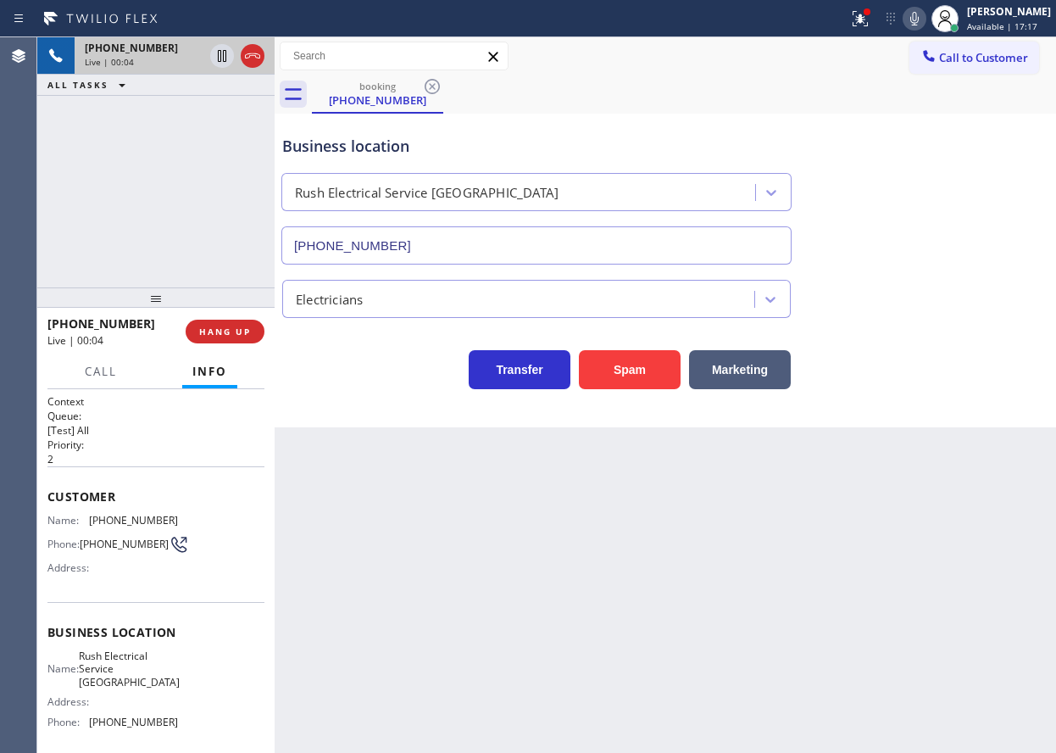
click at [474, 246] on input "[PHONE_NUMBER]" at bounding box center [536, 245] width 510 height 38
click at [97, 528] on div "Name: (805) 455-8911 Phone: (805) 455-8911 Address:" at bounding box center [112, 547] width 131 height 67
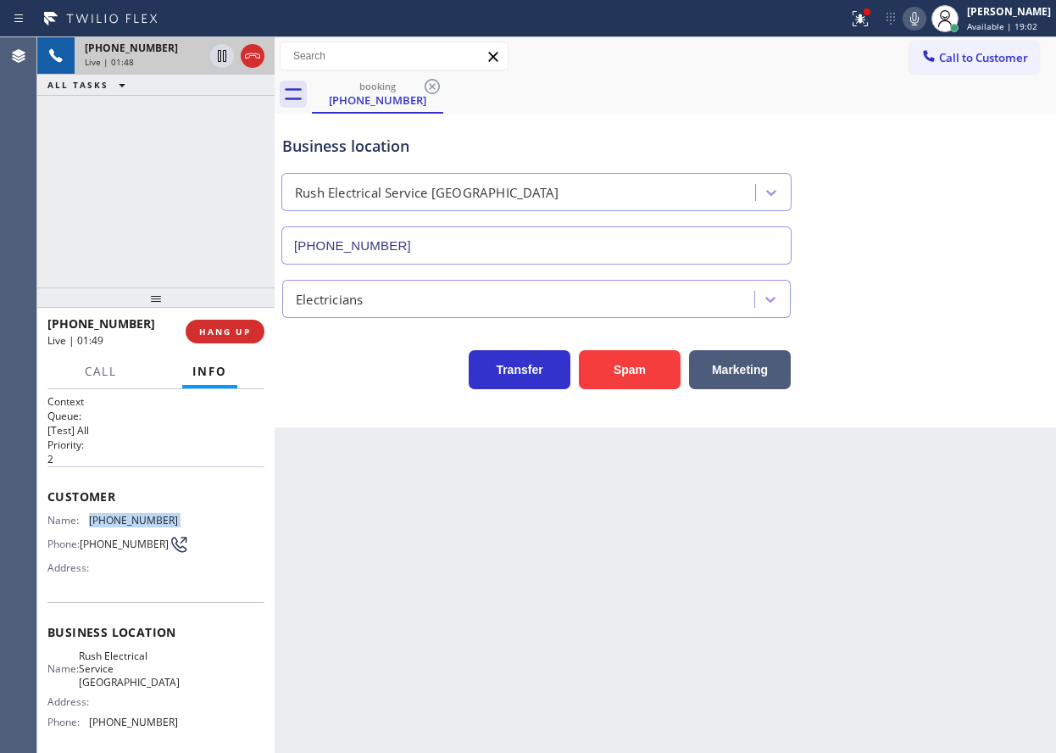
click at [923, 19] on icon at bounding box center [914, 18] width 20 height 20
click at [925, 20] on icon at bounding box center [914, 18] width 20 height 20
click at [213, 55] on icon at bounding box center [222, 56] width 20 height 20
click at [875, 318] on div "Transfer Spam Marketing" at bounding box center [665, 353] width 773 height 71
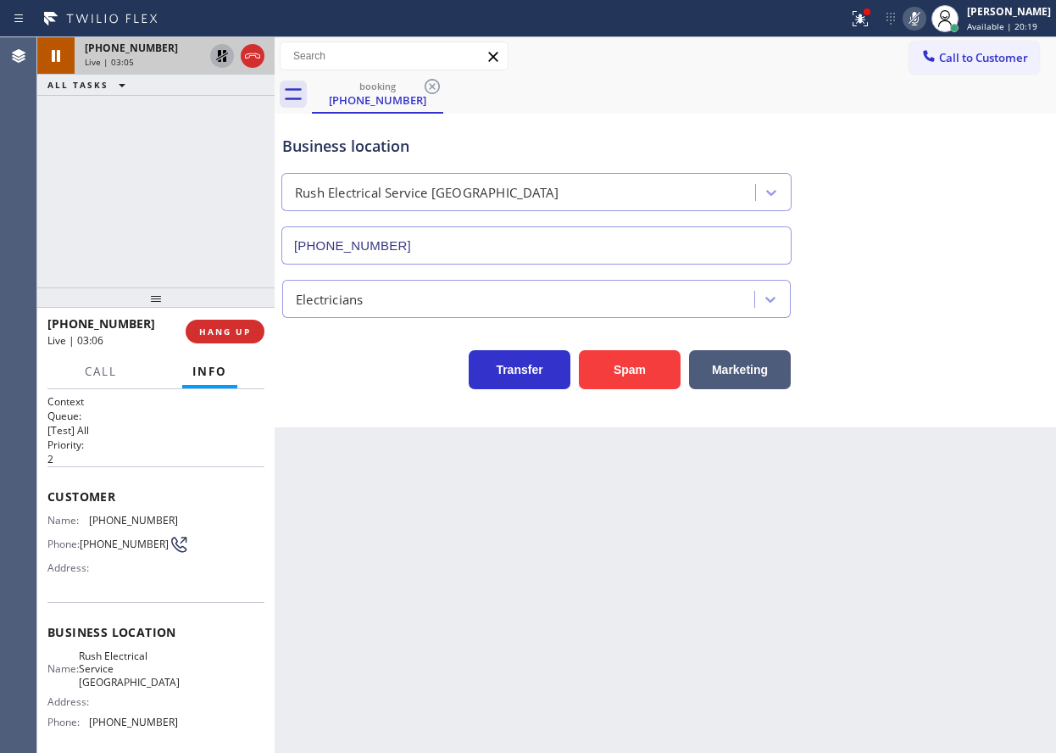
click at [214, 54] on icon at bounding box center [222, 56] width 20 height 20
click at [922, 19] on icon at bounding box center [914, 18] width 20 height 20
click at [961, 342] on div "Transfer Spam Marketing" at bounding box center [665, 362] width 773 height 54
click at [114, 370] on span "Call" at bounding box center [101, 371] width 32 height 15
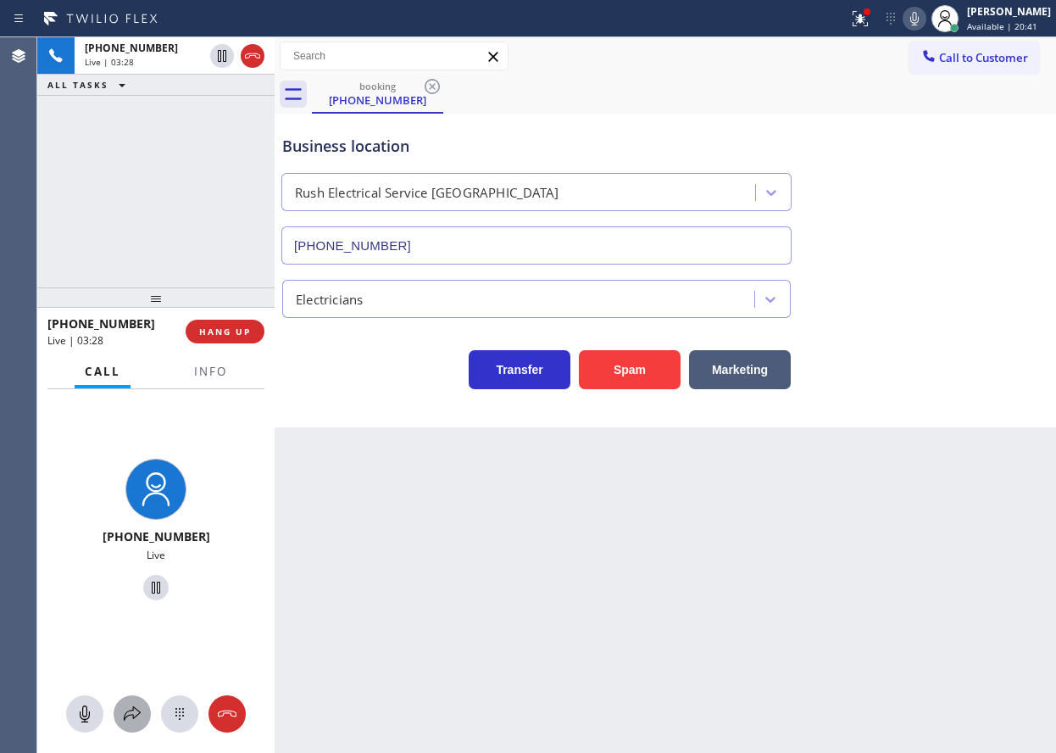
click at [119, 715] on div at bounding box center [132, 714] width 37 height 20
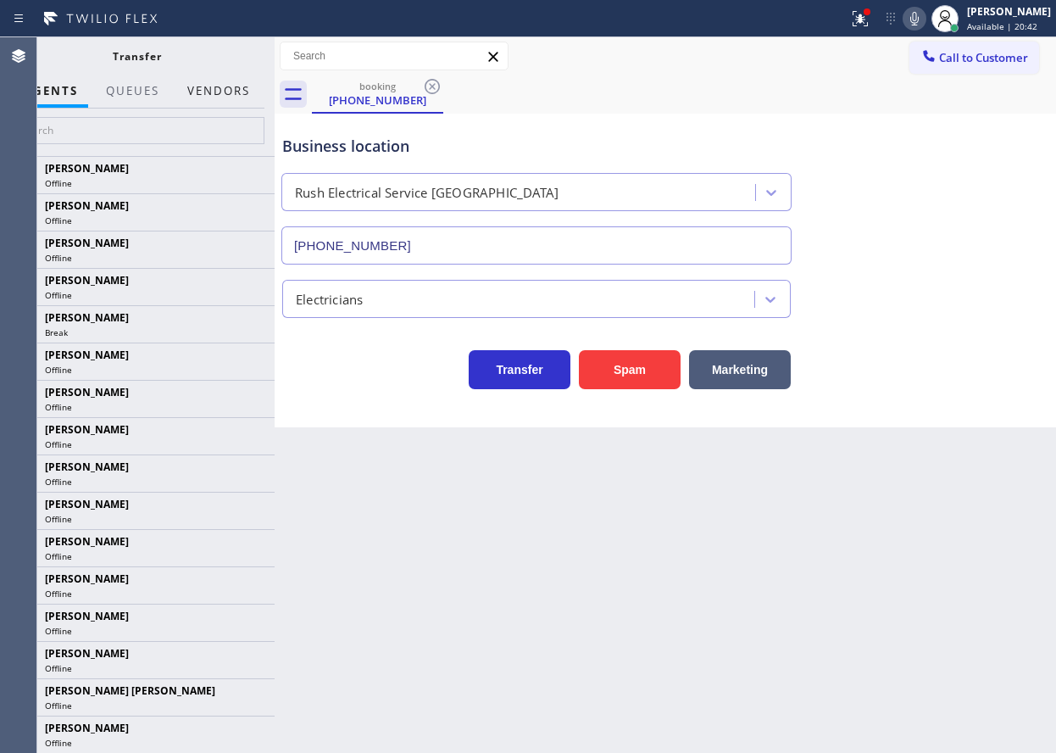
click at [229, 86] on button "Vendors" at bounding box center [218, 91] width 83 height 33
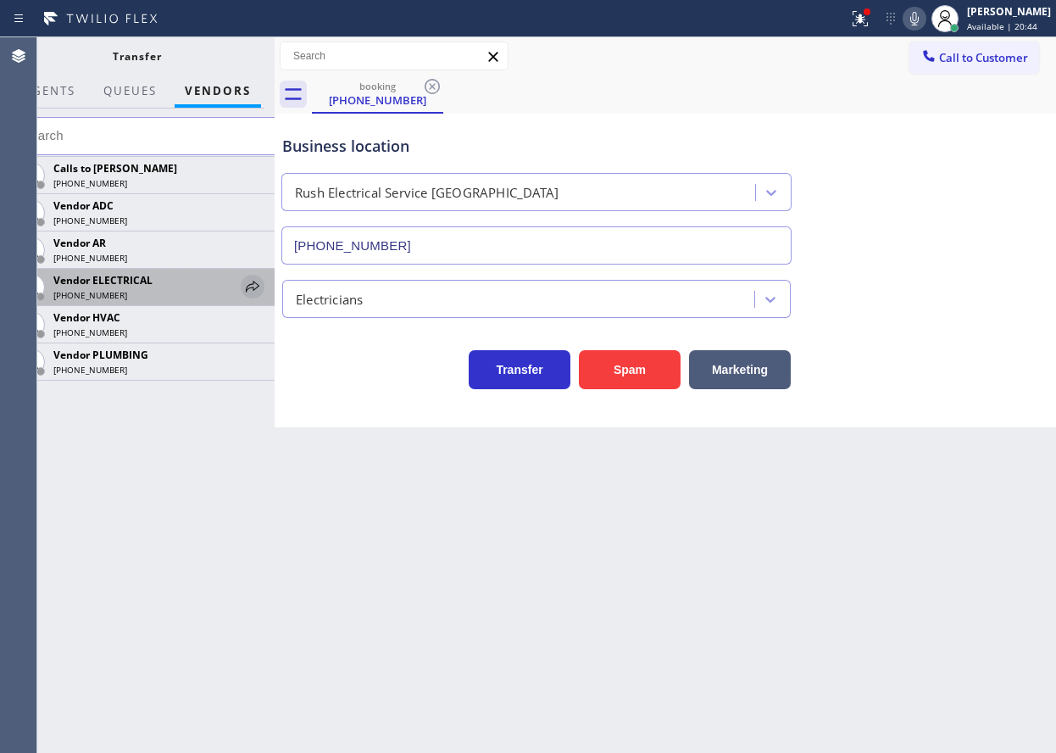
click at [253, 284] on icon at bounding box center [253, 286] width 14 height 11
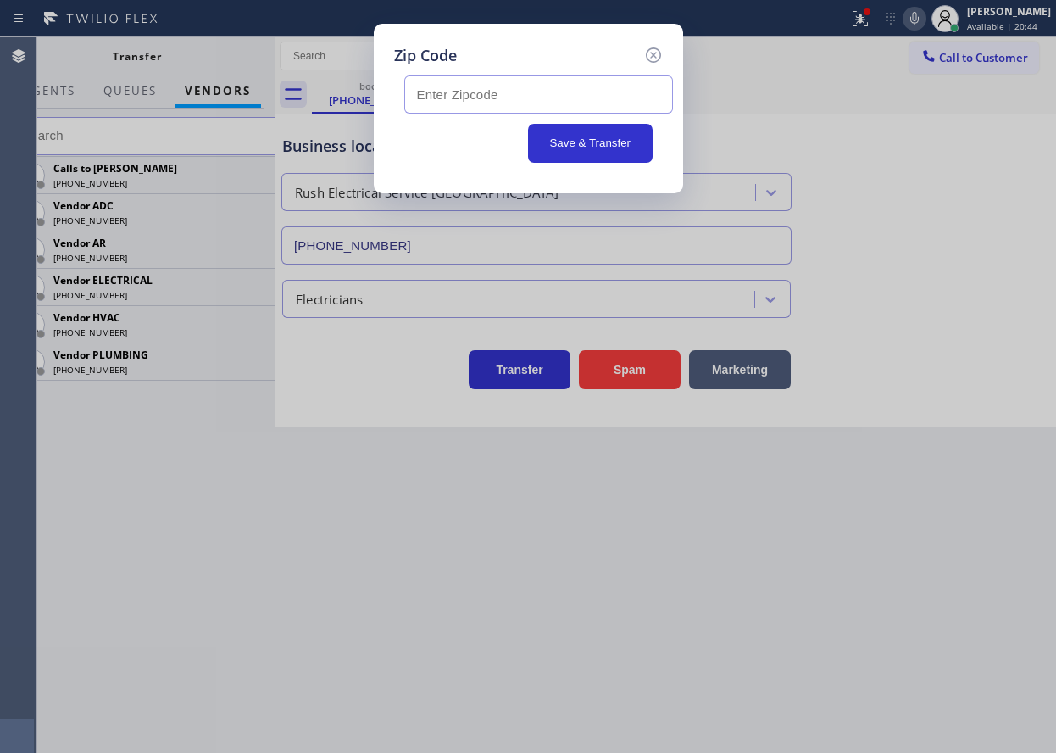
click at [444, 80] on input "text" at bounding box center [538, 94] width 269 height 38
paste input "93117"
type input "93117"
click at [581, 147] on button "Save & Transfer" at bounding box center [590, 143] width 125 height 39
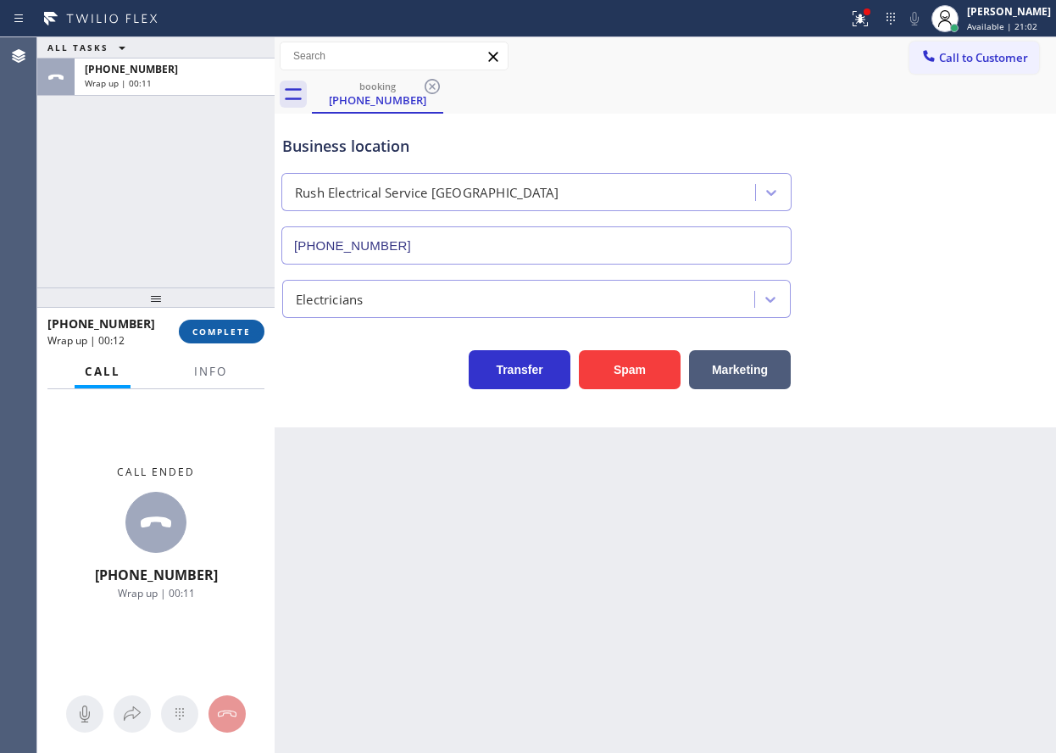
drag, startPoint x: 237, startPoint y: 326, endPoint x: 736, endPoint y: 292, distance: 499.5
click at [238, 325] on button "COMPLETE" at bounding box center [222, 332] width 86 height 24
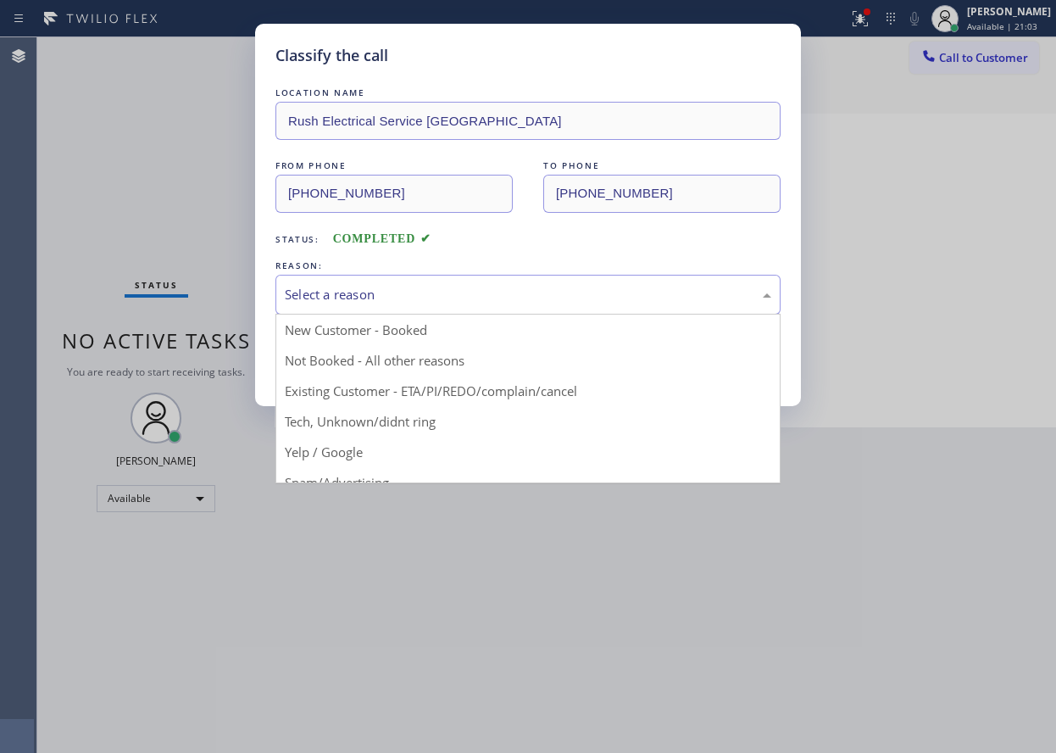
click at [416, 296] on div "Select a reason" at bounding box center [528, 294] width 487 height 19
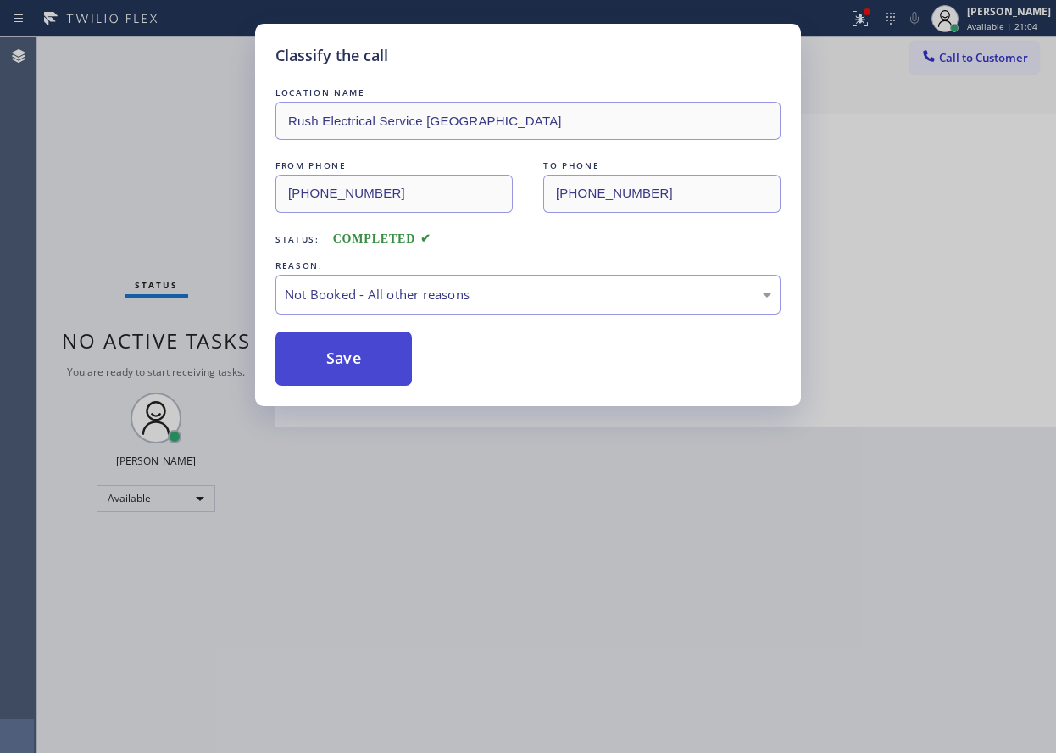
click at [372, 368] on button "Save" at bounding box center [343, 358] width 136 height 54
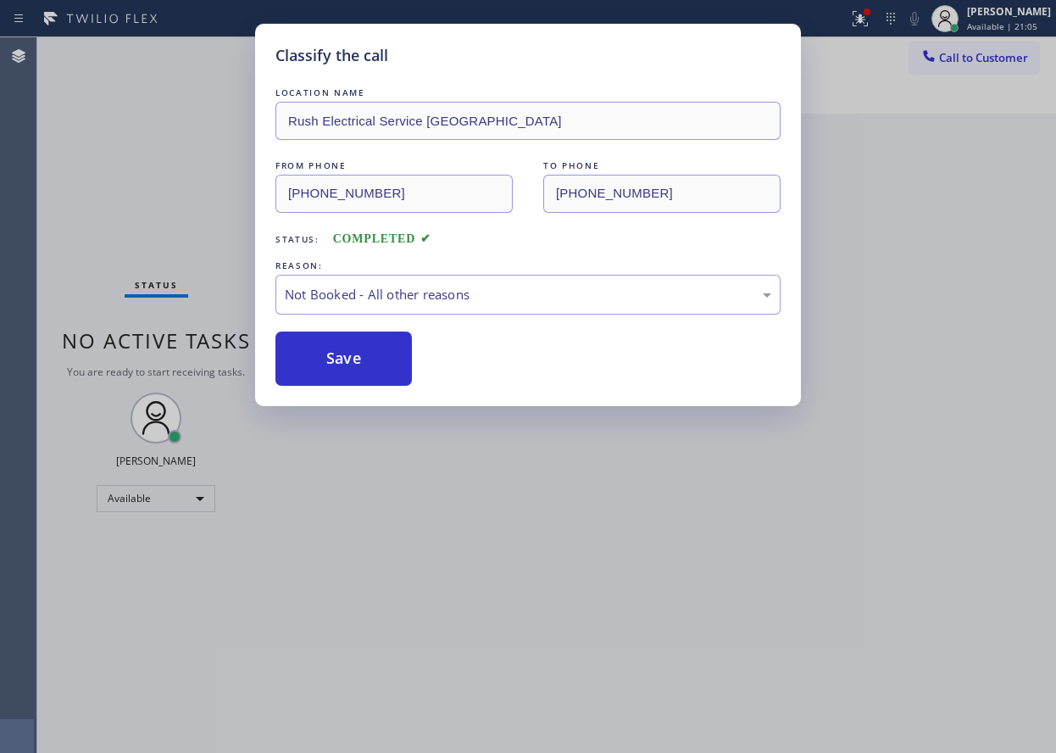
drag, startPoint x: 957, startPoint y: 199, endPoint x: 896, endPoint y: 87, distance: 127.5
click at [956, 199] on div "Classify the call LOCATION NAME Rush Electrical Service Goleta FROM PHONE (805)…" at bounding box center [528, 376] width 1056 height 753
click at [871, 15] on icon at bounding box center [860, 18] width 20 height 20
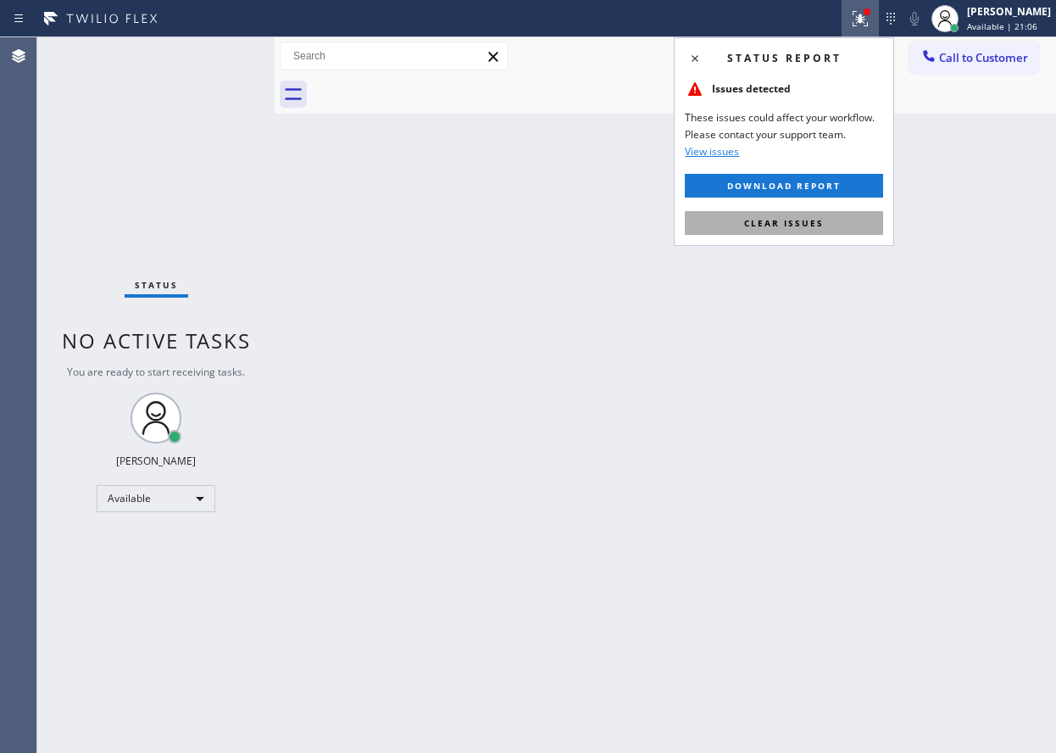
click at [769, 225] on span "Clear issues" at bounding box center [784, 223] width 80 height 12
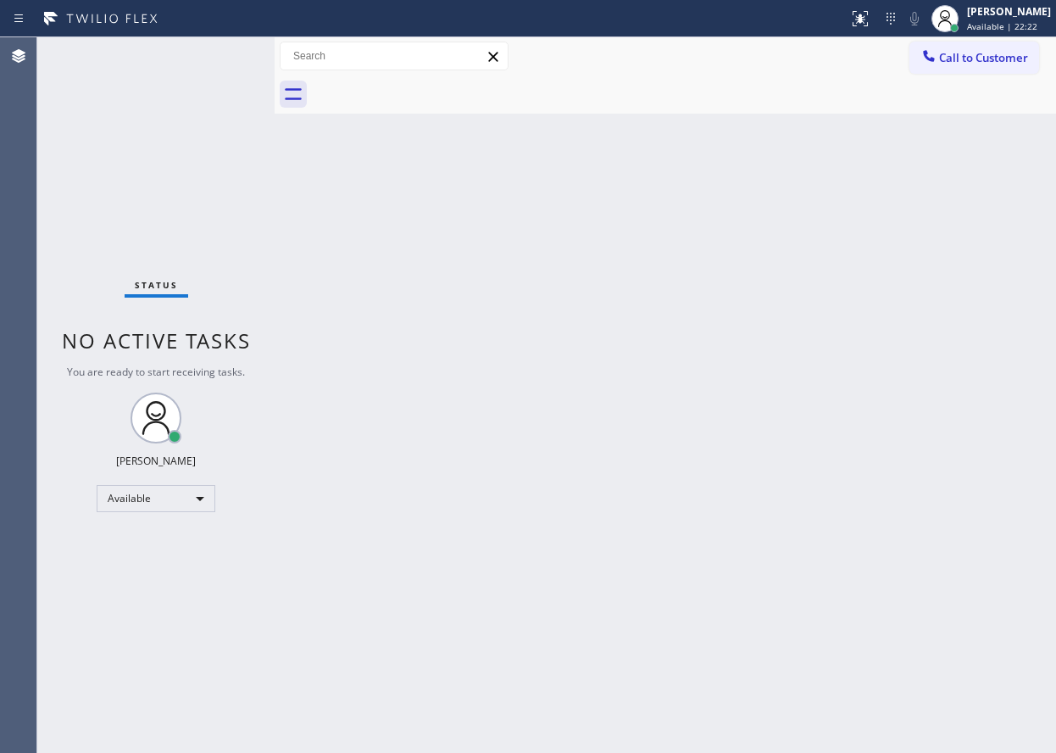
click at [978, 378] on div "Back to Dashboard Change Sender ID Customers Technicians Select a contact Outbo…" at bounding box center [666, 394] width 782 height 715
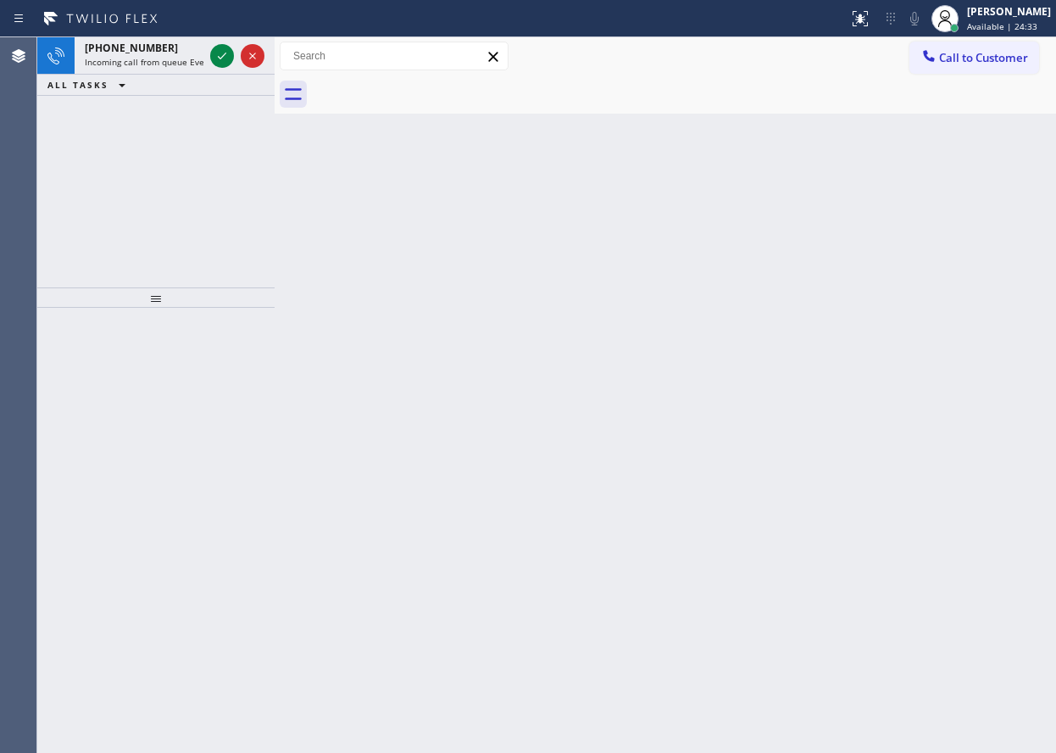
click at [915, 426] on div "Back to Dashboard Change Sender ID Customers Technicians Select a contact Outbo…" at bounding box center [666, 394] width 782 height 715
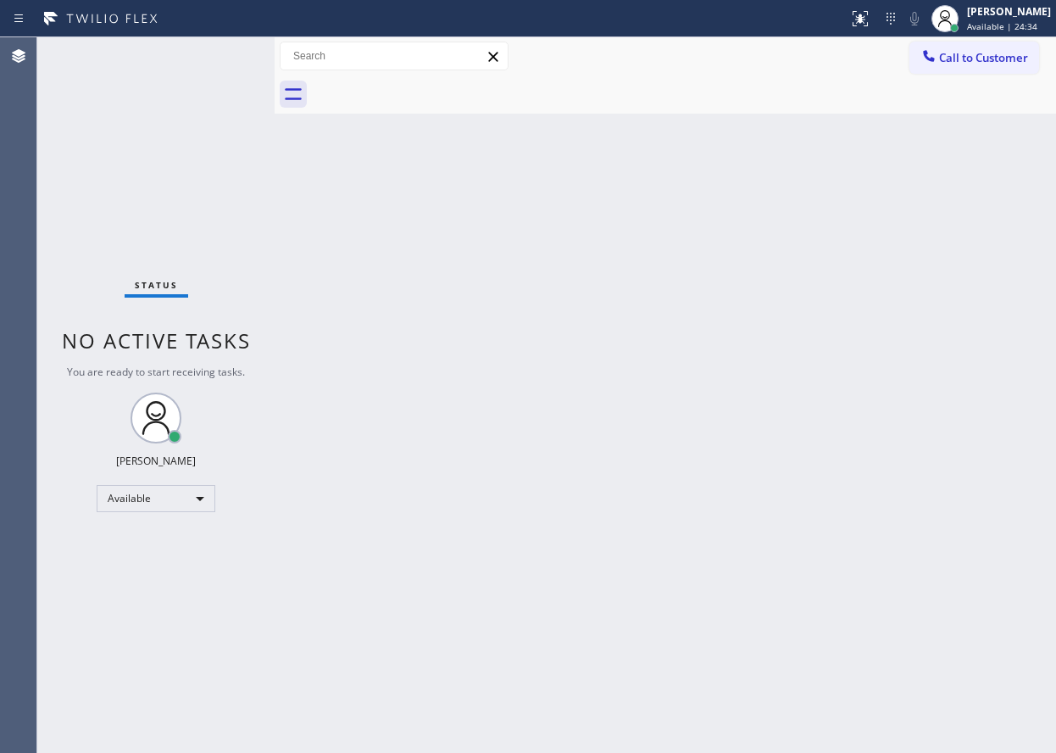
click at [230, 55] on div "Status No active tasks You are ready to start receiving tasks. [PERSON_NAME] Av…" at bounding box center [155, 394] width 237 height 715
click at [220, 54] on div "Status No active tasks You are ready to start receiving tasks. [PERSON_NAME] Av…" at bounding box center [155, 394] width 237 height 715
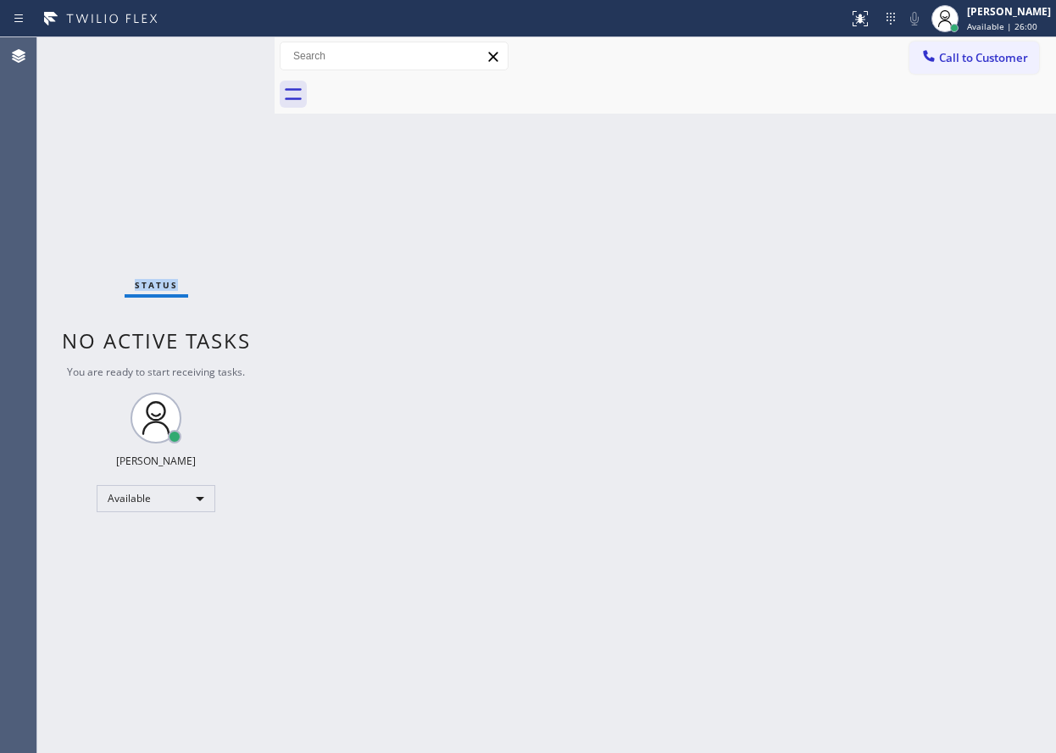
click at [220, 54] on div "Status No active tasks You are ready to start receiving tasks. [PERSON_NAME] Av…" at bounding box center [155, 394] width 237 height 715
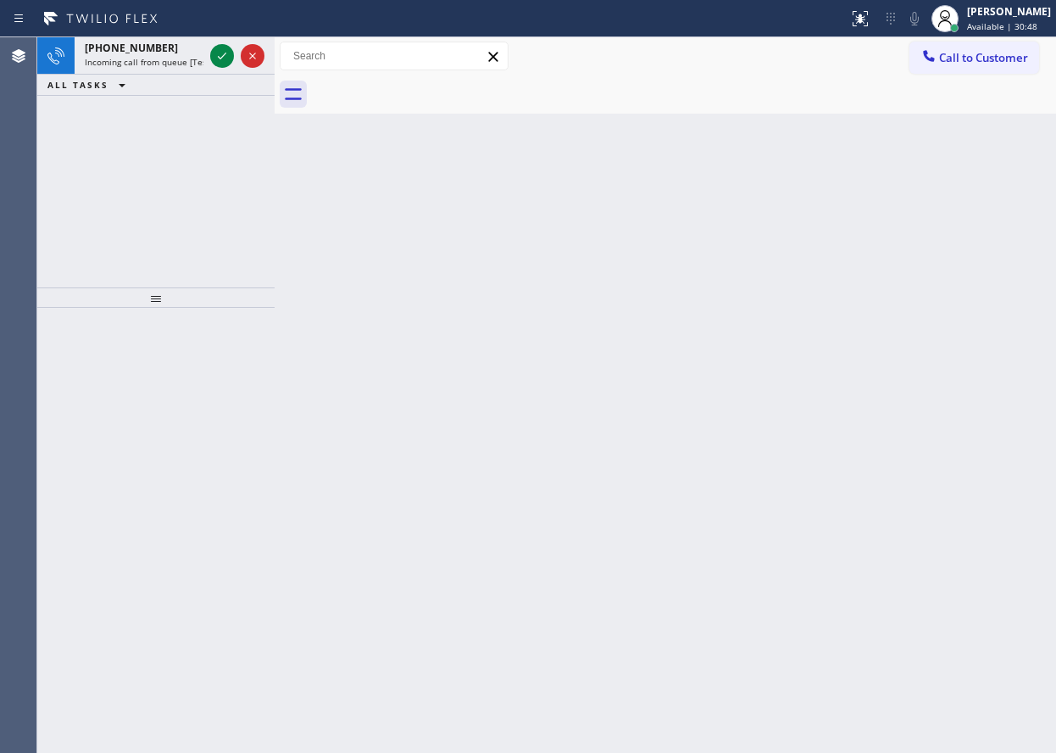
click at [850, 131] on div "Back to Dashboard Change Sender ID Customers Technicians Select a contact Outbo…" at bounding box center [666, 394] width 782 height 715
click at [220, 60] on icon at bounding box center [222, 56] width 20 height 20
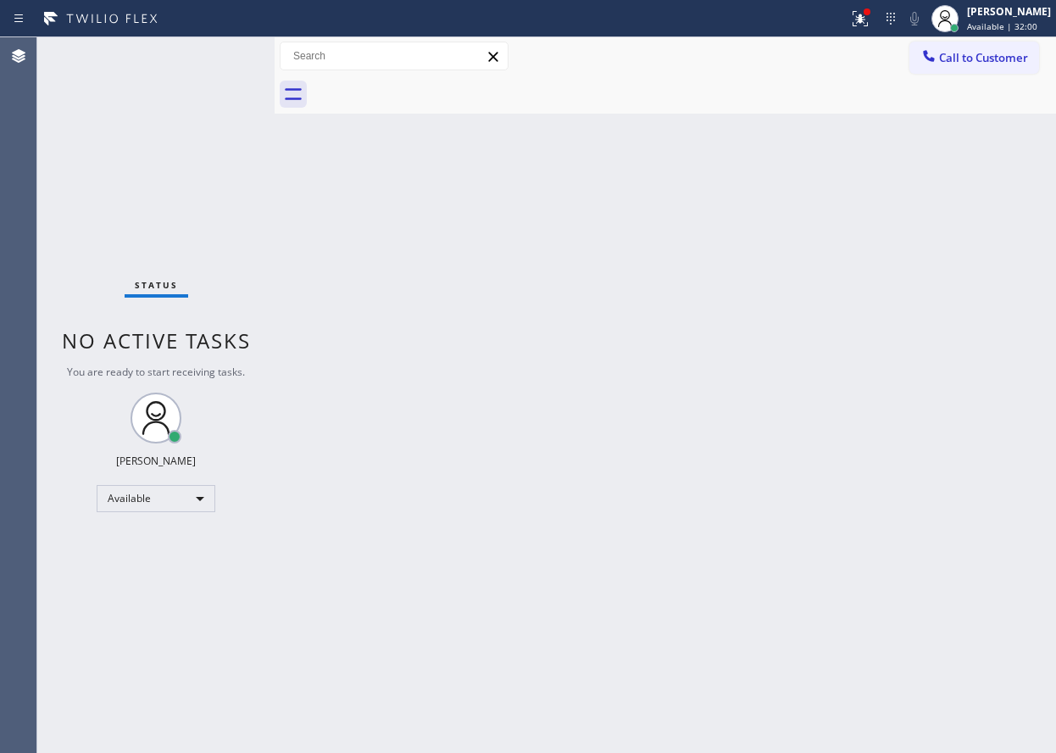
click at [217, 59] on div "Status No active tasks You are ready to start receiving tasks. [PERSON_NAME] Av…" at bounding box center [155, 394] width 237 height 715
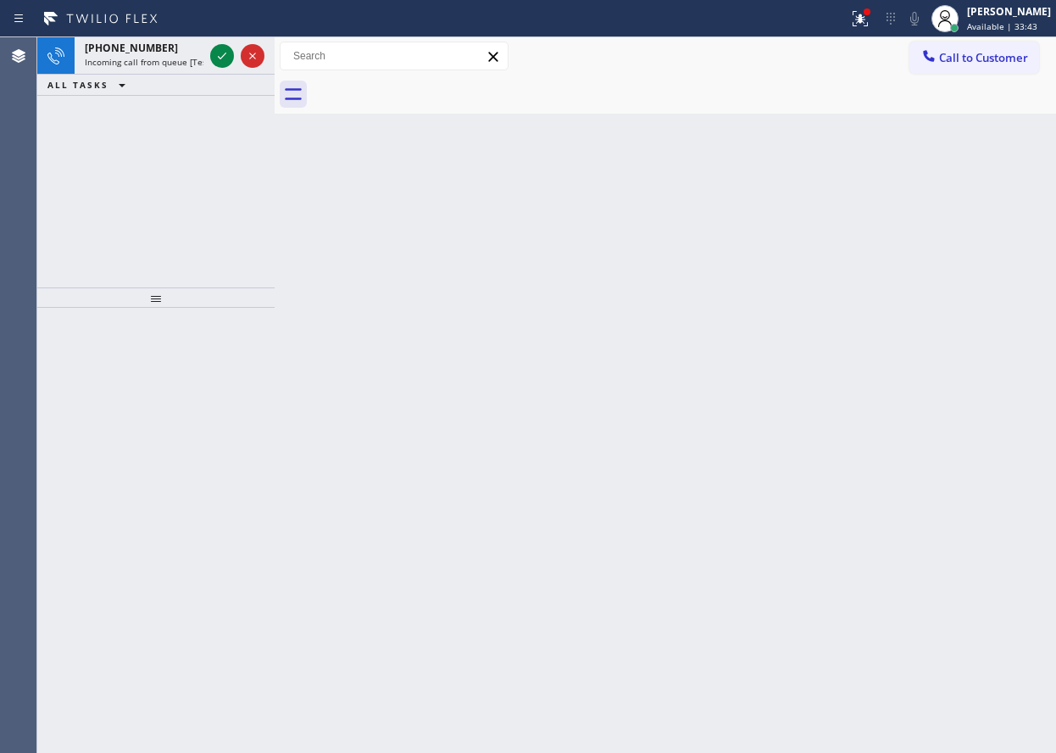
drag, startPoint x: 912, startPoint y: 488, endPoint x: 821, endPoint y: 438, distance: 103.6
click at [912, 488] on div "Back to Dashboard Change Sender ID Customers Technicians Select a contact Outbo…" at bounding box center [666, 394] width 782 height 715
click at [211, 53] on div at bounding box center [222, 56] width 24 height 20
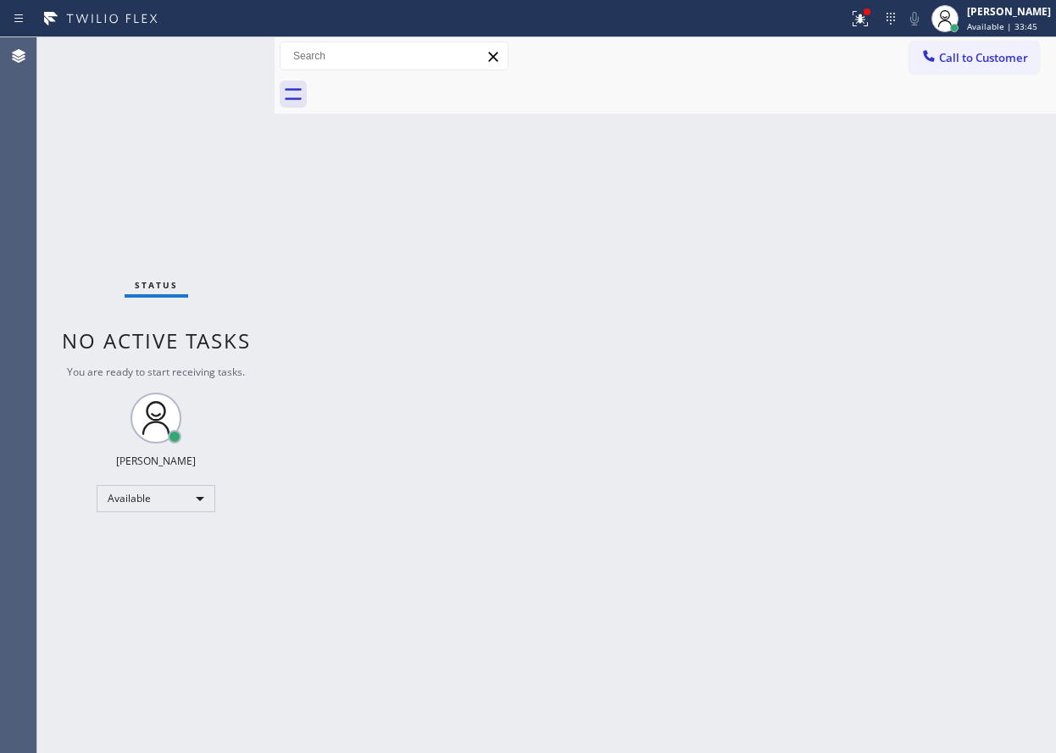
click at [214, 53] on div "Status No active tasks You are ready to start receiving tasks. [PERSON_NAME] Av…" at bounding box center [155, 394] width 237 height 715
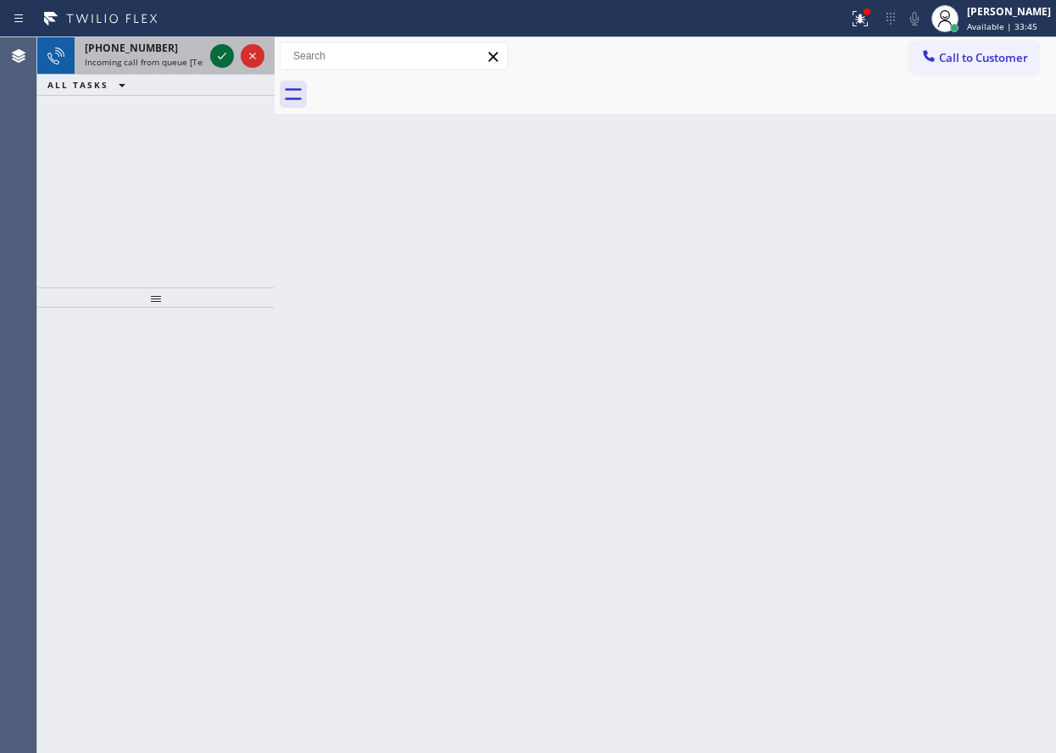
click at [217, 51] on icon at bounding box center [222, 56] width 20 height 20
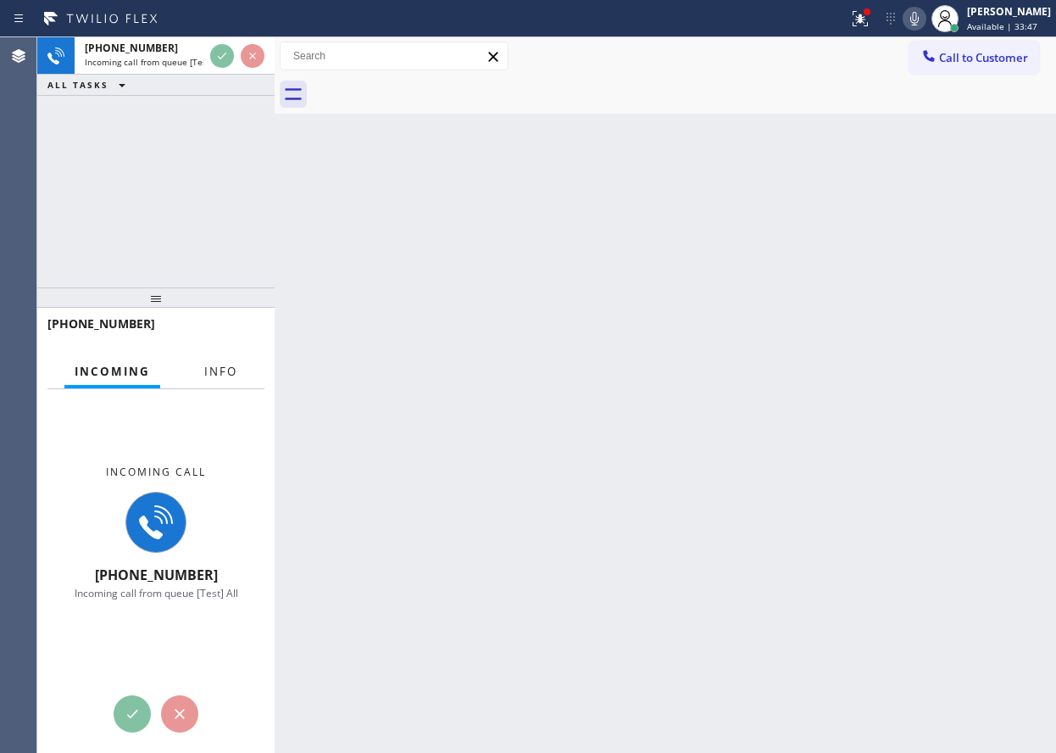
click at [220, 376] on span "Info" at bounding box center [220, 371] width 33 height 15
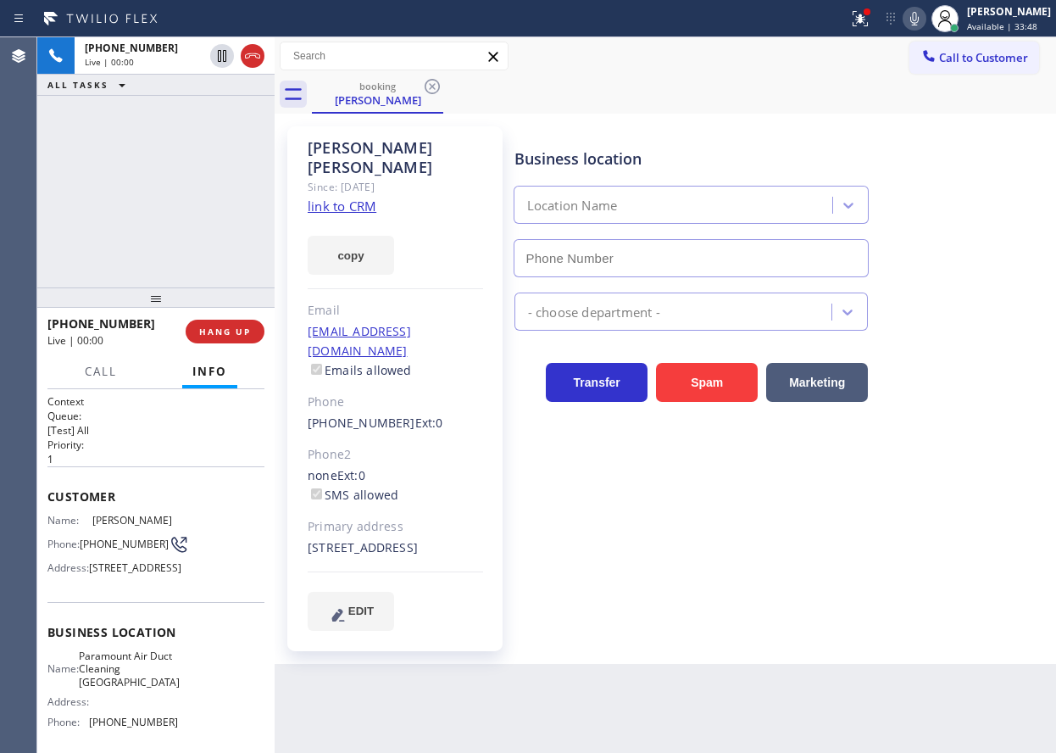
click at [228, 308] on div at bounding box center [155, 297] width 237 height 20
click at [227, 320] on button "HANG UP" at bounding box center [225, 332] width 79 height 24
type input "[PHONE_NUMBER]"
click at [227, 320] on button "HANG UP" at bounding box center [225, 332] width 79 height 24
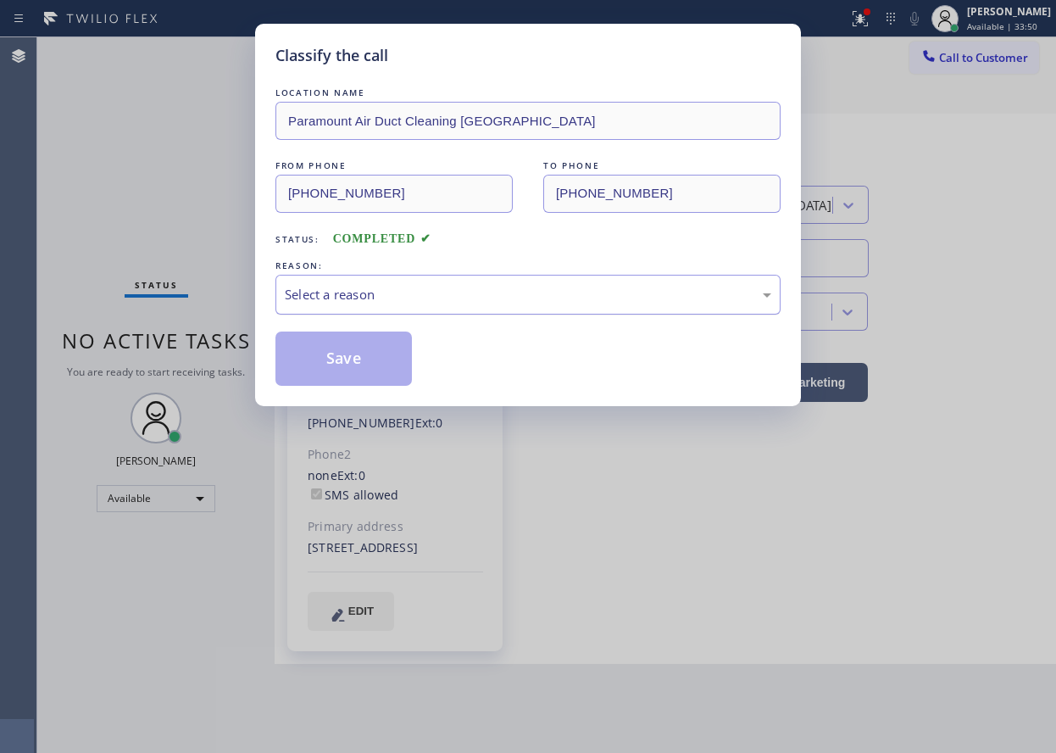
click at [342, 281] on div "Select a reason" at bounding box center [527, 295] width 505 height 40
click at [350, 352] on button "Save" at bounding box center [343, 358] width 136 height 54
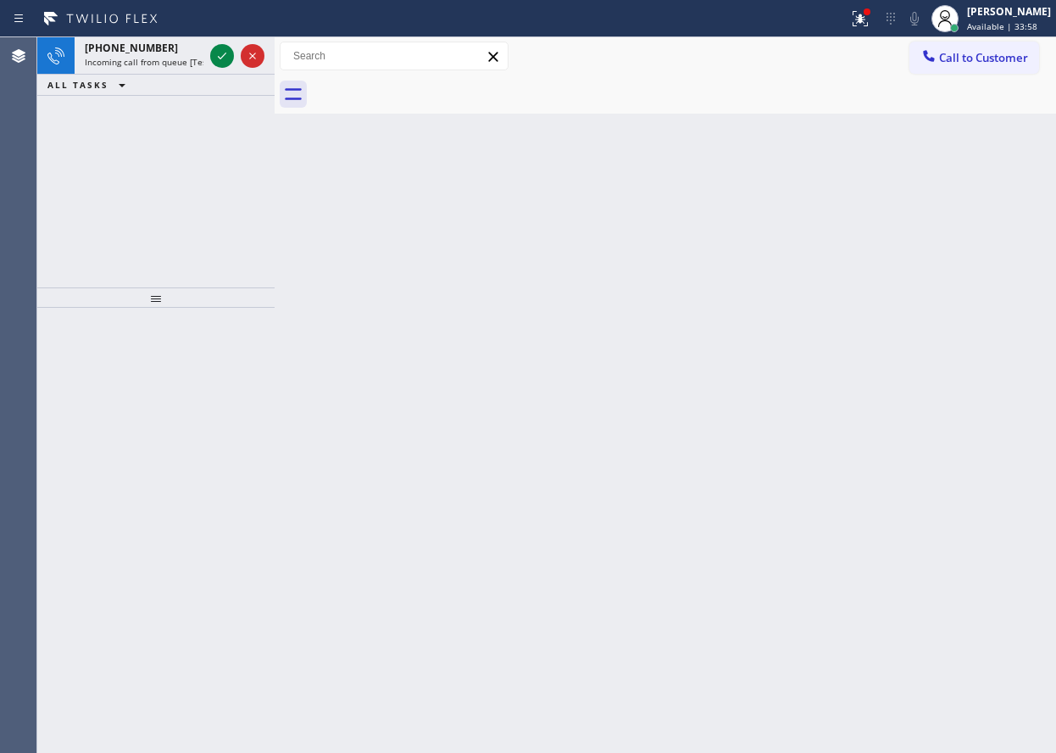
click at [962, 417] on div "Back to Dashboard Change Sender ID Customers Technicians Select a contact Outbo…" at bounding box center [666, 394] width 782 height 715
click at [214, 53] on icon at bounding box center [222, 56] width 20 height 20
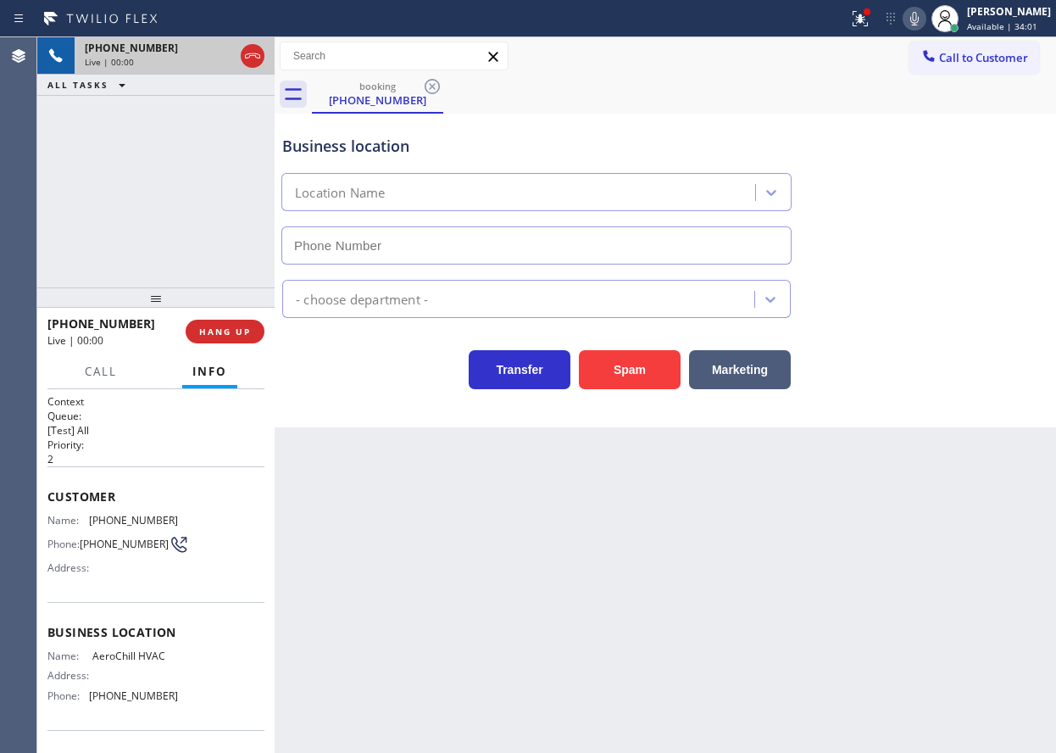
type input "[PHONE_NUMBER]"
click at [238, 324] on button "HANG UP" at bounding box center [225, 332] width 79 height 24
click at [238, 325] on button "HANG UP" at bounding box center [225, 332] width 79 height 24
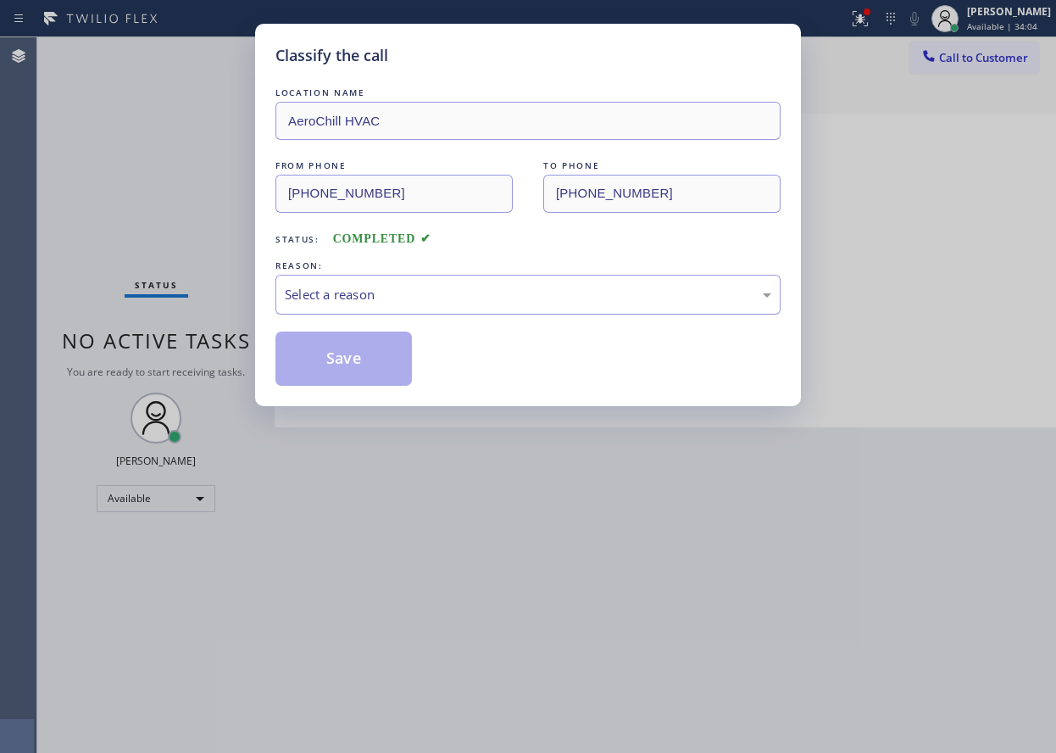
click at [353, 297] on div "Select a reason" at bounding box center [528, 294] width 487 height 19
click at [360, 372] on button "Save" at bounding box center [343, 358] width 136 height 54
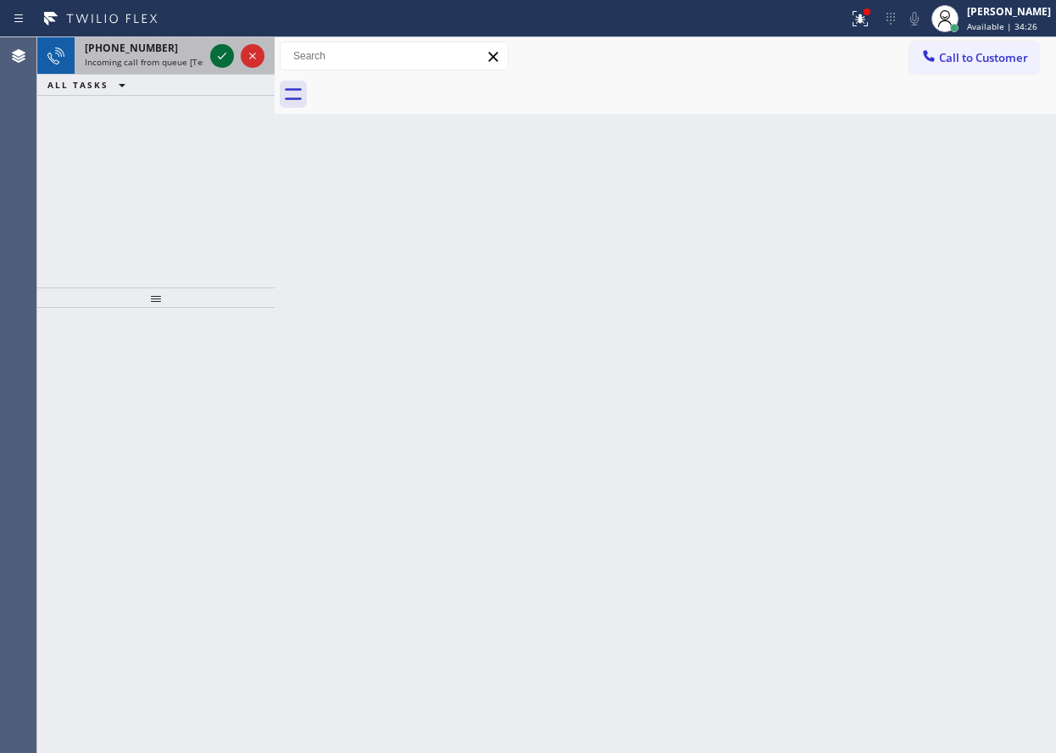
click at [217, 60] on icon at bounding box center [222, 56] width 20 height 20
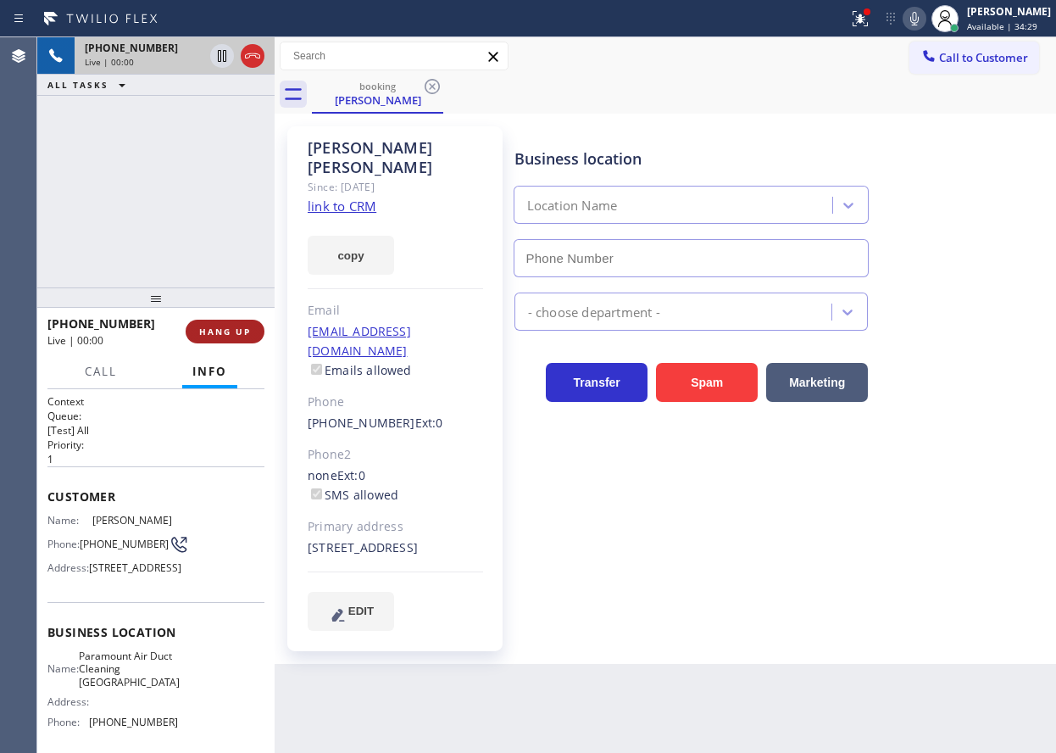
click at [220, 335] on span "HANG UP" at bounding box center [225, 332] width 52 height 12
type input "[PHONE_NUMBER]"
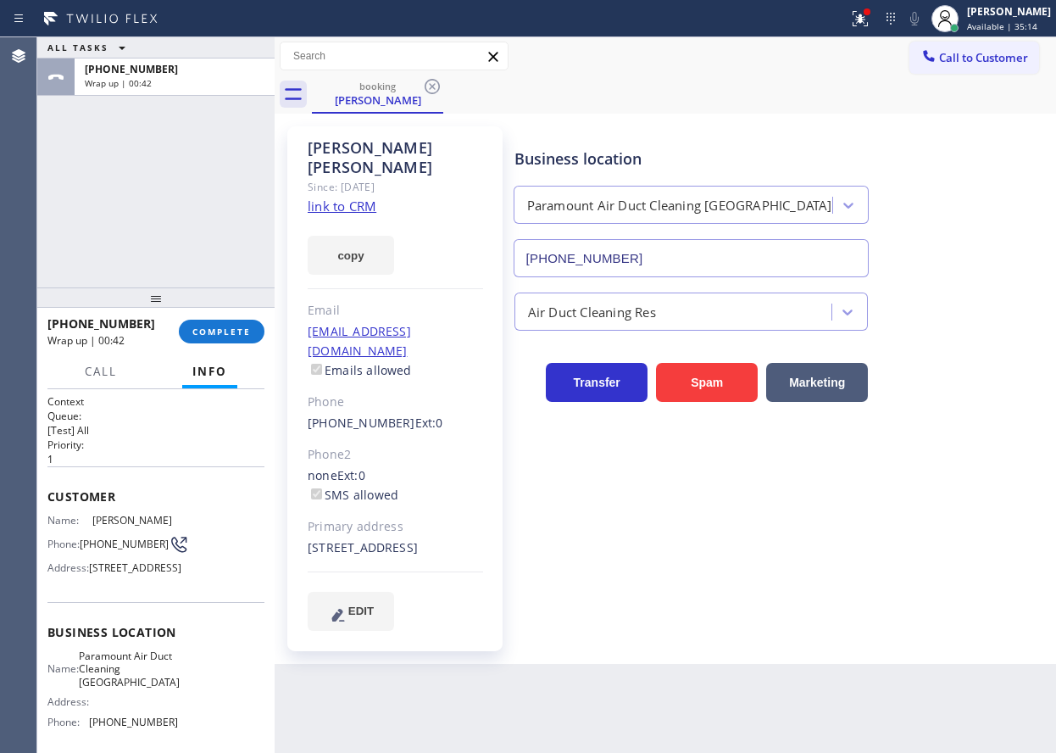
click at [952, 531] on div "Business location Paramount Air Duct Cleaning Torrance (310) 742-0990 Air Duct …" at bounding box center [781, 378] width 541 height 495
drag, startPoint x: 219, startPoint y: 320, endPoint x: 214, endPoint y: 329, distance: 9.5
click at [214, 329] on button "COMPLETE" at bounding box center [222, 332] width 86 height 24
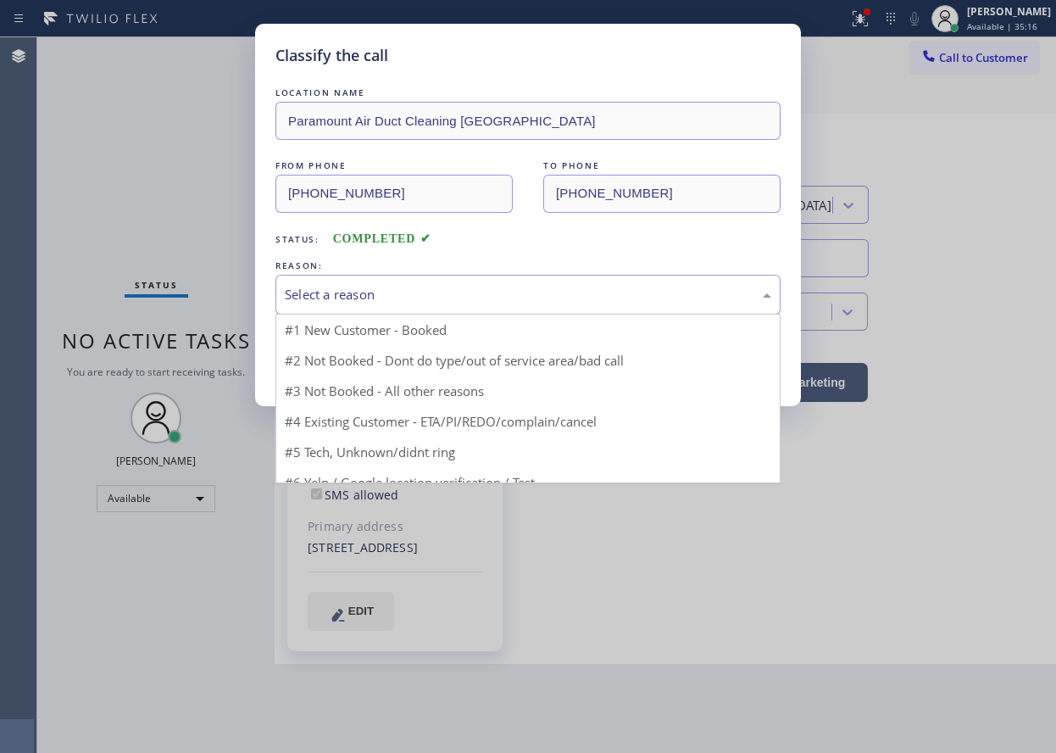
click at [388, 281] on div "Select a reason" at bounding box center [527, 295] width 505 height 40
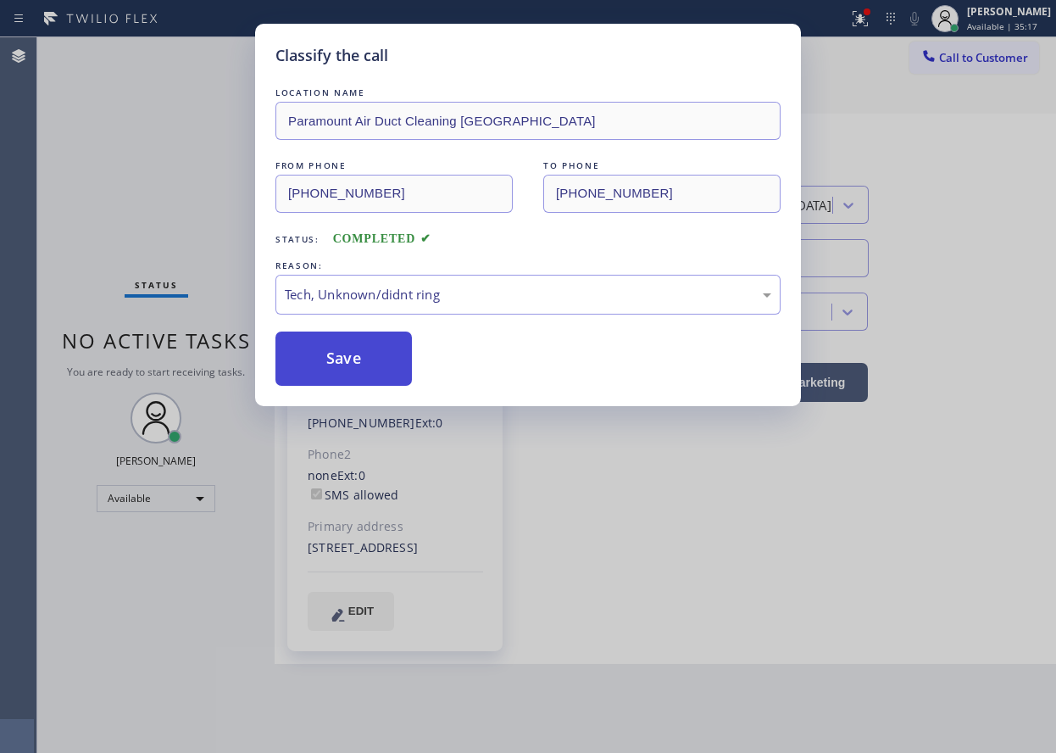
click at [376, 375] on button "Save" at bounding box center [343, 358] width 136 height 54
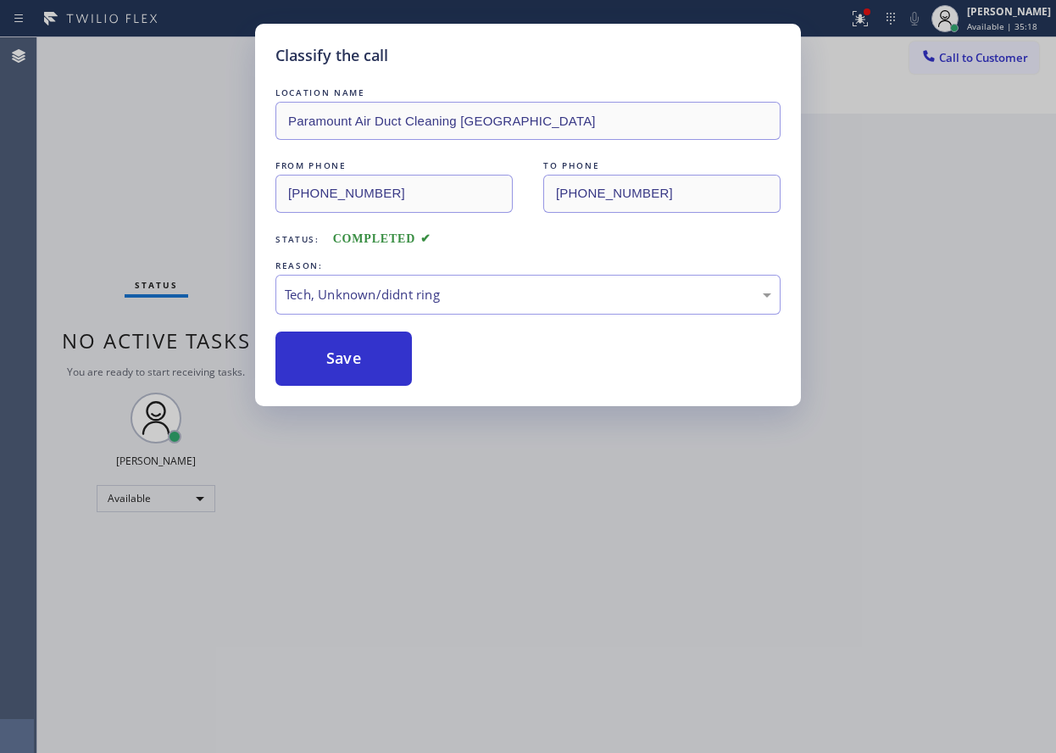
click at [823, 485] on div "Classify the call LOCATION NAME Paramount Air Duct Cleaning Torrance FROM PHONE…" at bounding box center [528, 376] width 1056 height 753
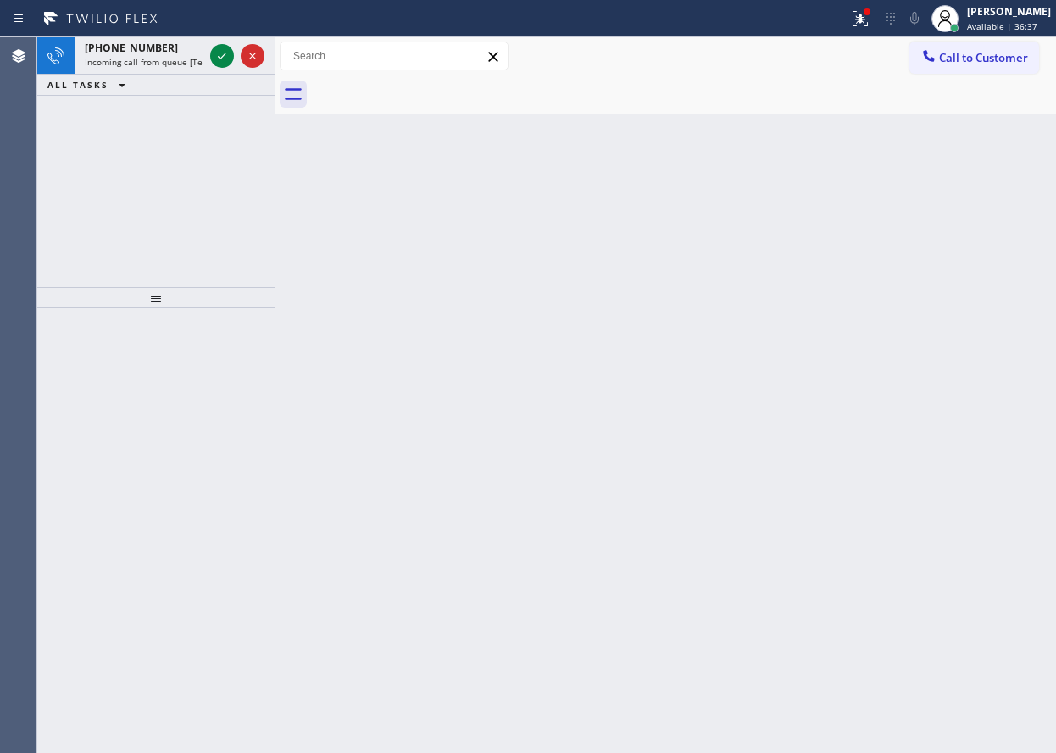
click at [993, 386] on div "Back to Dashboard Change Sender ID Customers Technicians Select a contact Outbo…" at bounding box center [666, 394] width 782 height 715
click at [223, 52] on icon at bounding box center [222, 56] width 20 height 20
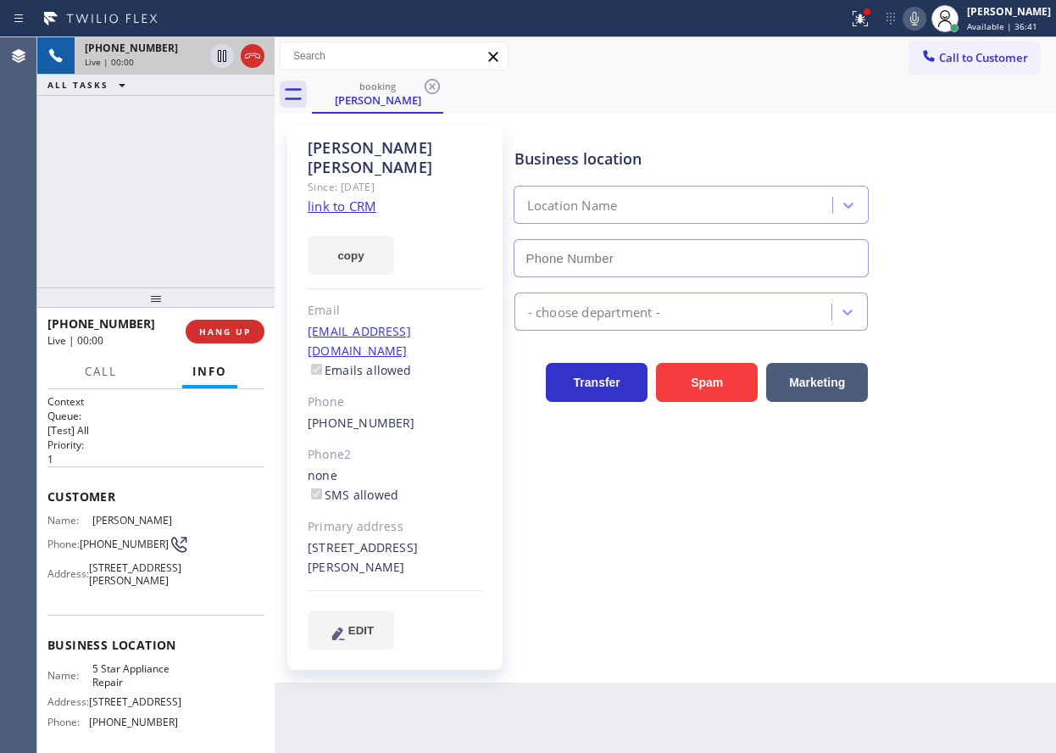
type input "[PHONE_NUMBER]"
click at [353, 198] on link "link to CRM" at bounding box center [342, 206] width 69 height 17
click at [152, 688] on span "5 Star Appliance Repair" at bounding box center [134, 675] width 85 height 26
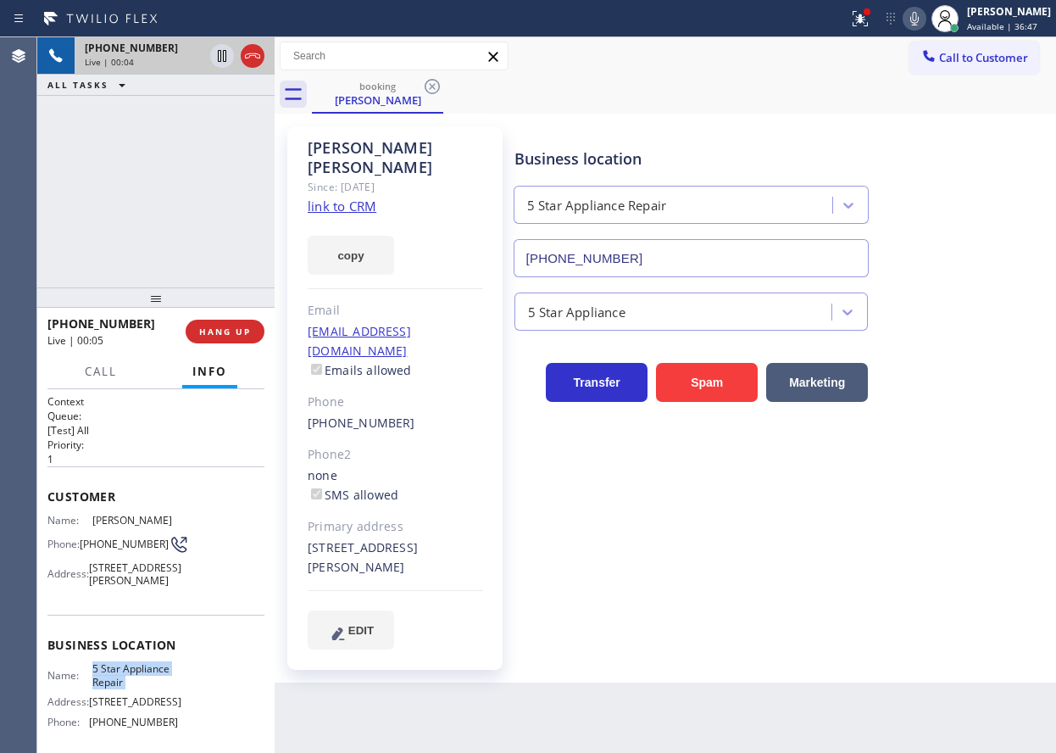
click at [692, 253] on input "[PHONE_NUMBER]" at bounding box center [692, 258] width 356 height 38
click at [437, 152] on div "Derek Palmer" at bounding box center [395, 157] width 175 height 39
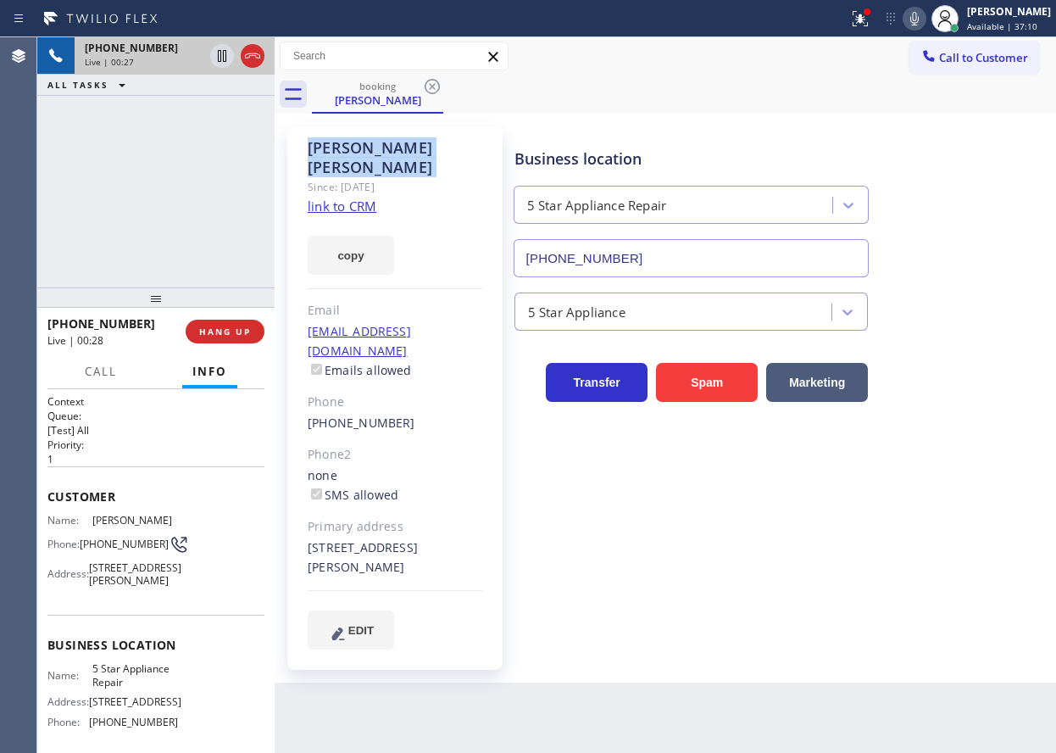
click at [437, 152] on div "Derek Palmer" at bounding box center [395, 157] width 175 height 39
click at [94, 539] on span "[PHONE_NUMBER]" at bounding box center [124, 543] width 89 height 13
click at [219, 54] on icon at bounding box center [222, 56] width 8 height 12
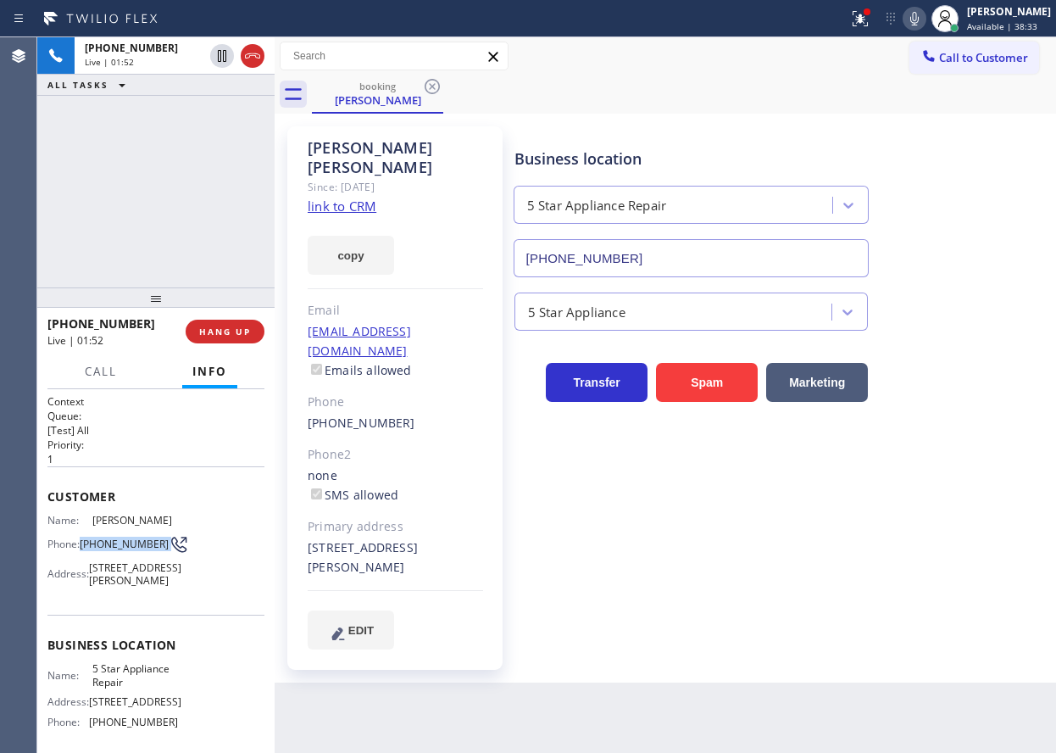
click at [925, 21] on icon at bounding box center [914, 18] width 20 height 20
click at [214, 58] on icon at bounding box center [222, 56] width 20 height 20
click at [919, 17] on icon at bounding box center [914, 19] width 8 height 14
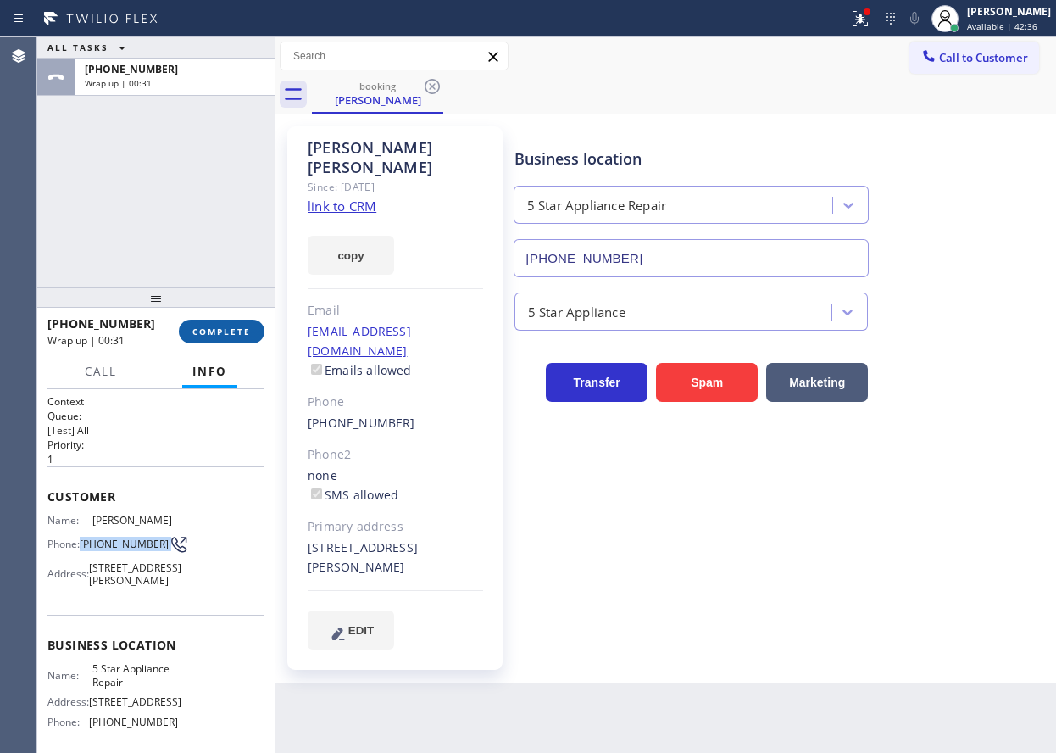
click at [242, 324] on button "COMPLETE" at bounding box center [222, 332] width 86 height 24
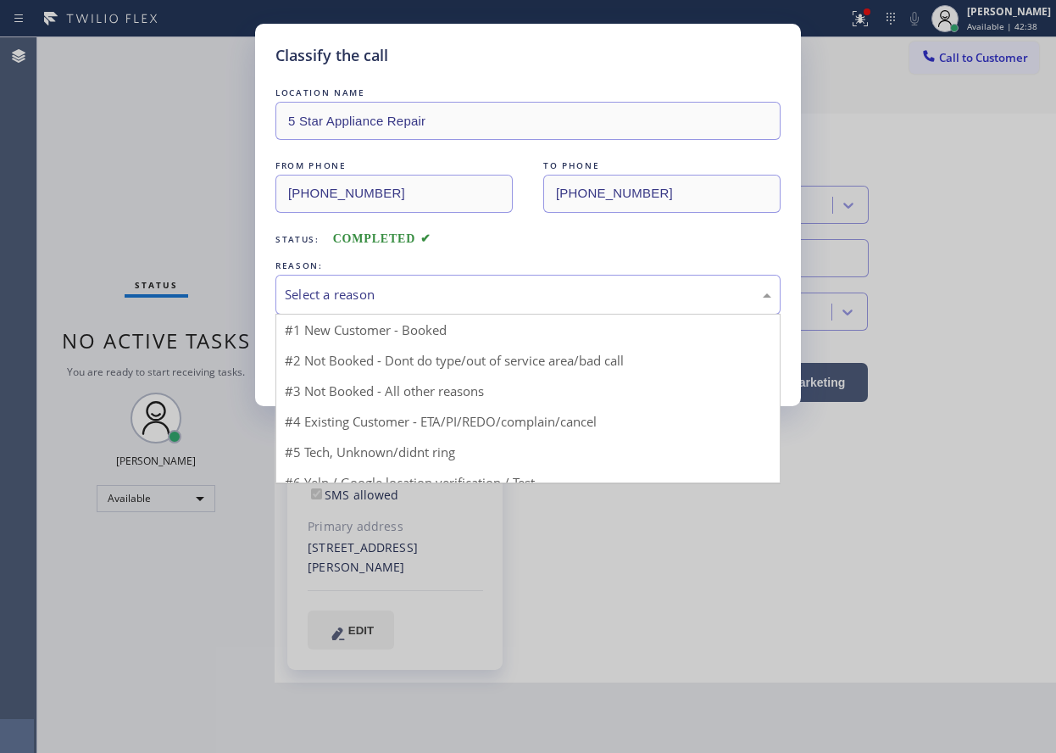
click at [409, 300] on div "Select a reason" at bounding box center [528, 294] width 487 height 19
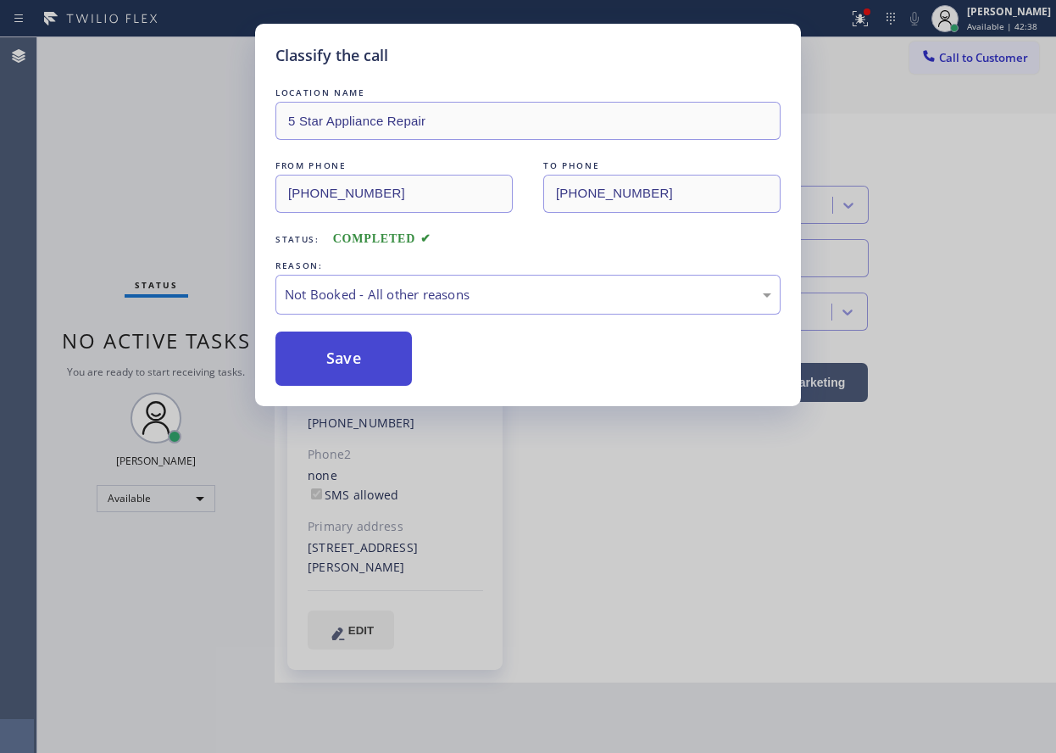
click at [338, 358] on button "Save" at bounding box center [343, 358] width 136 height 54
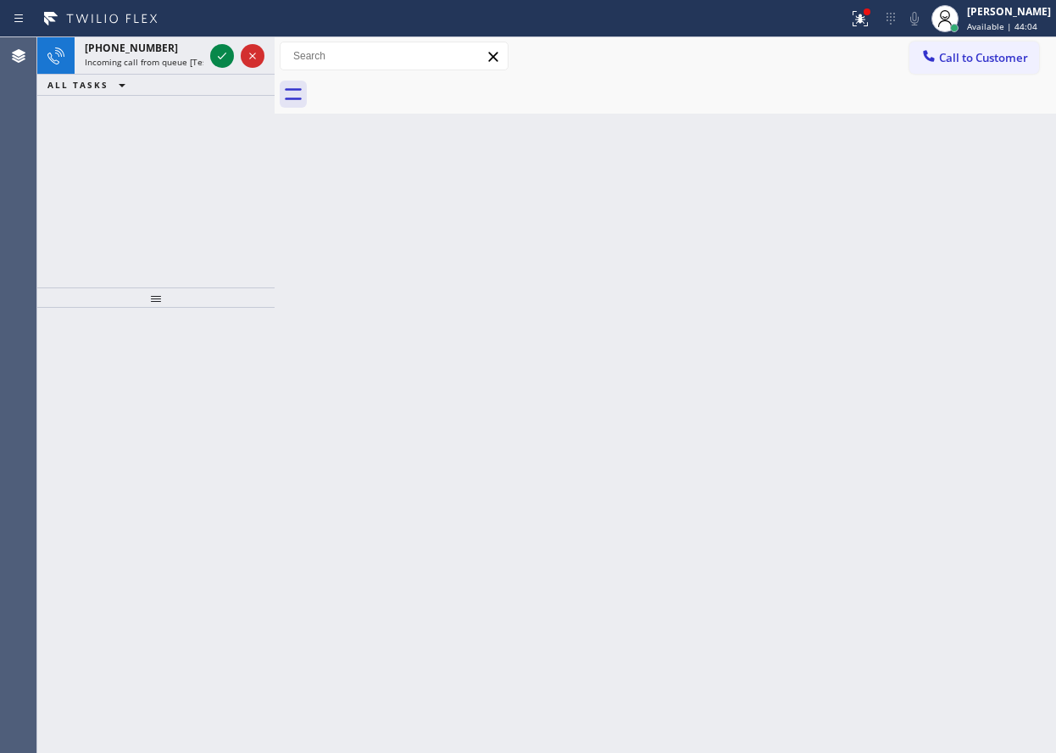
click at [219, 57] on icon at bounding box center [222, 56] width 8 height 7
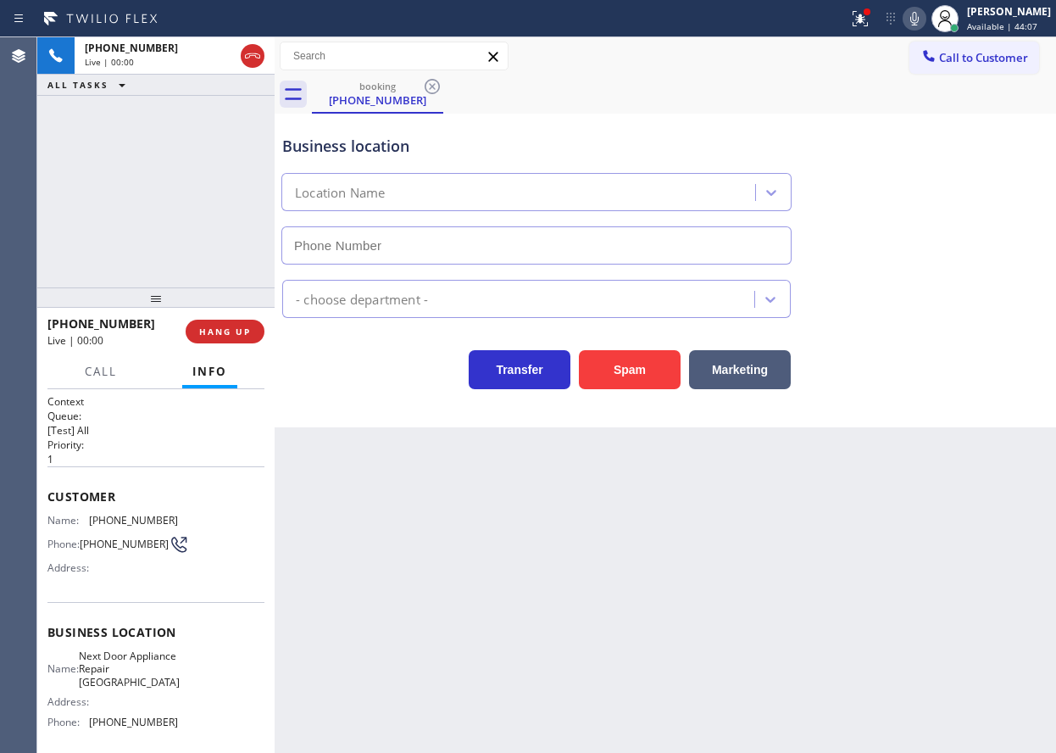
type input "[PHONE_NUMBER]"
click at [133, 669] on span "Next Door Appliance Repair [GEOGRAPHIC_DATA]" at bounding box center [129, 668] width 101 height 39
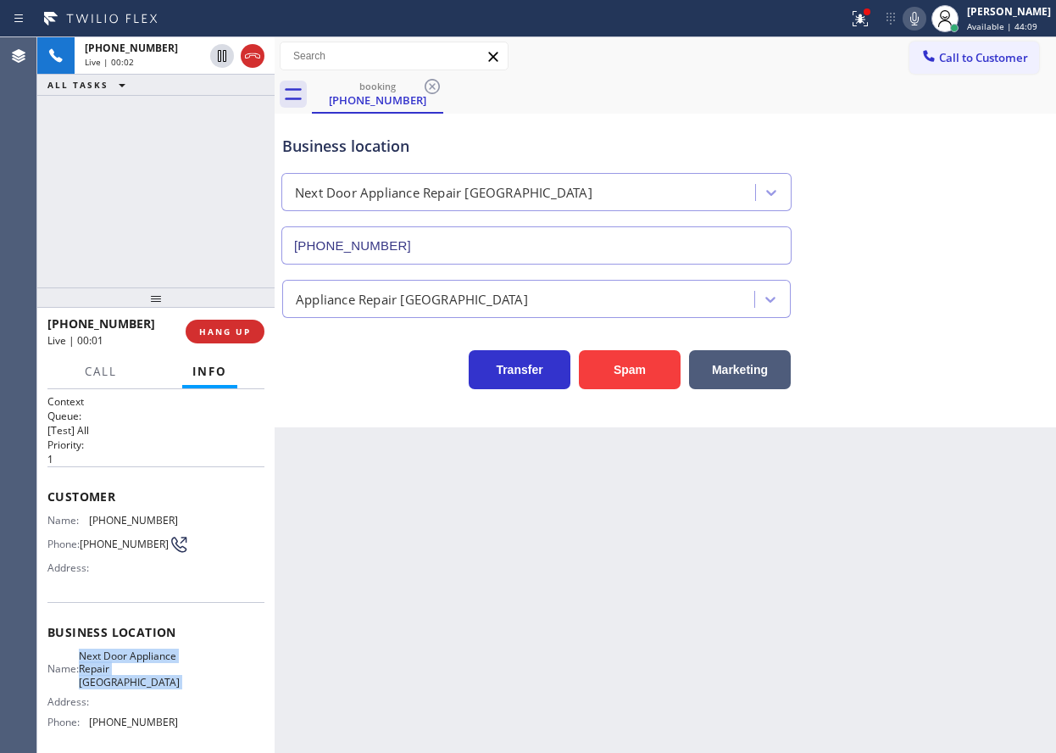
click at [133, 669] on span "Next Door Appliance Repair [GEOGRAPHIC_DATA]" at bounding box center [129, 668] width 101 height 39
click at [483, 253] on input "[PHONE_NUMBER]" at bounding box center [536, 245] width 510 height 38
click at [133, 520] on span "[PHONE_NUMBER]" at bounding box center [133, 520] width 89 height 13
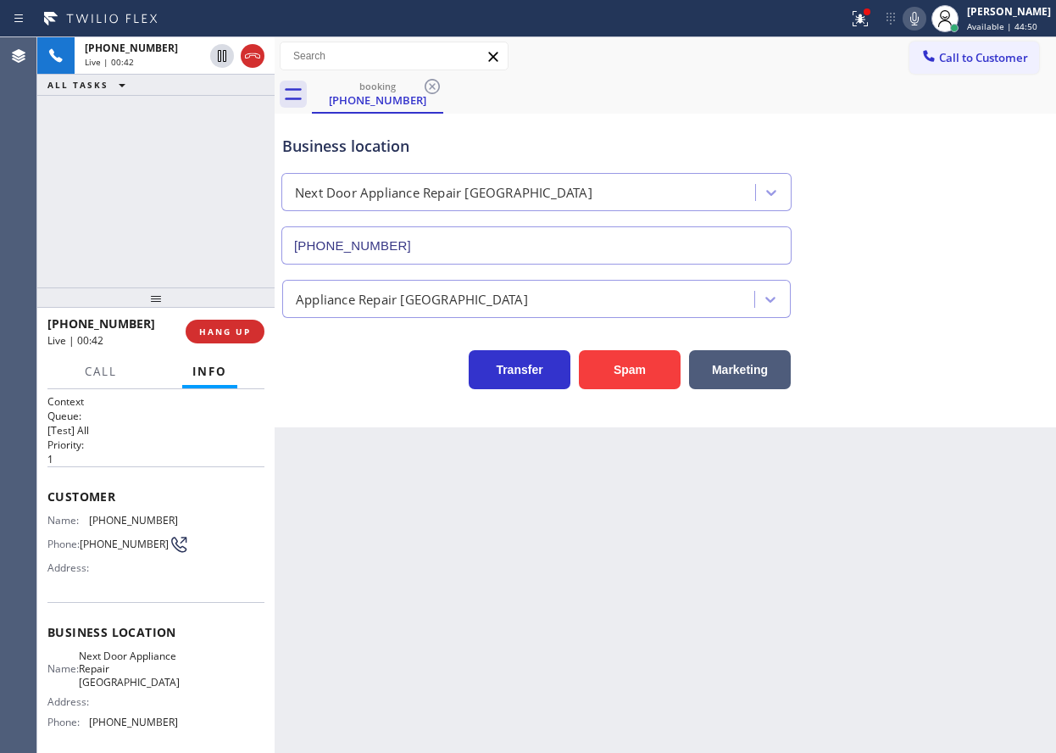
click at [133, 520] on span "[PHONE_NUMBER]" at bounding box center [133, 520] width 89 height 13
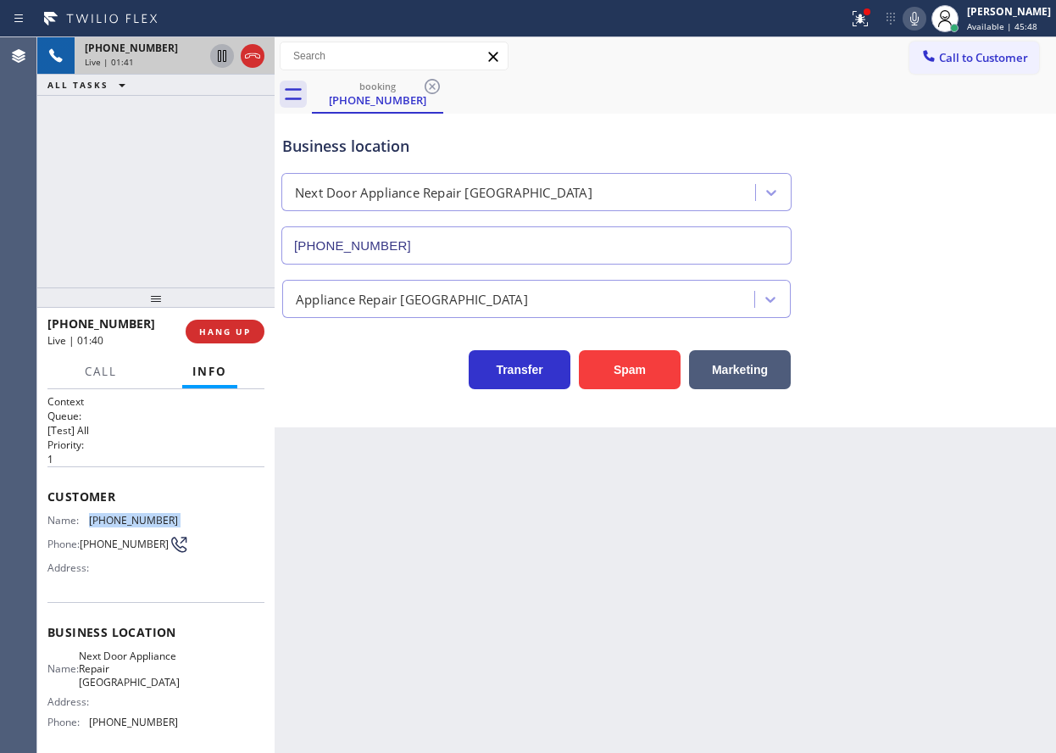
click at [214, 56] on icon at bounding box center [222, 56] width 20 height 20
click at [925, 19] on icon at bounding box center [914, 18] width 20 height 20
click at [225, 60] on icon at bounding box center [222, 56] width 12 height 12
click at [925, 18] on icon at bounding box center [914, 18] width 20 height 20
click at [925, 14] on icon at bounding box center [914, 18] width 20 height 20
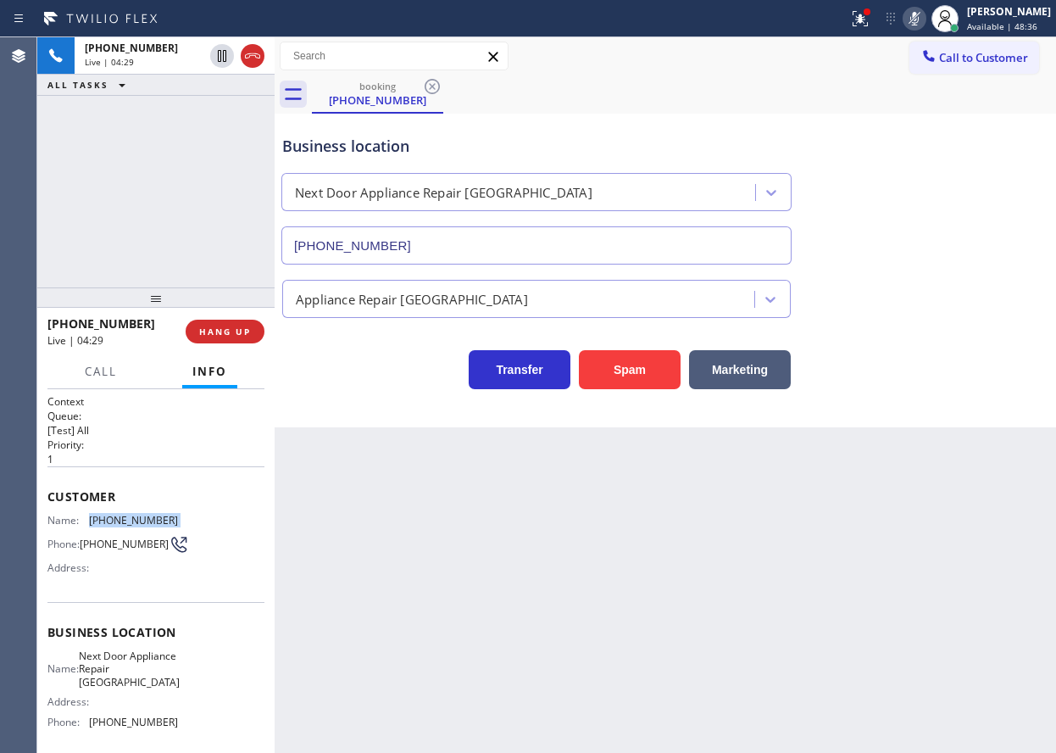
click at [919, 14] on icon at bounding box center [914, 19] width 8 height 14
click at [919, 8] on div at bounding box center [915, 18] width 24 height 20
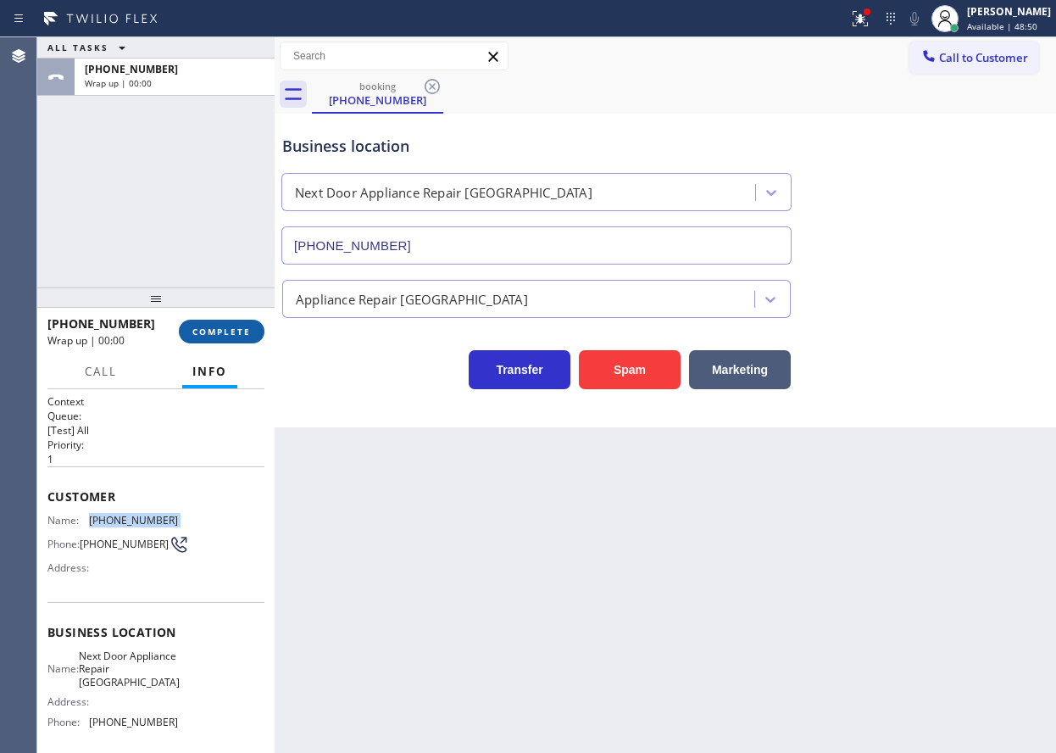
click at [209, 334] on span "COMPLETE" at bounding box center [221, 332] width 58 height 12
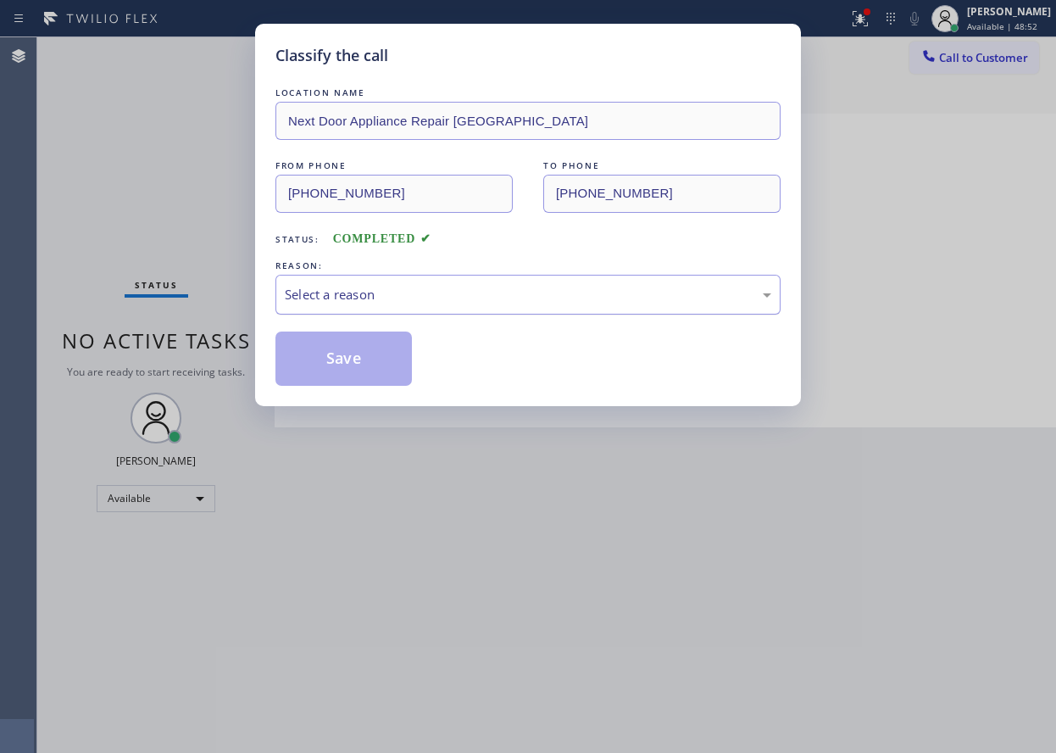
click at [431, 298] on div "Select a reason" at bounding box center [528, 294] width 487 height 19
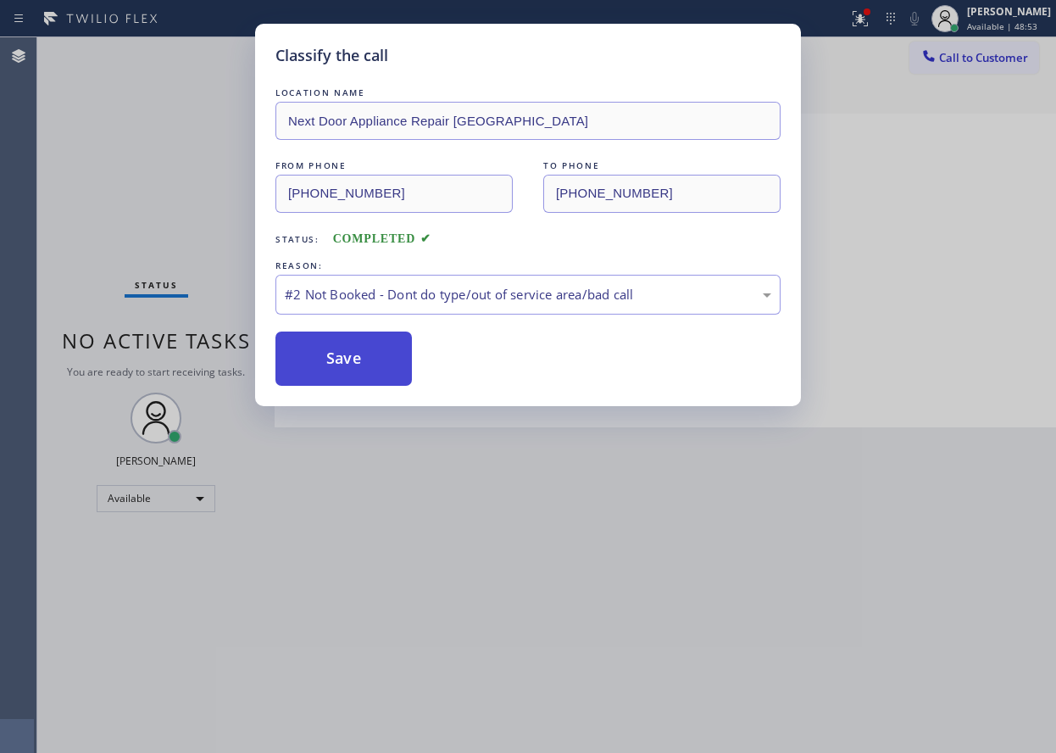
click at [351, 342] on button "Save" at bounding box center [343, 358] width 136 height 54
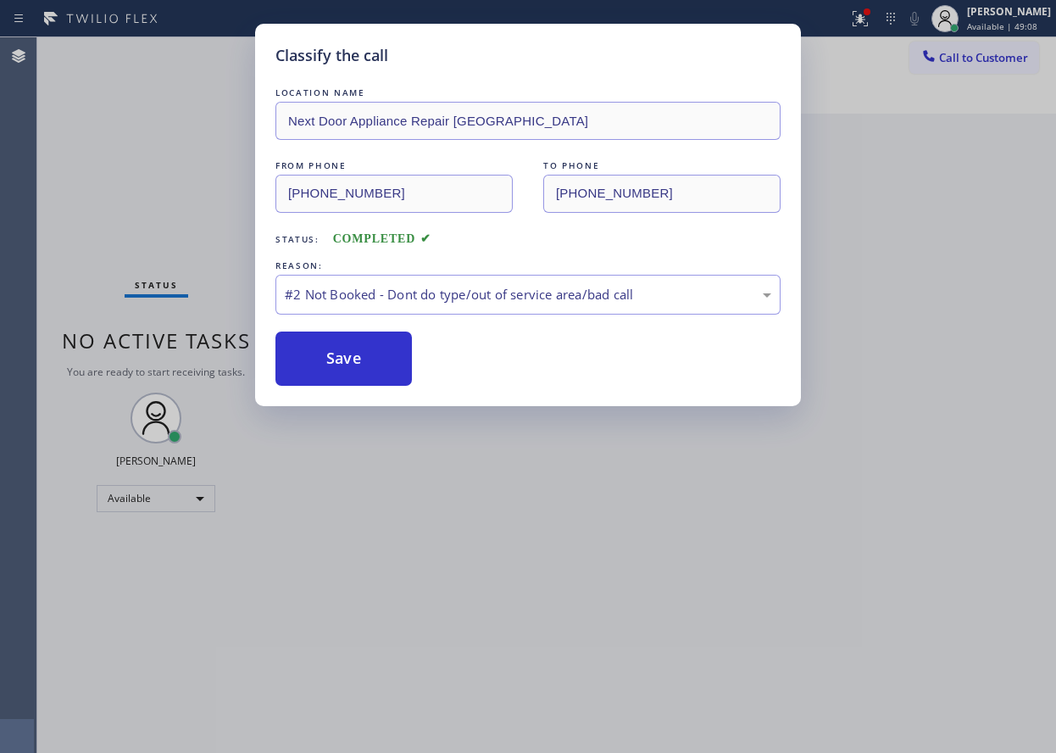
drag, startPoint x: 333, startPoint y: 369, endPoint x: 473, endPoint y: 348, distance: 141.5
click at [333, 368] on button "Save" at bounding box center [343, 358] width 136 height 54
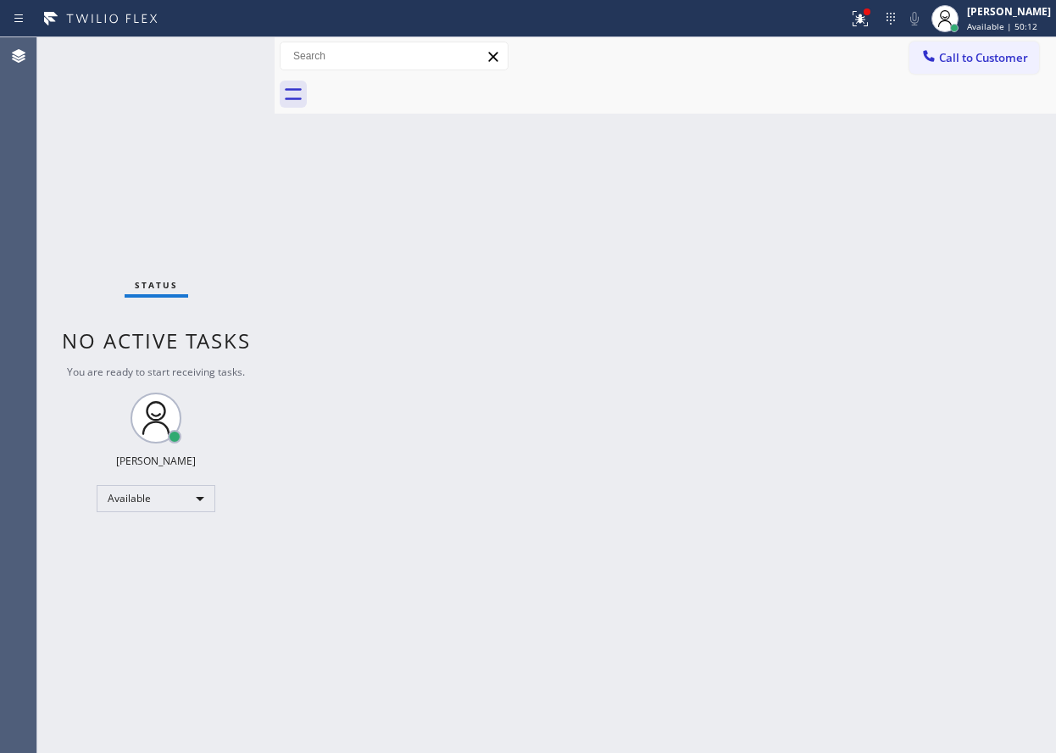
click at [932, 366] on div "Back to Dashboard Change Sender ID Customers Technicians Select a contact Outbo…" at bounding box center [666, 394] width 782 height 715
drag, startPoint x: 1010, startPoint y: 11, endPoint x: 985, endPoint y: 58, distance: 53.5
click at [1010, 11] on div "[PERSON_NAME]" at bounding box center [1009, 11] width 84 height 14
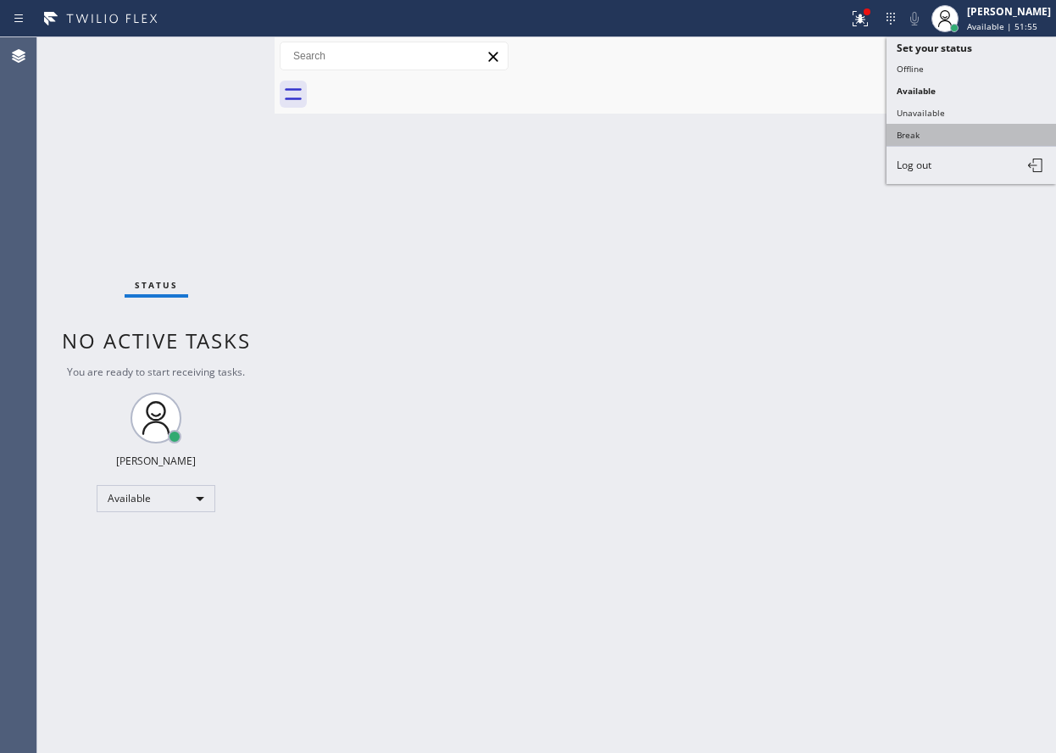
click at [940, 133] on button "Break" at bounding box center [972, 135] width 170 height 22
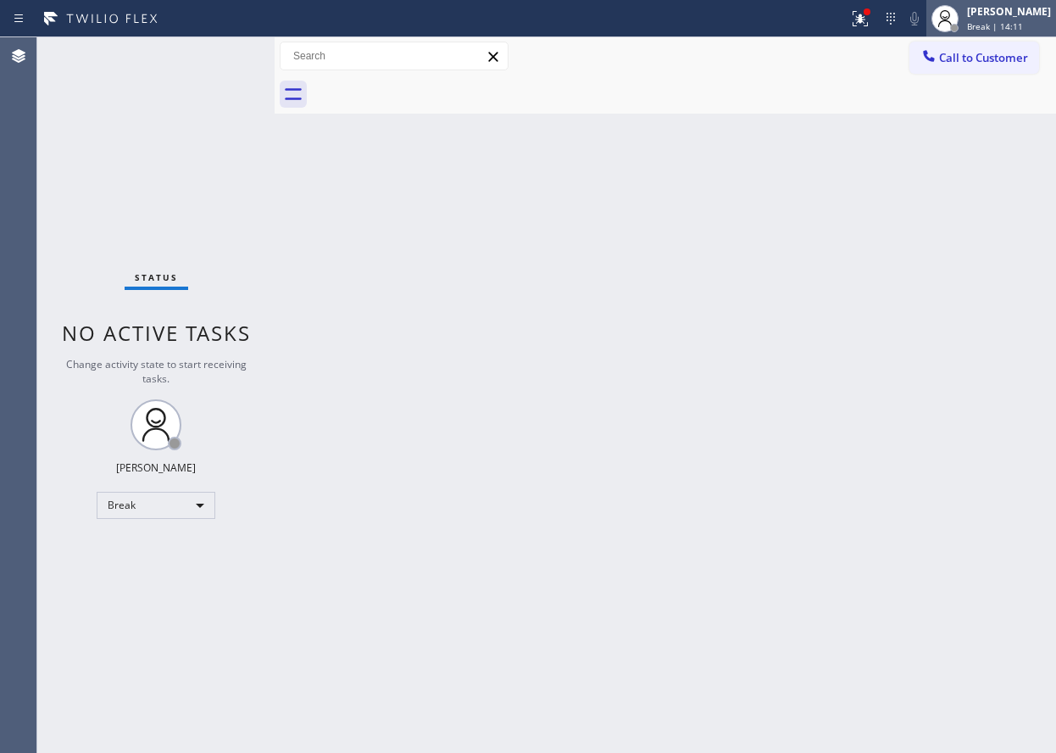
click at [1023, 26] on span "Break | 14:11" at bounding box center [995, 26] width 56 height 12
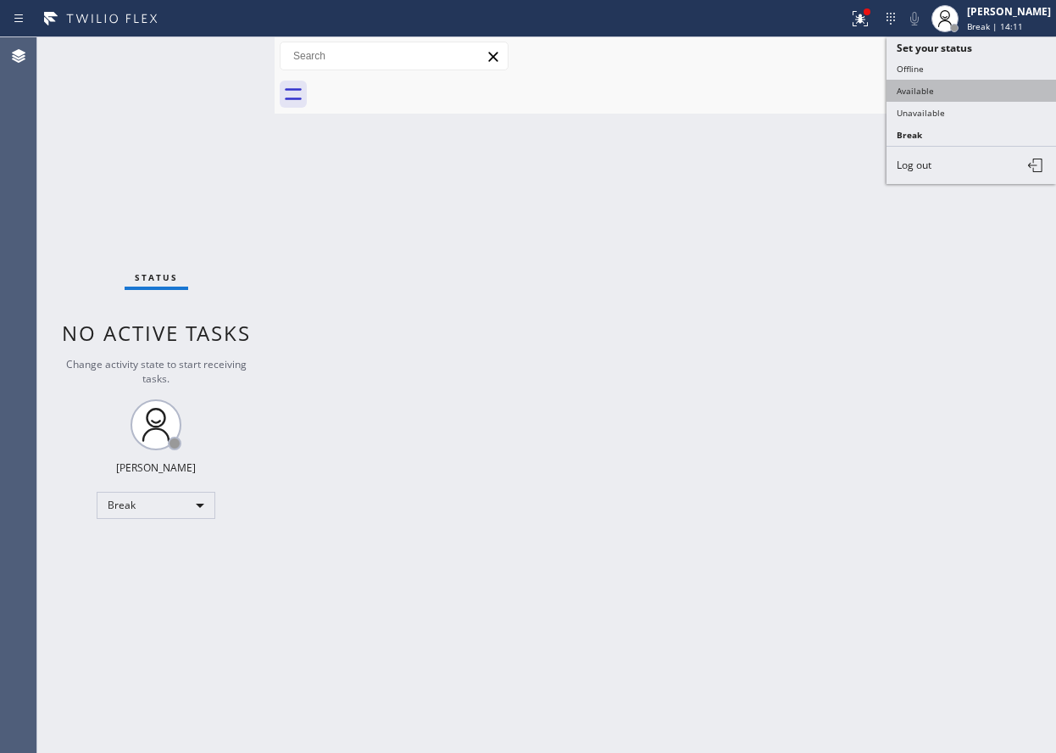
click at [974, 89] on button "Available" at bounding box center [972, 91] width 170 height 22
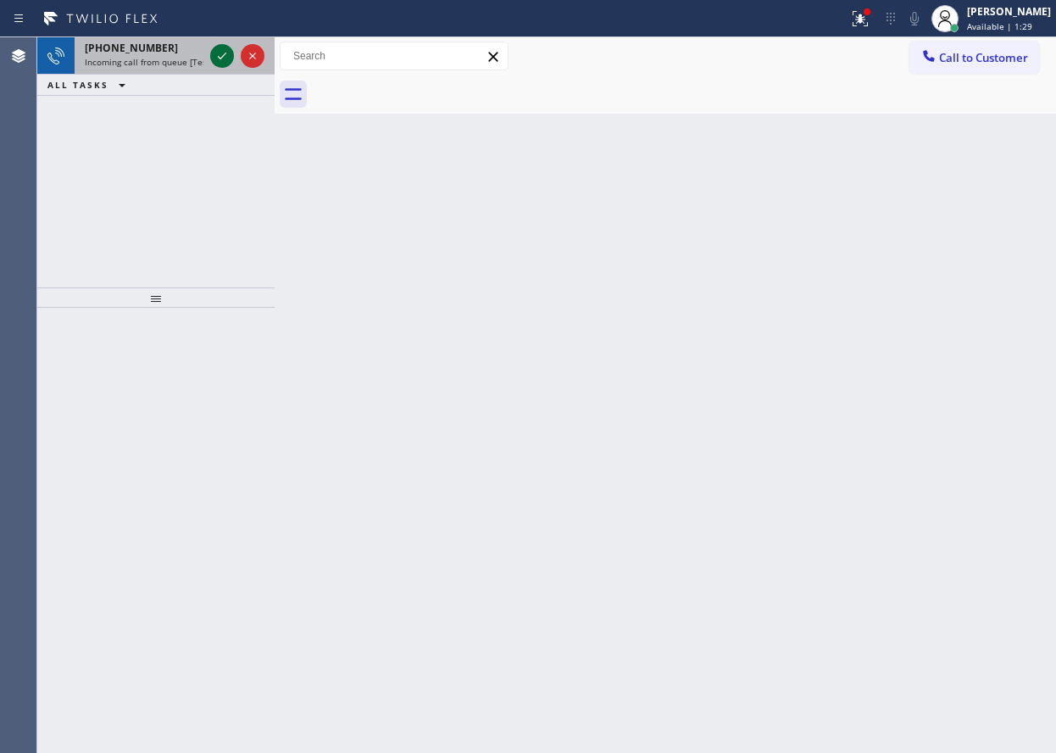
click at [215, 53] on icon at bounding box center [222, 56] width 20 height 20
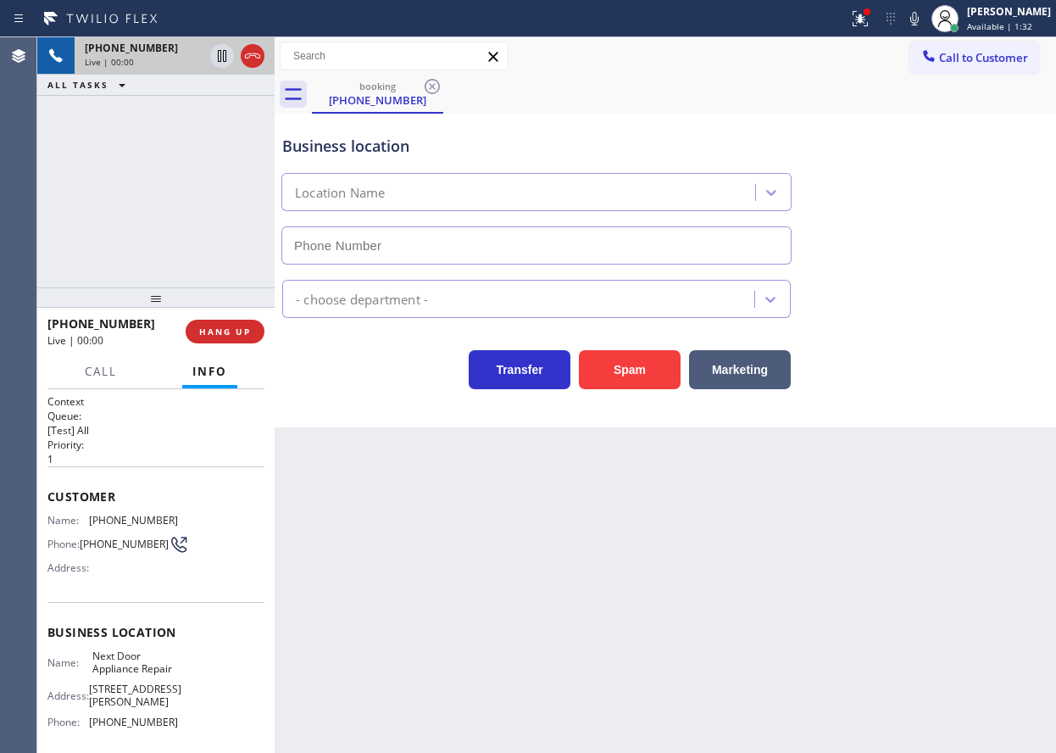
type input "[PHONE_NUMBER]"
click at [152, 660] on span "Next Door Appliance Repair" at bounding box center [134, 662] width 85 height 26
click at [516, 248] on input "[PHONE_NUMBER]" at bounding box center [536, 245] width 510 height 38
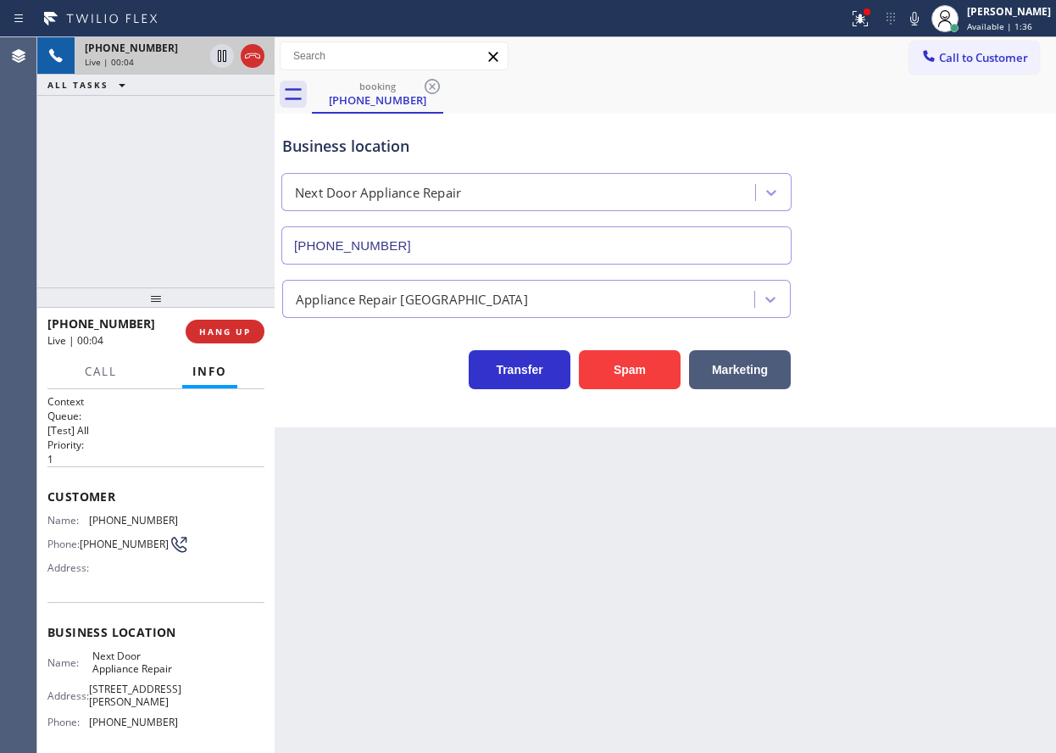
click at [516, 248] on input "[PHONE_NUMBER]" at bounding box center [536, 245] width 510 height 38
click at [871, 20] on icon at bounding box center [860, 18] width 20 height 20
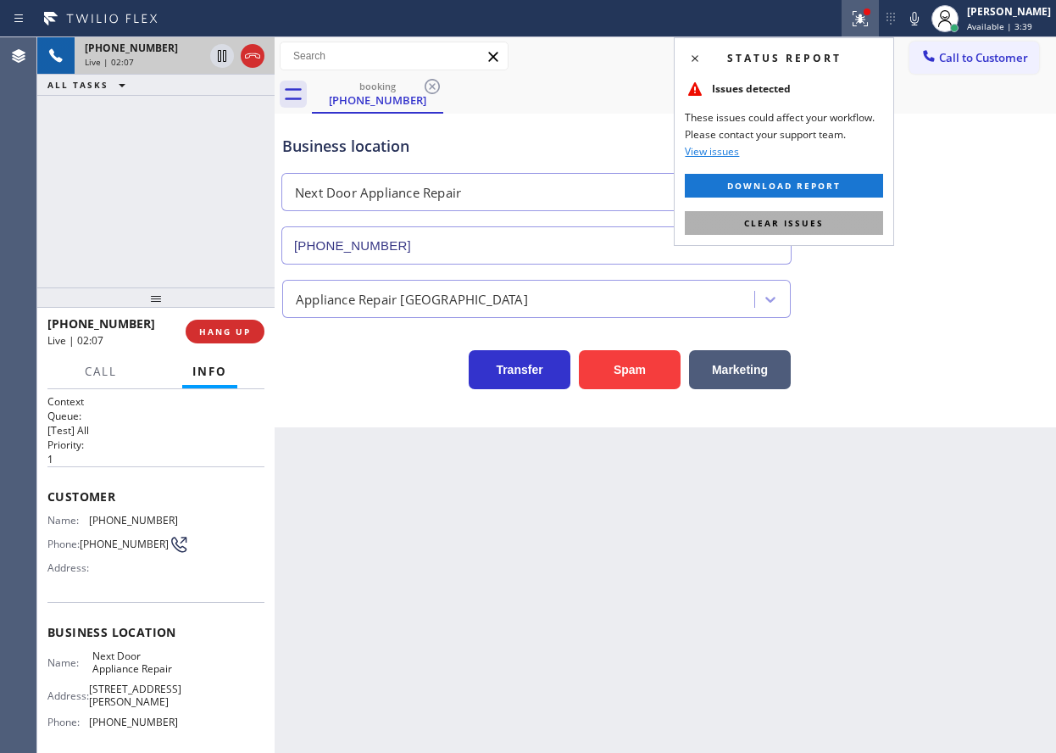
click at [858, 228] on button "Clear issues" at bounding box center [784, 223] width 198 height 24
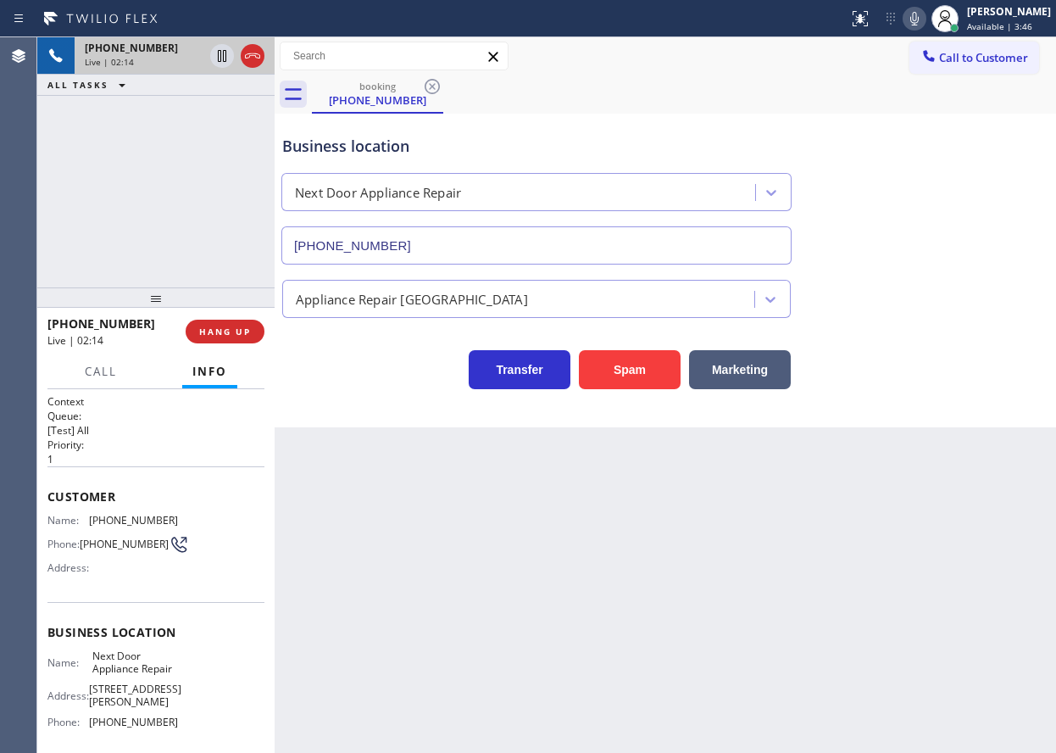
click at [925, 14] on icon at bounding box center [914, 18] width 20 height 20
click at [925, 11] on icon at bounding box center [914, 18] width 20 height 20
click at [106, 532] on div "Name: (206) 948-0600 Phone: (206) 948-0600 Address:" at bounding box center [112, 547] width 131 height 67
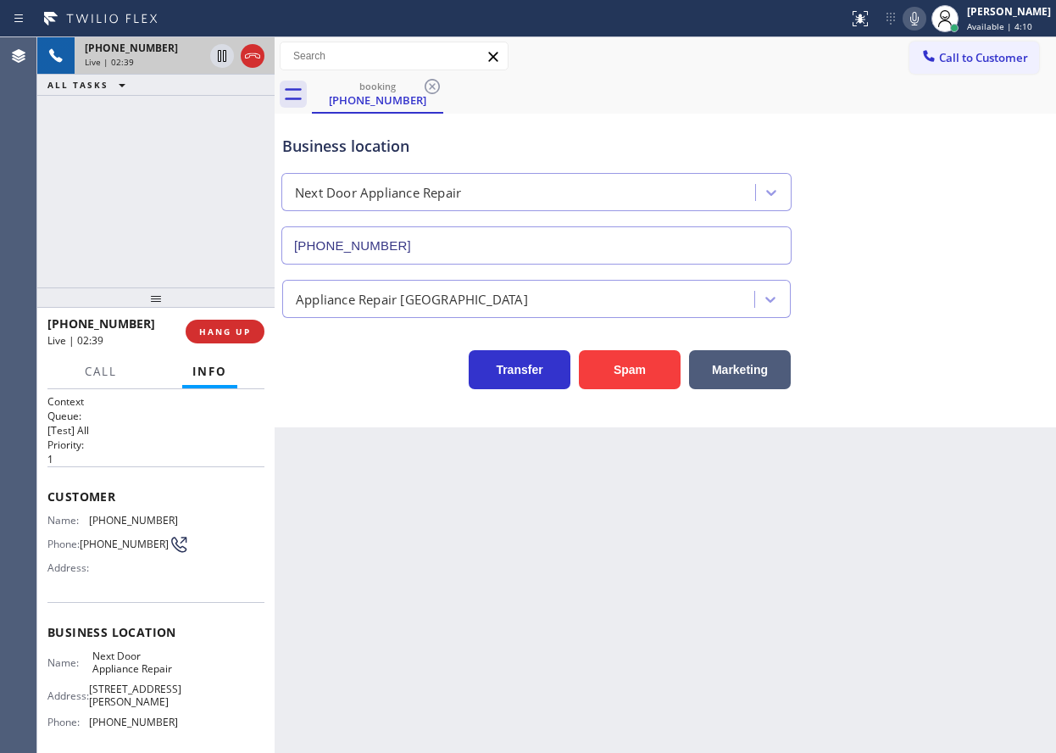
click at [110, 517] on span "[PHONE_NUMBER]" at bounding box center [133, 520] width 89 height 13
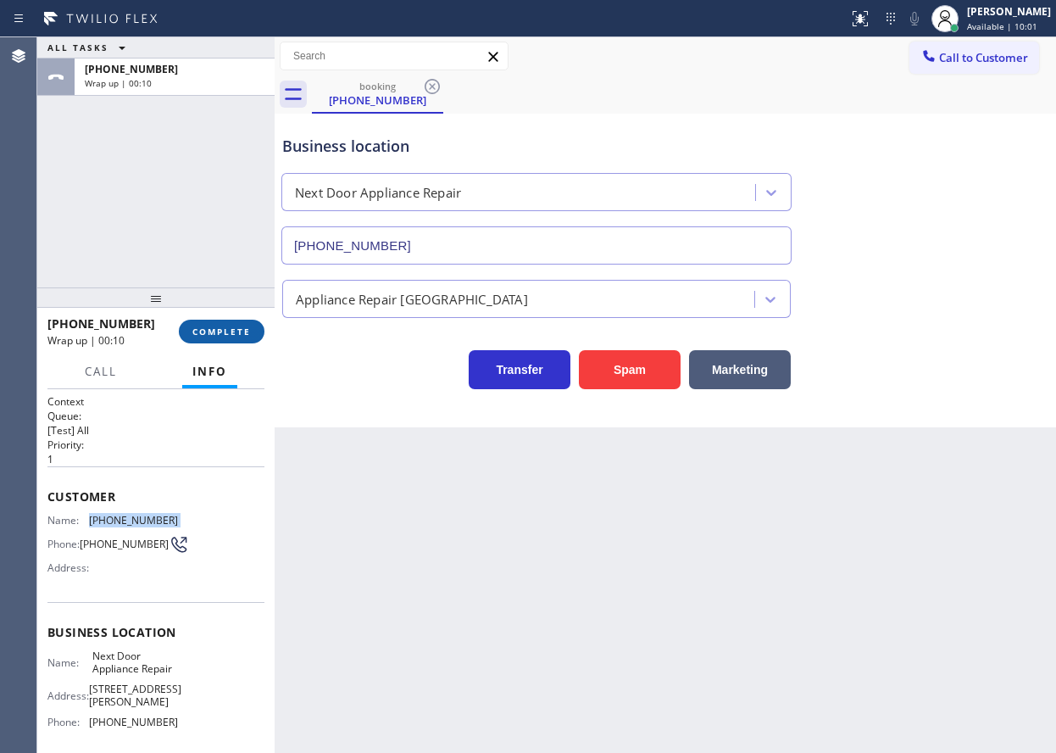
click at [238, 326] on span "COMPLETE" at bounding box center [221, 332] width 58 height 12
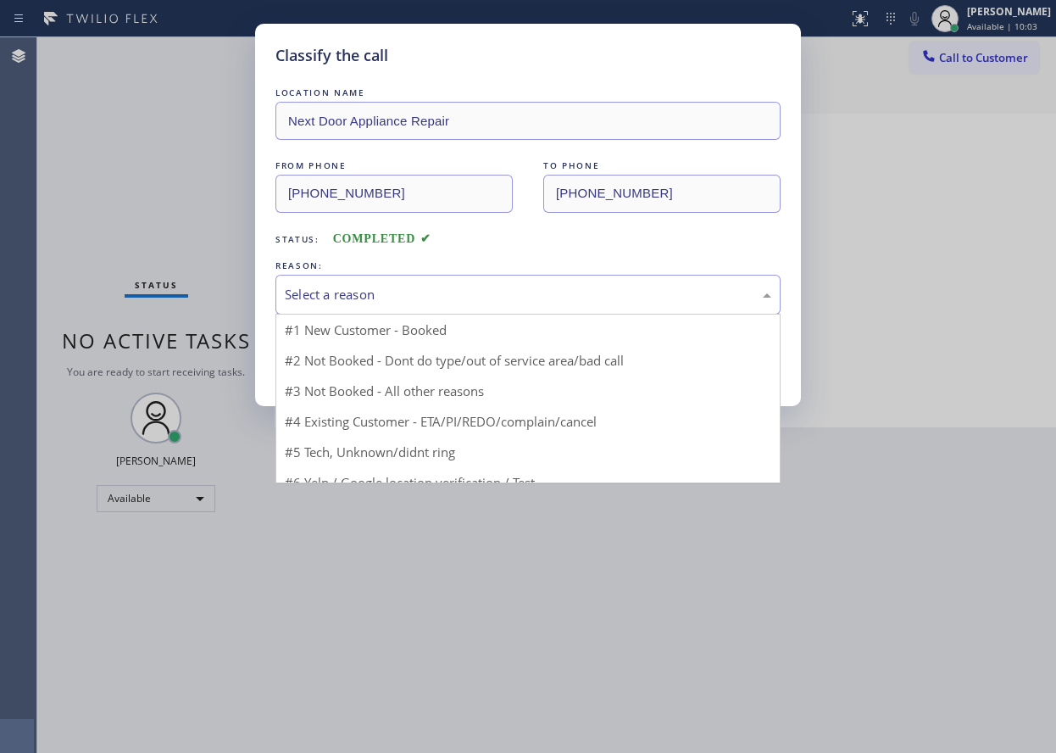
click at [424, 297] on div "Select a reason" at bounding box center [528, 294] width 487 height 19
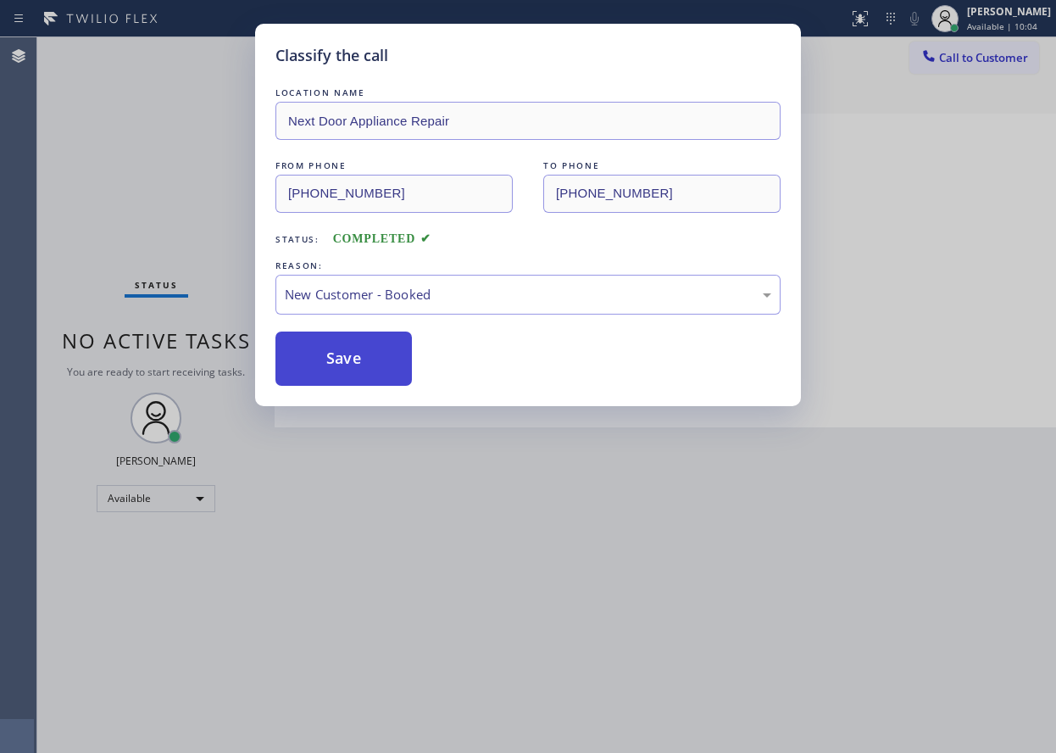
click at [372, 349] on button "Save" at bounding box center [343, 358] width 136 height 54
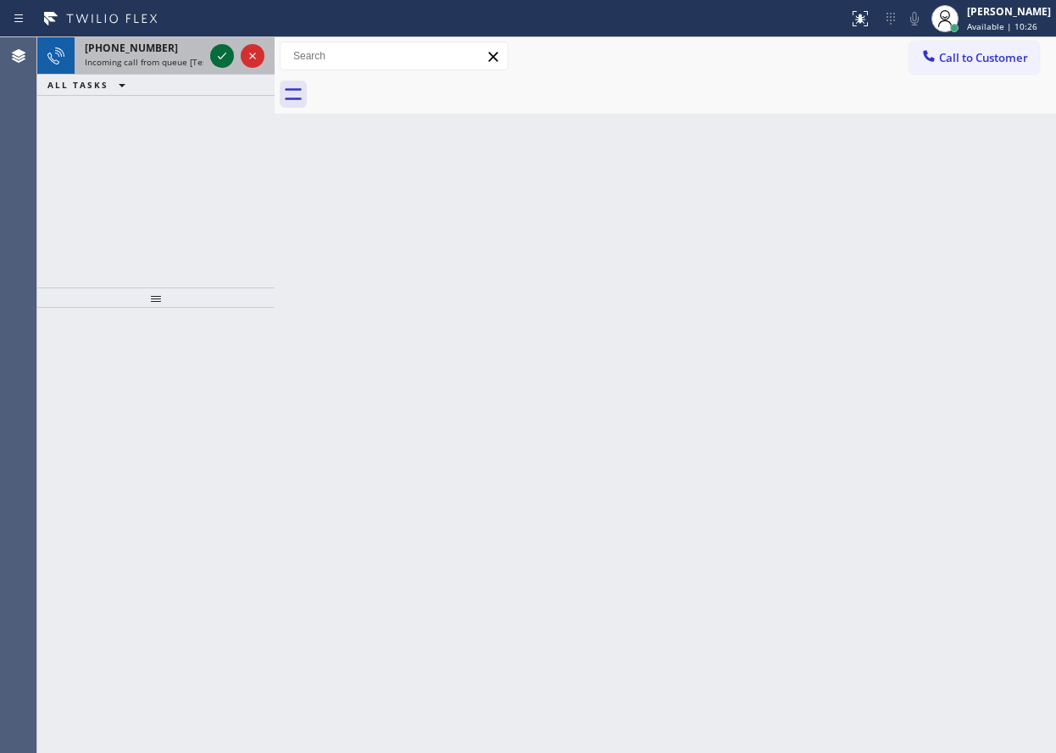
click at [221, 54] on icon at bounding box center [222, 56] width 20 height 20
click at [220, 54] on icon at bounding box center [222, 56] width 20 height 20
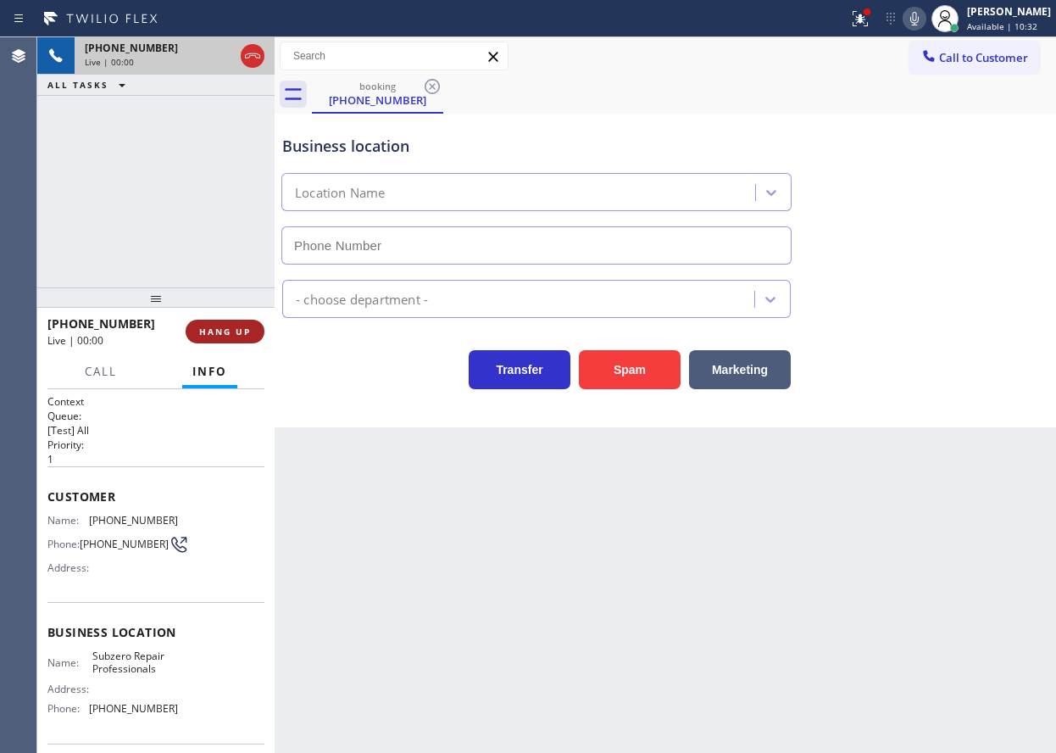
type input "[PHONE_NUMBER]"
click at [233, 329] on span "HANG UP" at bounding box center [225, 332] width 52 height 12
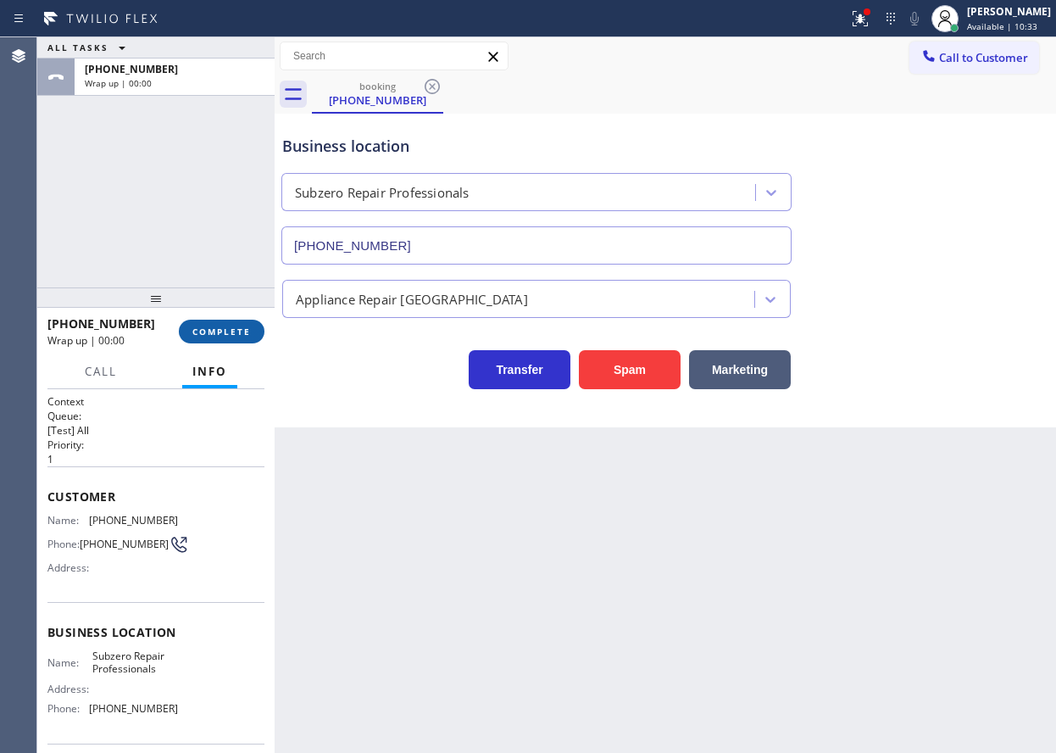
click at [236, 329] on span "COMPLETE" at bounding box center [221, 332] width 58 height 12
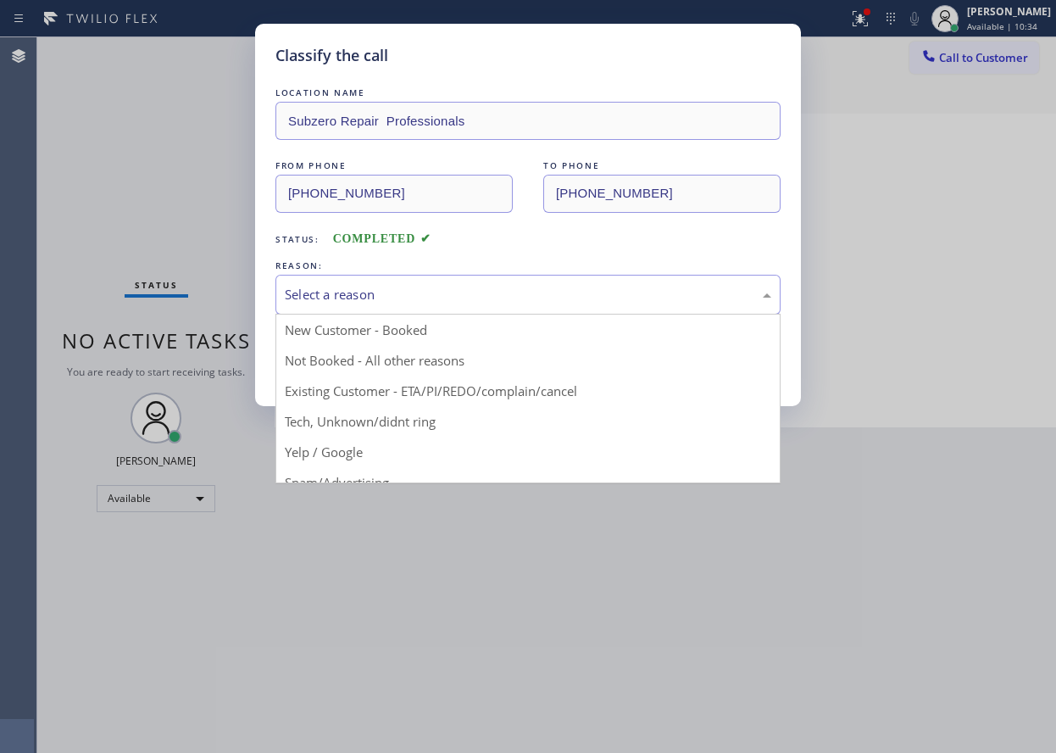
click at [409, 293] on div "Select a reason" at bounding box center [528, 294] width 487 height 19
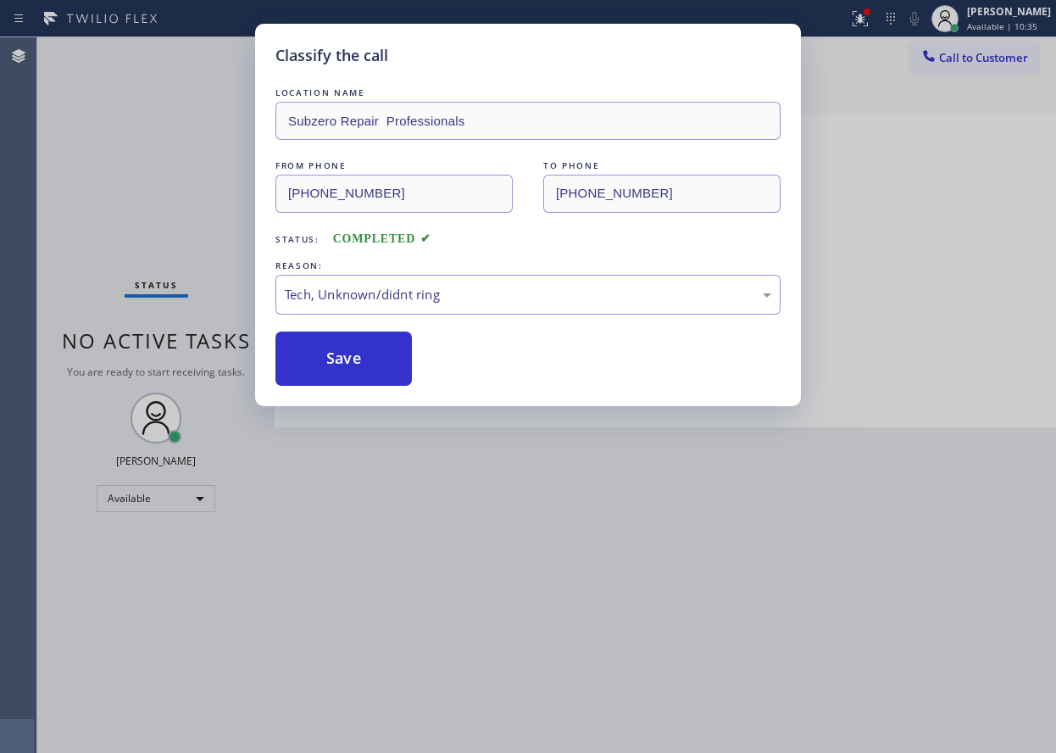
click at [372, 388] on div "Classify the call LOCATION NAME Subzero Repair Professionals FROM PHONE (425) 4…" at bounding box center [528, 215] width 546 height 382
click at [372, 370] on button "Save" at bounding box center [343, 358] width 136 height 54
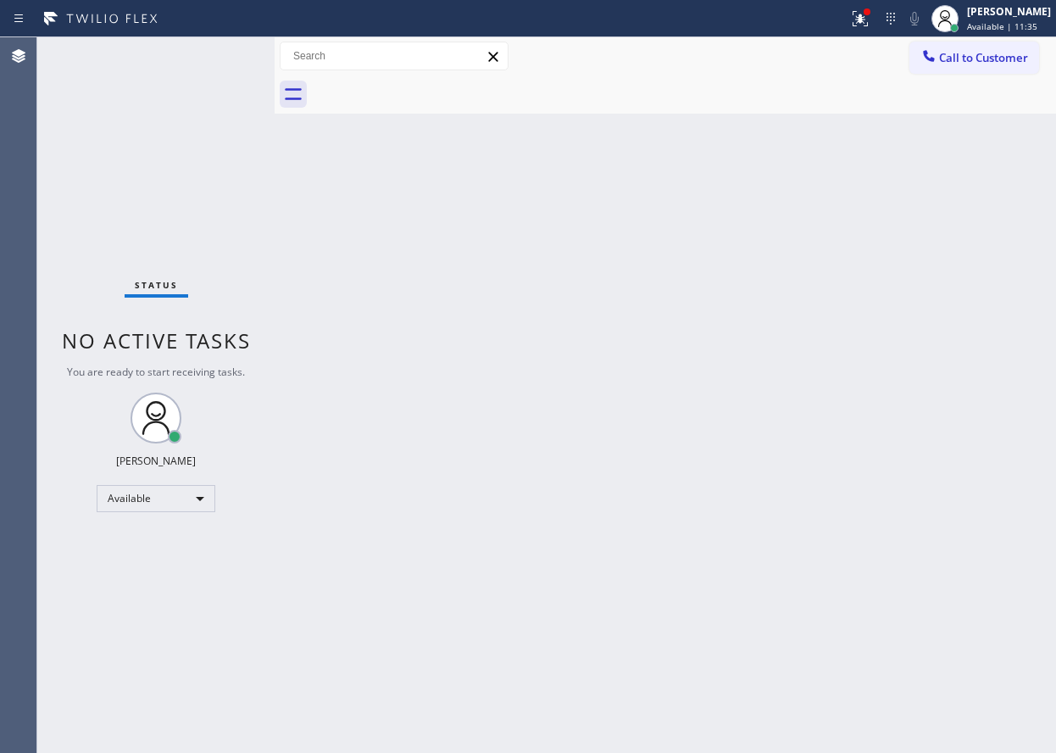
click at [949, 319] on div "Back to Dashboard Change Sender ID Customers Technicians Select a contact Outbo…" at bounding box center [666, 394] width 782 height 715
click at [860, 20] on div at bounding box center [860, 18] width 37 height 20
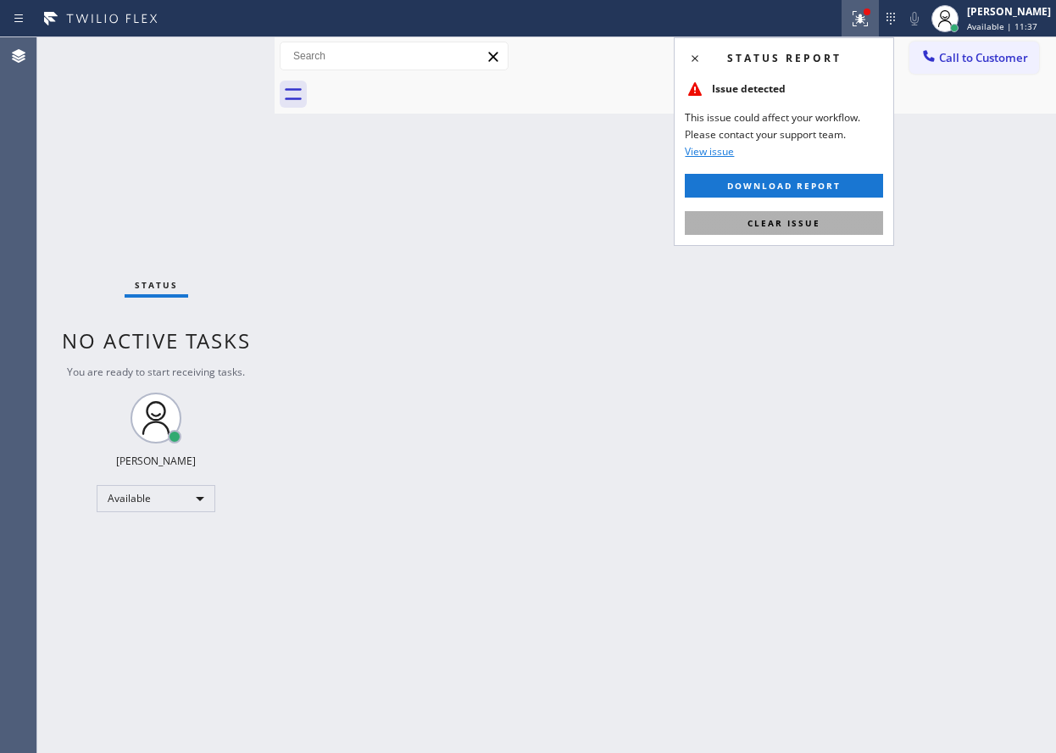
click at [790, 217] on span "Clear issue" at bounding box center [784, 223] width 73 height 12
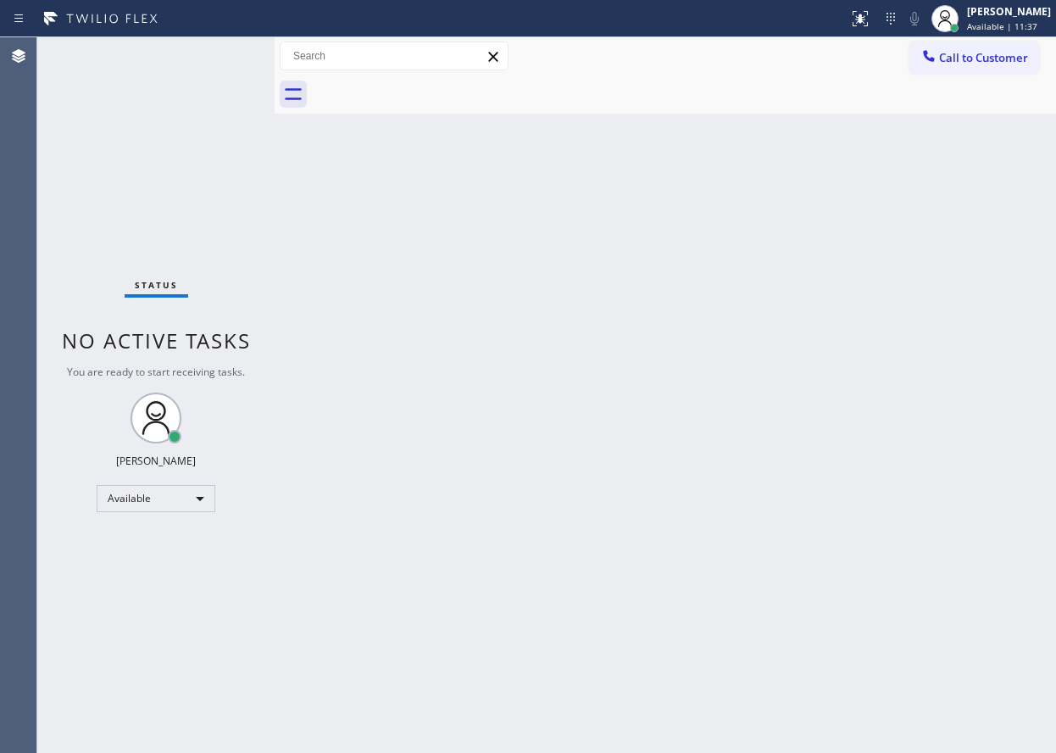
click at [928, 357] on div "Back to Dashboard Change Sender ID Customers Technicians Select a contact Outbo…" at bounding box center [666, 394] width 782 height 715
click at [871, 207] on div "Back to Dashboard Change Sender ID Customers Technicians Select a contact Outbo…" at bounding box center [666, 394] width 782 height 715
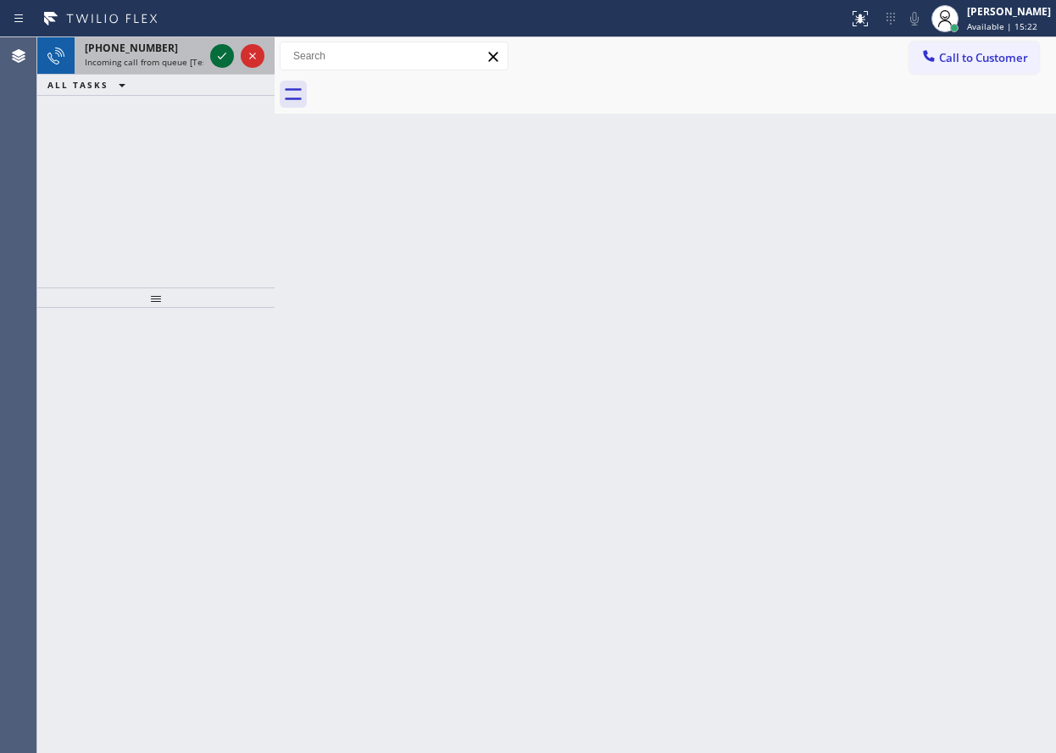
click at [222, 55] on icon at bounding box center [222, 56] width 20 height 20
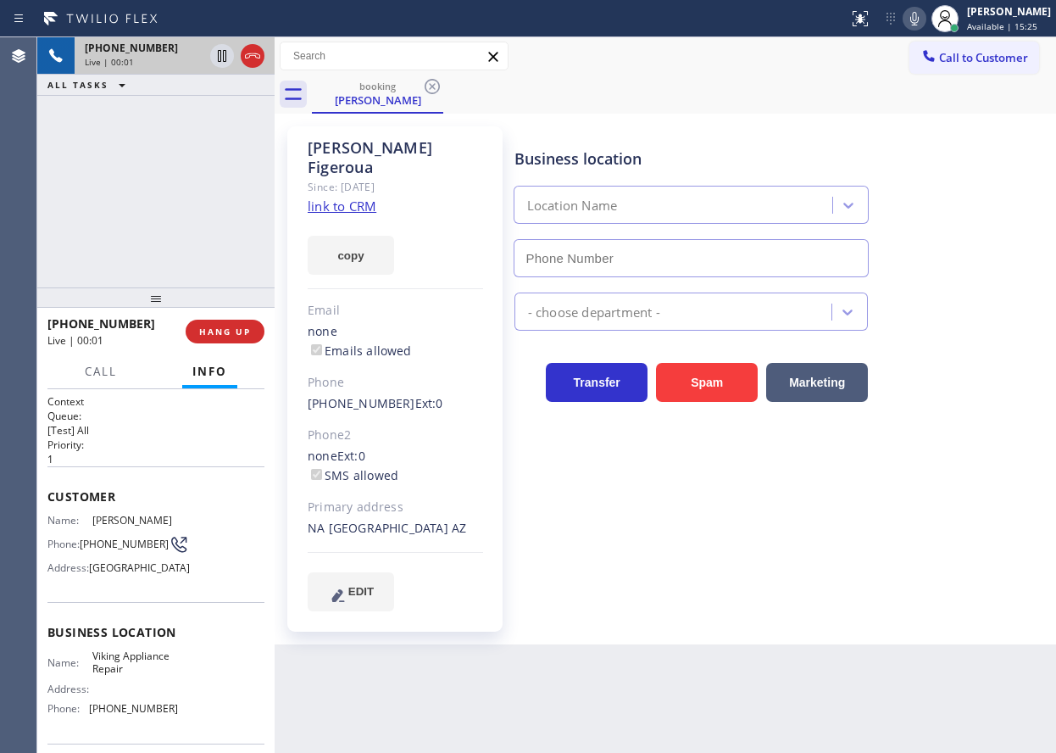
type input "[PHONE_NUMBER]"
click at [342, 198] on link "link to CRM" at bounding box center [342, 206] width 69 height 17
click at [138, 676] on span "Viking Appliance Repair" at bounding box center [134, 662] width 85 height 26
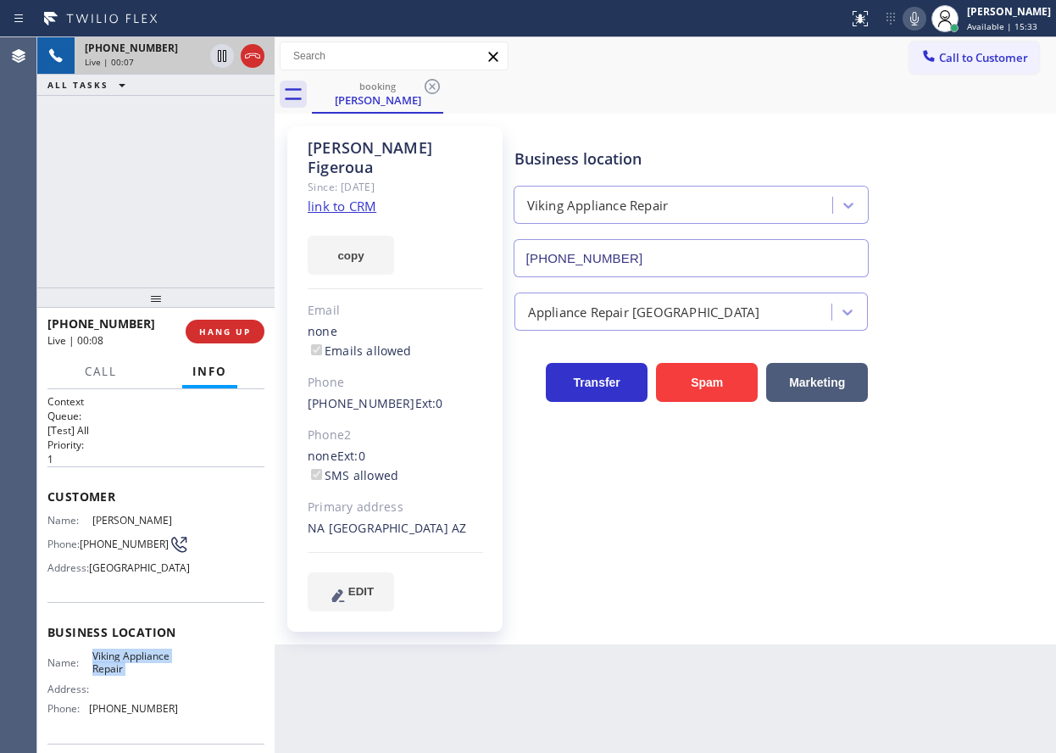
click at [724, 257] on input "[PHONE_NUMBER]" at bounding box center [692, 258] width 356 height 38
click at [250, 333] on span "HANG UP" at bounding box center [225, 332] width 52 height 12
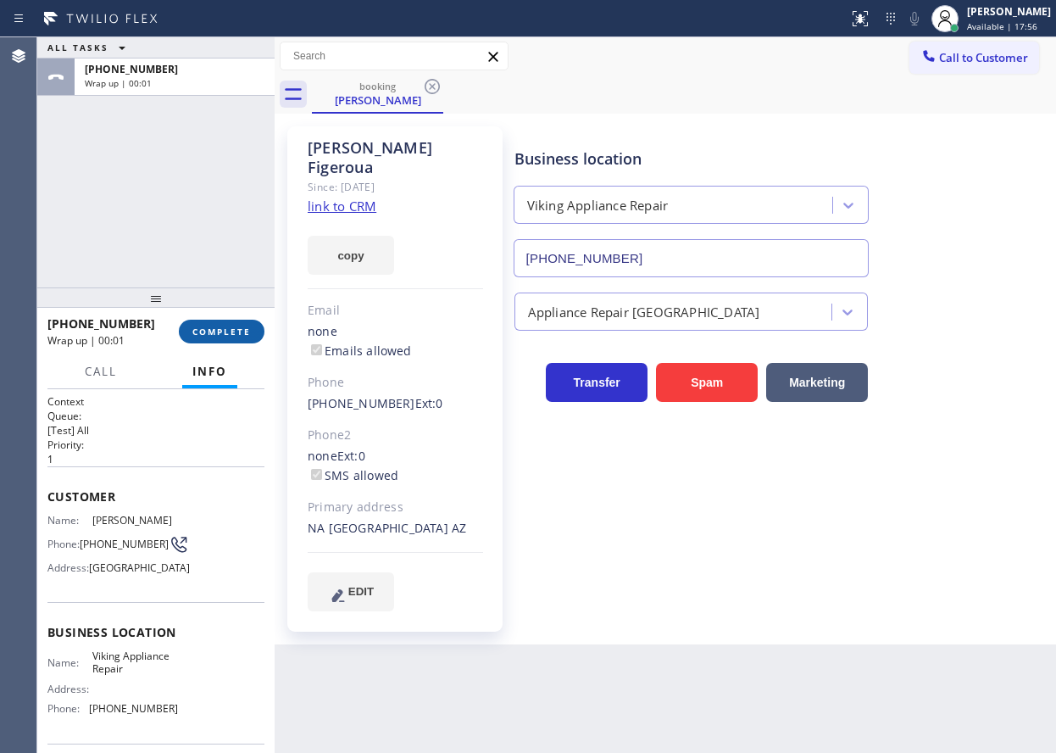
click at [243, 333] on span "COMPLETE" at bounding box center [221, 332] width 58 height 12
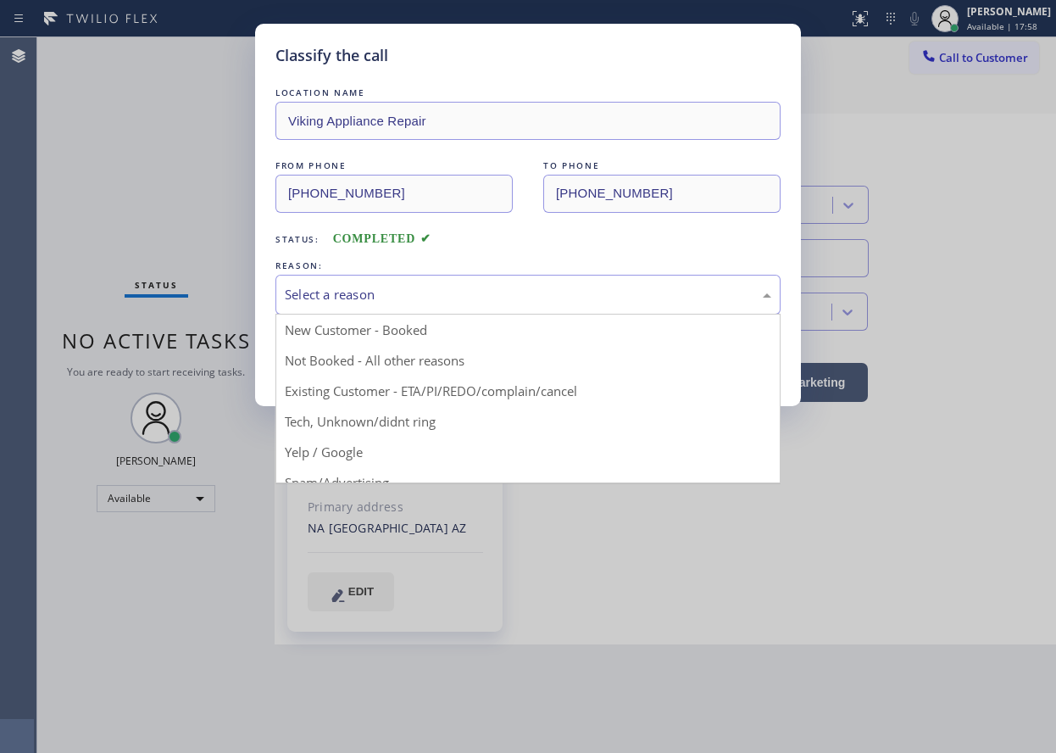
click at [390, 289] on div "Select a reason" at bounding box center [528, 294] width 487 height 19
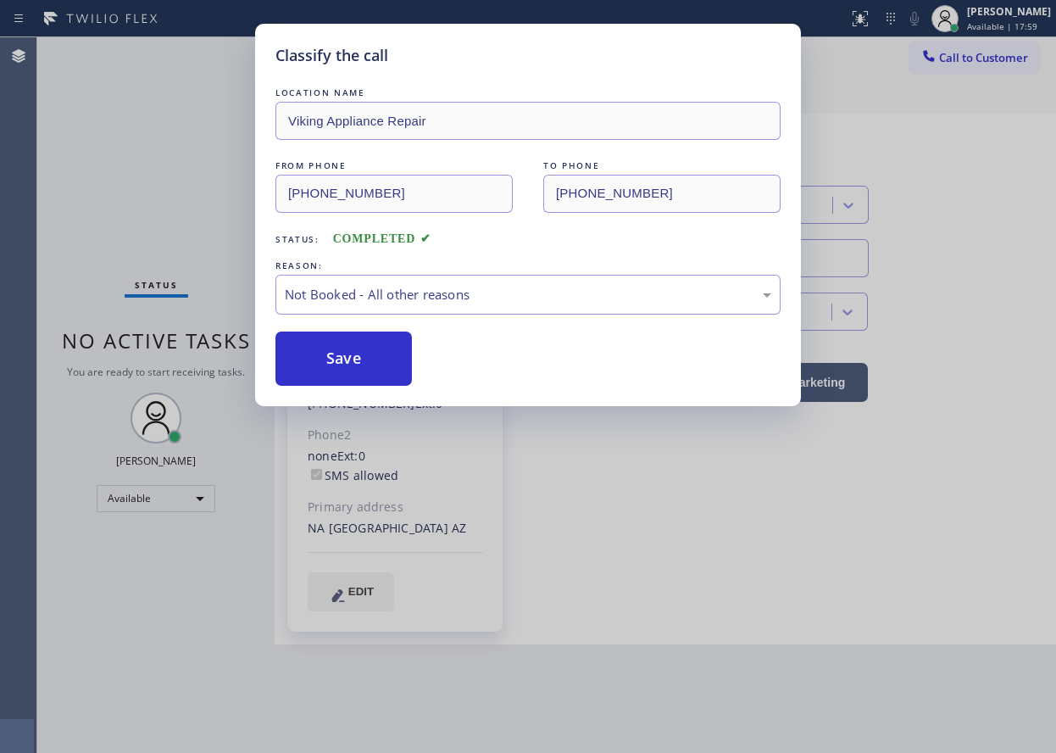
click at [353, 364] on button "Save" at bounding box center [343, 358] width 136 height 54
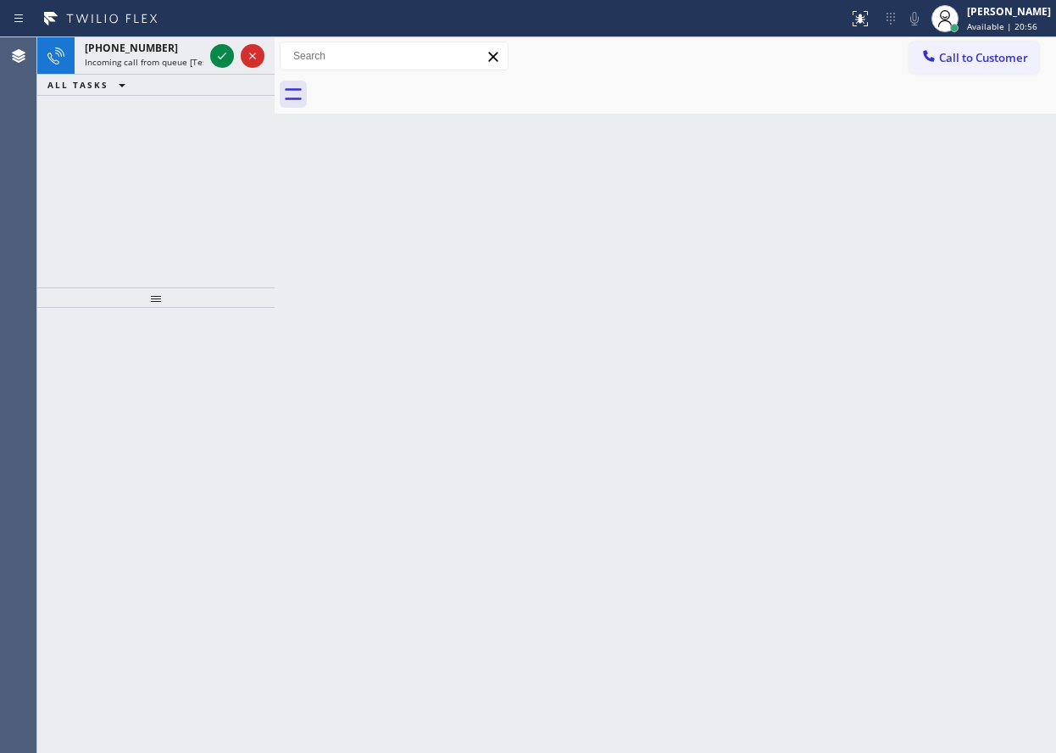
click at [926, 284] on div "Back to Dashboard Change Sender ID Customers Technicians Select a contact Outbo…" at bounding box center [666, 394] width 782 height 715
click at [207, 55] on div at bounding box center [237, 55] width 61 height 37
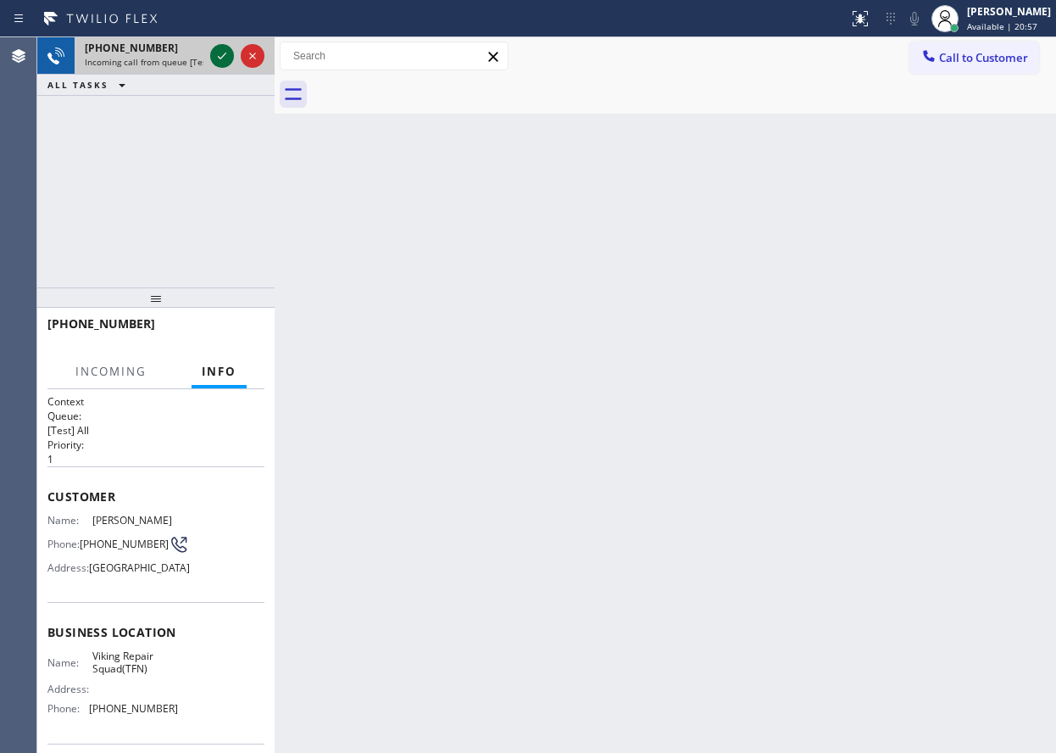
click at [214, 55] on icon at bounding box center [222, 56] width 20 height 20
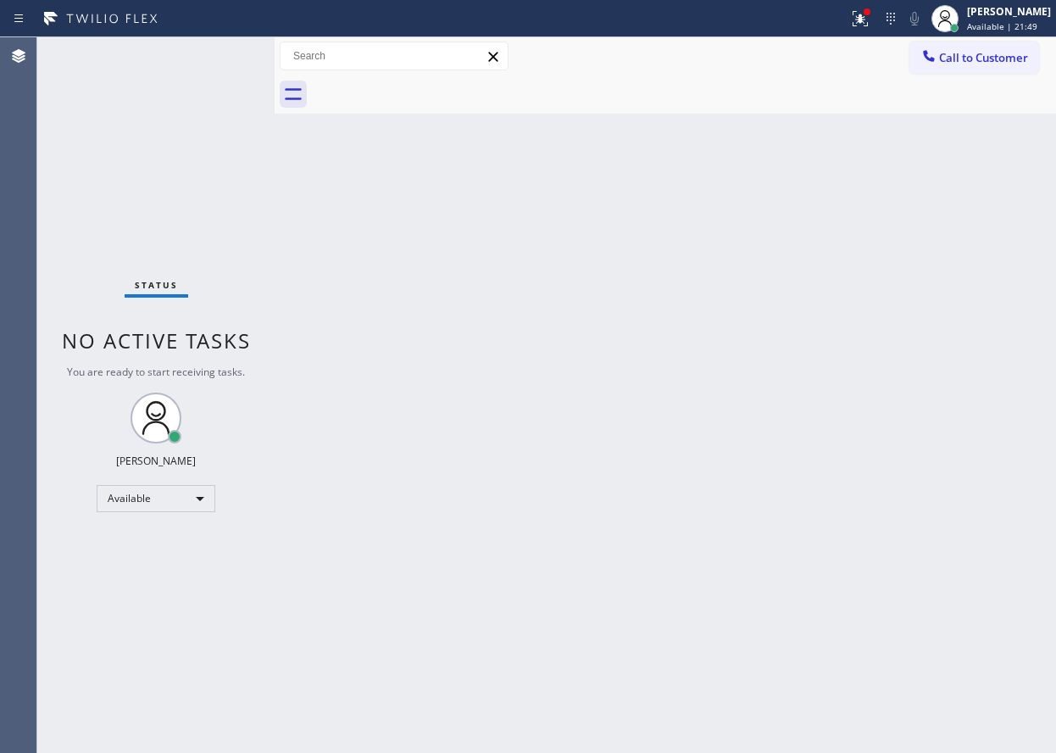
drag, startPoint x: 923, startPoint y: 291, endPoint x: 843, endPoint y: 291, distance: 79.7
click at [923, 291] on div "Back to Dashboard Change Sender ID Customers Technicians Select a contact Outbo…" at bounding box center [666, 394] width 782 height 715
click at [491, 620] on div "Back to Dashboard Change Sender ID Customers Technicians Select a contact Outbo…" at bounding box center [666, 394] width 782 height 715
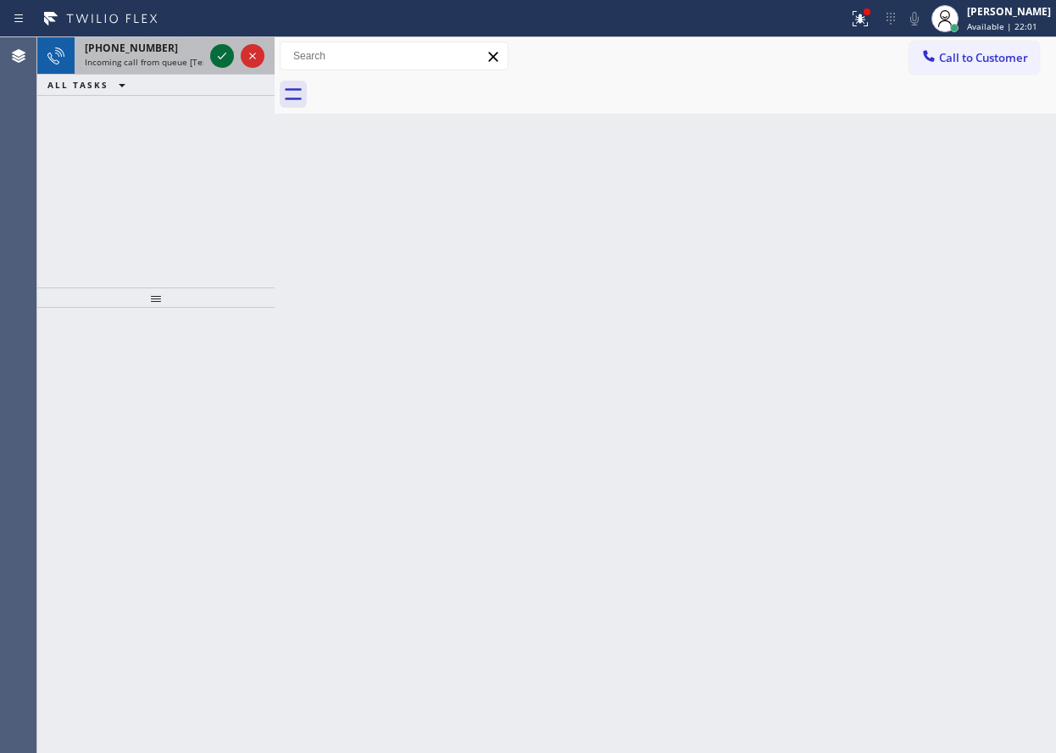
click at [214, 57] on icon at bounding box center [222, 56] width 20 height 20
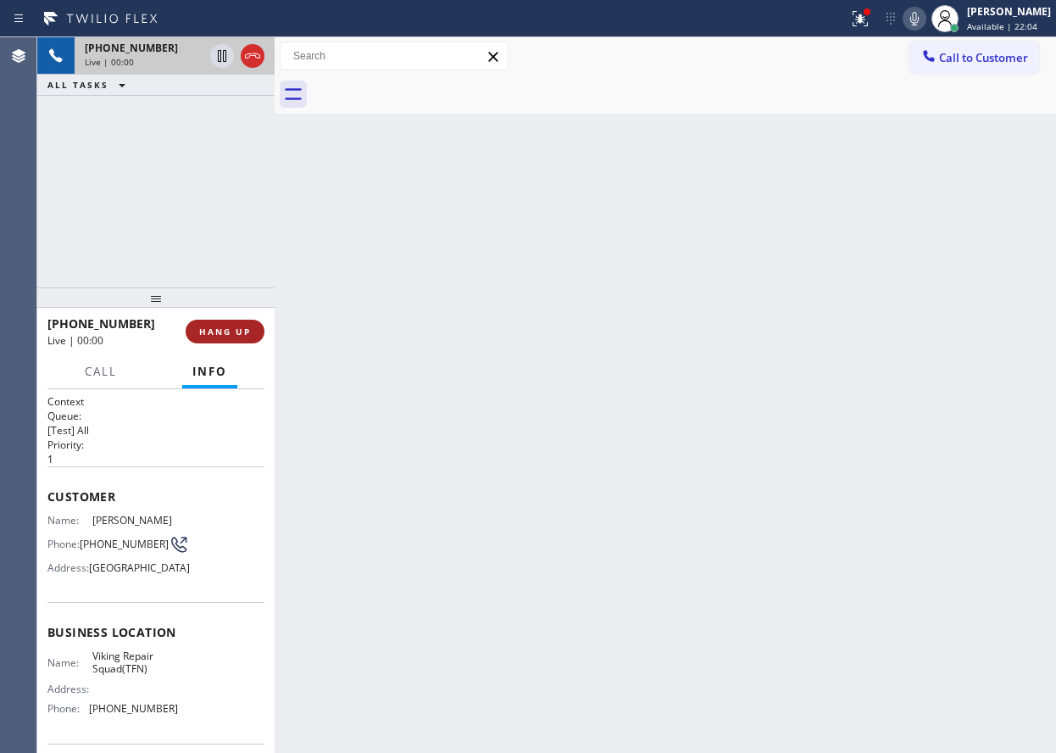
click at [236, 330] on span "HANG UP" at bounding box center [225, 332] width 52 height 12
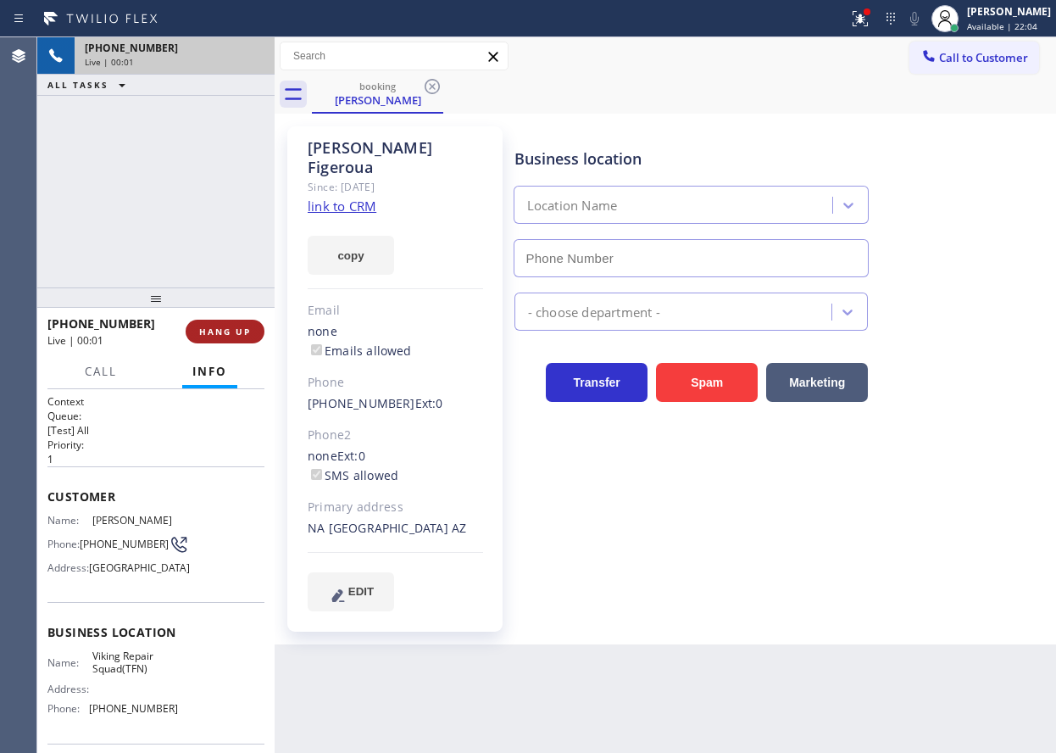
type input "[PHONE_NUMBER]"
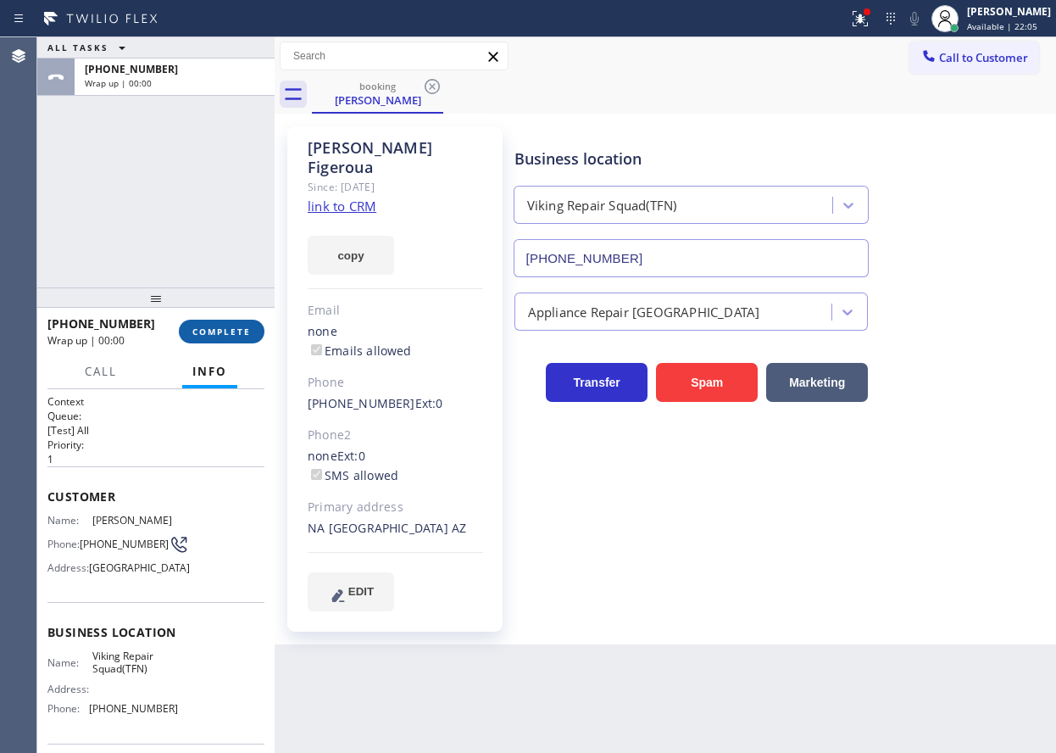
click at [236, 330] on span "COMPLETE" at bounding box center [221, 332] width 58 height 12
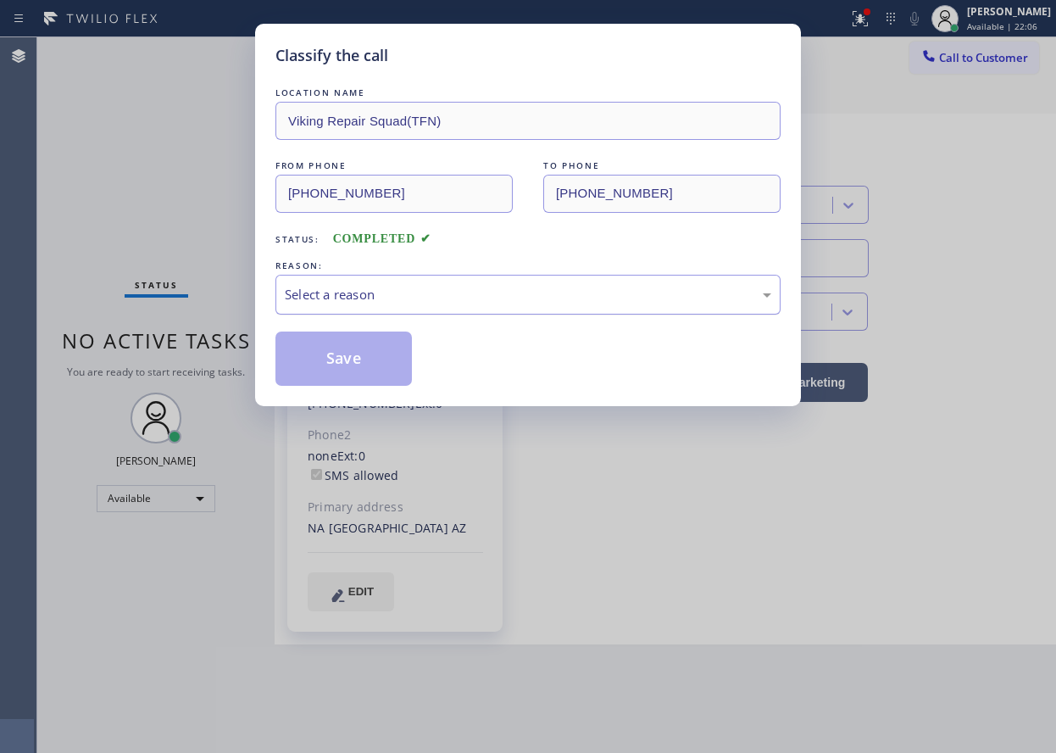
drag, startPoint x: 376, startPoint y: 287, endPoint x: 376, endPoint y: 302, distance: 15.3
click at [376, 291] on div "Select a reason" at bounding box center [528, 294] width 487 height 19
click at [375, 348] on button "Save" at bounding box center [343, 358] width 136 height 54
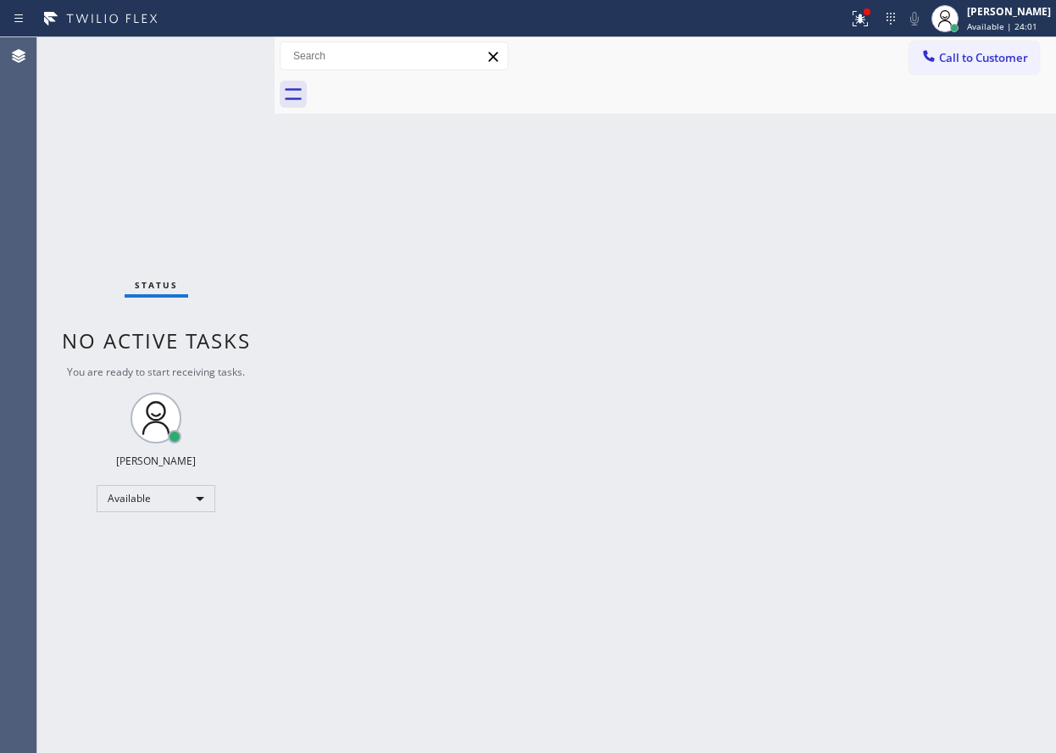
click at [215, 53] on div "Status No active tasks You are ready to start receiving tasks. [PERSON_NAME] Av…" at bounding box center [155, 394] width 237 height 715
click at [904, 382] on div "Back to Dashboard Change Sender ID Customers Technicians Select a contact Outbo…" at bounding box center [666, 394] width 782 height 715
click at [872, 14] on div at bounding box center [867, 12] width 10 height 10
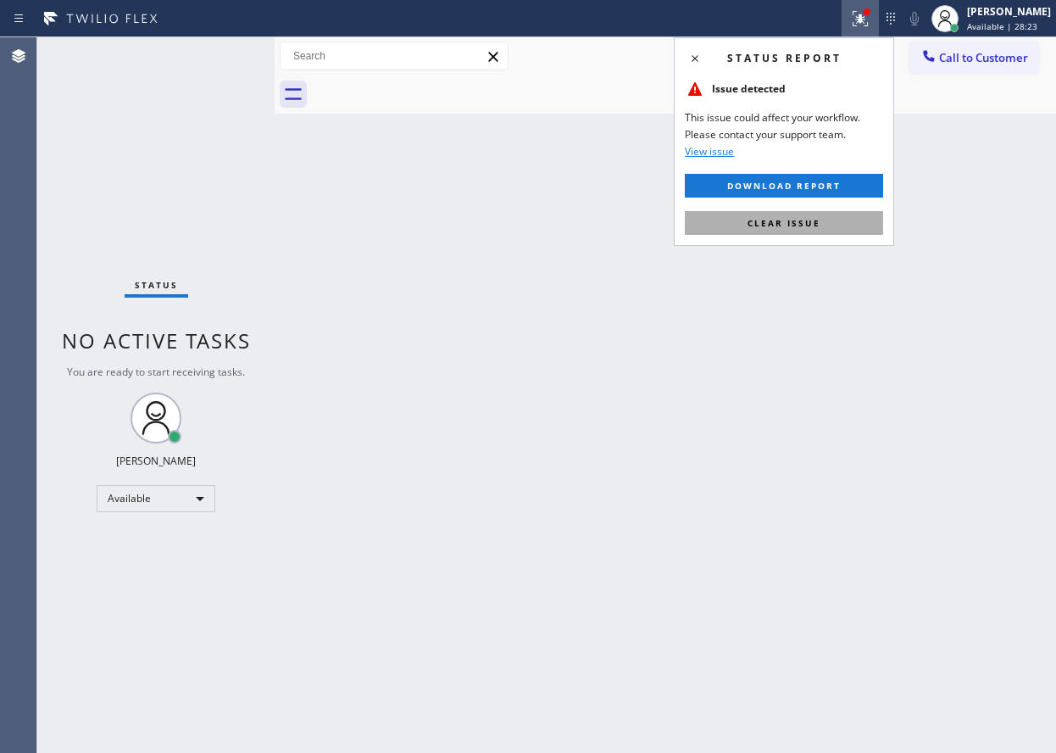
click at [838, 217] on button "Clear issue" at bounding box center [784, 223] width 198 height 24
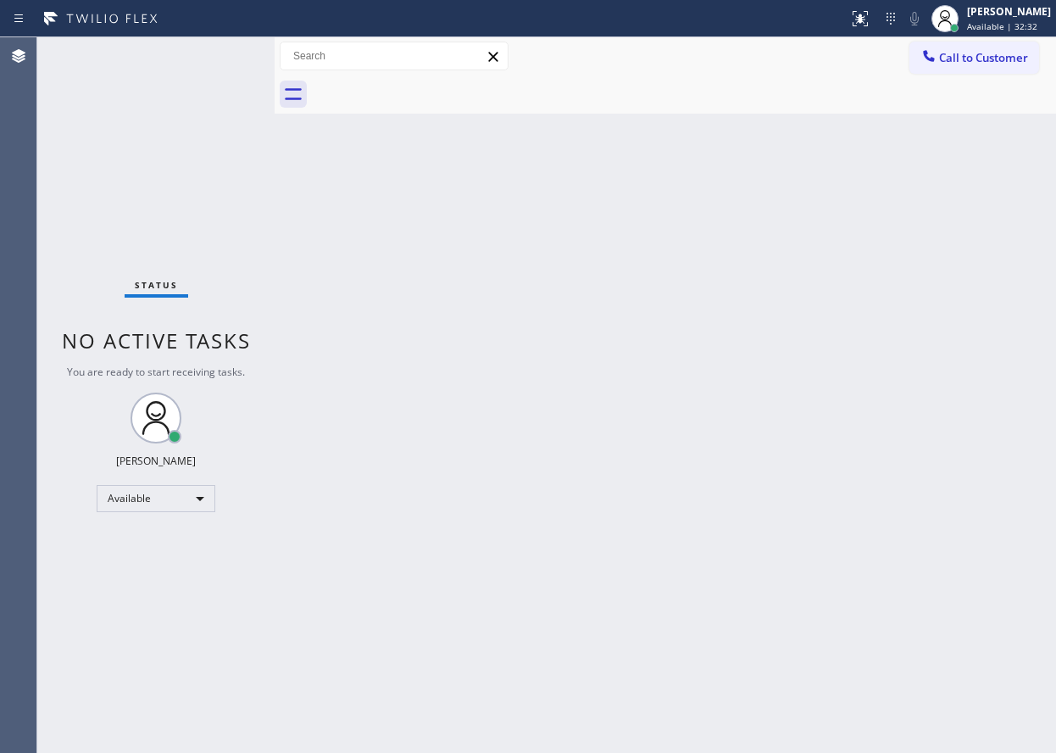
click at [902, 355] on div "Back to Dashboard Change Sender ID Customers Technicians Select a contact Outbo…" at bounding box center [666, 394] width 782 height 715
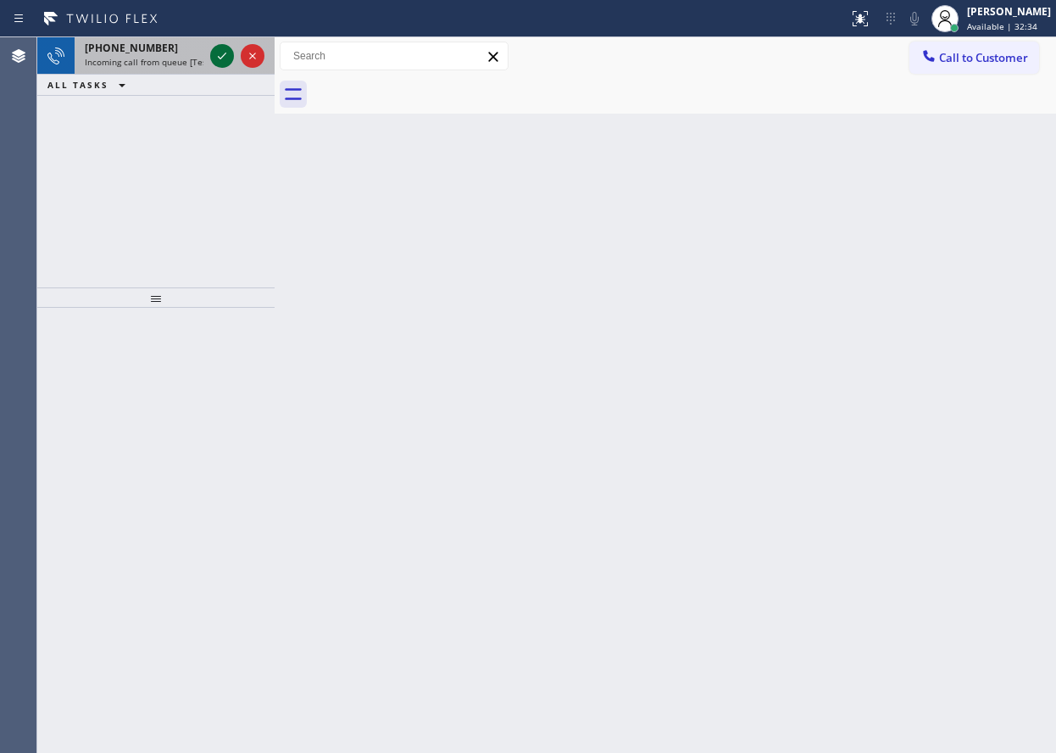
click at [214, 57] on icon at bounding box center [222, 56] width 20 height 20
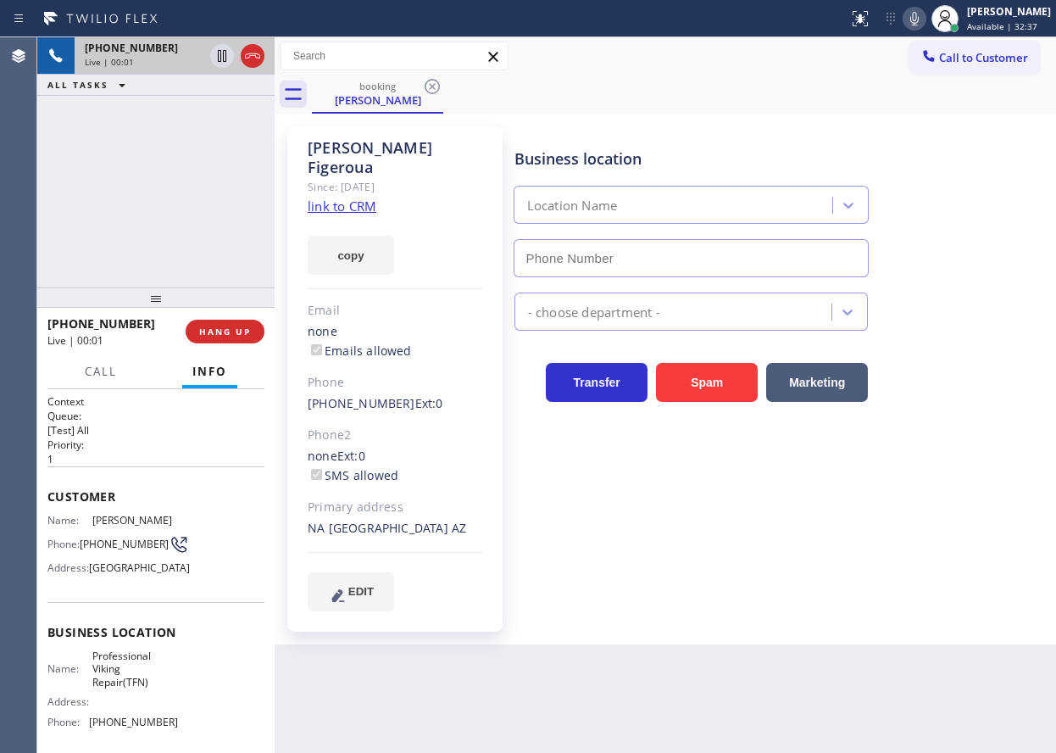
type input "[PHONE_NUMBER]"
click at [318, 198] on link "link to CRM" at bounding box center [342, 206] width 69 height 17
click at [147, 681] on span "Professional Viking Repair(TFN)" at bounding box center [134, 668] width 85 height 39
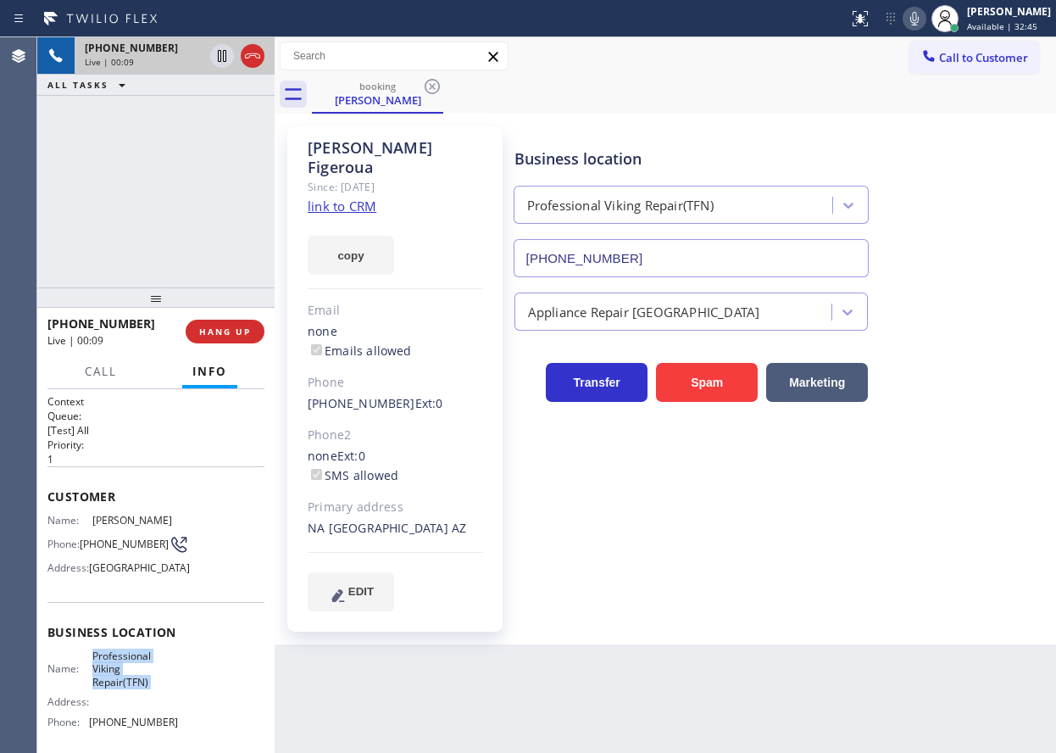
click at [698, 242] on input "[PHONE_NUMBER]" at bounding box center [692, 258] width 356 height 38
click at [938, 487] on div "Business location Professional Viking Repair(TFN) (866) 661-1339 Appliance Repa…" at bounding box center [781, 369] width 541 height 476
click at [235, 332] on span "HANG UP" at bounding box center [225, 332] width 52 height 12
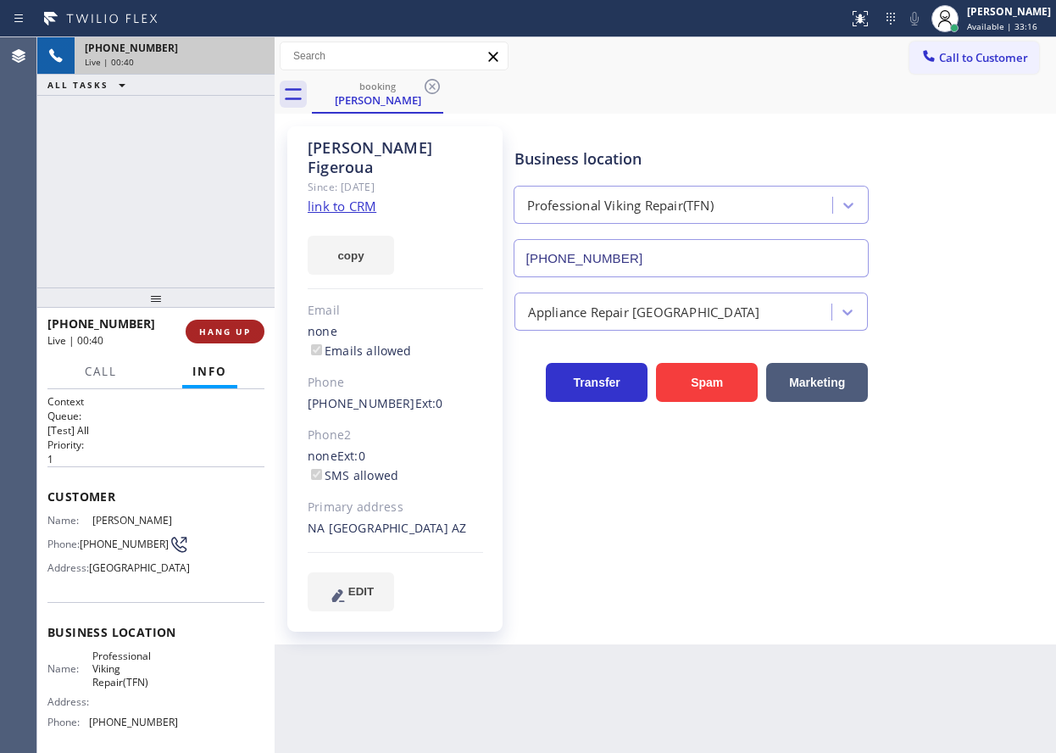
click at [235, 332] on span "HANG UP" at bounding box center [225, 332] width 52 height 12
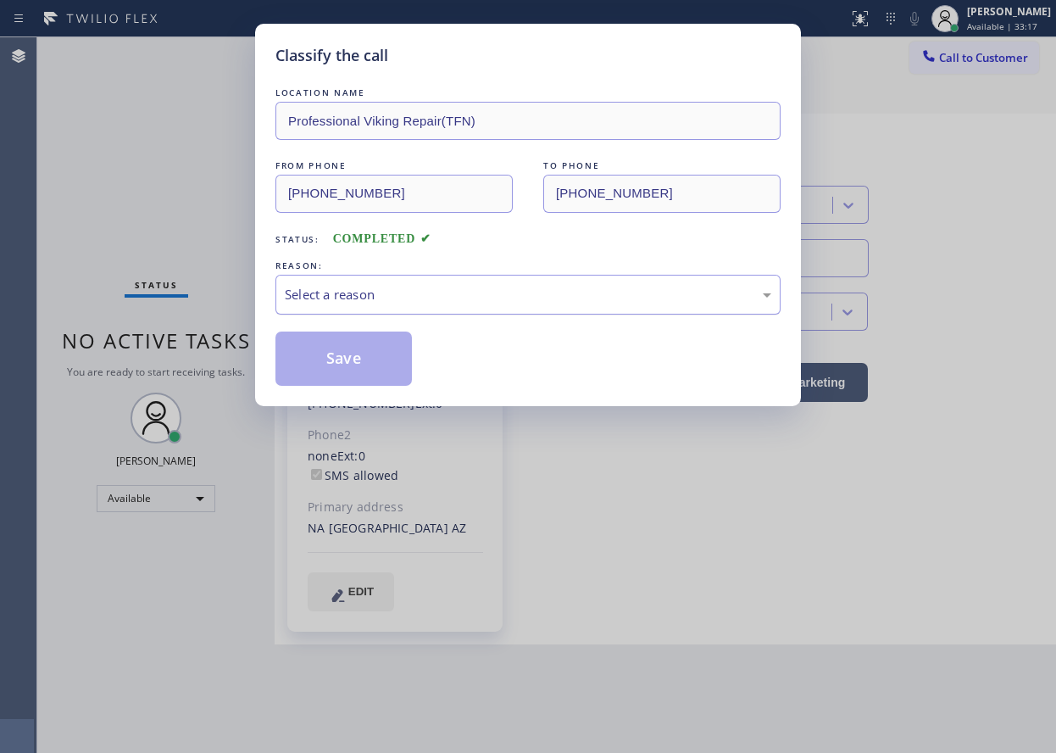
click at [340, 301] on div "Select a reason" at bounding box center [528, 294] width 487 height 19
click at [367, 361] on button "Save" at bounding box center [343, 358] width 136 height 54
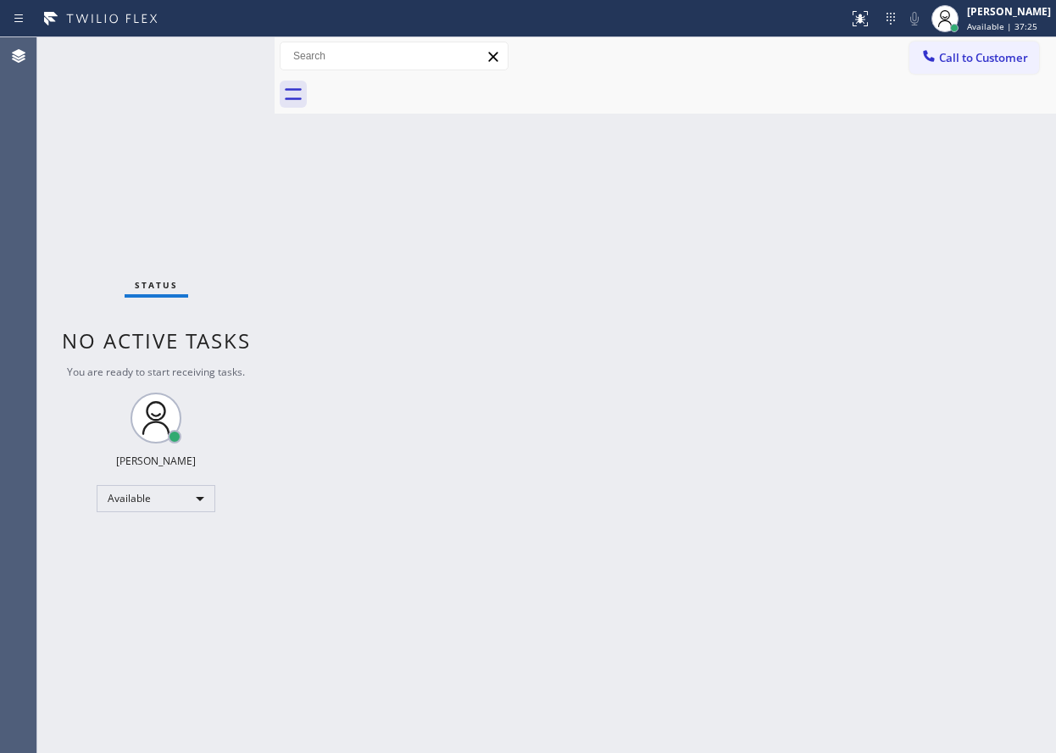
click at [895, 291] on div "Back to Dashboard Change Sender ID Customers Technicians Select a contact Outbo…" at bounding box center [666, 394] width 782 height 715
click at [453, 453] on div "Back to Dashboard Change Sender ID Customers Technicians Select a contact Outbo…" at bounding box center [666, 394] width 782 height 715
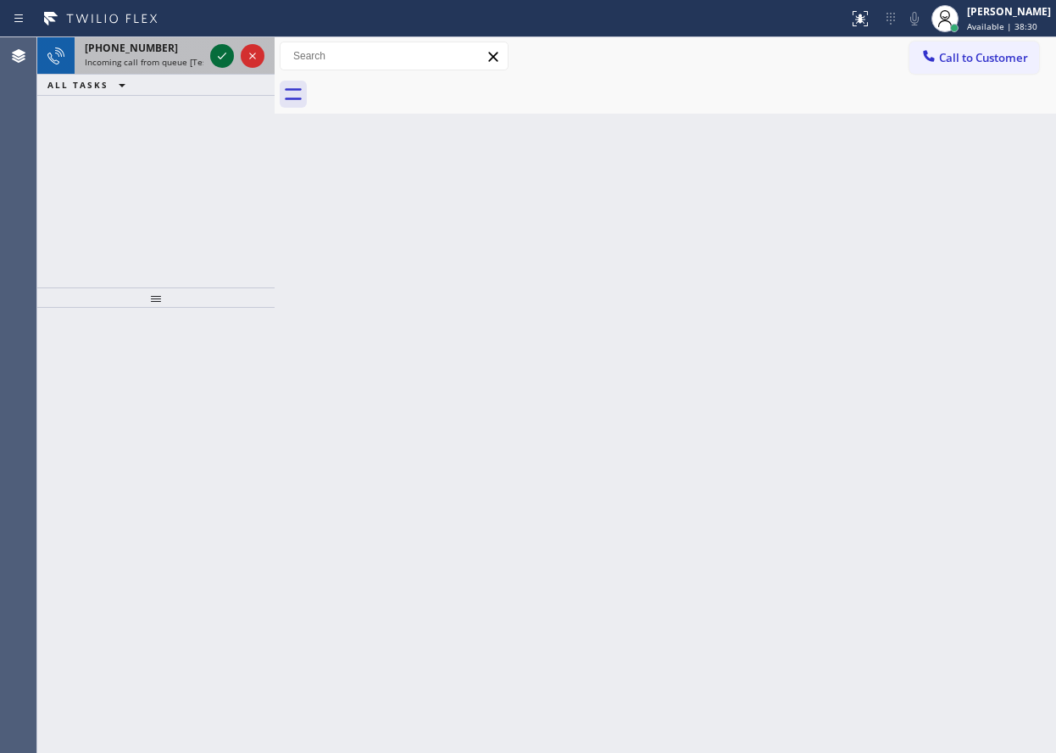
click at [218, 53] on icon at bounding box center [222, 56] width 20 height 20
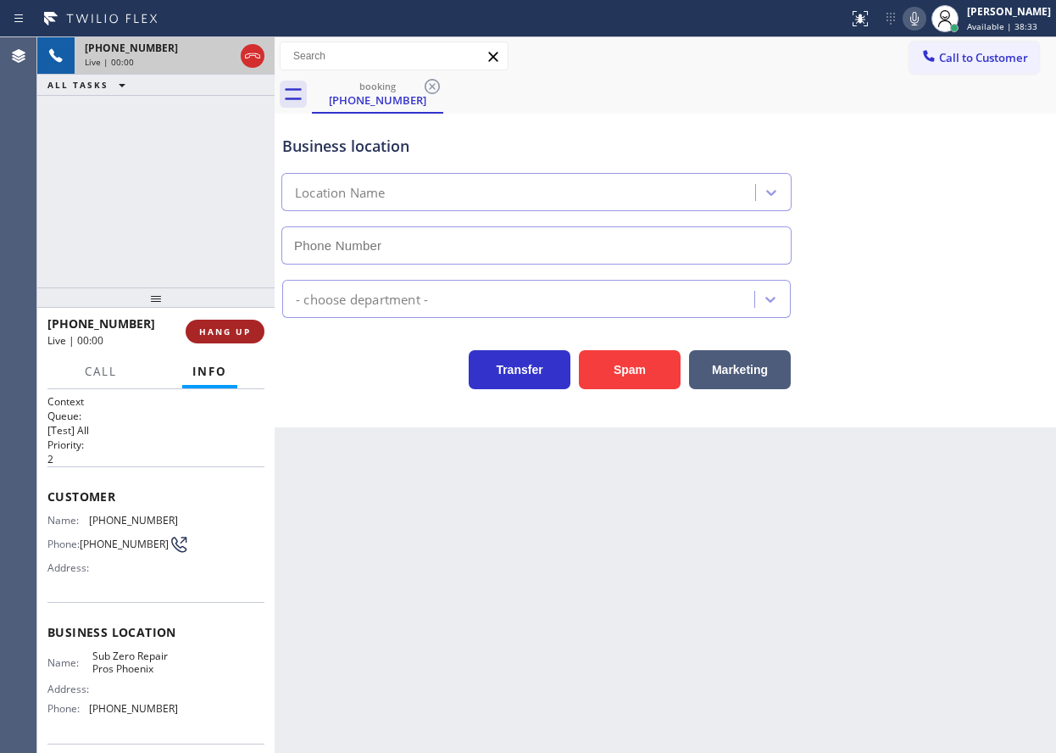
type input "[PHONE_NUMBER]"
click at [236, 333] on span "HANG UP" at bounding box center [225, 332] width 52 height 12
click at [239, 335] on span "HANG UP" at bounding box center [225, 332] width 52 height 12
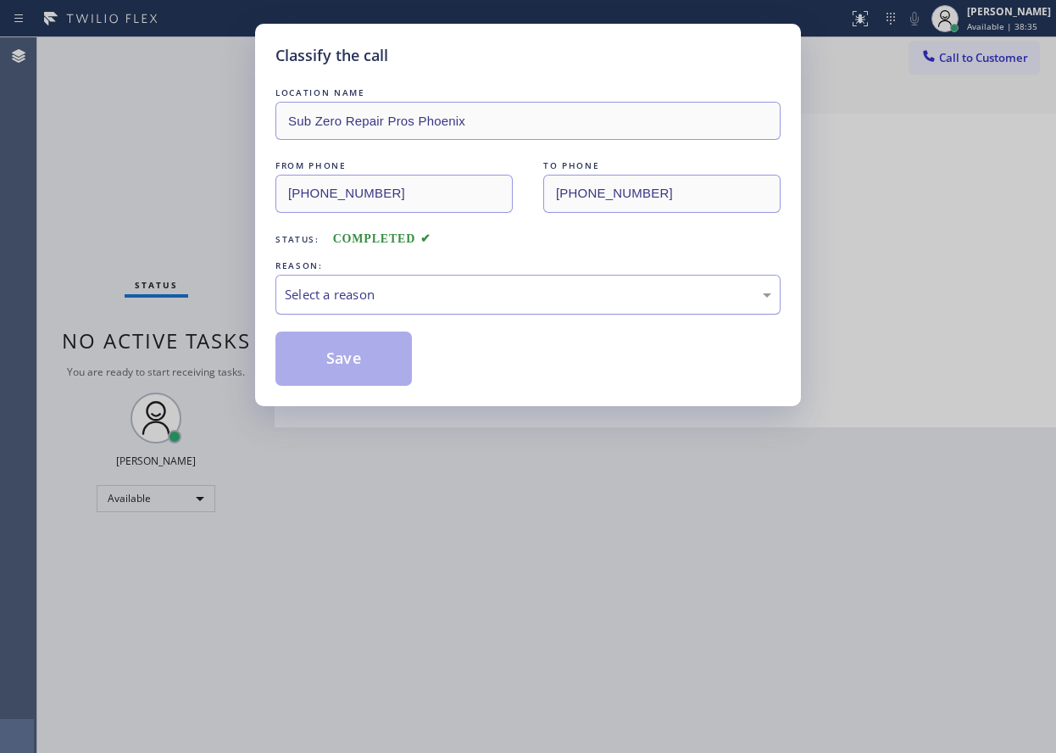
click at [387, 299] on div "Select a reason" at bounding box center [528, 294] width 487 height 19
click at [340, 362] on button "Save" at bounding box center [343, 358] width 136 height 54
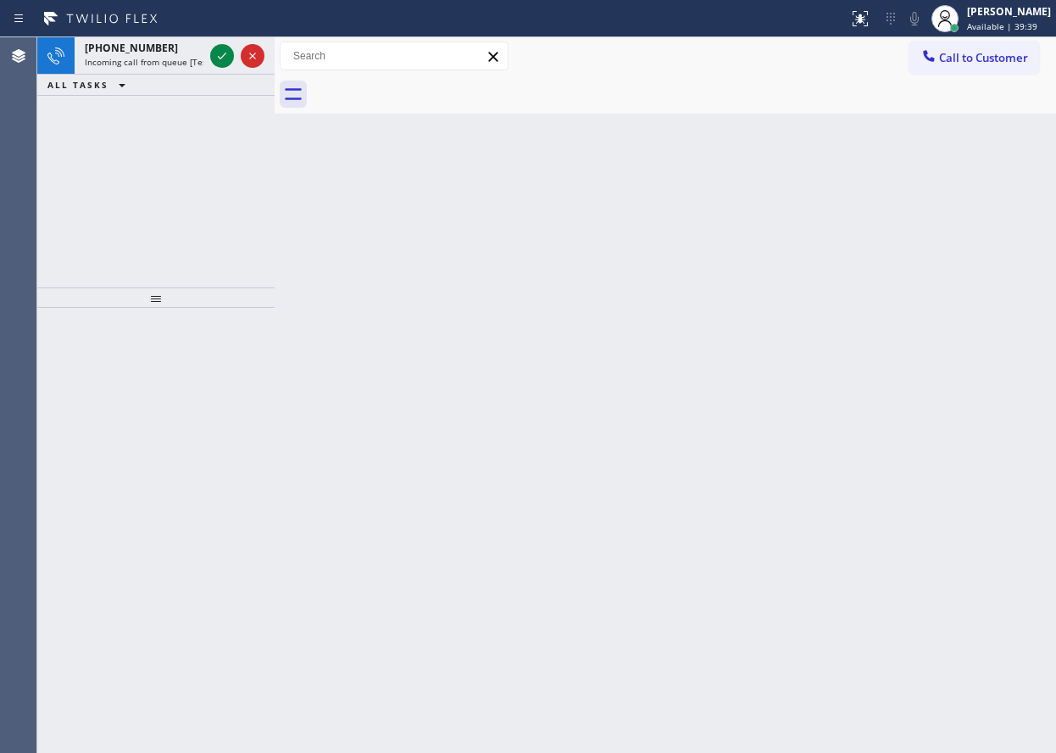
click at [887, 303] on div "Back to Dashboard Change Sender ID Customers Technicians Select a contact Outbo…" at bounding box center [666, 394] width 782 height 715
click at [162, 64] on span "Incoming call from queue [Test] All" at bounding box center [155, 62] width 141 height 12
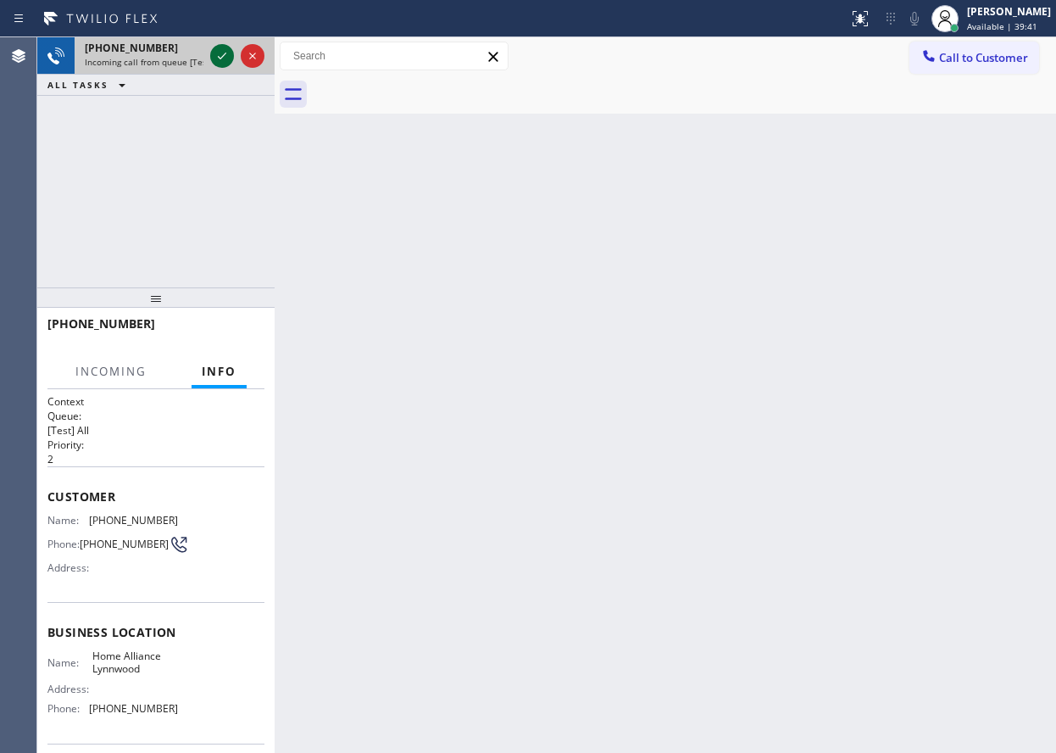
click at [220, 58] on icon at bounding box center [222, 56] width 20 height 20
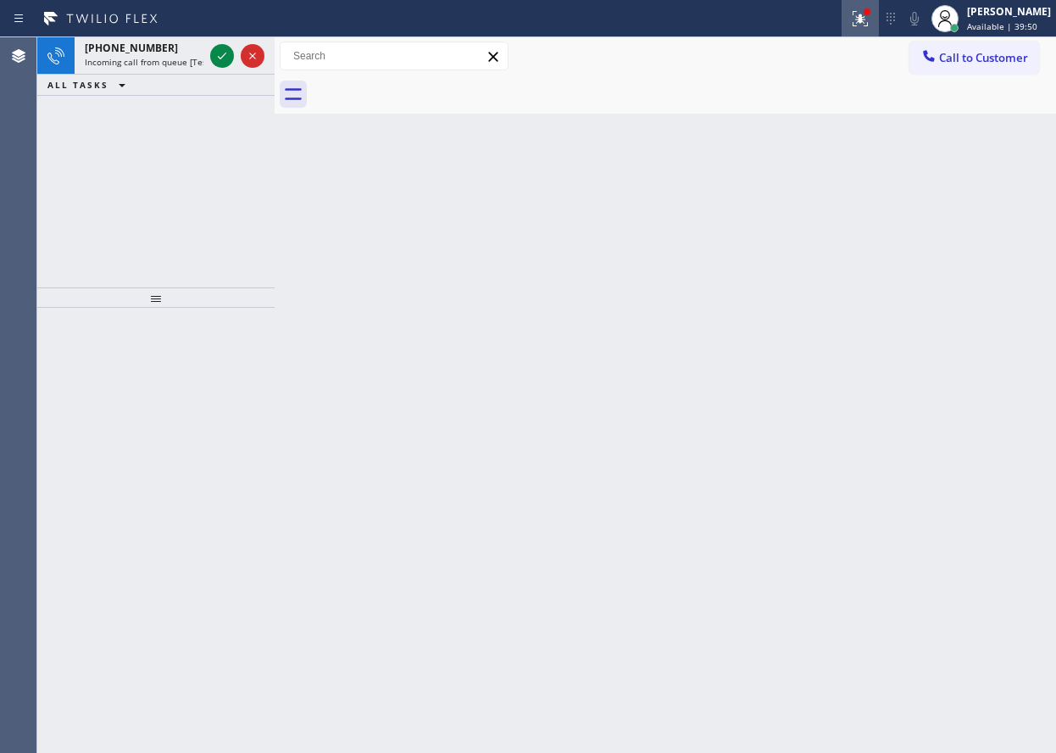
click at [871, 18] on icon at bounding box center [860, 18] width 20 height 20
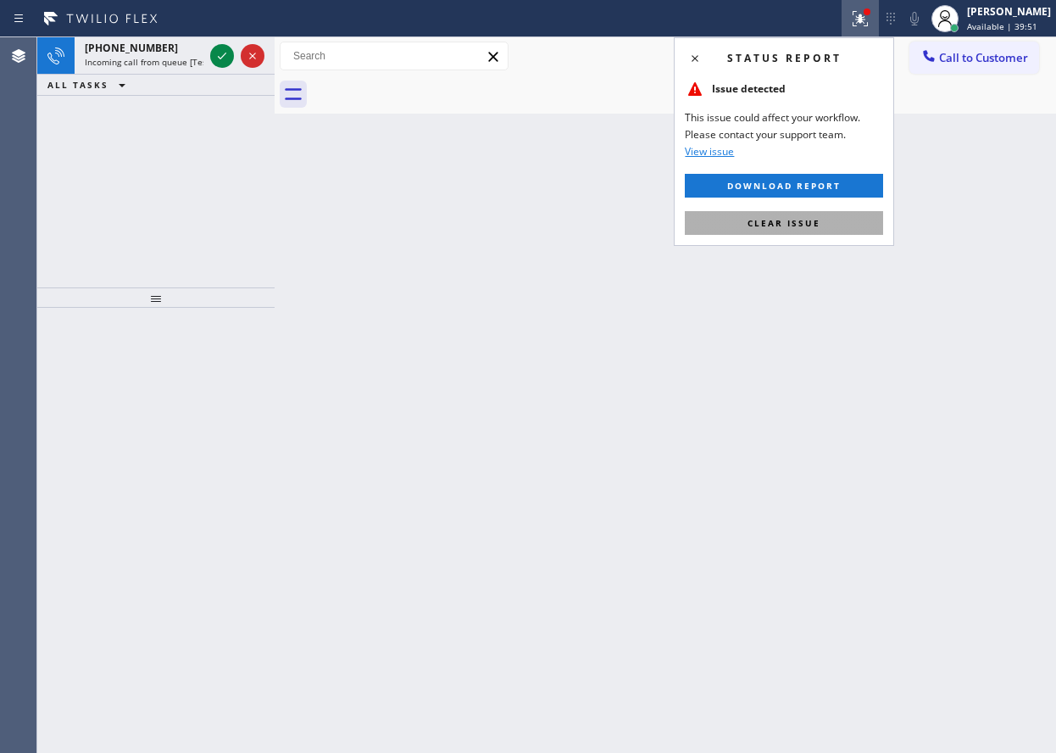
click at [805, 231] on button "Clear issue" at bounding box center [784, 223] width 198 height 24
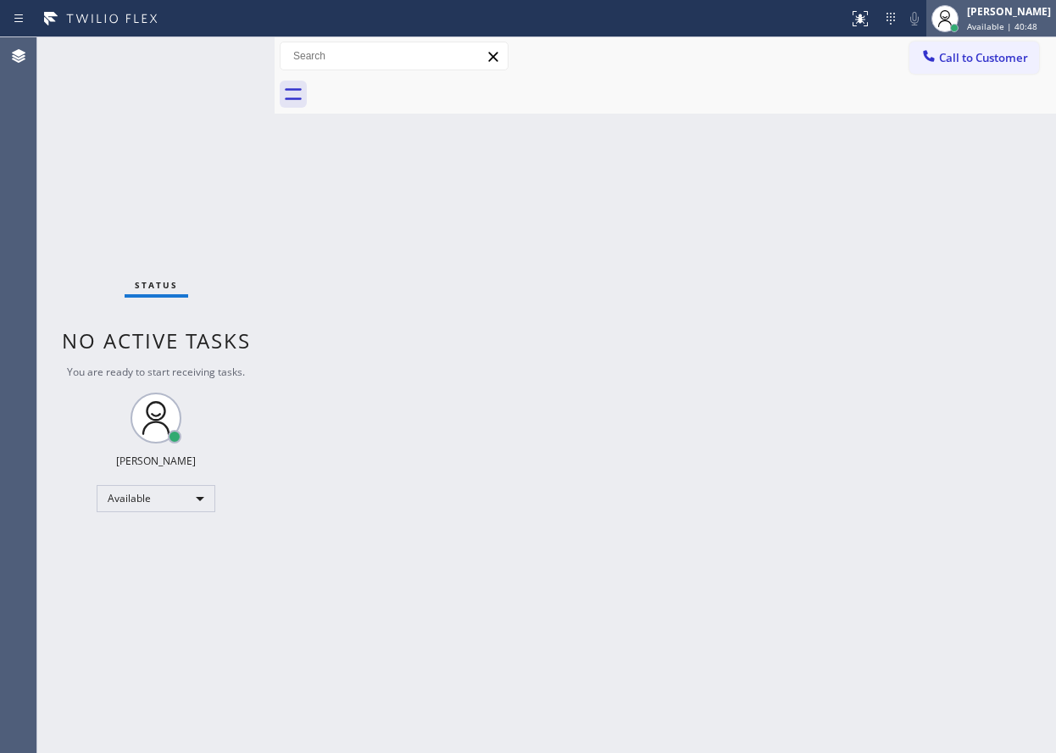
click at [1024, 23] on span "Available | 40:48" at bounding box center [1002, 26] width 70 height 12
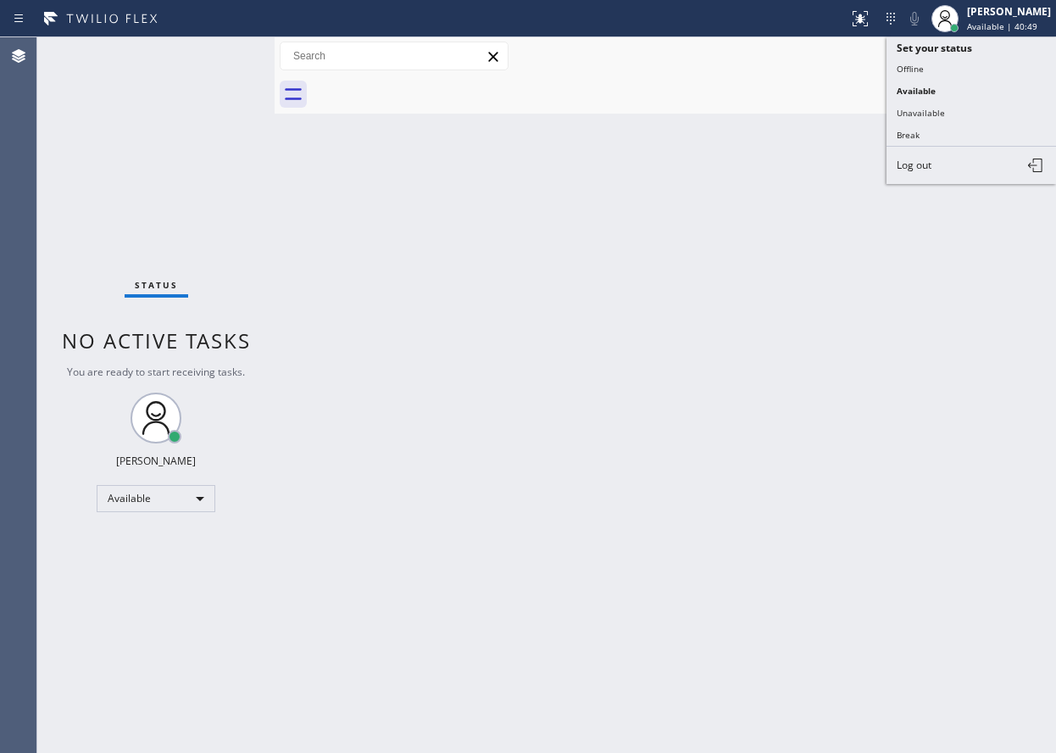
click at [697, 289] on div "Back to Dashboard Change Sender ID Customers Technicians Select a contact Outbo…" at bounding box center [666, 394] width 782 height 715
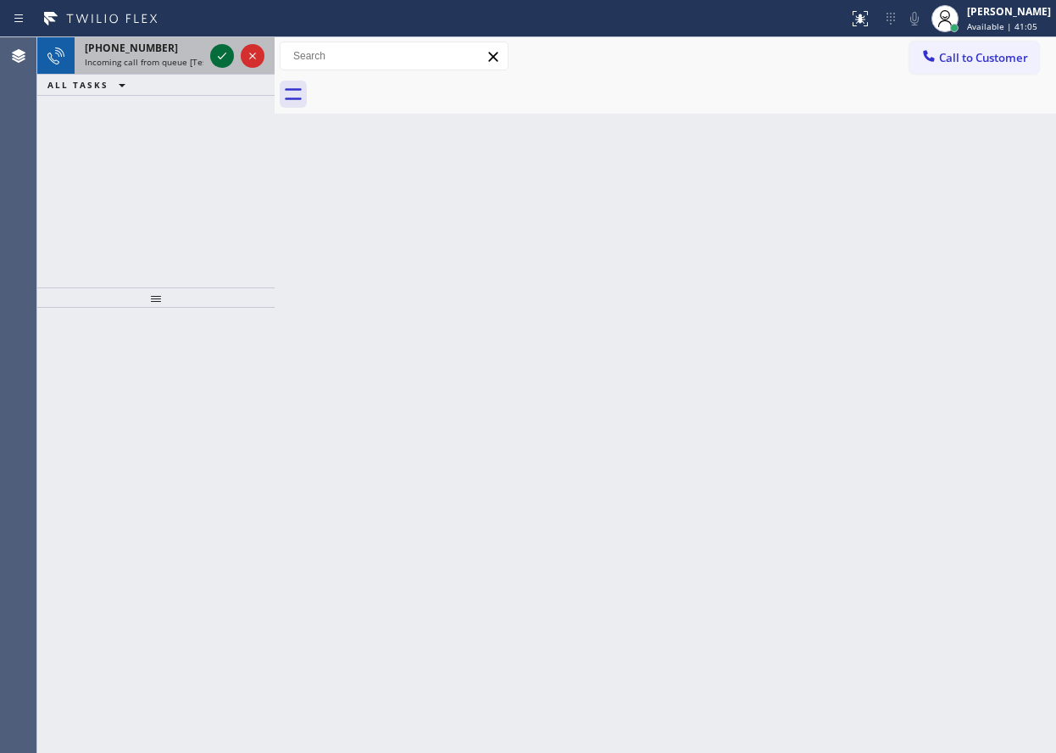
click at [222, 59] on icon at bounding box center [222, 56] width 20 height 20
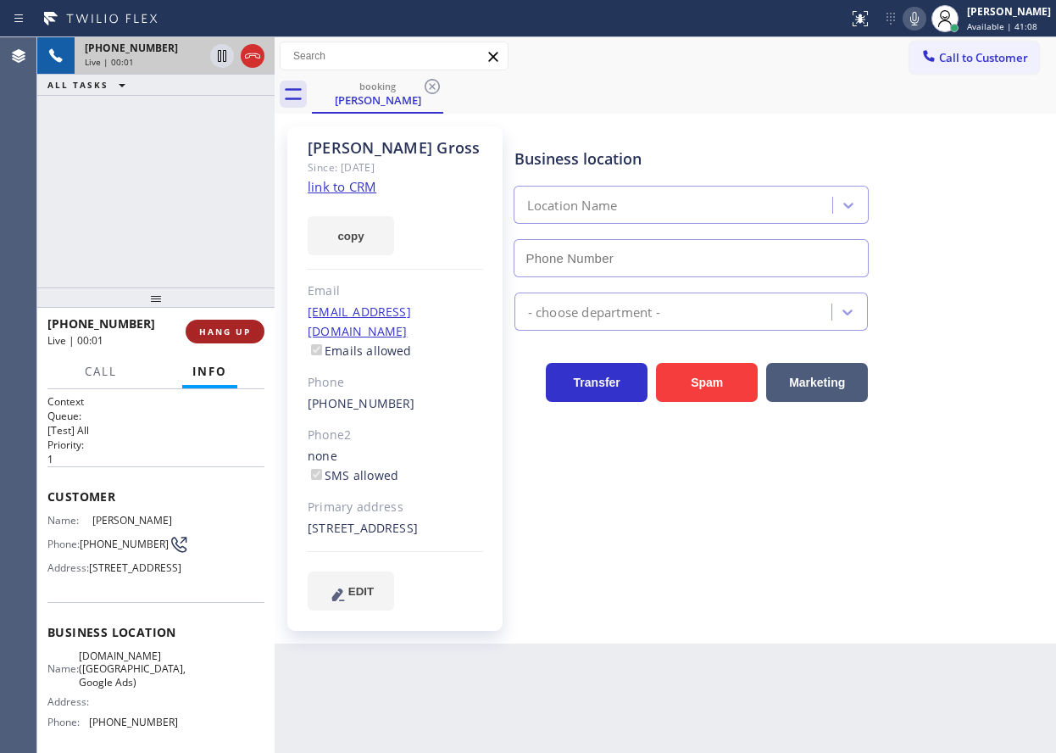
click at [246, 335] on span "HANG UP" at bounding box center [225, 332] width 52 height 12
type input "[PHONE_NUMBER]"
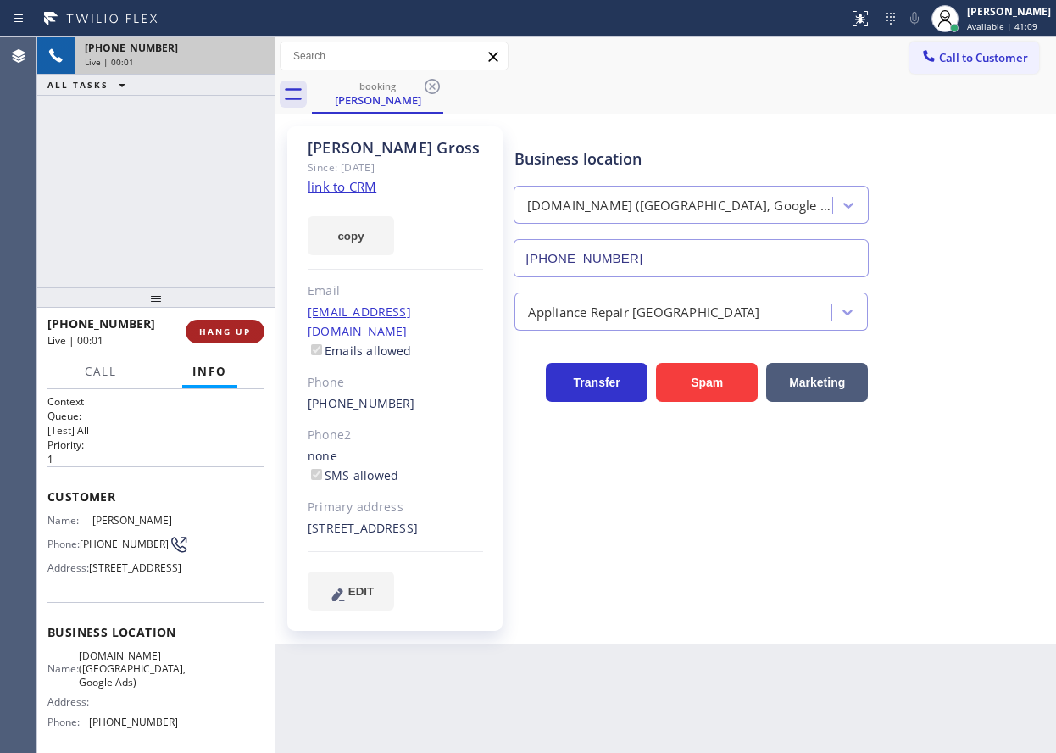
click at [242, 325] on button "HANG UP" at bounding box center [225, 332] width 79 height 24
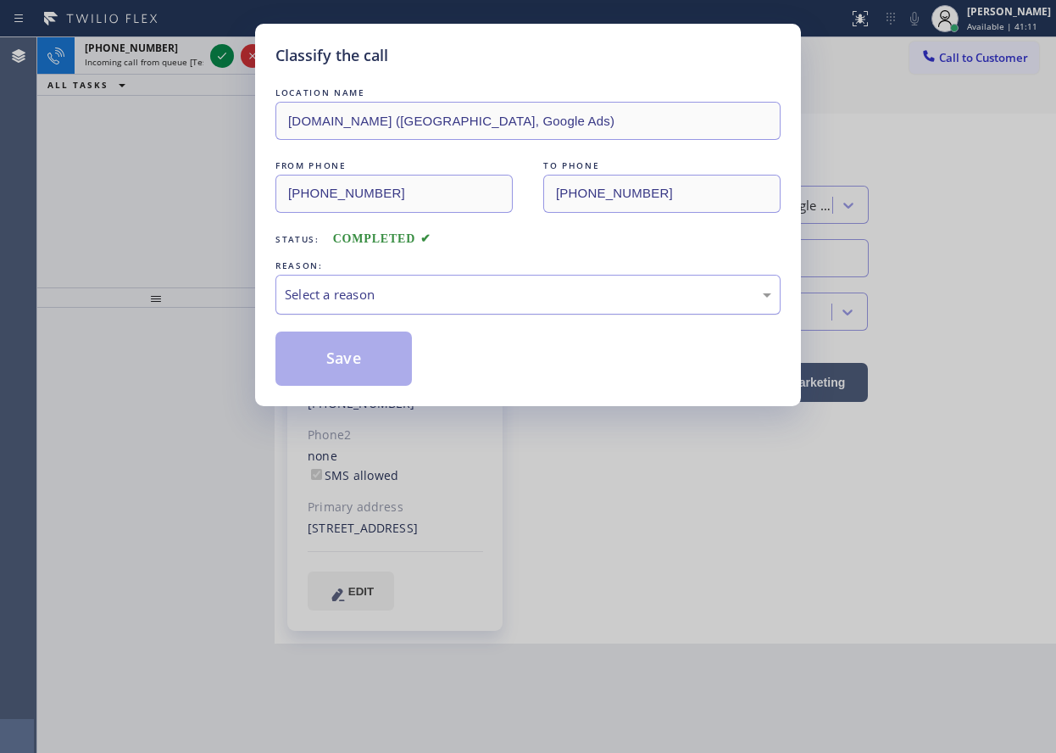
click at [323, 306] on div "Select a reason" at bounding box center [527, 295] width 505 height 40
click at [325, 370] on button "Save" at bounding box center [343, 358] width 136 height 54
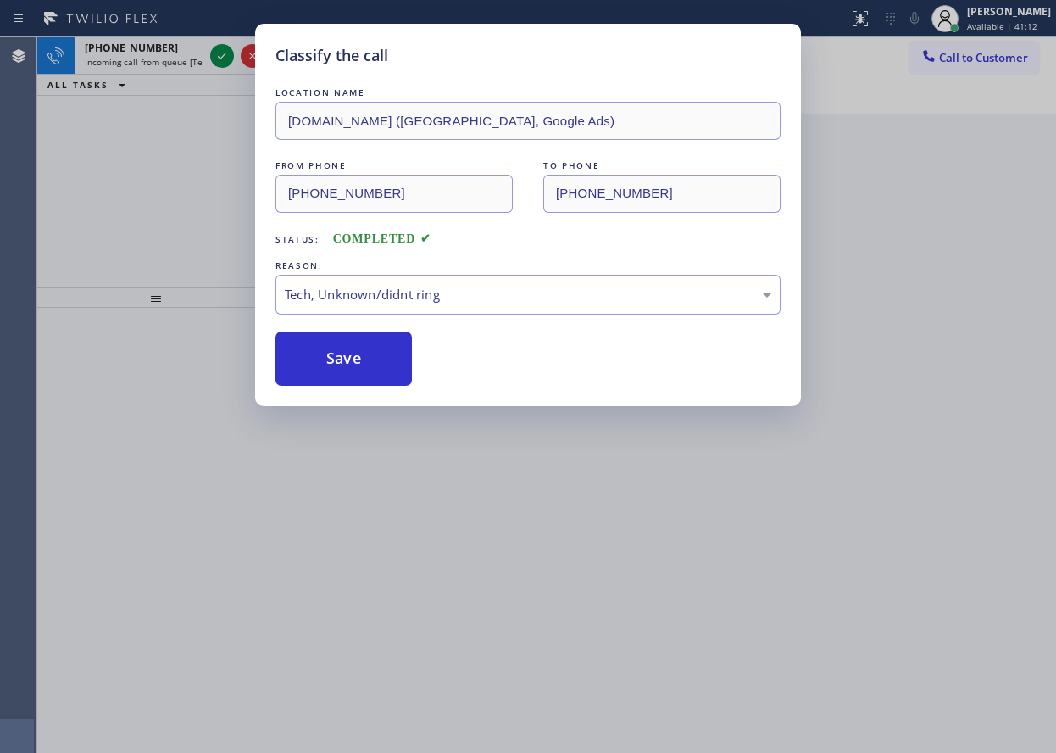
drag, startPoint x: 976, startPoint y: 304, endPoint x: 853, endPoint y: 67, distance: 267.3
click at [975, 304] on div "Classify the call LOCATION NAME SubzeroExperts.online (Orange County, Google Ad…" at bounding box center [528, 376] width 1056 height 753
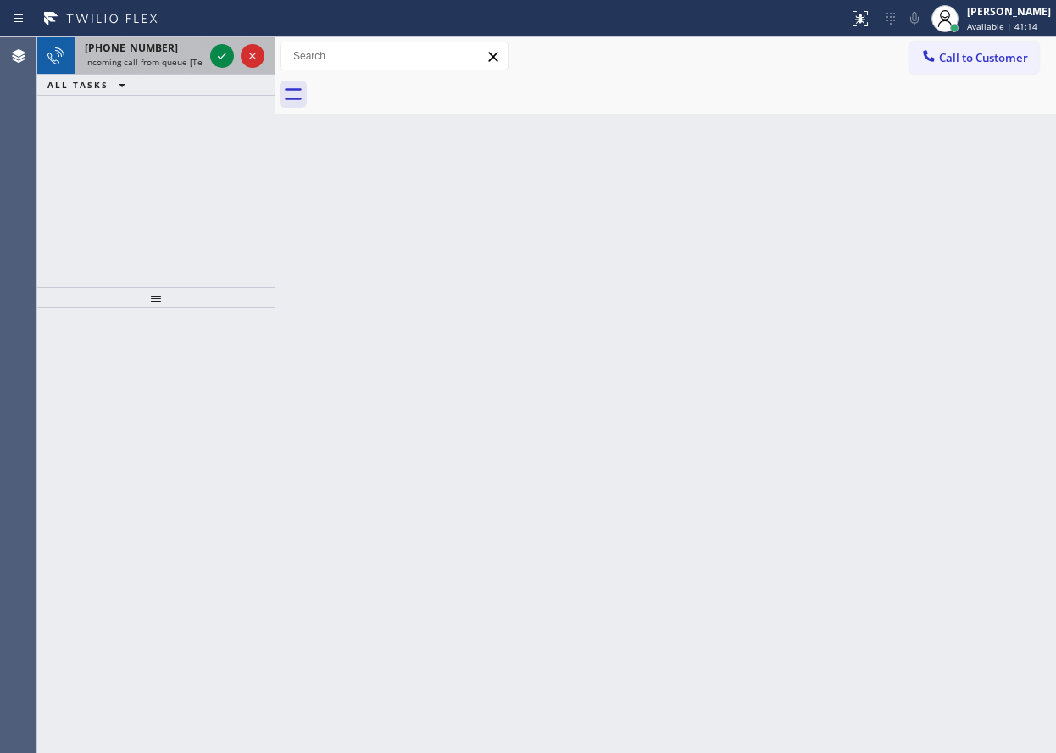
click at [147, 49] on span "+14155054605" at bounding box center [131, 48] width 93 height 14
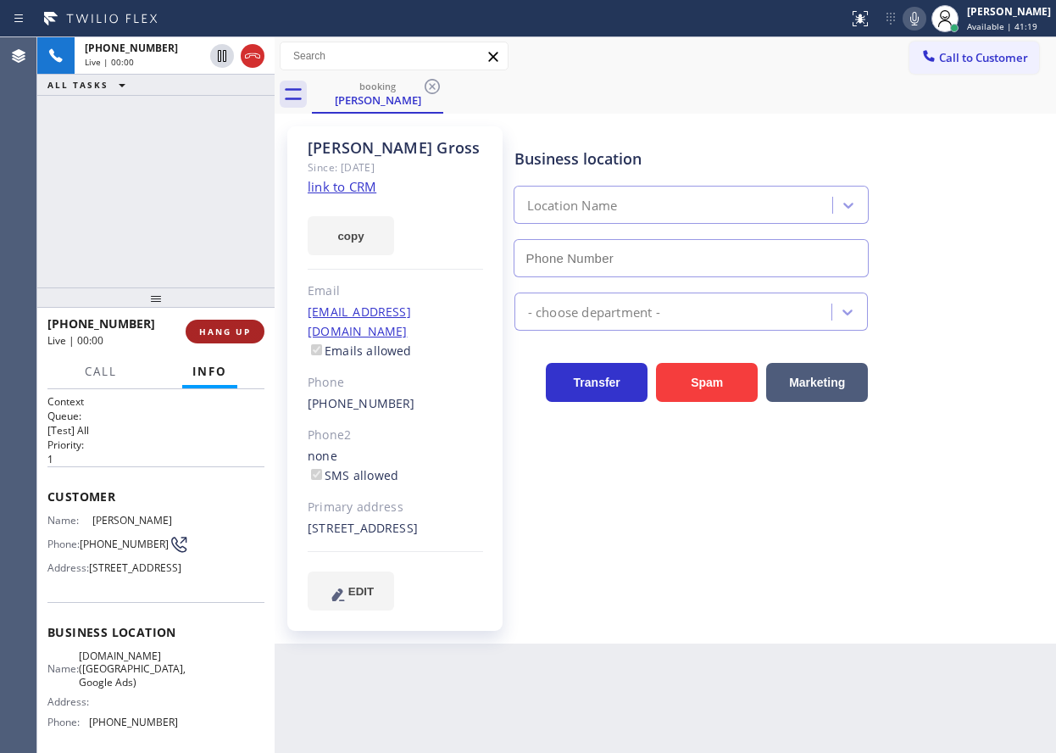
type input "[PHONE_NUMBER]"
click at [224, 330] on span "HANG UP" at bounding box center [225, 332] width 52 height 12
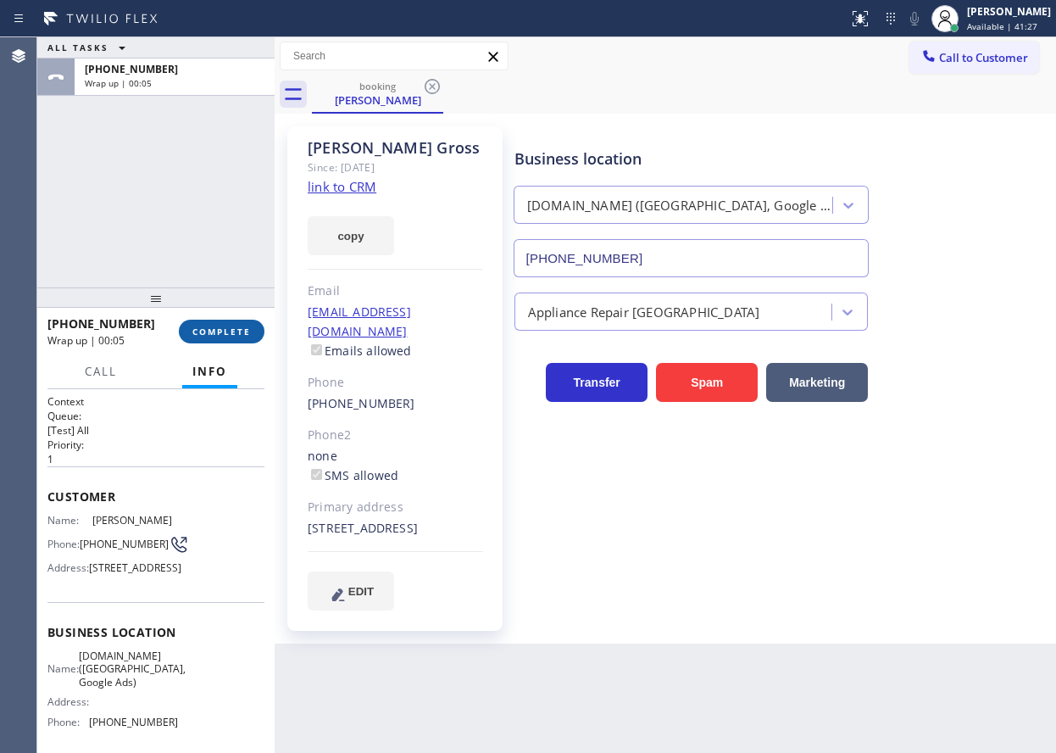
click at [243, 323] on button "COMPLETE" at bounding box center [222, 332] width 86 height 24
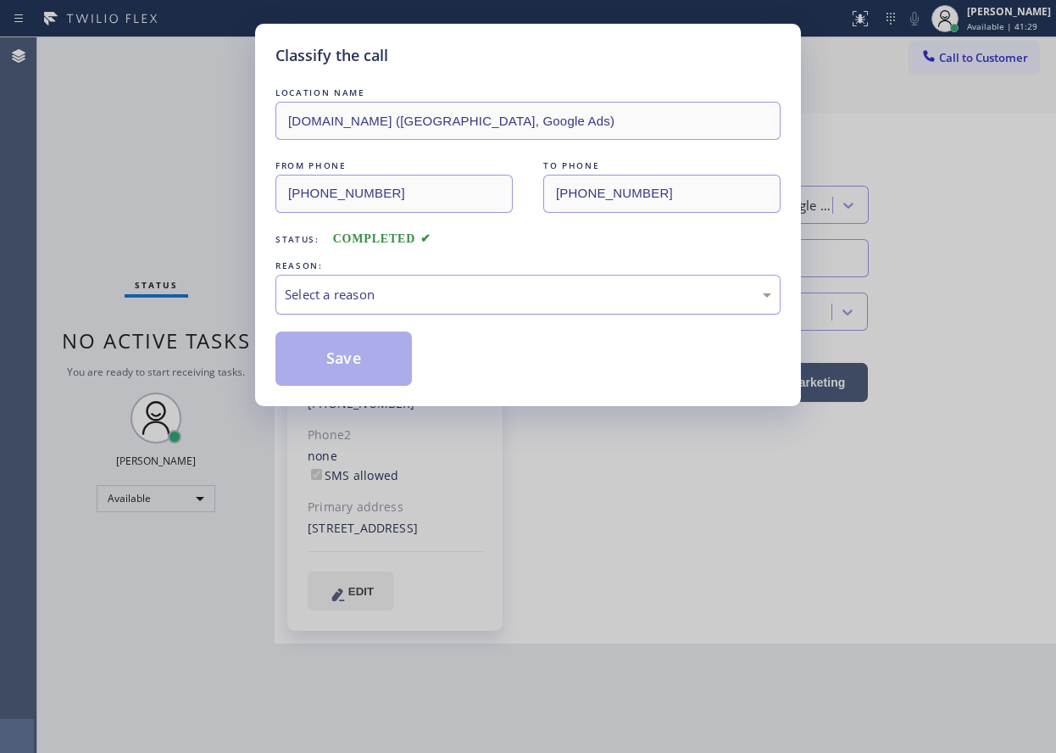
click at [442, 287] on div "Select a reason" at bounding box center [528, 294] width 487 height 19
click at [345, 371] on button "Save" at bounding box center [343, 358] width 136 height 54
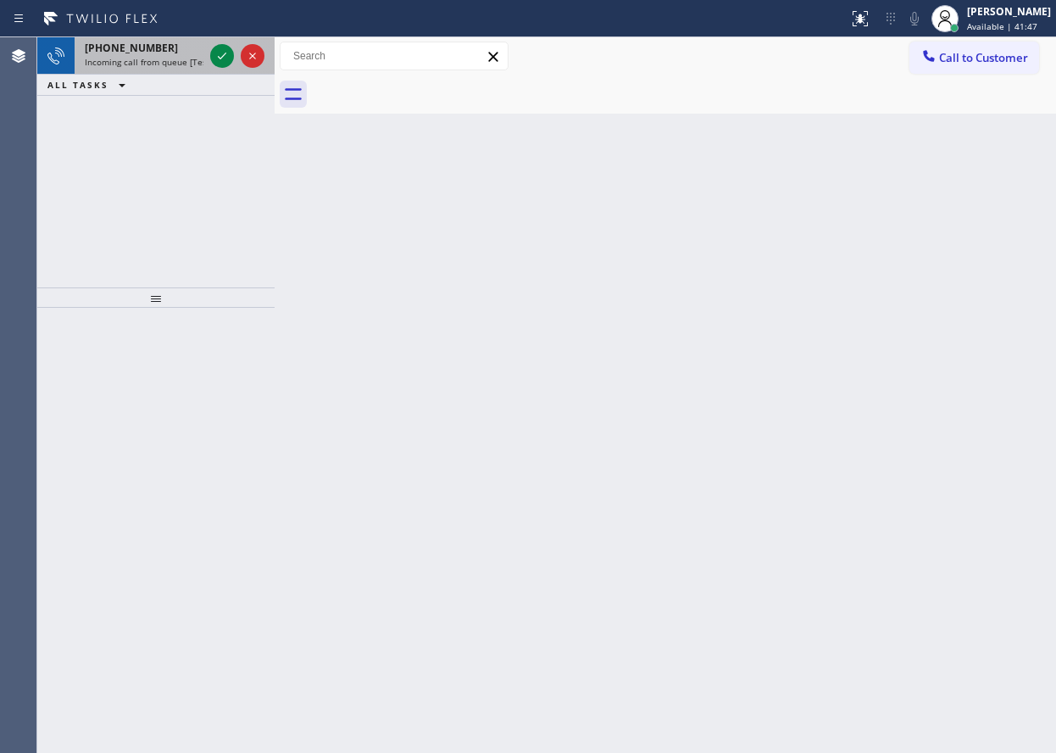
click at [155, 70] on div "+19496624204 Incoming call from queue [Test] All" at bounding box center [141, 55] width 132 height 37
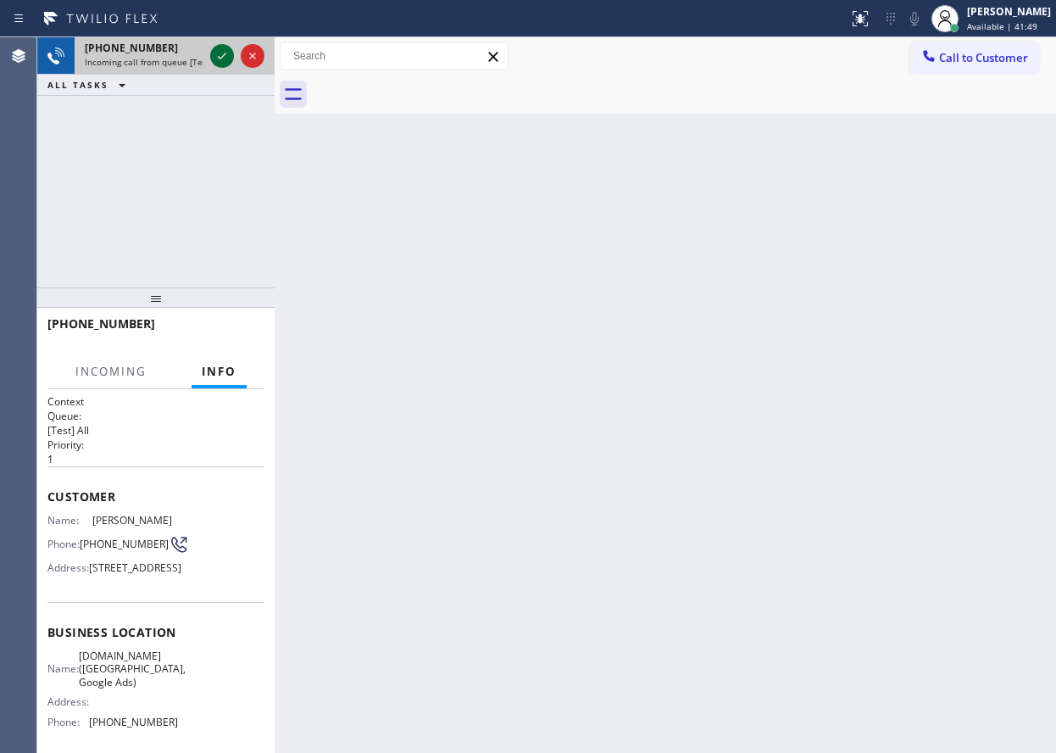
click at [214, 60] on icon at bounding box center [222, 56] width 20 height 20
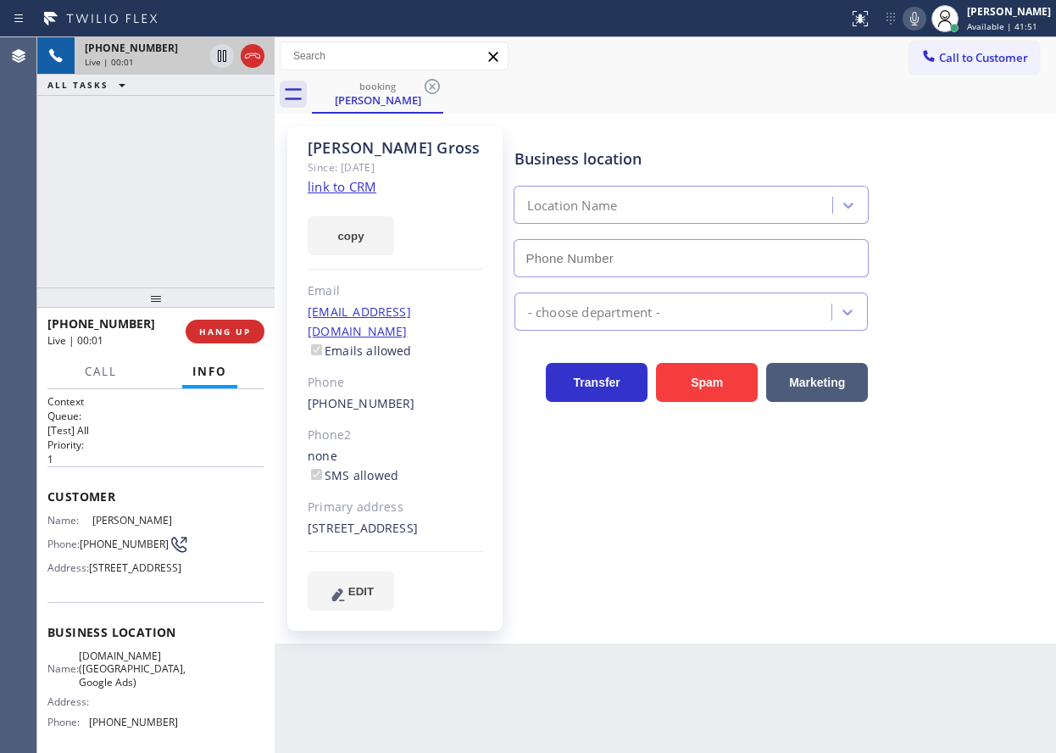
type input "[PHONE_NUMBER]"
click at [123, 688] on span "[DOMAIN_NAME] ([GEOGRAPHIC_DATA], Google Ads)" at bounding box center [132, 668] width 107 height 39
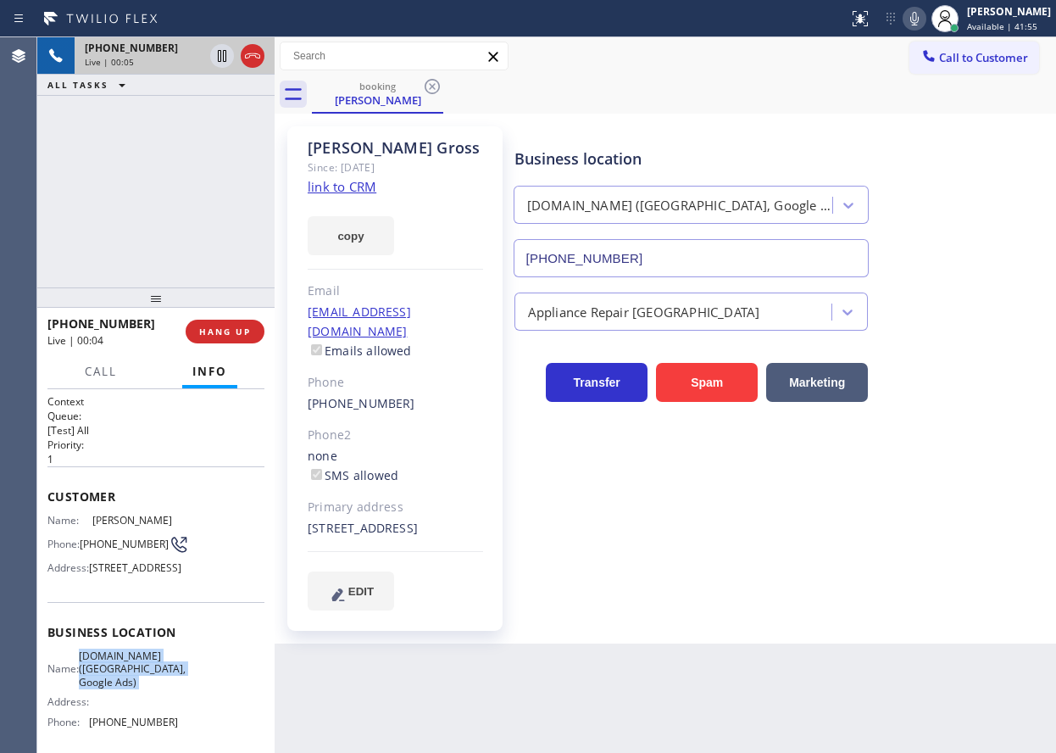
click at [123, 688] on span "[DOMAIN_NAME] ([GEOGRAPHIC_DATA], Google Ads)" at bounding box center [132, 668] width 107 height 39
click at [644, 252] on input "[PHONE_NUMBER]" at bounding box center [692, 258] width 356 height 38
click at [353, 197] on div "copy" at bounding box center [395, 226] width 175 height 58
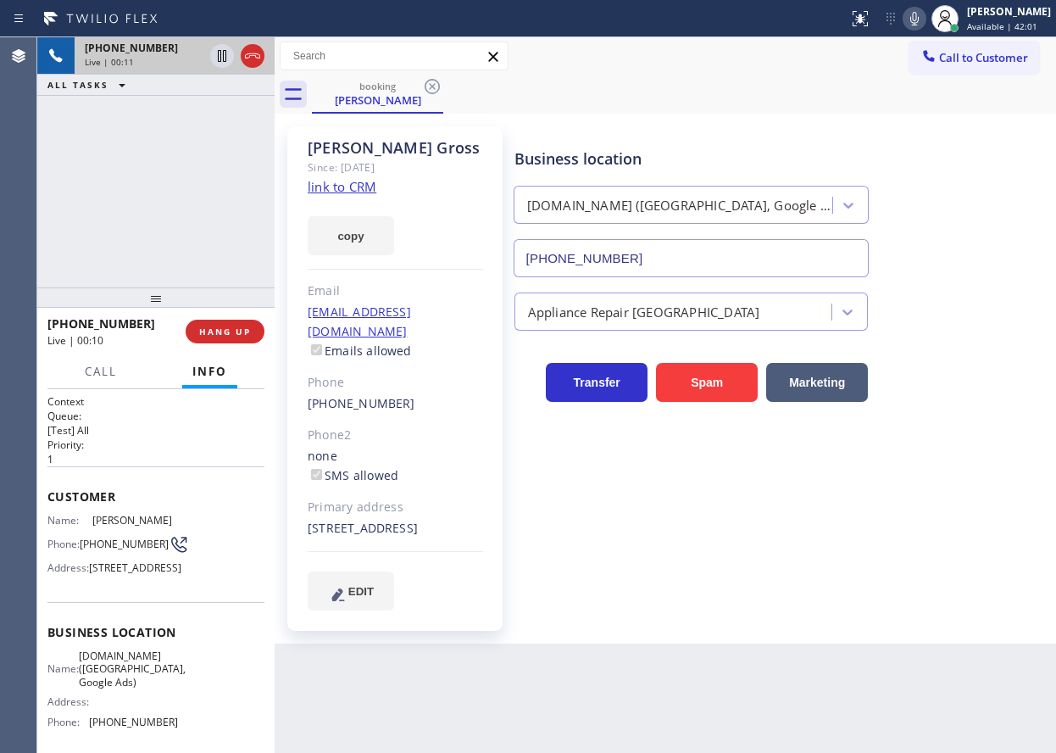
click at [351, 192] on link "link to CRM" at bounding box center [342, 186] width 69 height 17
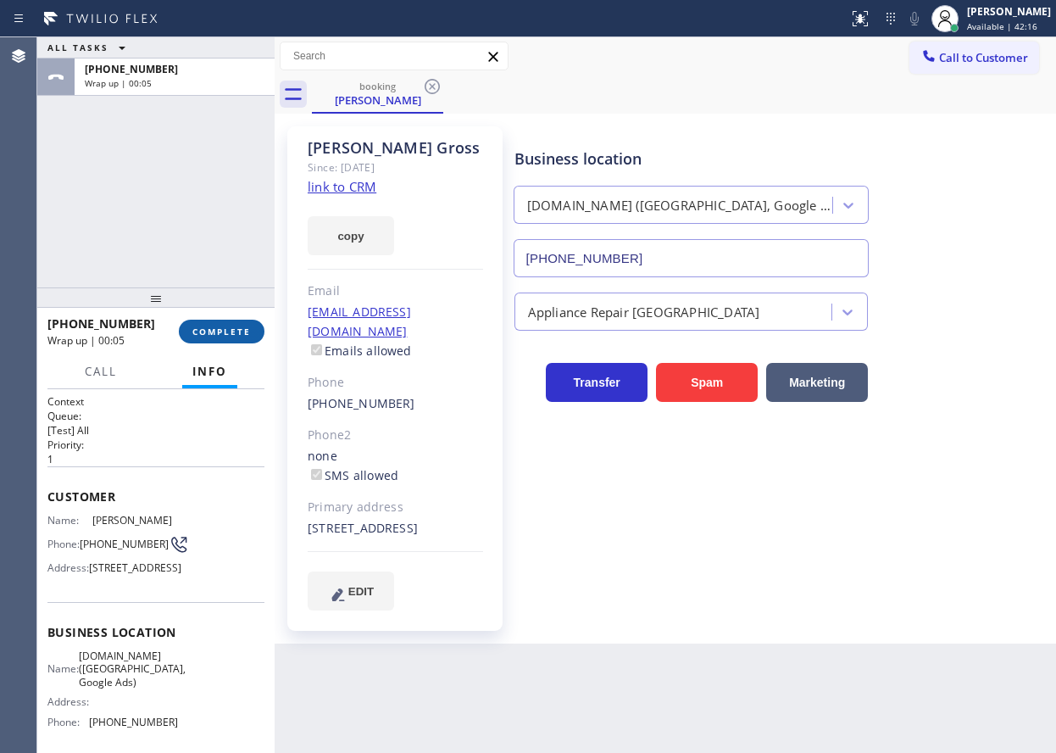
click at [204, 331] on span "COMPLETE" at bounding box center [221, 332] width 58 height 12
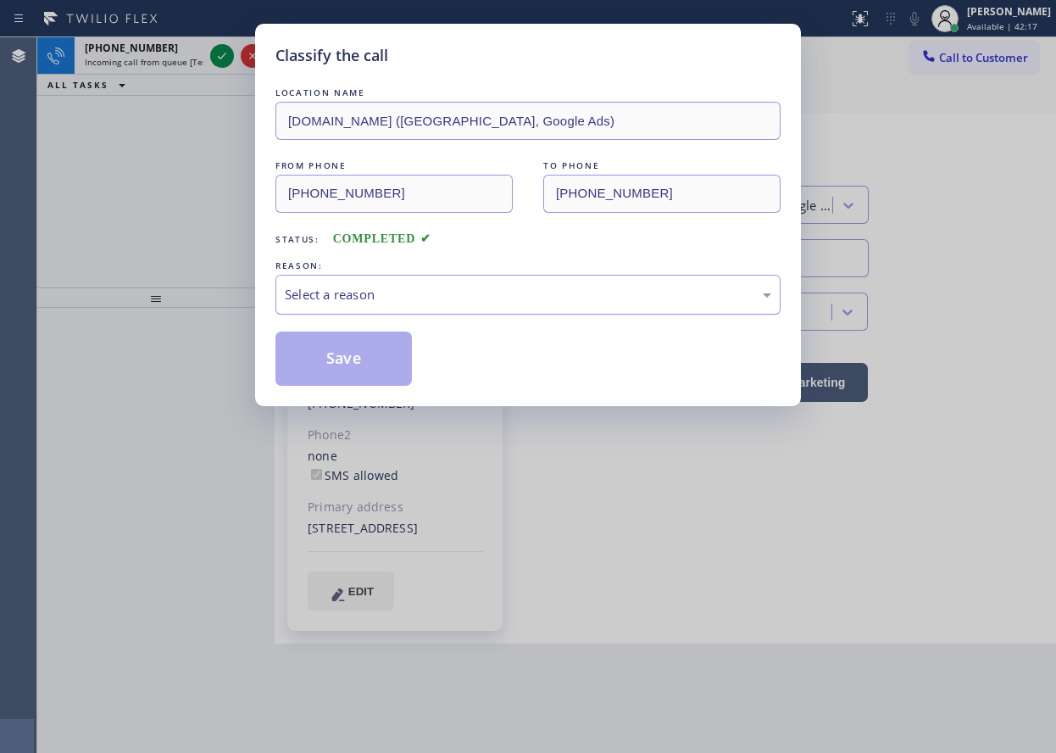
click at [447, 302] on div "Select a reason" at bounding box center [528, 294] width 487 height 19
click at [364, 374] on button "Save" at bounding box center [343, 358] width 136 height 54
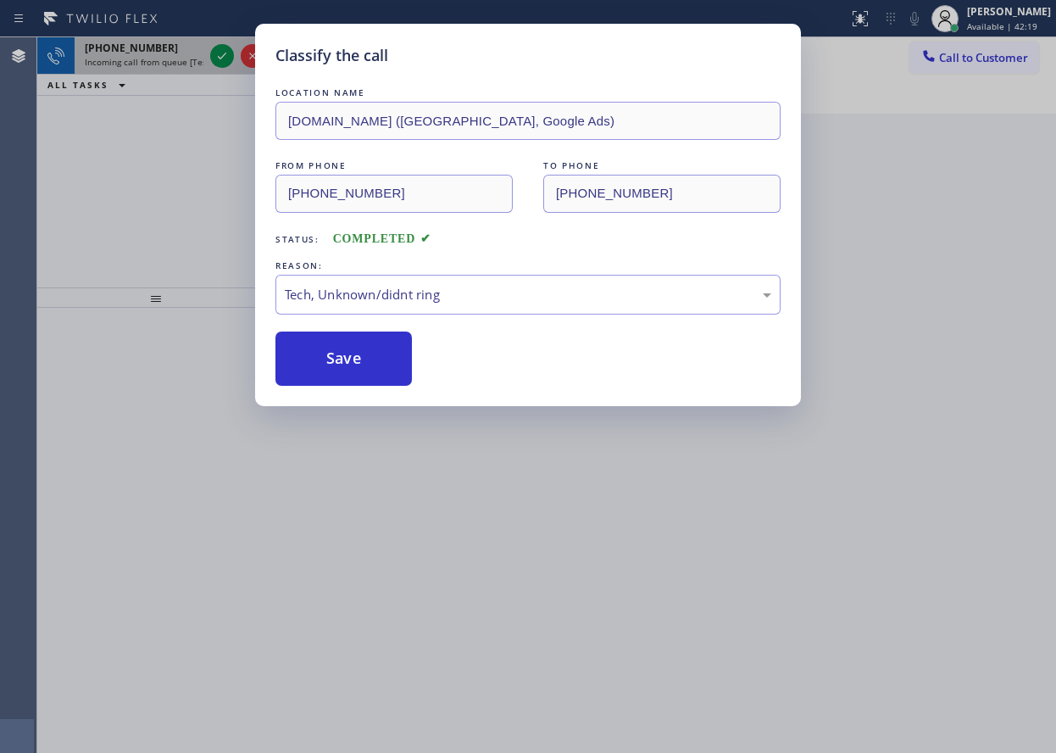
click at [163, 63] on span "Incoming call from queue [Test] All" at bounding box center [155, 62] width 141 height 12
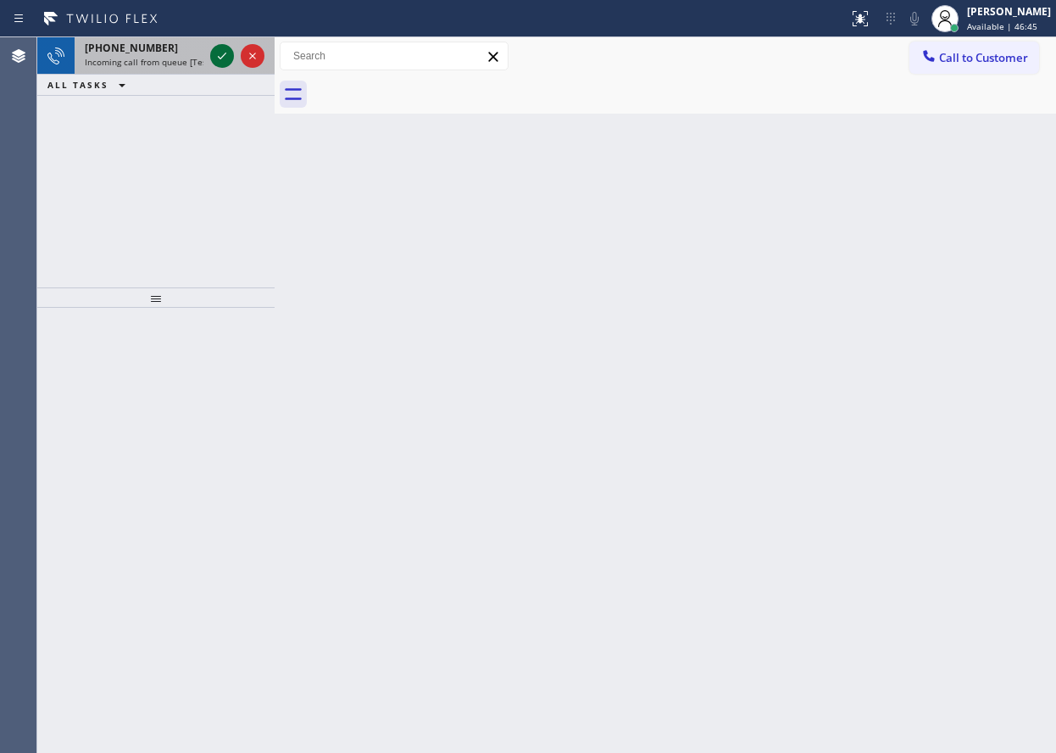
click at [218, 56] on icon at bounding box center [222, 56] width 20 height 20
click at [232, 45] on div at bounding box center [237, 55] width 61 height 37
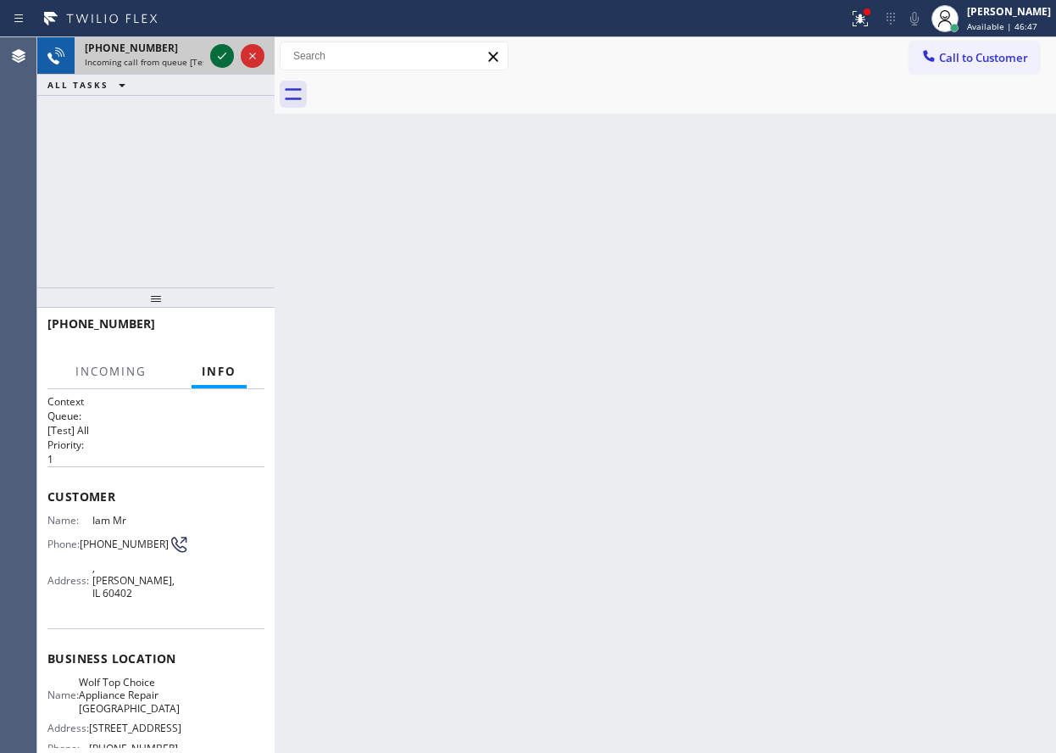
click at [224, 55] on icon at bounding box center [222, 56] width 8 height 7
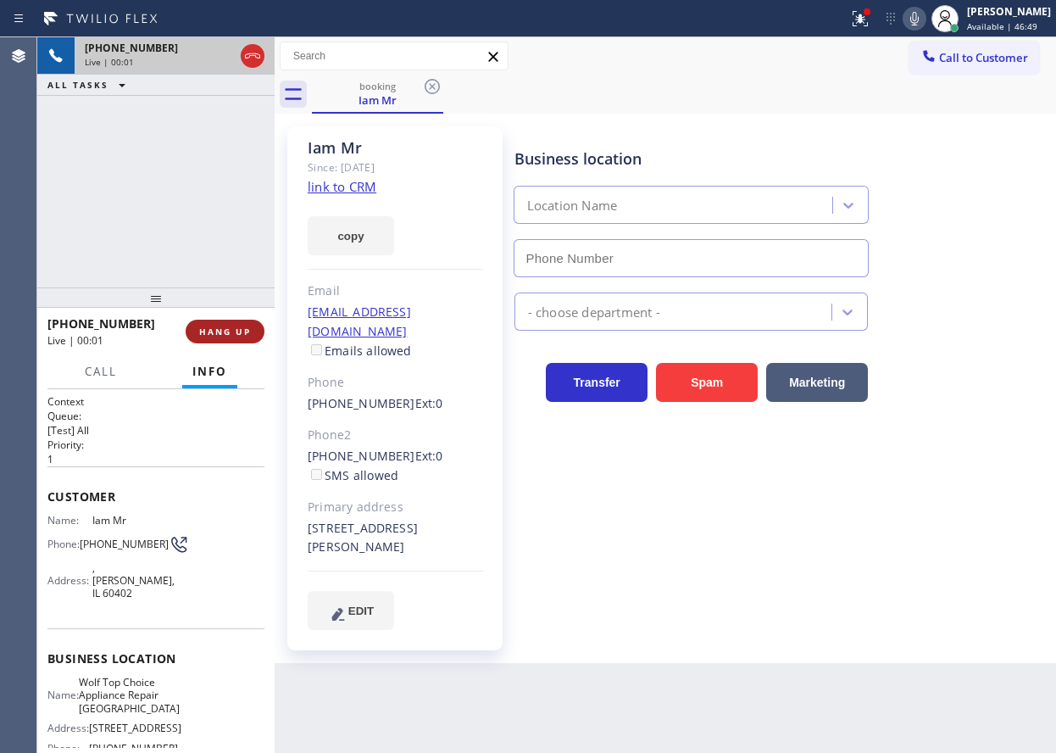
click at [221, 326] on span "HANG UP" at bounding box center [225, 332] width 52 height 12
type input "[PHONE_NUMBER]"
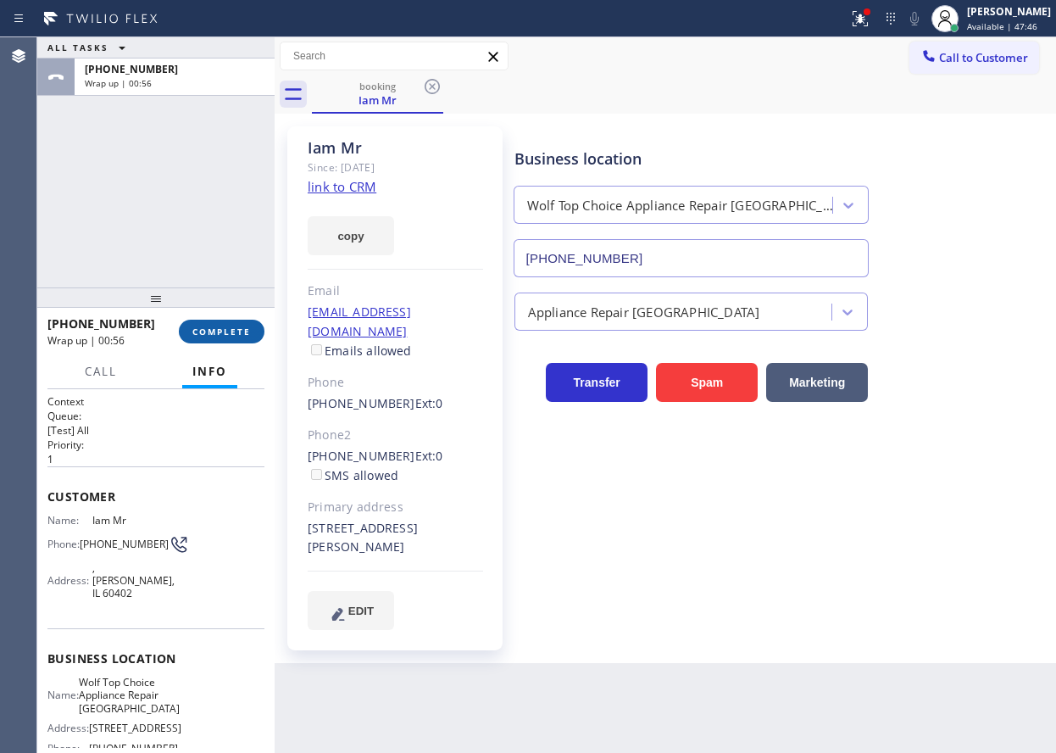
click at [230, 343] on button "COMPLETE" at bounding box center [222, 332] width 86 height 24
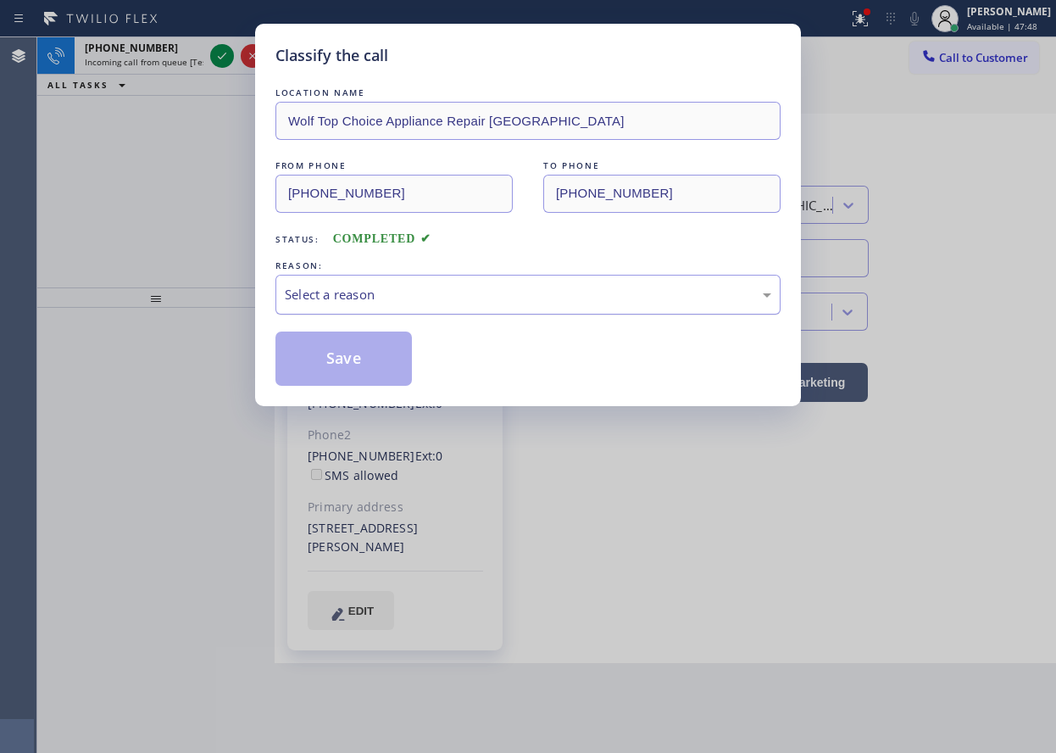
click at [402, 283] on div "Select a reason" at bounding box center [527, 295] width 505 height 40
click at [356, 336] on button "Save" at bounding box center [343, 358] width 136 height 54
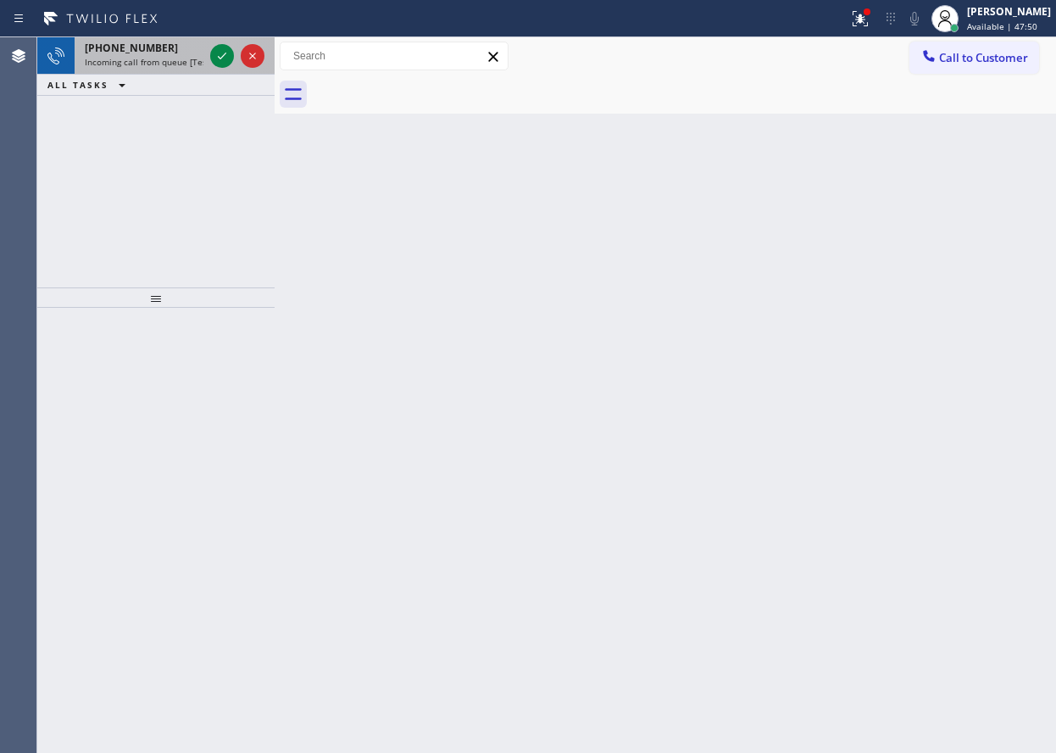
click at [164, 59] on span "Incoming call from queue [Test] All" at bounding box center [155, 62] width 141 height 12
click at [785, 420] on div "Back to Dashboard Change Sender ID Customers Technicians Select a contact Outbo…" at bounding box center [666, 394] width 782 height 715
click at [226, 58] on icon at bounding box center [222, 56] width 20 height 20
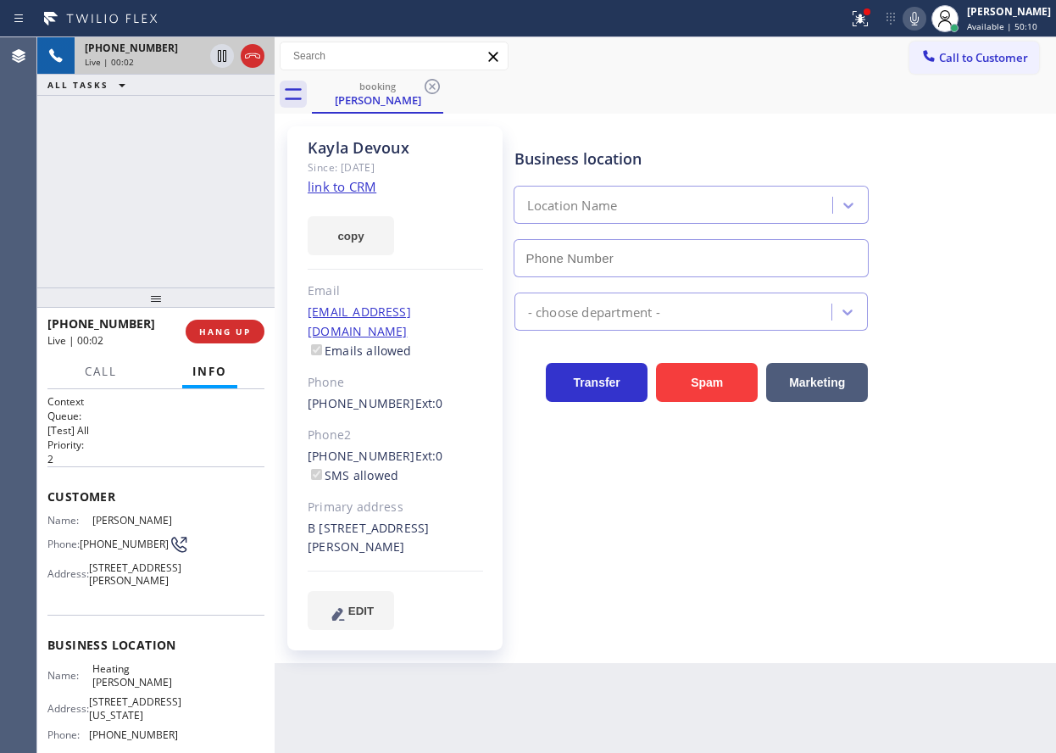
type input "[PHONE_NUMBER]"
click at [352, 192] on link "link to CRM" at bounding box center [342, 186] width 69 height 17
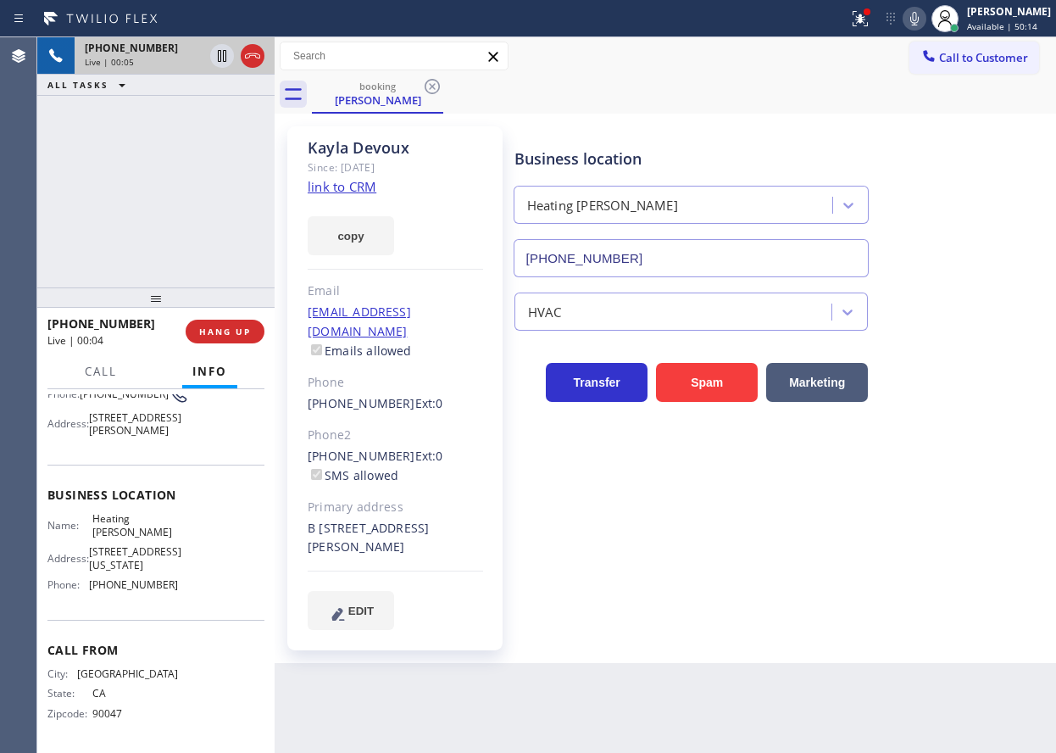
scroll to position [170, 0]
click at [133, 538] on span "Heating [PERSON_NAME]" at bounding box center [134, 525] width 85 height 26
click at [760, 245] on input "[PHONE_NUMBER]" at bounding box center [692, 258] width 356 height 38
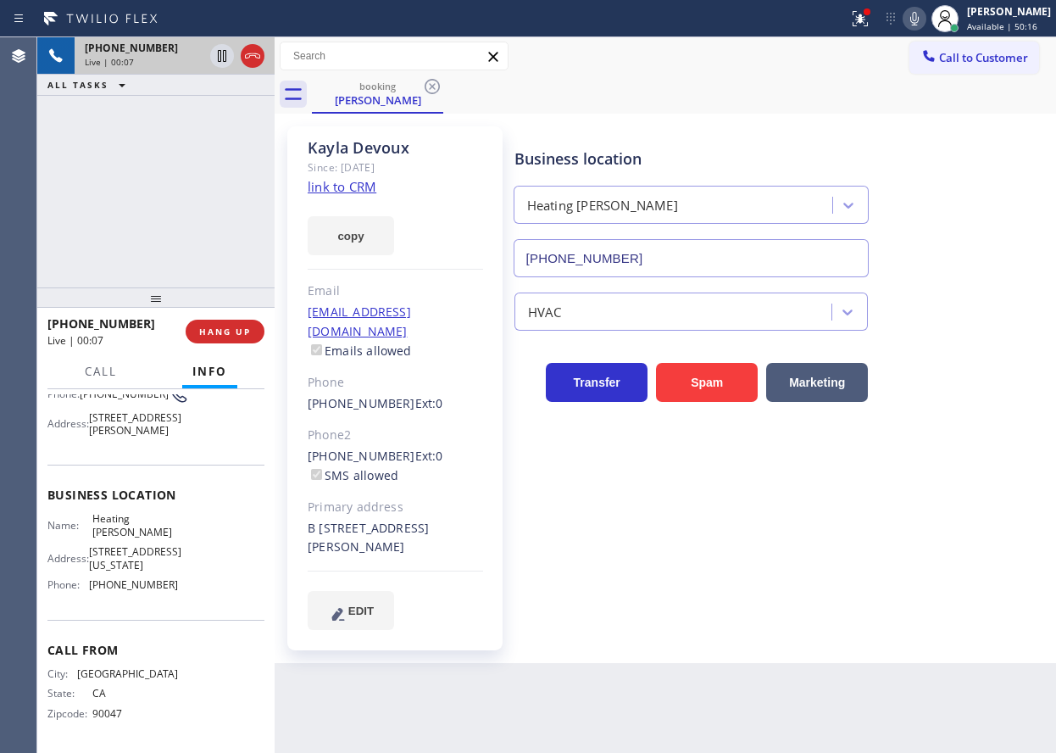
click at [760, 245] on input "[PHONE_NUMBER]" at bounding box center [692, 258] width 356 height 38
click at [668, 257] on input "[PHONE_NUMBER]" at bounding box center [692, 258] width 356 height 38
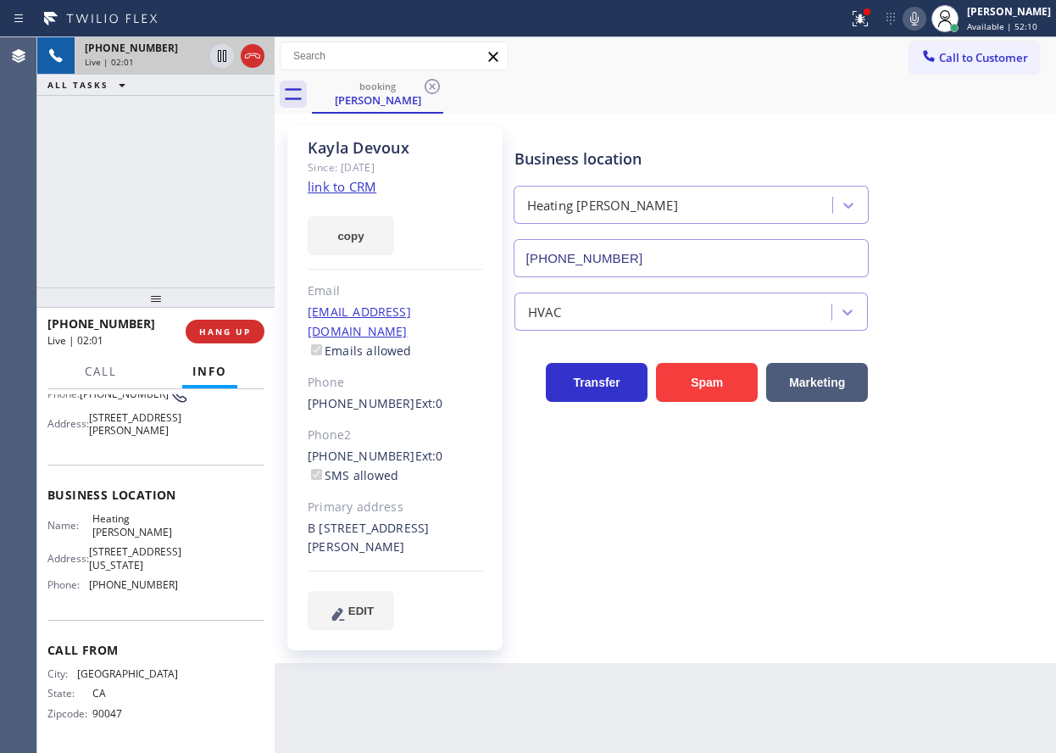
scroll to position [85, 0]
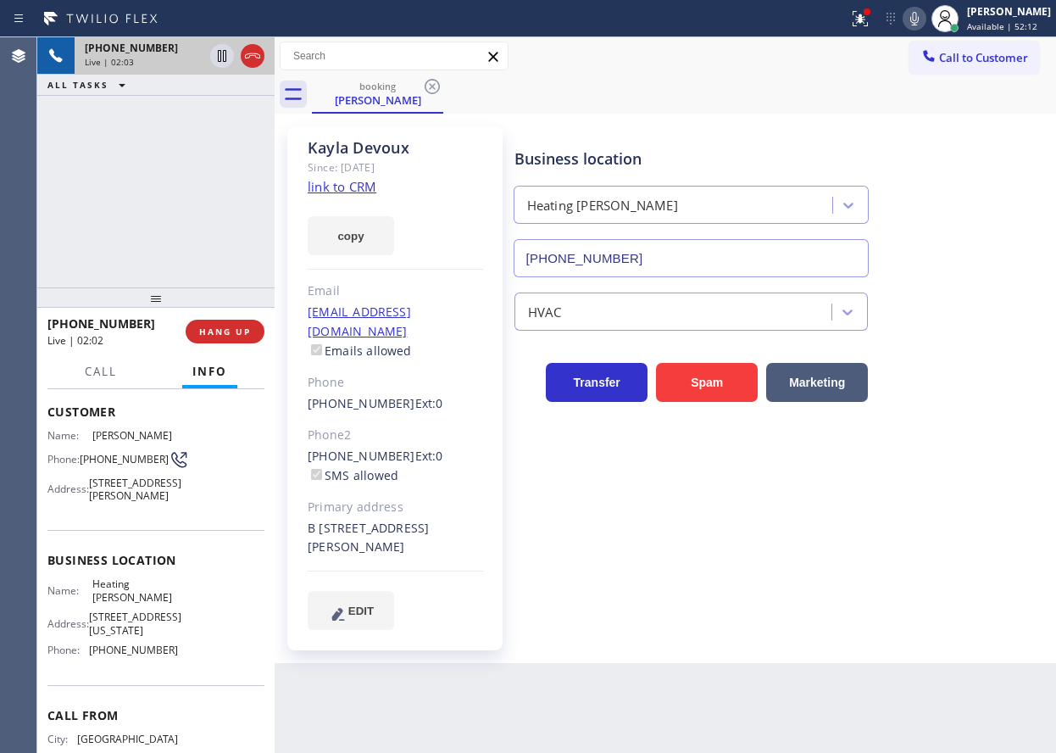
click at [111, 454] on span "[PHONE_NUMBER]" at bounding box center [124, 459] width 89 height 13
click at [871, 15] on icon at bounding box center [860, 18] width 20 height 20
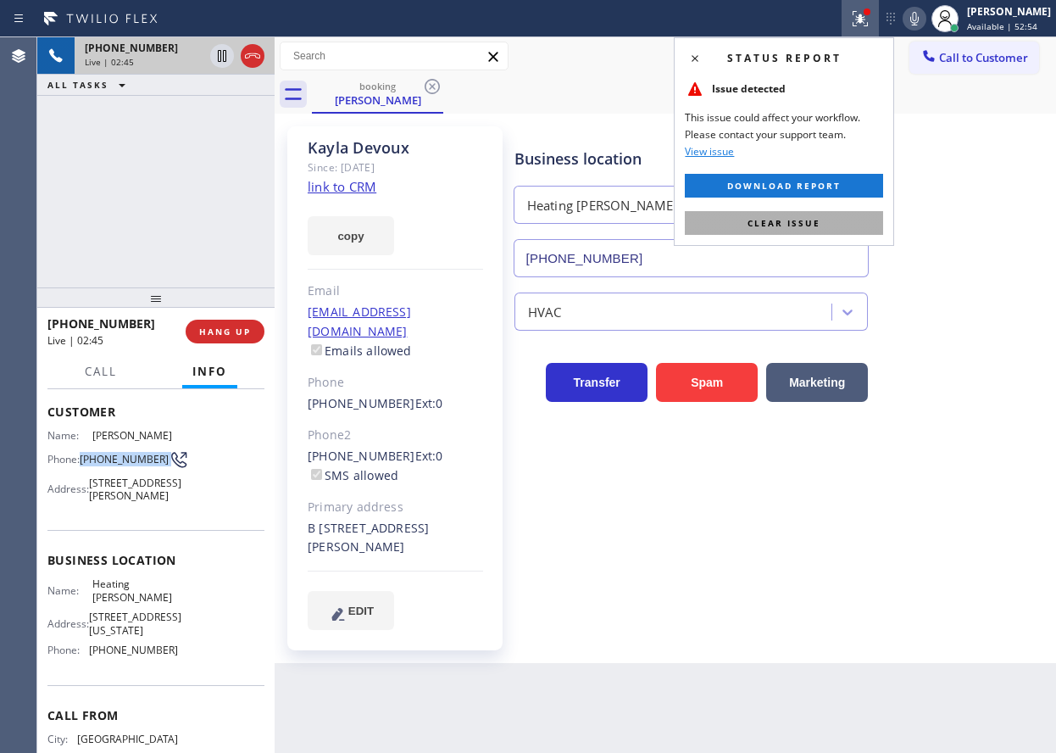
click at [815, 231] on button "Clear issue" at bounding box center [784, 223] width 198 height 24
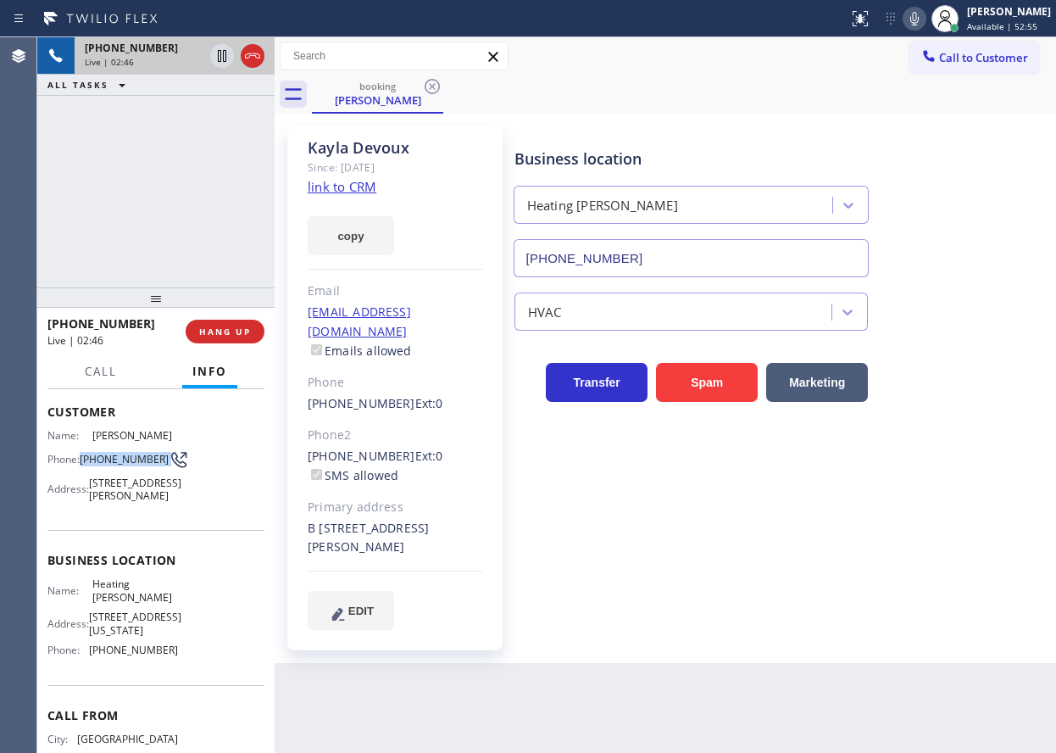
click at [925, 16] on icon at bounding box center [914, 18] width 20 height 20
drag, startPoint x: 216, startPoint y: 61, endPoint x: 277, endPoint y: 24, distance: 71.5
click at [216, 60] on icon at bounding box center [222, 56] width 20 height 20
click at [212, 55] on icon at bounding box center [222, 56] width 20 height 20
click at [919, 14] on div at bounding box center [915, 18] width 24 height 20
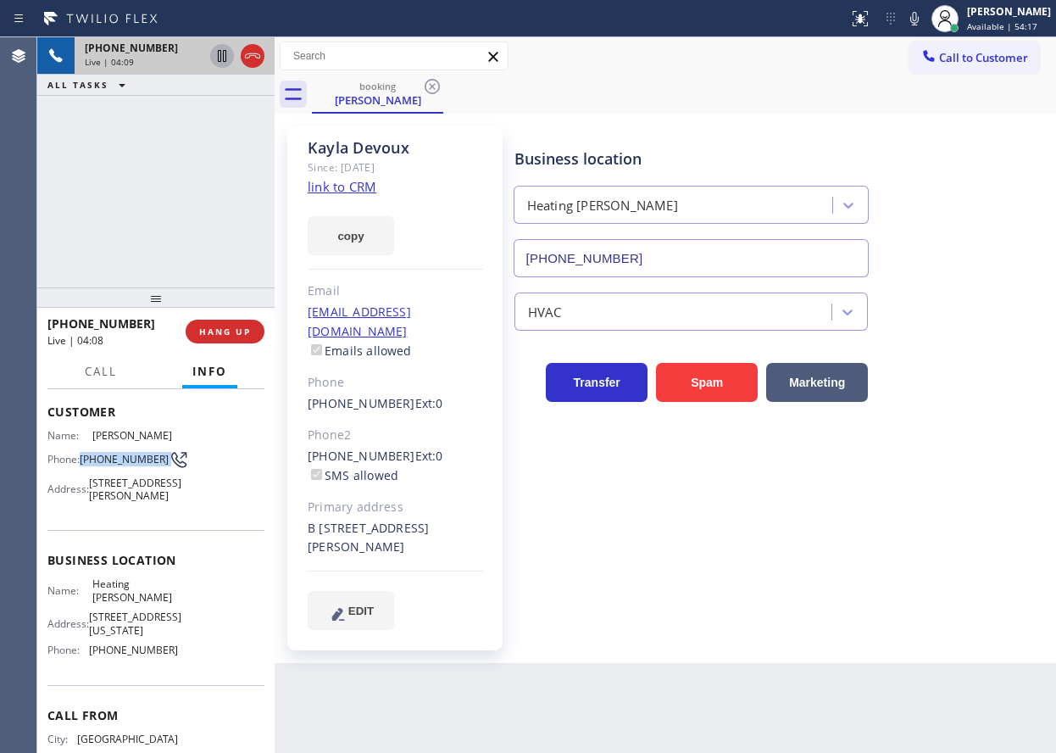
click at [214, 55] on icon at bounding box center [222, 56] width 20 height 20
click at [921, 22] on icon at bounding box center [914, 18] width 20 height 20
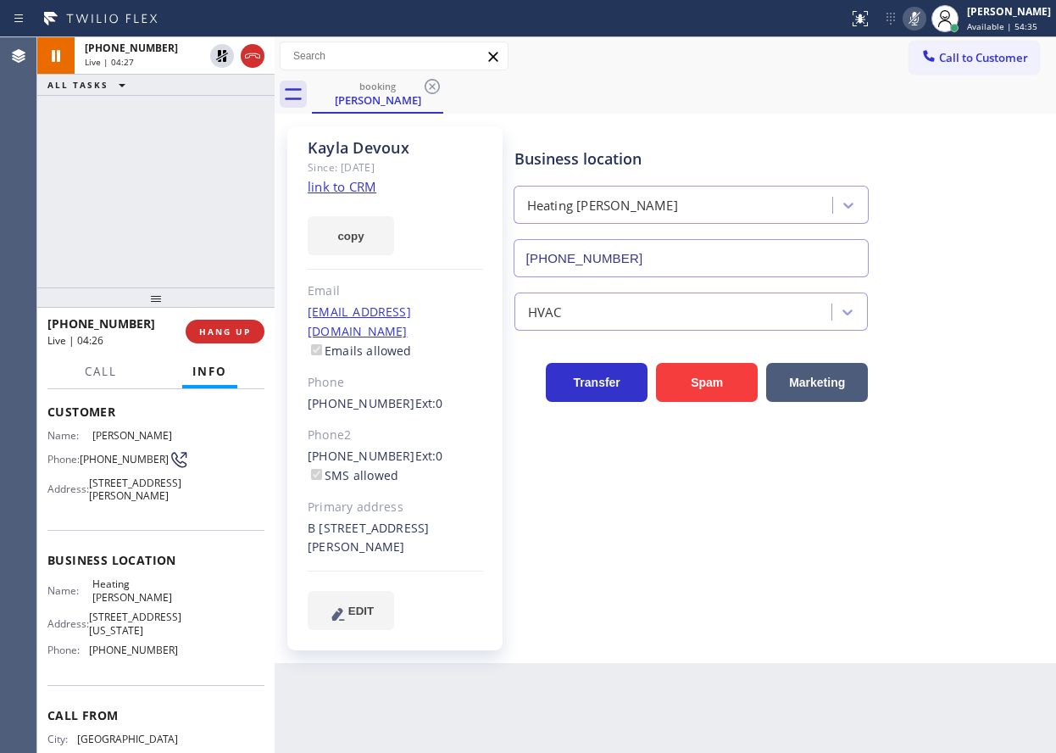
click at [985, 553] on div "Business location Heating Masters Marina Del Rey (424) 206-6795 HVAC Transfer S…" at bounding box center [781, 378] width 541 height 494
click at [224, 59] on icon at bounding box center [222, 56] width 12 height 12
click at [925, 18] on icon at bounding box center [914, 18] width 20 height 20
click at [964, 253] on div "Business location Heating Masters Marina Del Rey (424) 206-6795" at bounding box center [781, 200] width 541 height 153
click at [925, 16] on icon at bounding box center [914, 18] width 20 height 20
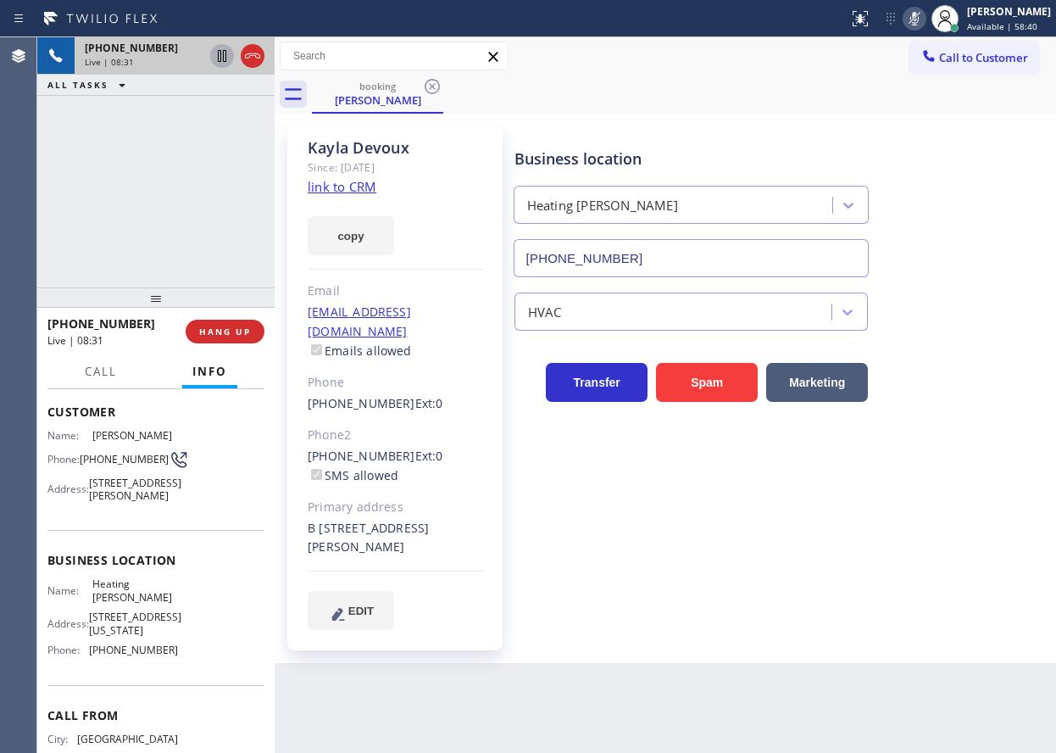
click at [221, 63] on icon at bounding box center [222, 56] width 20 height 20
click at [895, 485] on div "Business location Heating Masters Marina Del Rey (424) 206-6795 HVAC Transfer S…" at bounding box center [781, 378] width 541 height 494
click at [925, 8] on icon at bounding box center [914, 18] width 20 height 20
click at [226, 59] on icon at bounding box center [222, 56] width 12 height 12
click at [925, 19] on icon at bounding box center [914, 18] width 20 height 20
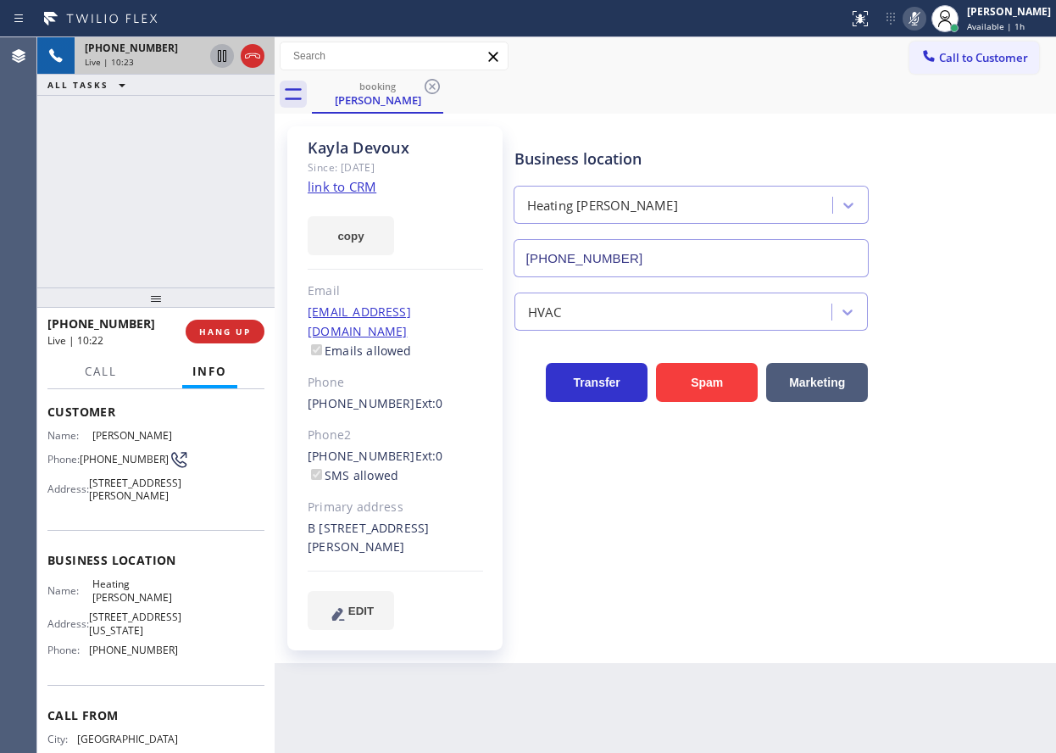
click at [919, 19] on icon at bounding box center [914, 19] width 8 height 14
click at [920, 487] on div "Business location Heating Masters Marina Del Rey (424) 206-6795 HVAC Transfer S…" at bounding box center [781, 378] width 541 height 494
click at [220, 117] on icon at bounding box center [222, 114] width 8 height 7
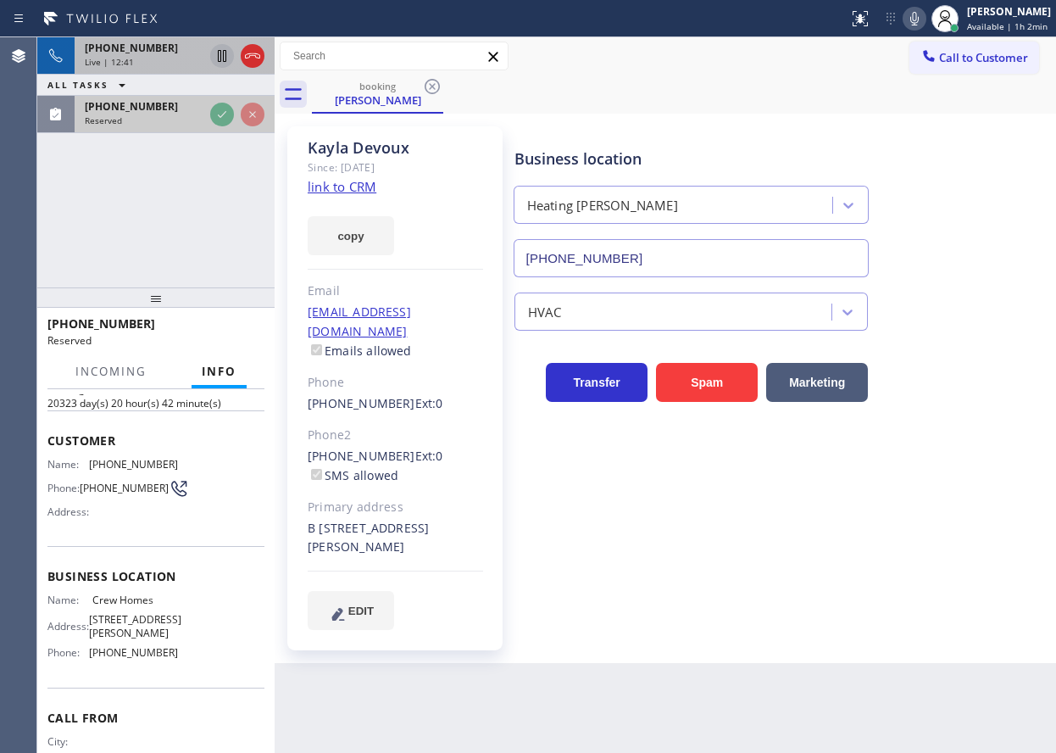
scroll to position [114, 0]
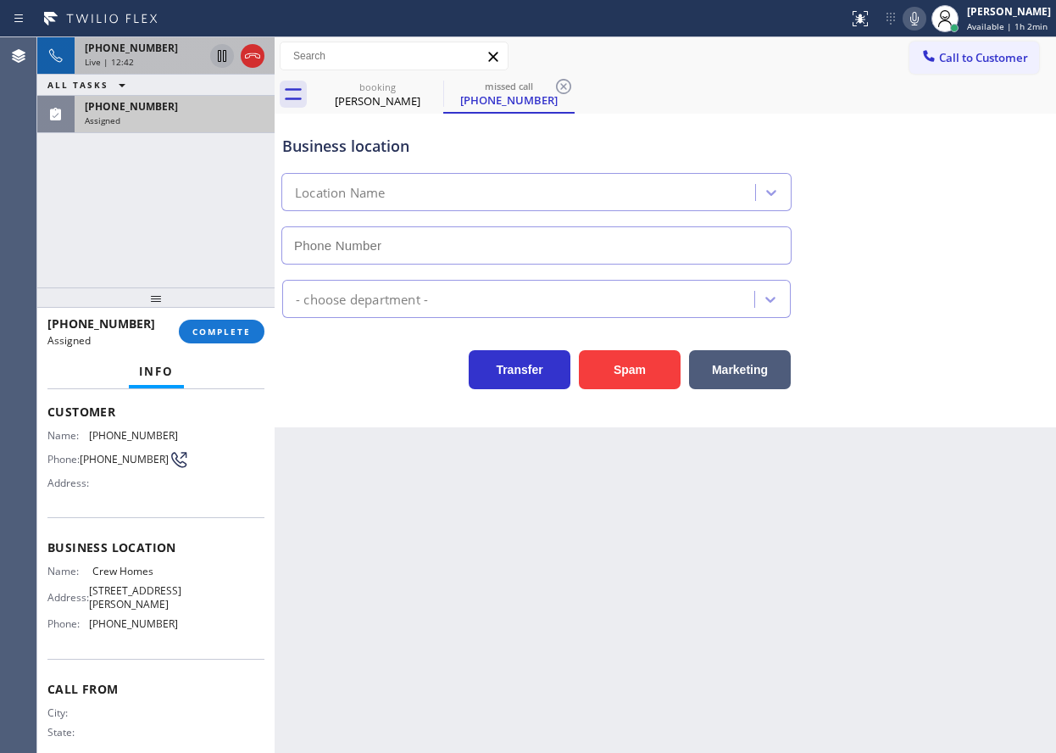
type input "[PHONE_NUMBER]"
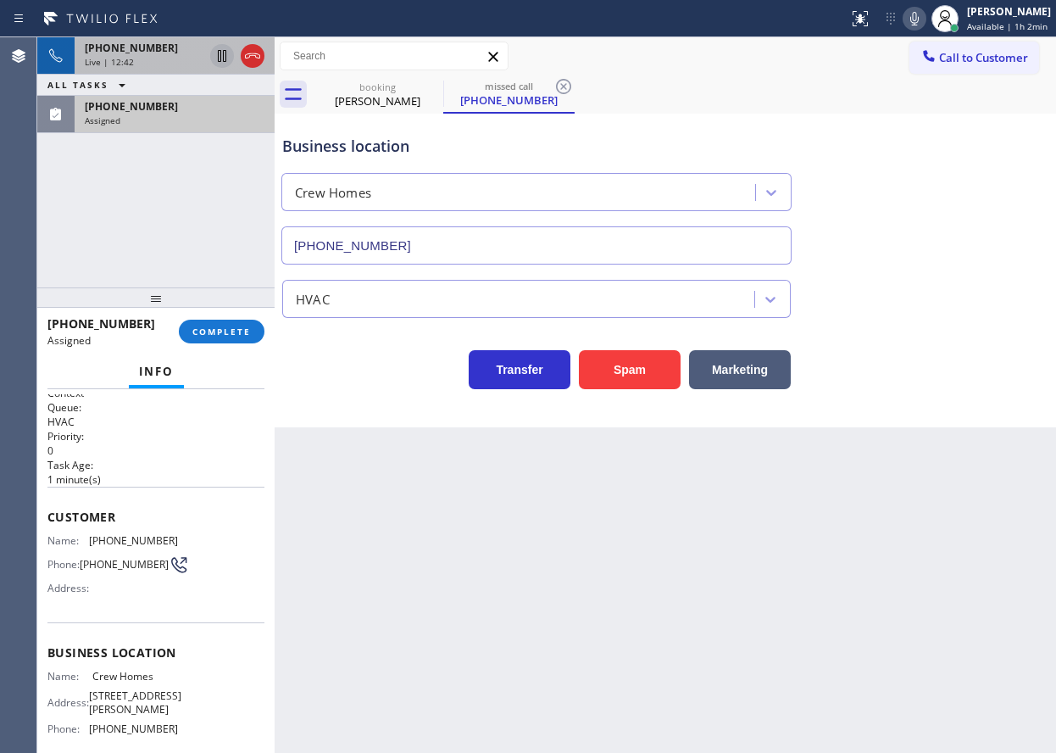
scroll to position [0, 0]
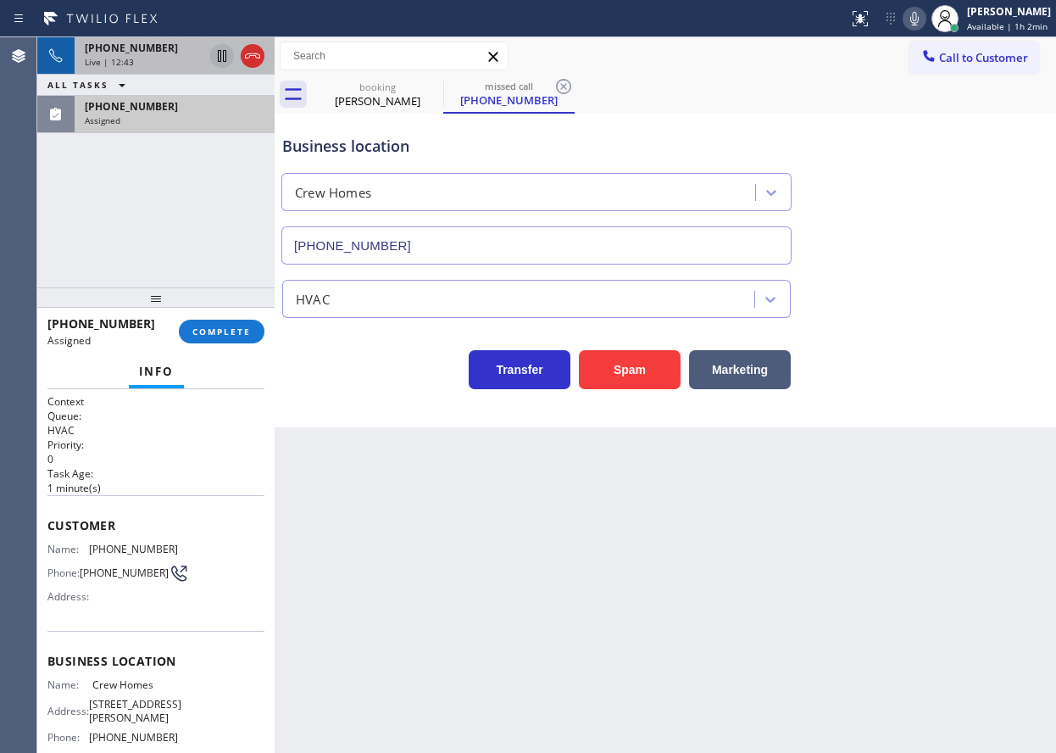
click at [79, 534] on div "Customer Name: (909) 808-5495 Phone: (909) 808-5495 Address:" at bounding box center [155, 563] width 217 height 136
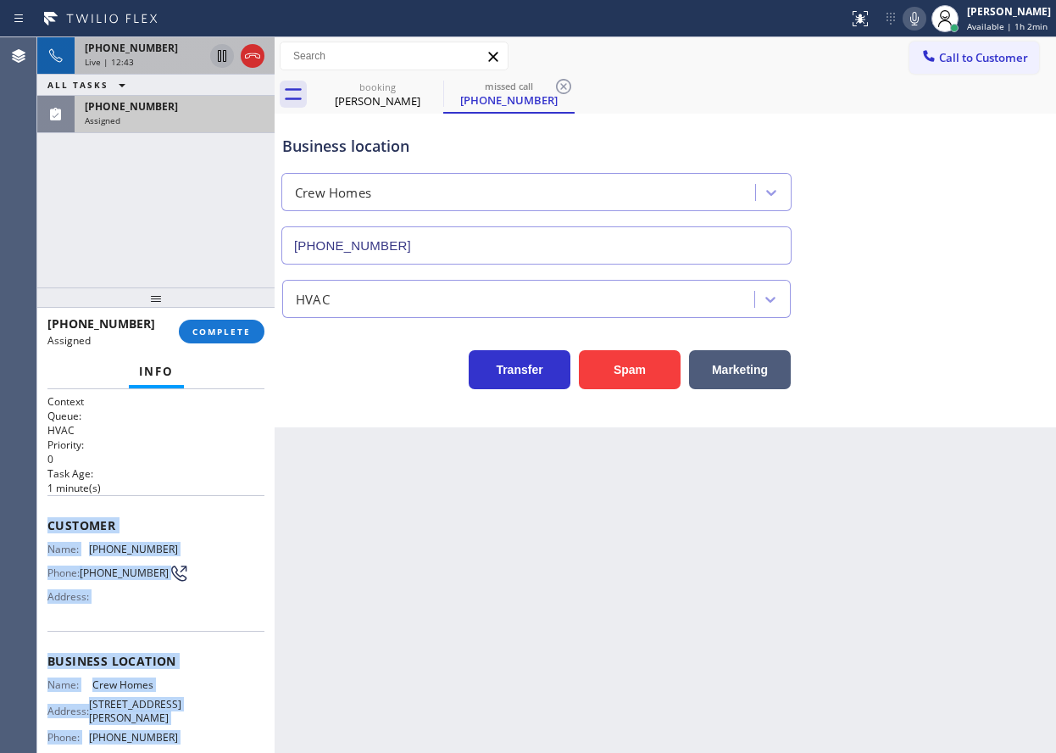
scroll to position [146, 0]
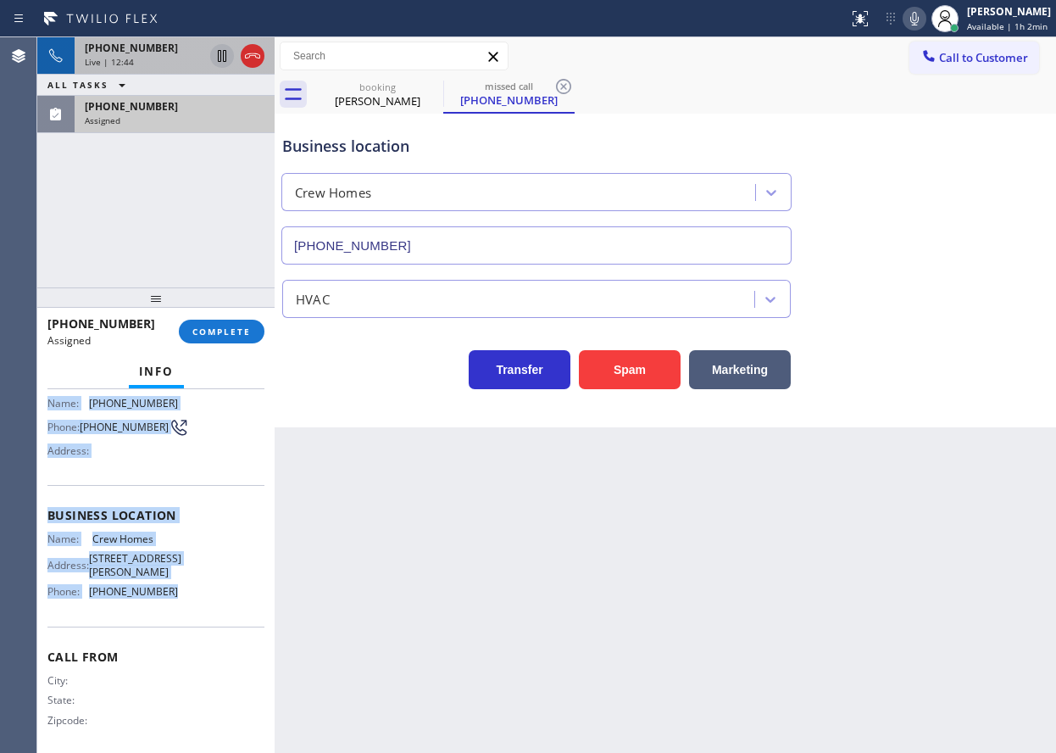
drag, startPoint x: 47, startPoint y: 521, endPoint x: 251, endPoint y: 610, distance: 222.8
click at [251, 610] on div "Context Queue: HVAC Priority: 0 Task Age: 1 minute(s) Customer Name: (909) 808-…" at bounding box center [155, 571] width 237 height 364
click at [236, 323] on button "COMPLETE" at bounding box center [222, 332] width 86 height 24
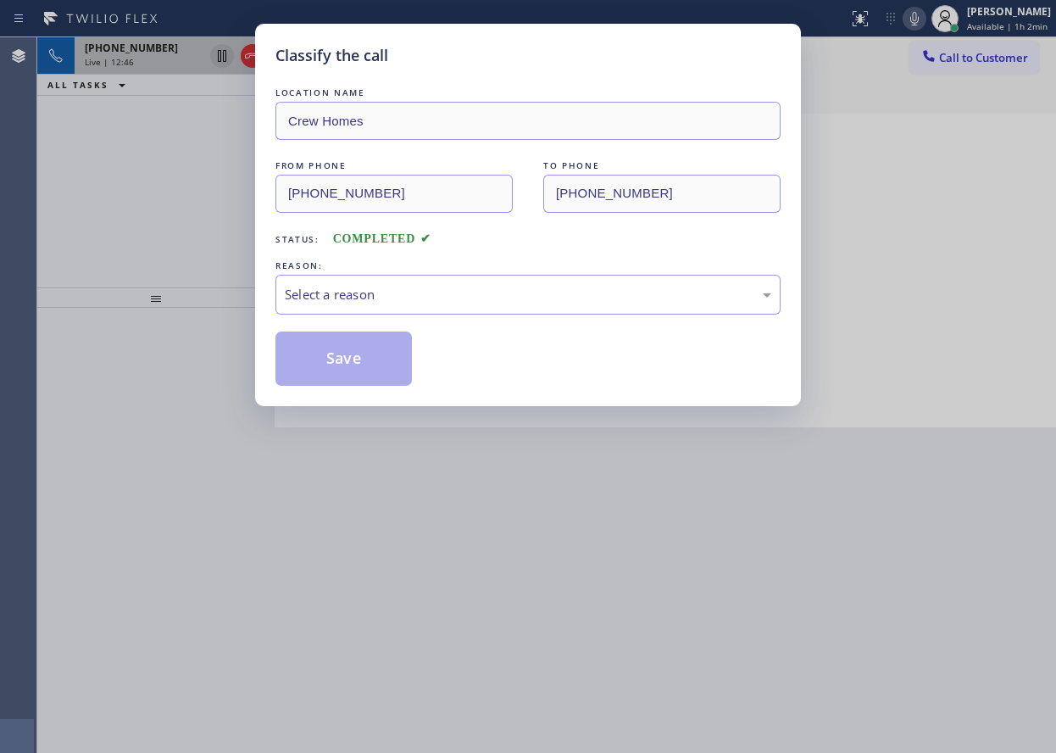
click at [334, 314] on div "LOCATION NAME Crew Homes FROM PHONE (909) 808-5495 TO PHONE (657) 216-6846 Stat…" at bounding box center [527, 235] width 505 height 302
click at [337, 296] on div "Select a reason" at bounding box center [528, 294] width 487 height 19
click at [332, 359] on button "Save" at bounding box center [343, 358] width 136 height 54
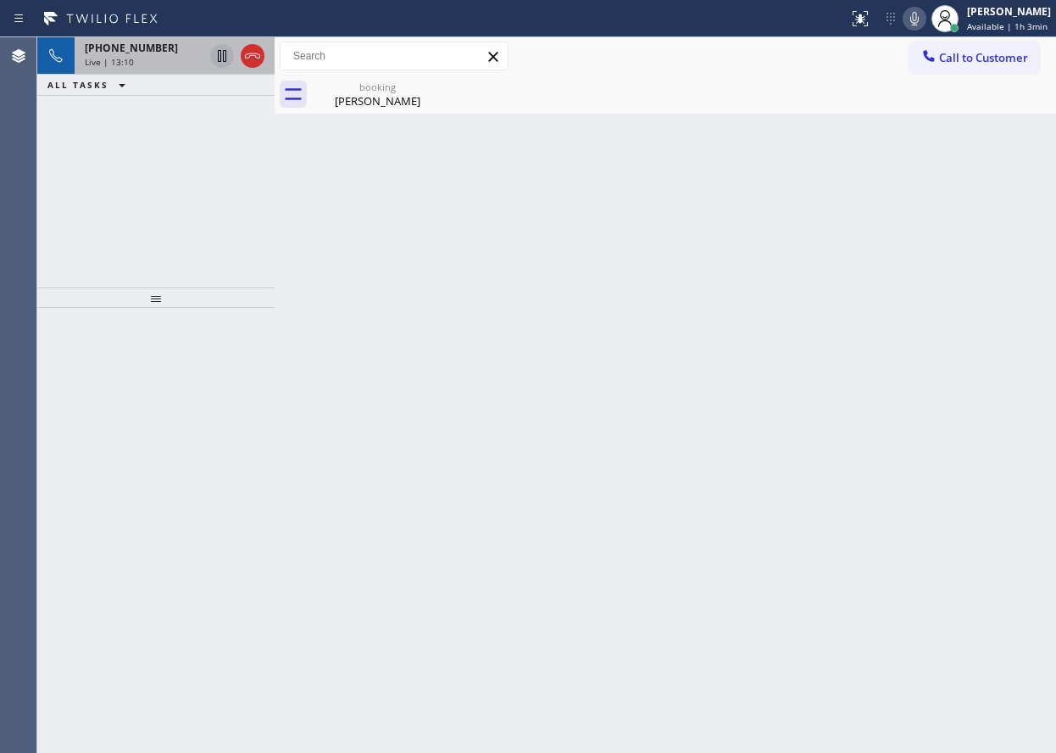
click at [364, 121] on div "Back to Dashboard Change Sender ID Customers Technicians Select a contact Outbo…" at bounding box center [666, 394] width 782 height 715
click at [364, 106] on div "[PERSON_NAME]" at bounding box center [378, 100] width 128 height 15
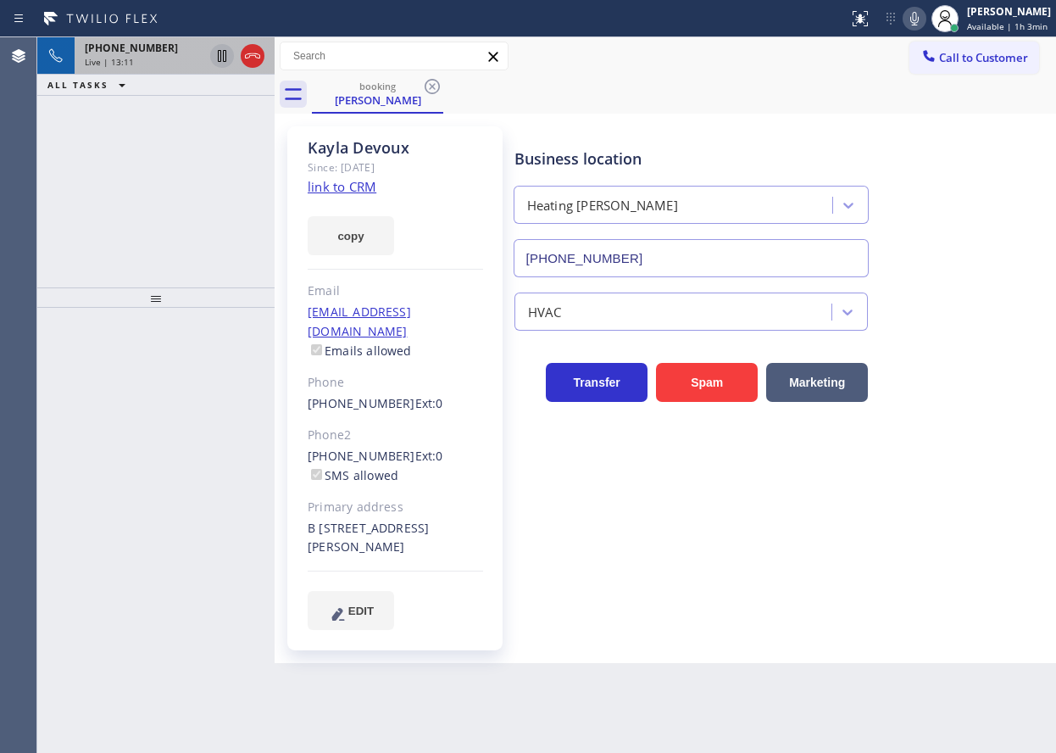
click at [101, 72] on div "+13235333369 Live | 13:11" at bounding box center [141, 55] width 132 height 37
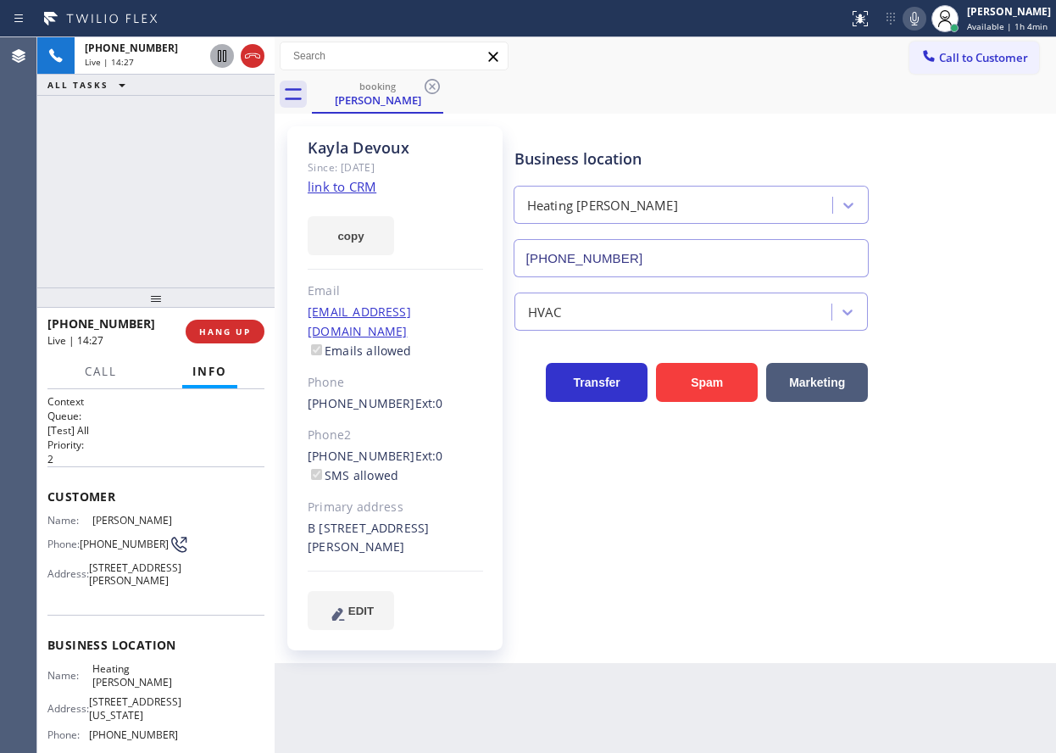
click at [919, 22] on icon at bounding box center [914, 19] width 8 height 14
click at [921, 16] on icon at bounding box center [914, 18] width 20 height 20
click at [919, 16] on icon at bounding box center [914, 19] width 8 height 14
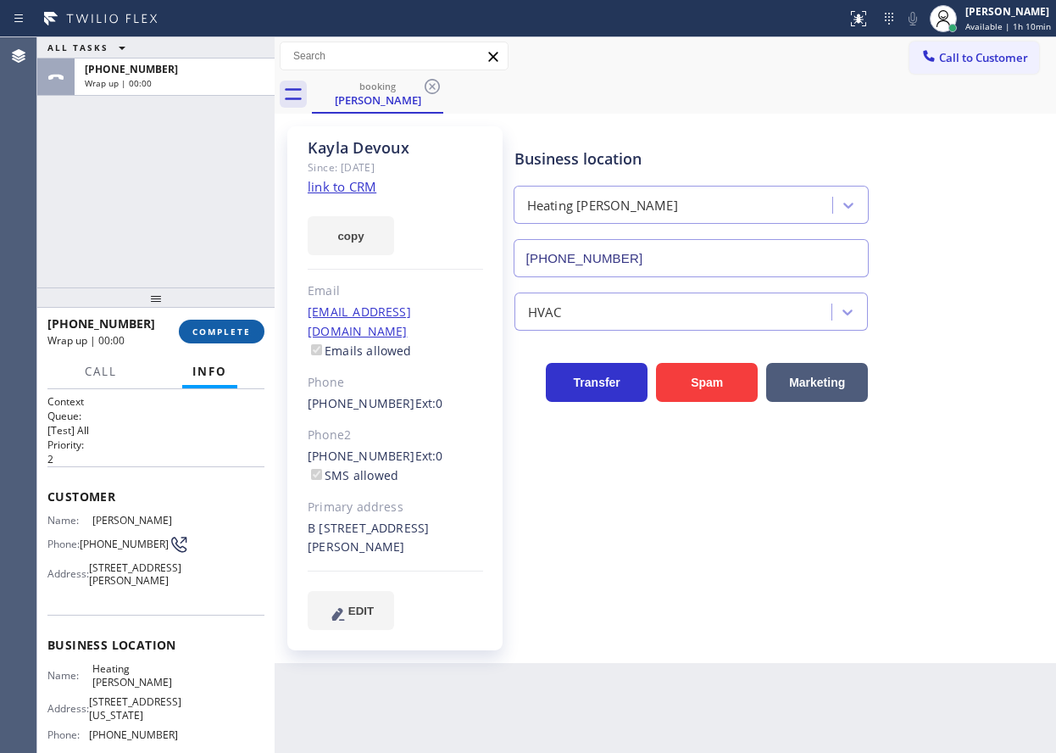
click at [236, 331] on span "COMPLETE" at bounding box center [221, 332] width 58 height 12
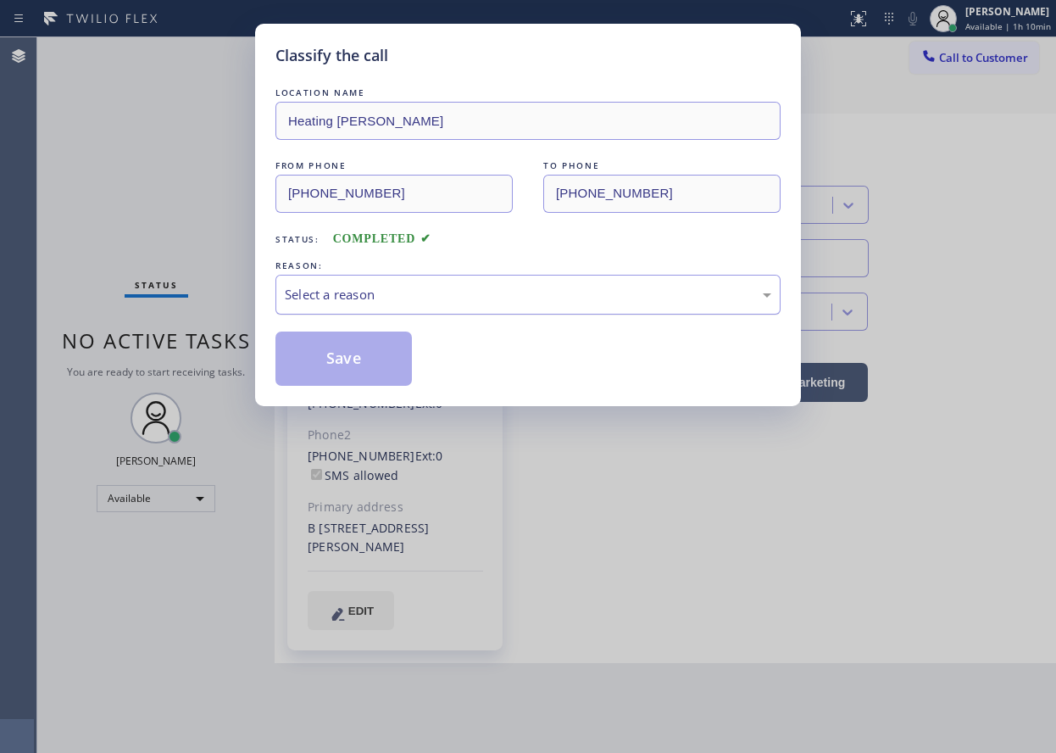
click at [423, 292] on div "Select a reason" at bounding box center [528, 294] width 487 height 19
click at [375, 358] on button "Save" at bounding box center [343, 358] width 136 height 54
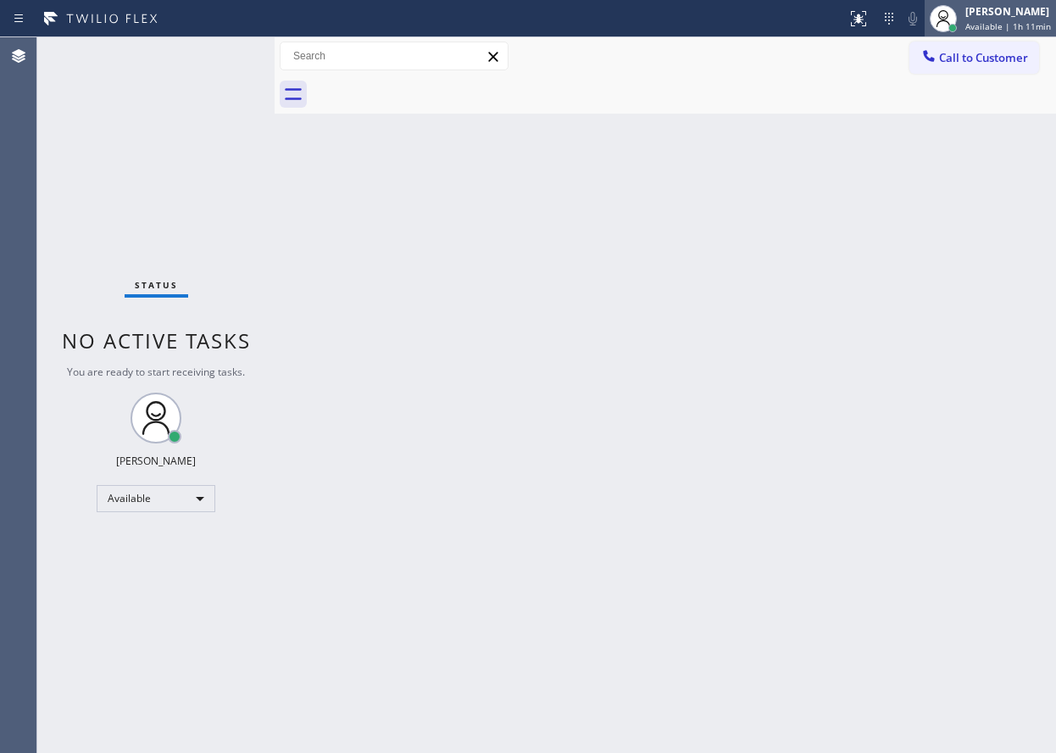
click at [1012, 11] on div "[PERSON_NAME]" at bounding box center [1008, 11] width 86 height 14
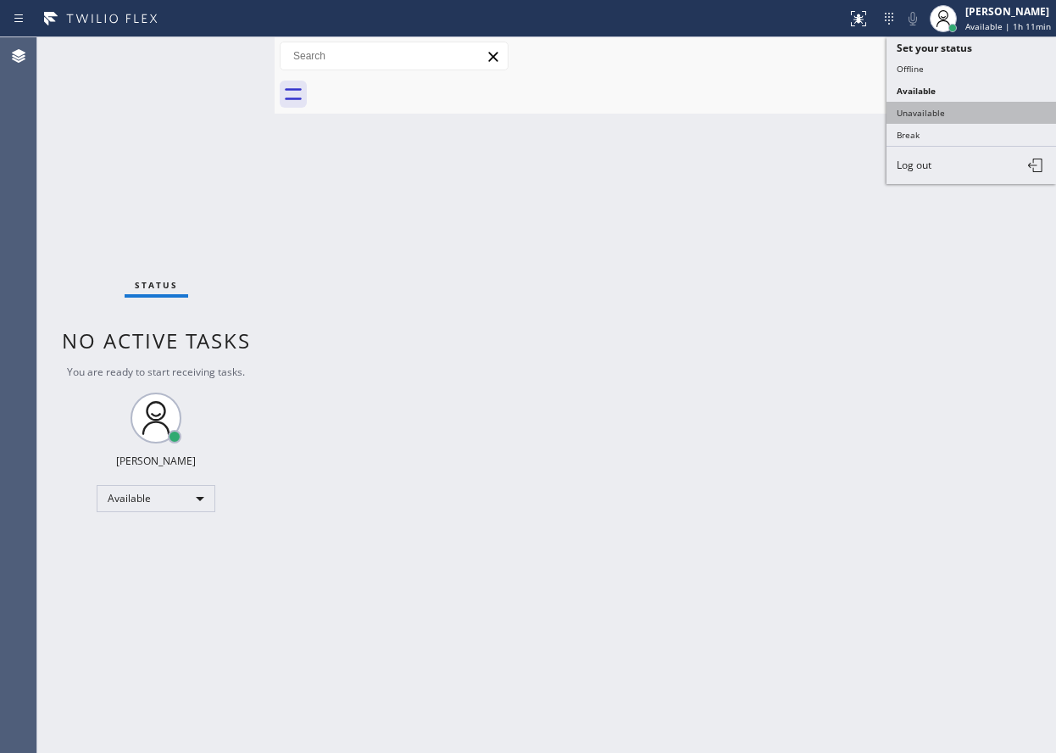
click at [948, 108] on button "Unavailable" at bounding box center [972, 113] width 170 height 22
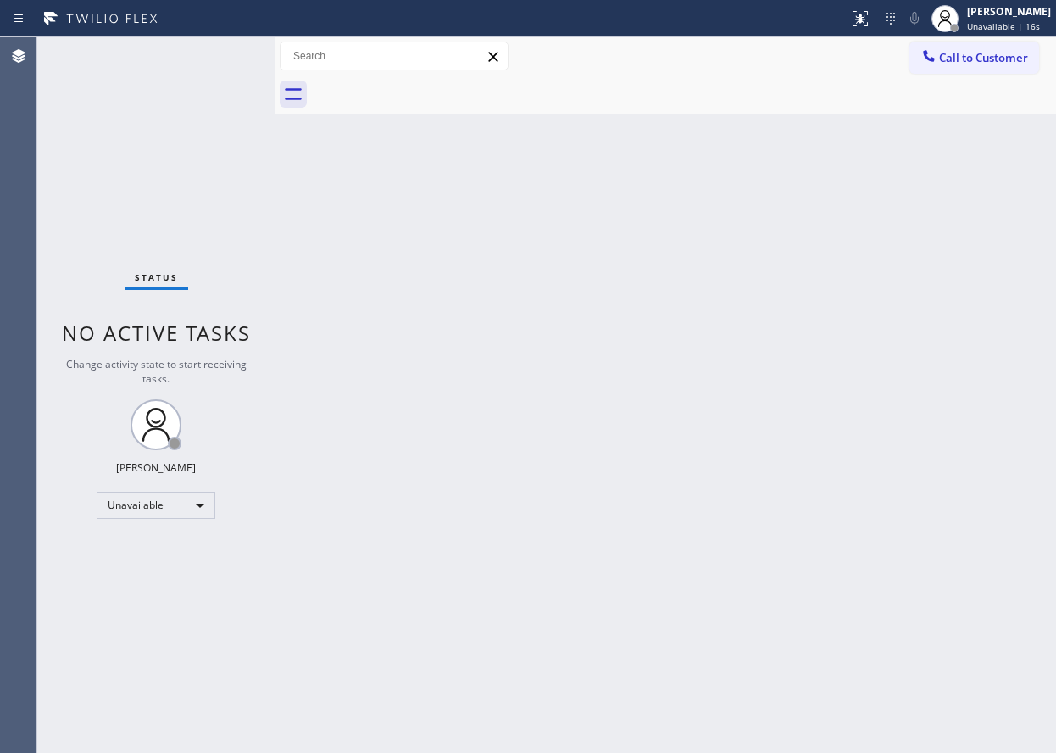
click at [896, 470] on div "Back to Dashboard Change Sender ID Customers Technicians Select a contact Outbo…" at bounding box center [666, 394] width 782 height 715
click at [1006, 15] on div "[PERSON_NAME]" at bounding box center [1009, 11] width 84 height 14
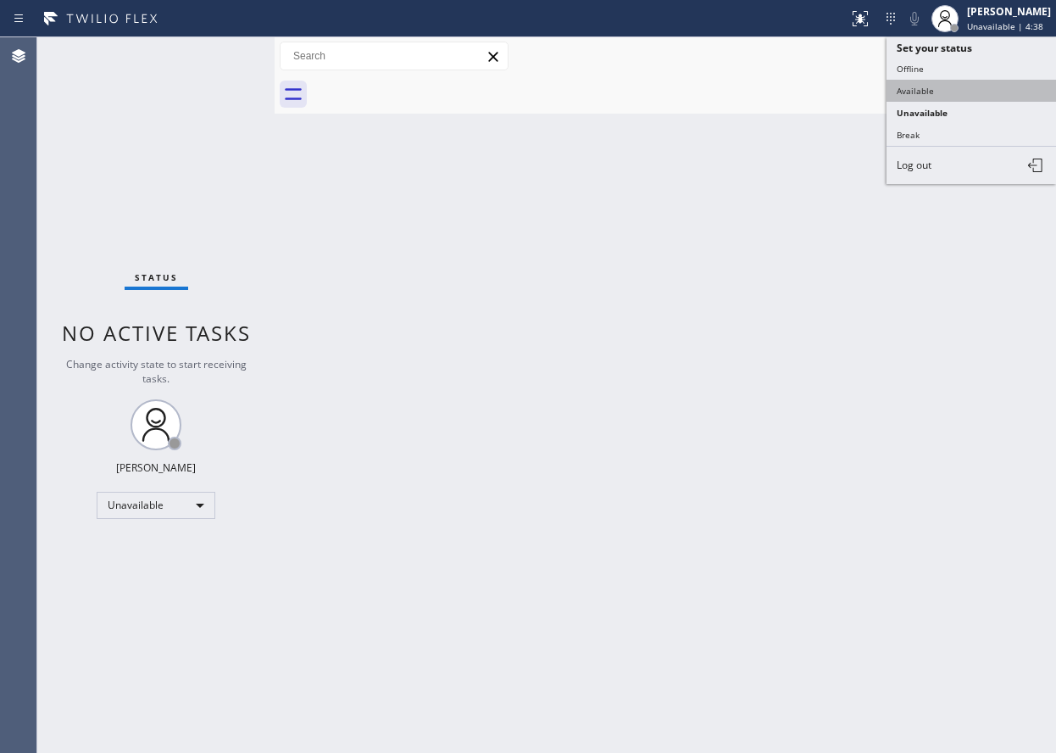
click at [956, 87] on button "Available" at bounding box center [972, 91] width 170 height 22
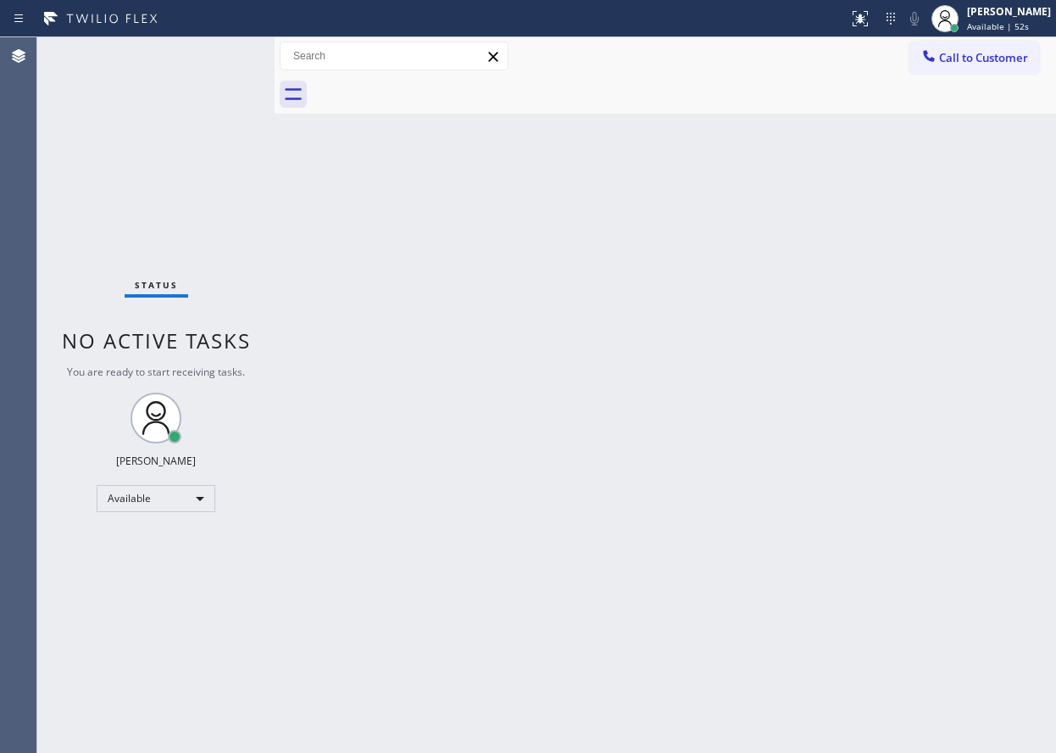
click at [214, 58] on div "Status No active tasks You are ready to start receiving tasks. [PERSON_NAME] Av…" at bounding box center [155, 394] width 237 height 715
click at [900, 515] on div "Back to Dashboard Change Sender ID Customers Technicians Select a contact Outbo…" at bounding box center [666, 394] width 782 height 715
click at [965, 395] on div "Back to Dashboard Change Sender ID Customers Technicians Select a contact Outbo…" at bounding box center [666, 394] width 782 height 715
click at [1014, 23] on span "Available | 4:43" at bounding box center [999, 26] width 65 height 12
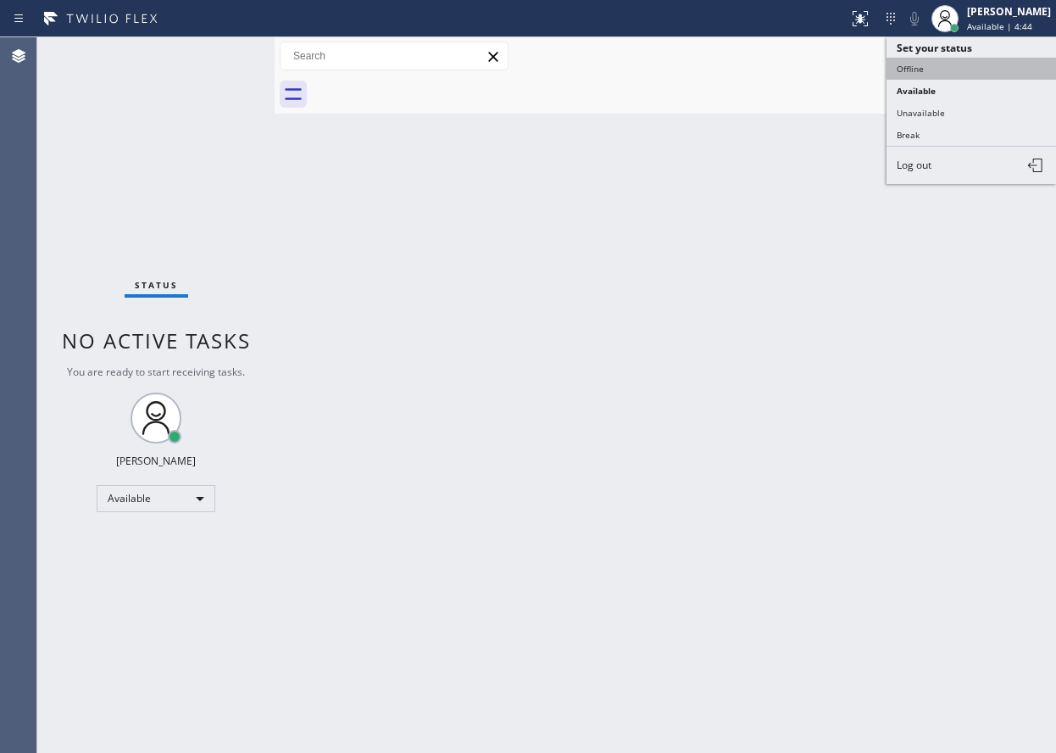
click at [965, 65] on button "Offline" at bounding box center [972, 69] width 170 height 22
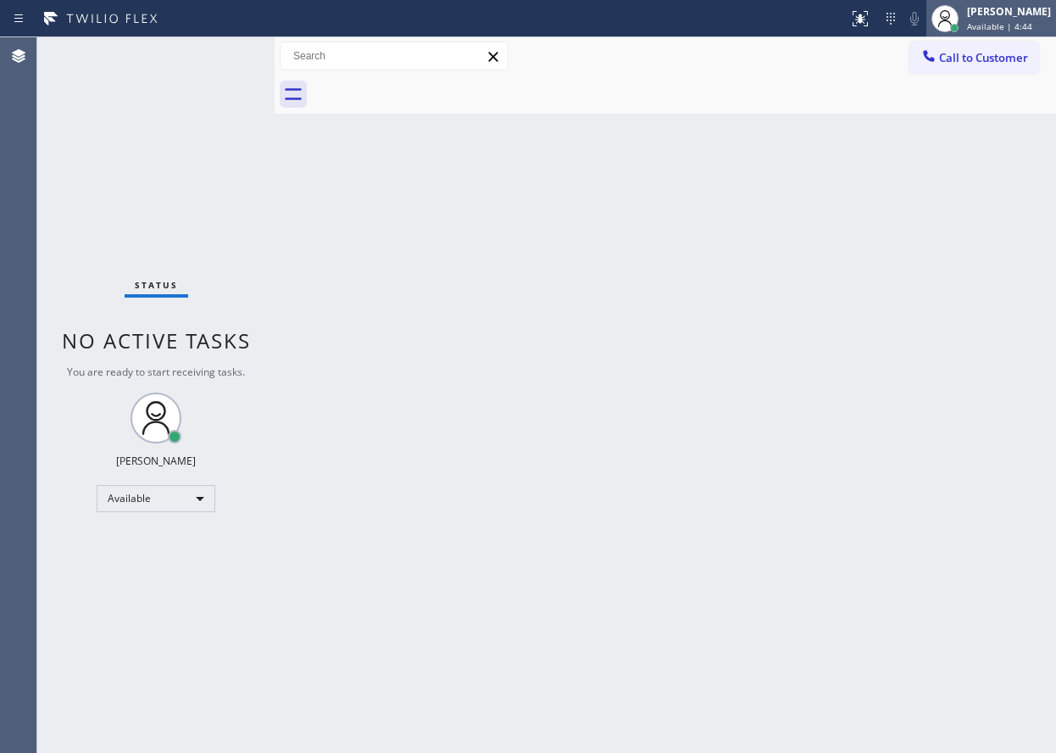
click at [1018, 21] on span "Available | 4:44" at bounding box center [999, 26] width 65 height 12
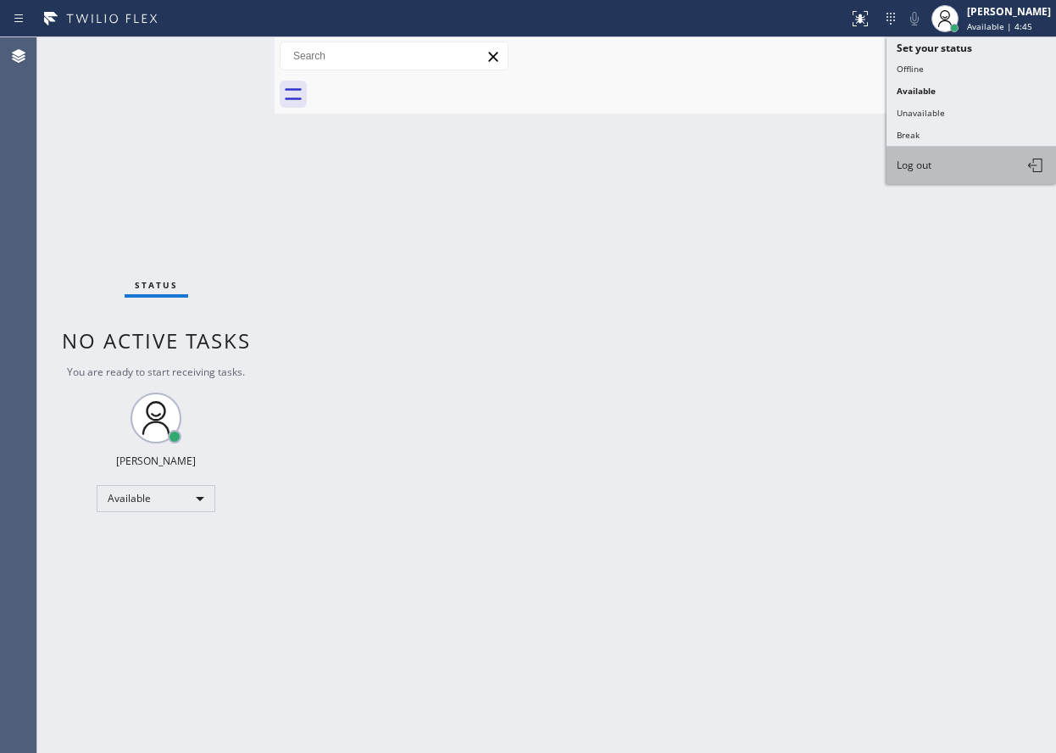
click at [948, 166] on button "Log out" at bounding box center [972, 165] width 170 height 37
